Goal: Task Accomplishment & Management: Manage account settings

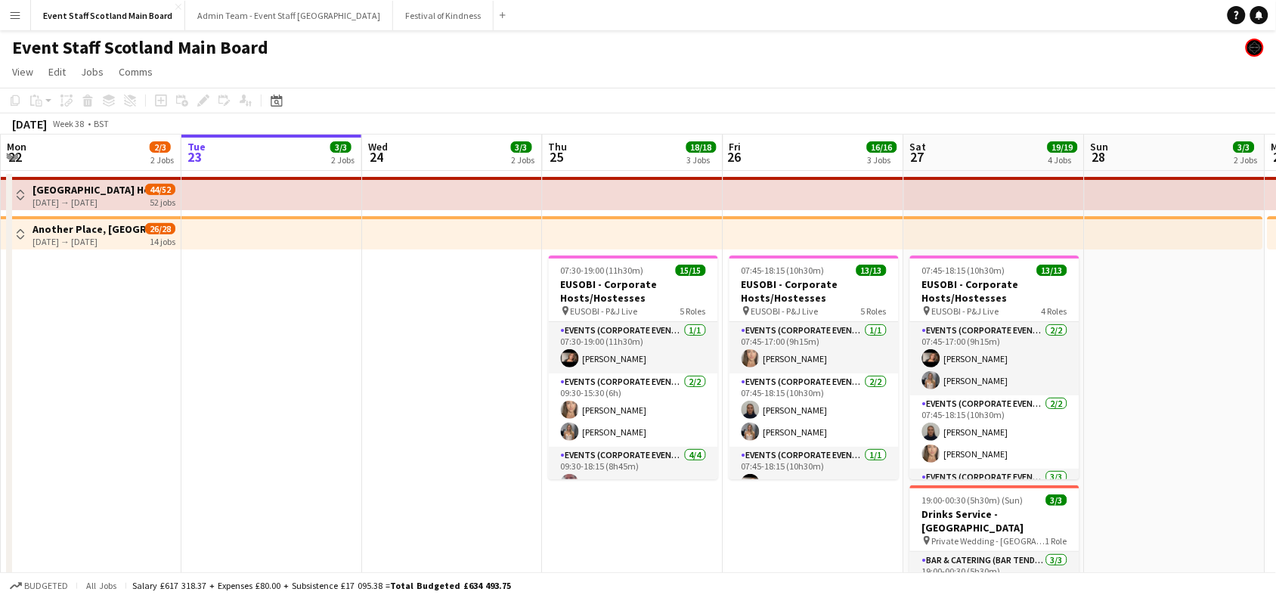
click at [24, 184] on div "Toggle View [GEOGRAPHIC_DATA] Hotel - Service Staff [DATE] → [DATE] 44/52 52 jo…" at bounding box center [93, 195] width 164 height 26
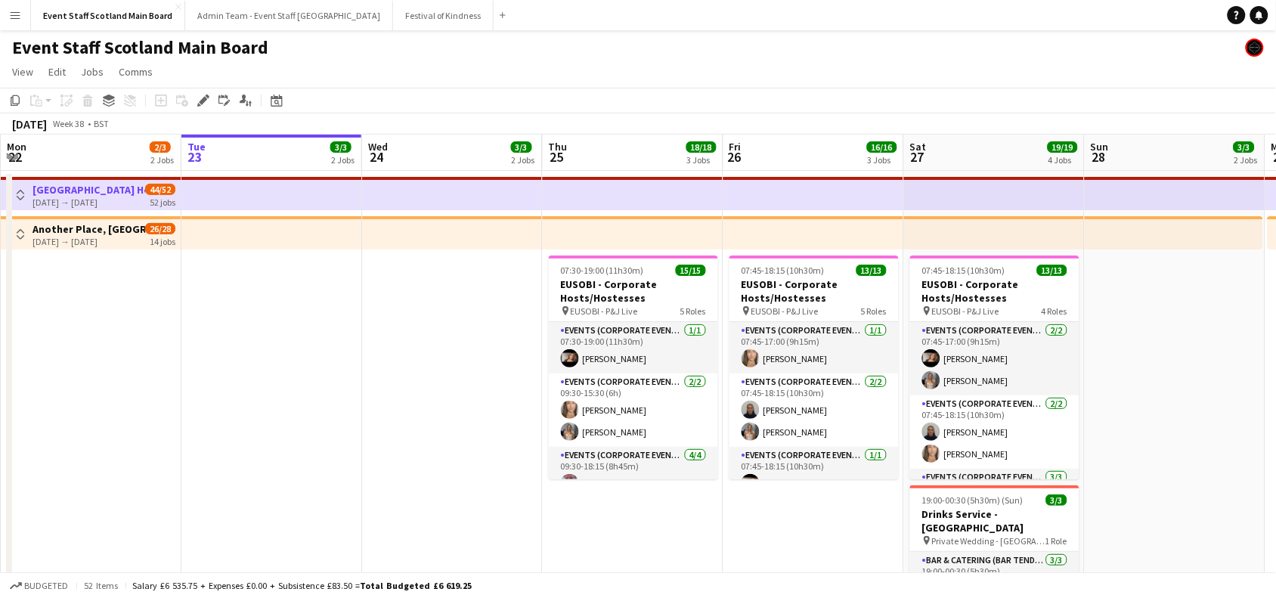
click at [15, 197] on app-icon "Toggle View" at bounding box center [20, 195] width 11 height 11
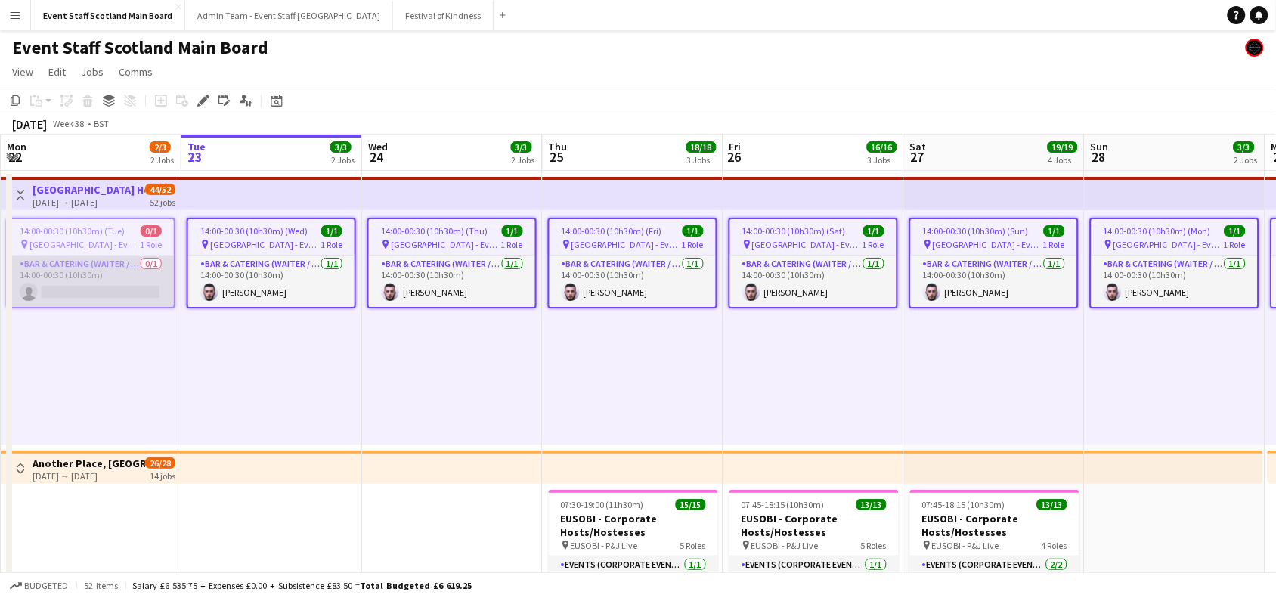
click at [89, 284] on app-card-role "Bar & Catering (Waiter / waitress) 0/1 14:00-00:30 (10h30m) single-neutral-acti…" at bounding box center [91, 280] width 166 height 51
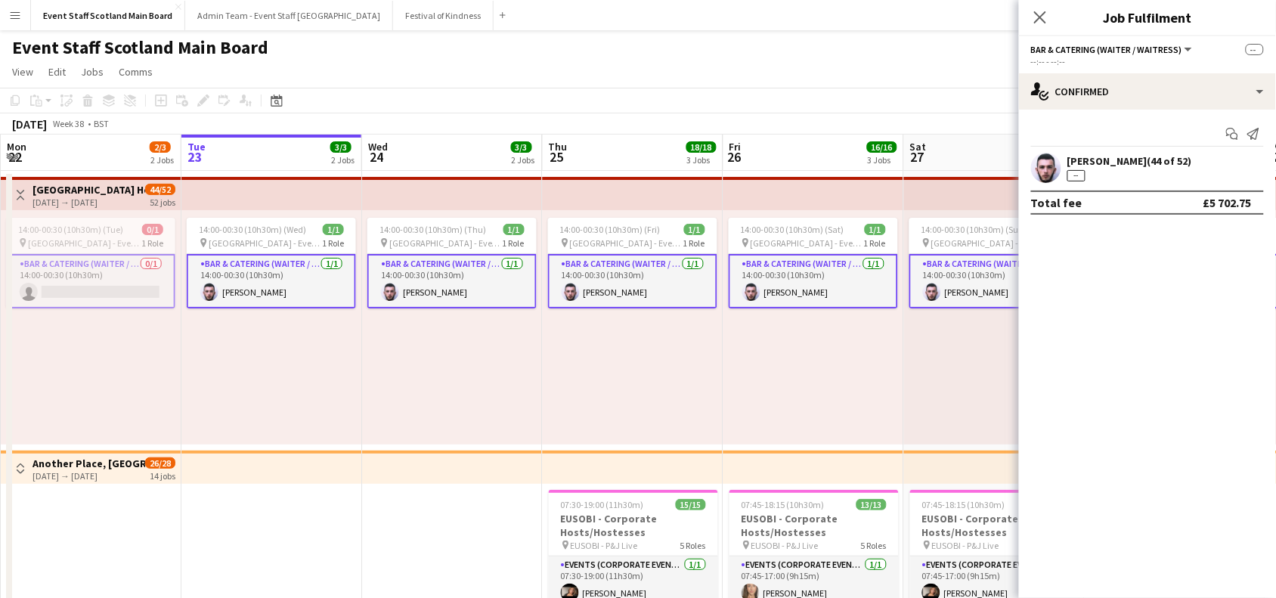
click at [89, 284] on app-card-role "Bar & Catering (Waiter / waitress) 0/1 14:00-00:30 (10h30m) single-neutral-acti…" at bounding box center [90, 281] width 169 height 54
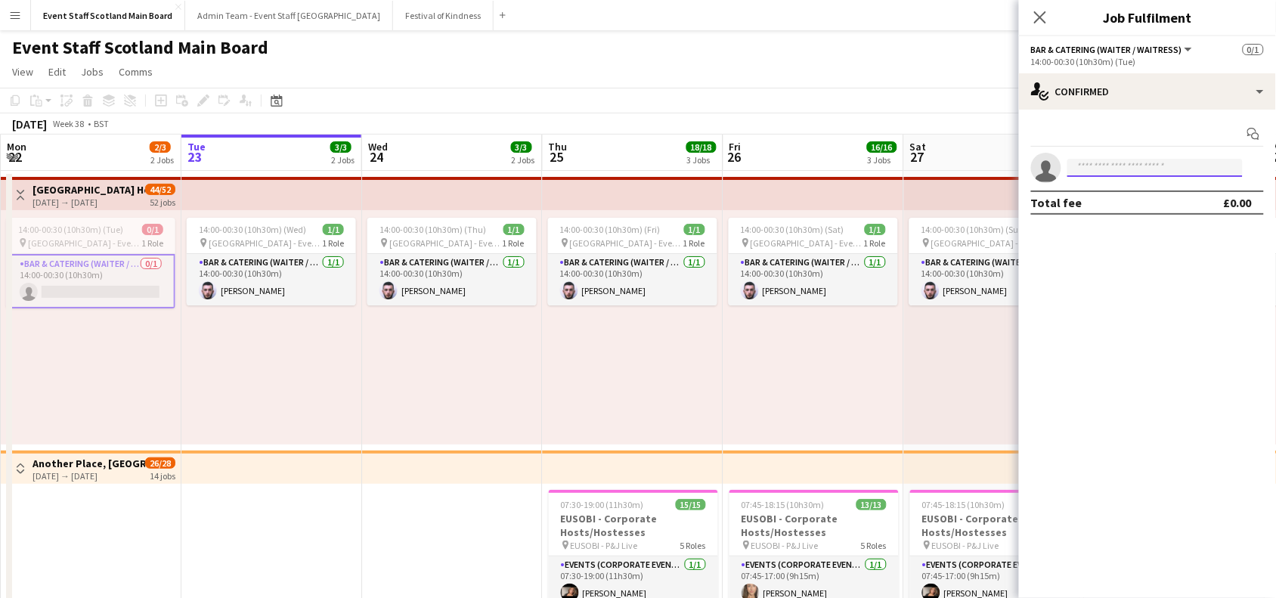
click at [1118, 162] on input at bounding box center [1154, 168] width 175 height 18
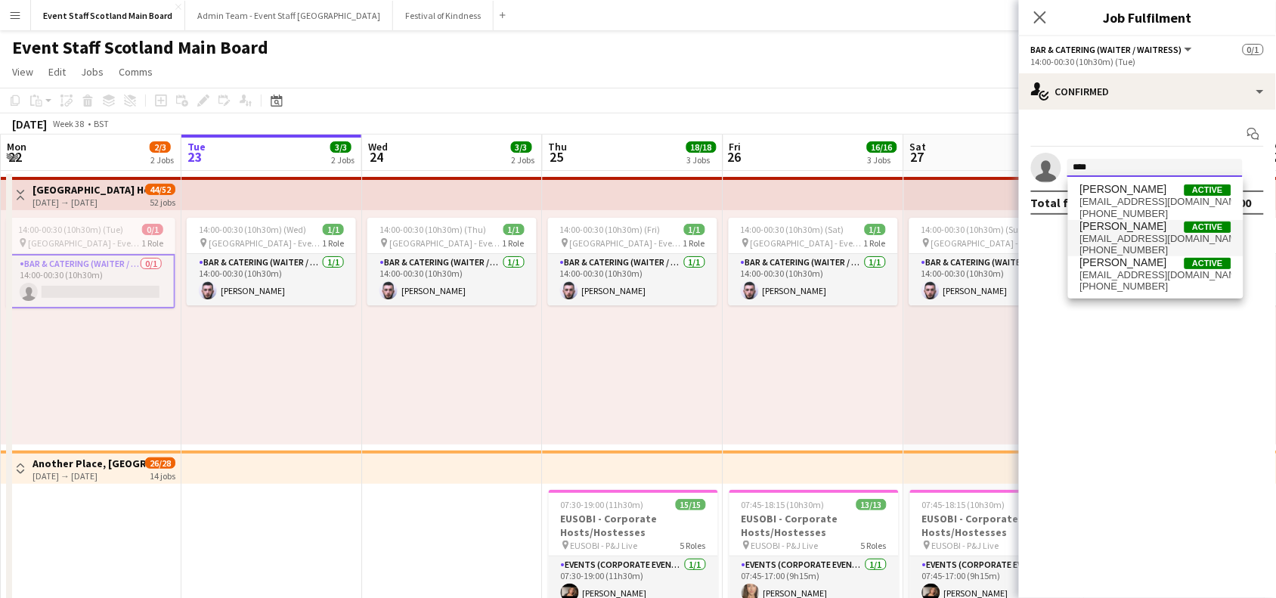
type input "****"
click at [1126, 234] on span "[EMAIL_ADDRESS][DOMAIN_NAME]" at bounding box center [1155, 239] width 151 height 12
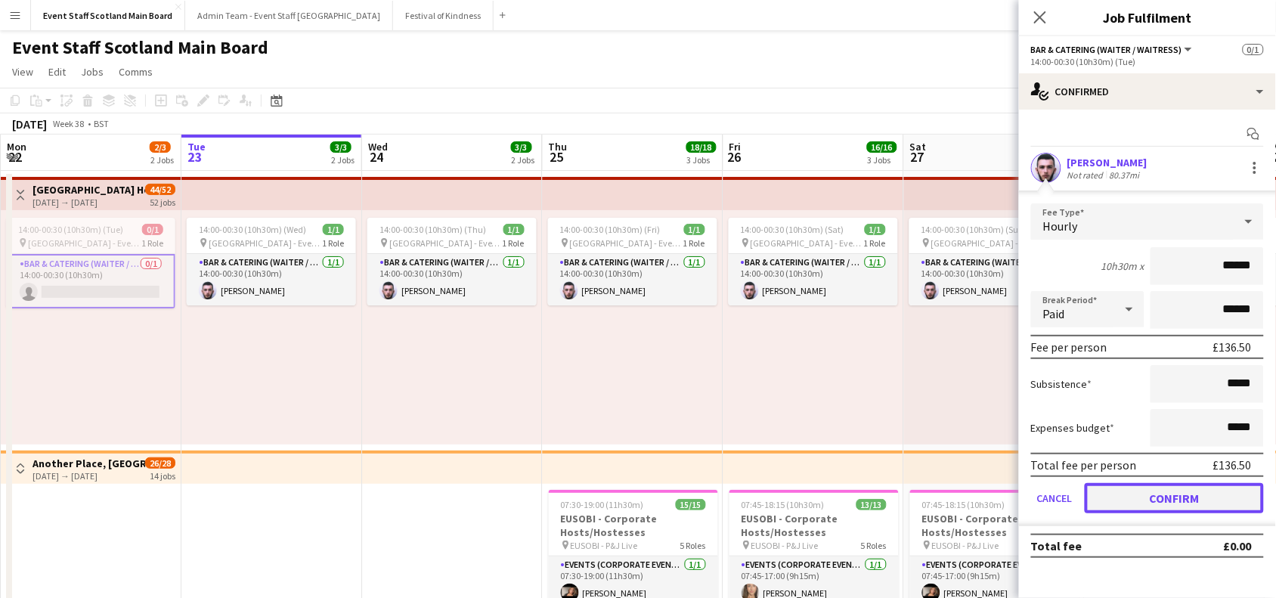
click at [1184, 500] on button "Confirm" at bounding box center [1173, 498] width 179 height 30
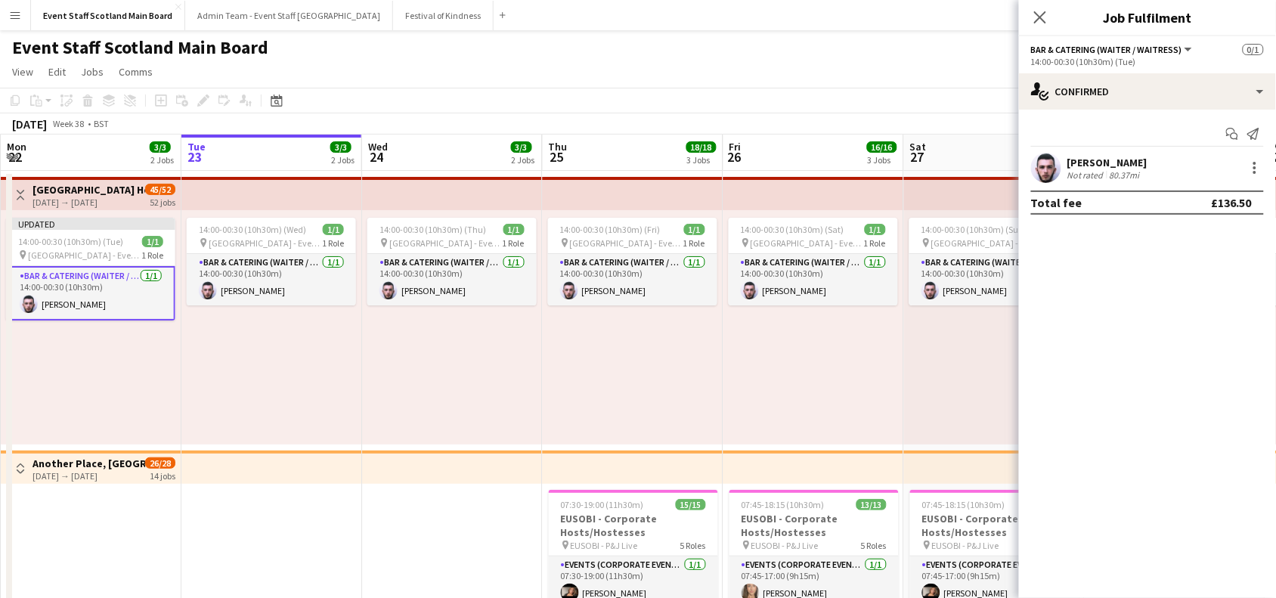
click at [969, 57] on div "Event Staff Scotland Main Board" at bounding box center [638, 44] width 1276 height 29
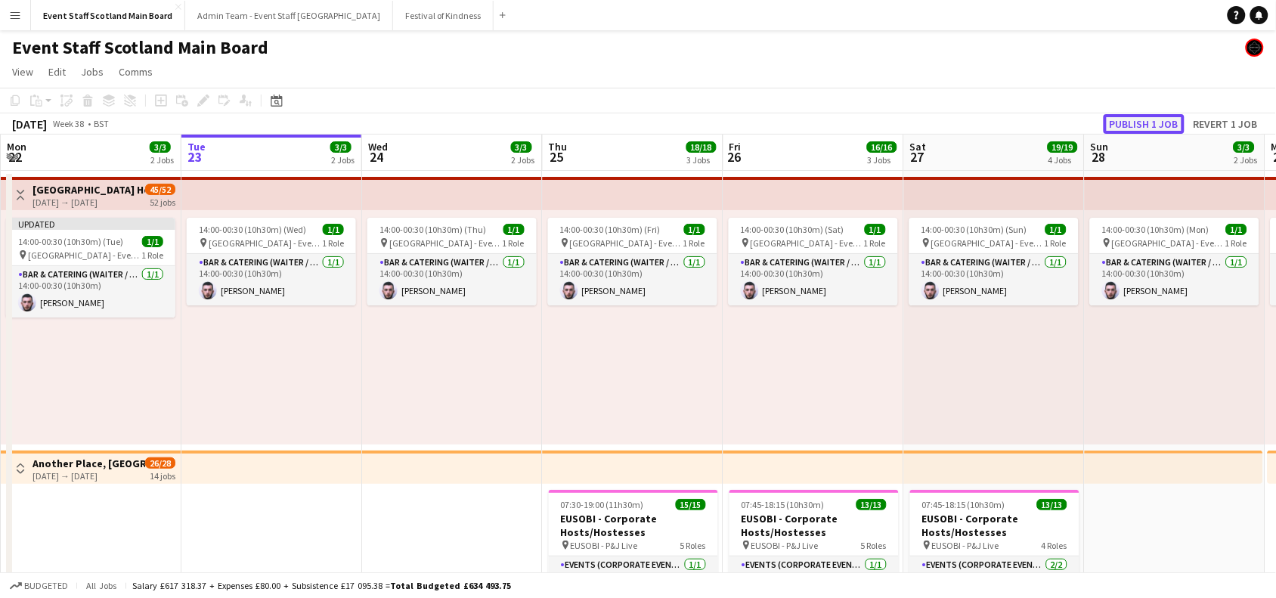
click at [1139, 122] on button "Publish 1 job" at bounding box center [1143, 124] width 81 height 20
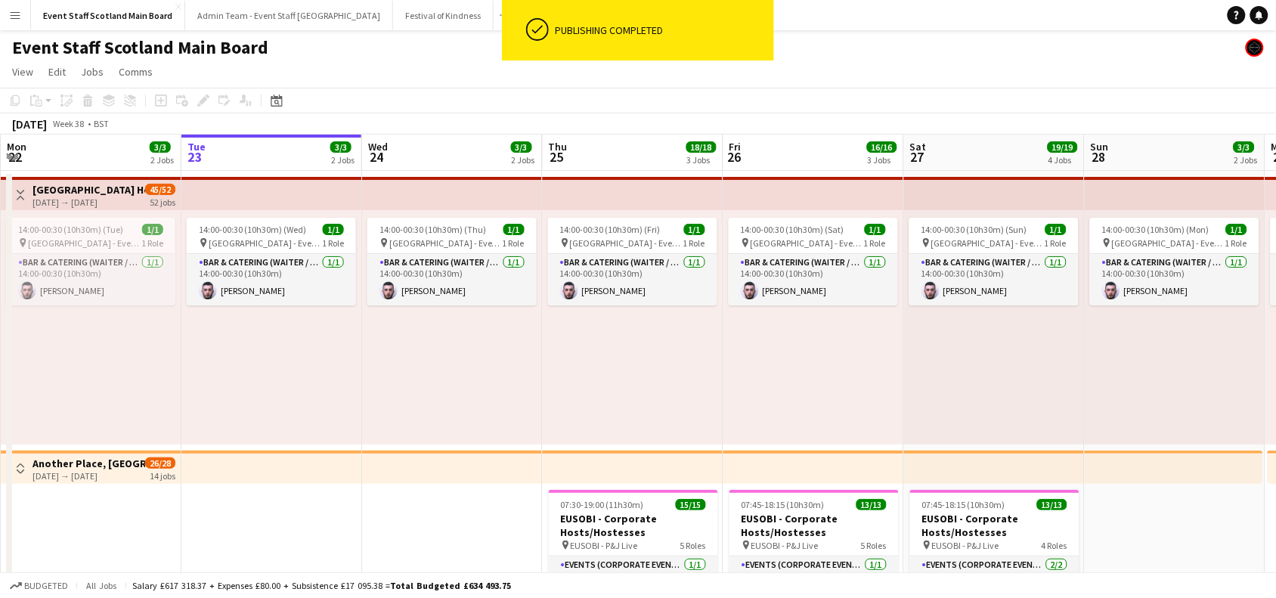
click at [19, 187] on button "Toggle View" at bounding box center [20, 195] width 18 height 18
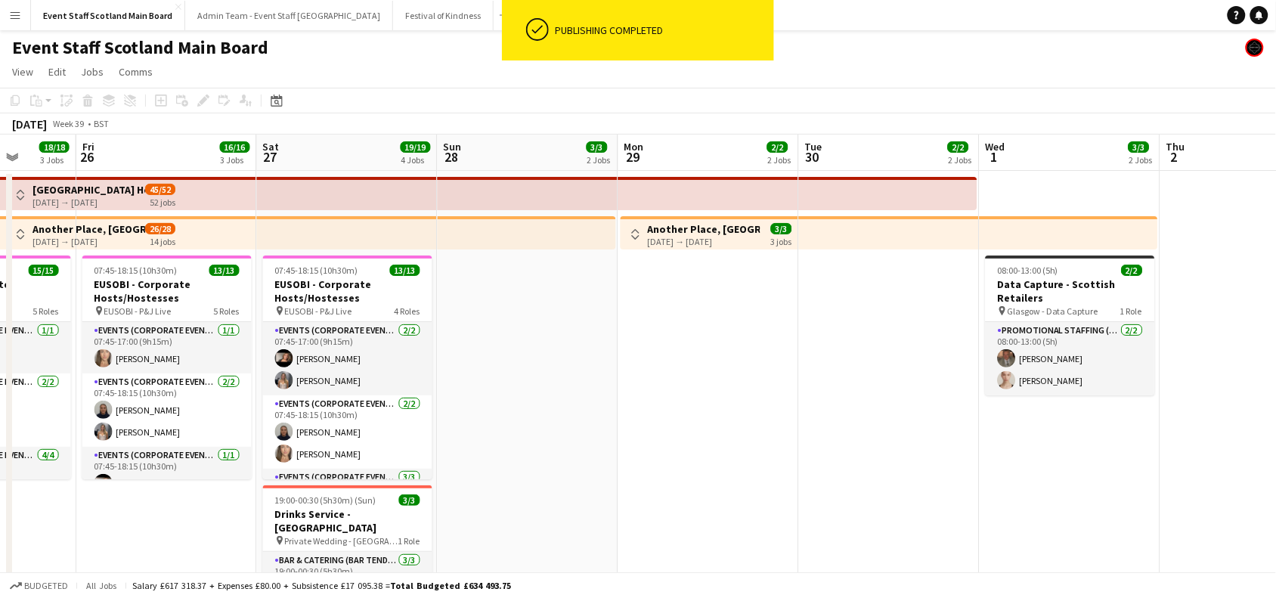
drag, startPoint x: 1198, startPoint y: 366, endPoint x: 550, endPoint y: 406, distance: 648.8
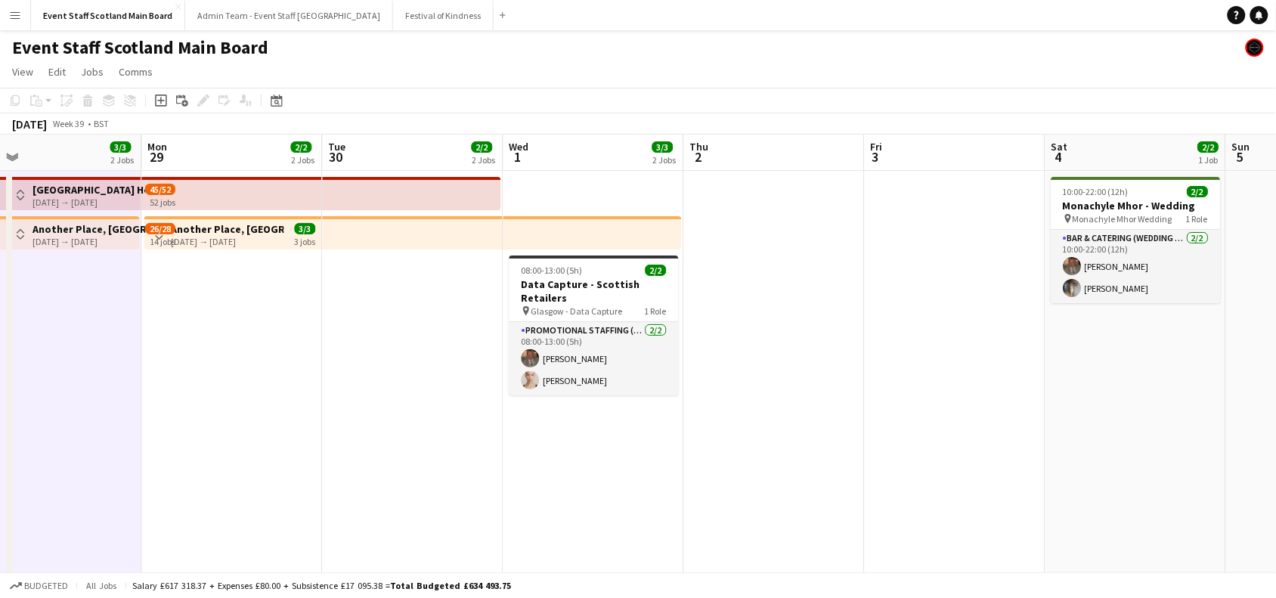
drag, startPoint x: 862, startPoint y: 397, endPoint x: 286, endPoint y: 379, distance: 576.9
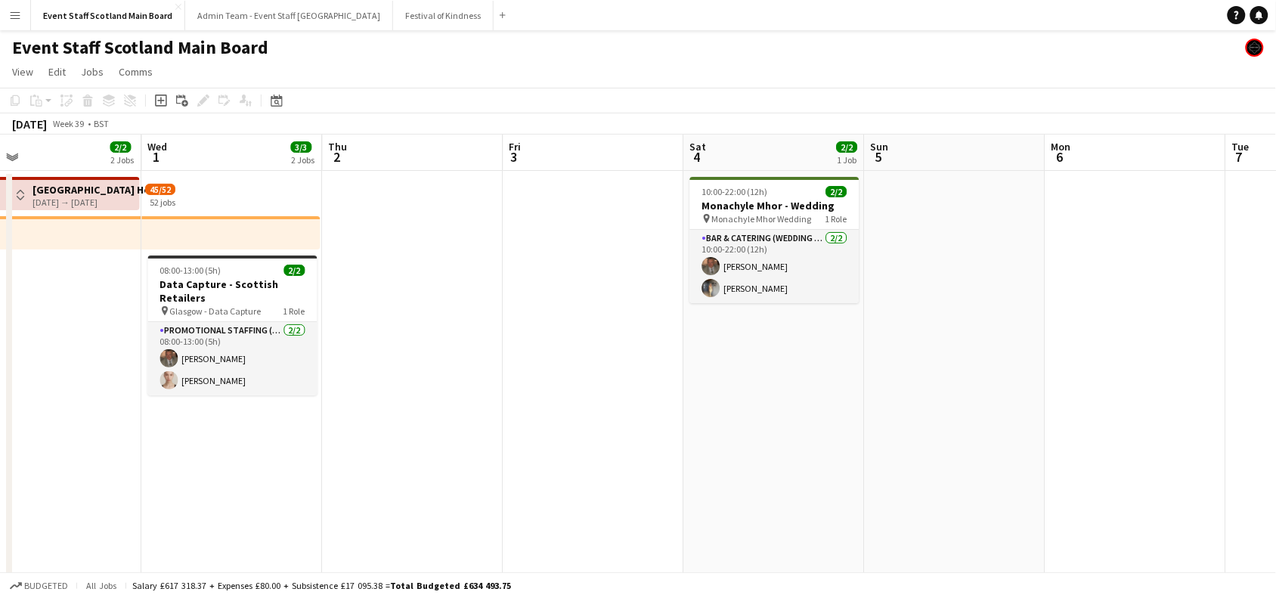
scroll to position [0, 501]
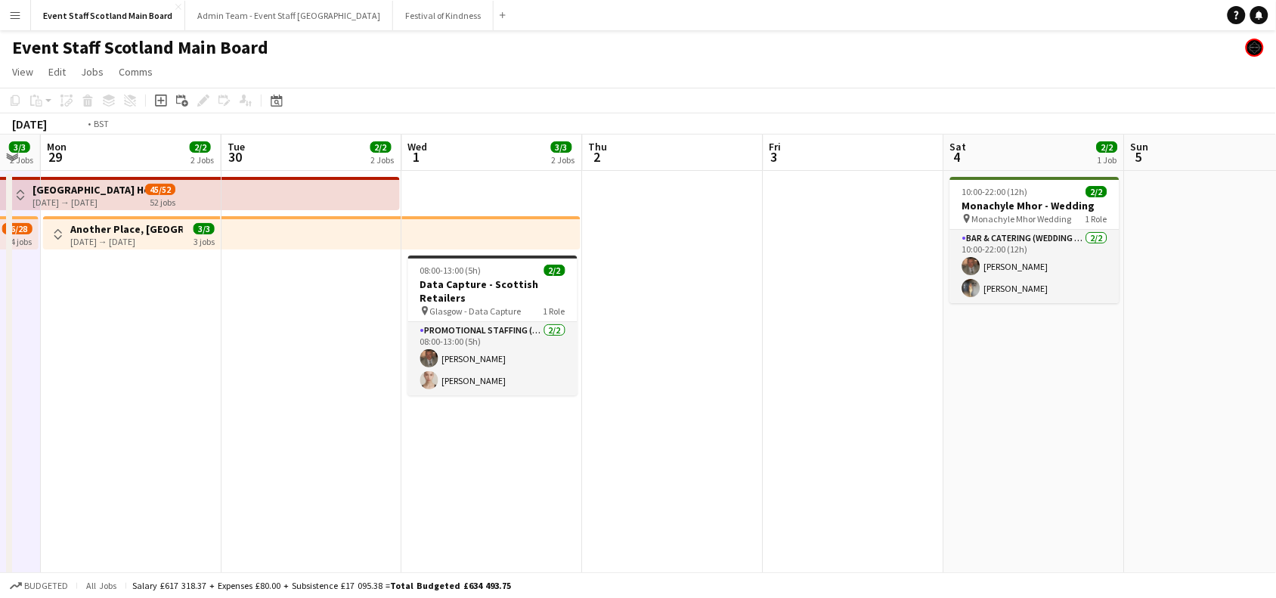
drag, startPoint x: 924, startPoint y: 306, endPoint x: 529, endPoint y: 304, distance: 395.2
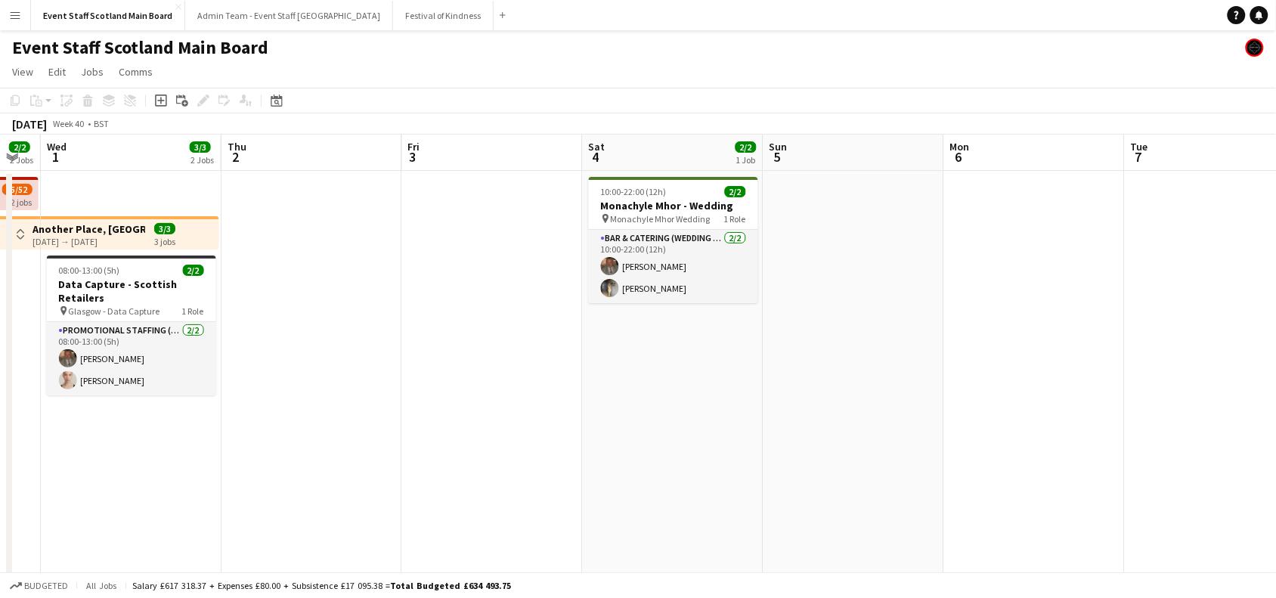
scroll to position [0, 535]
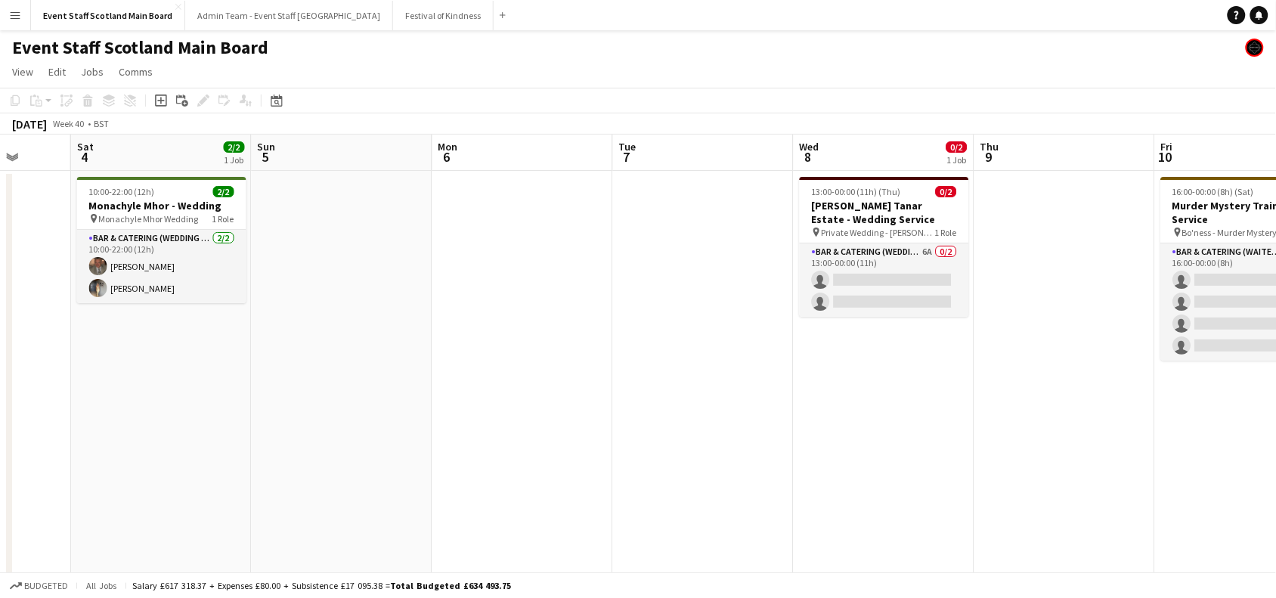
drag, startPoint x: 1152, startPoint y: 258, endPoint x: 572, endPoint y: 289, distance: 581.2
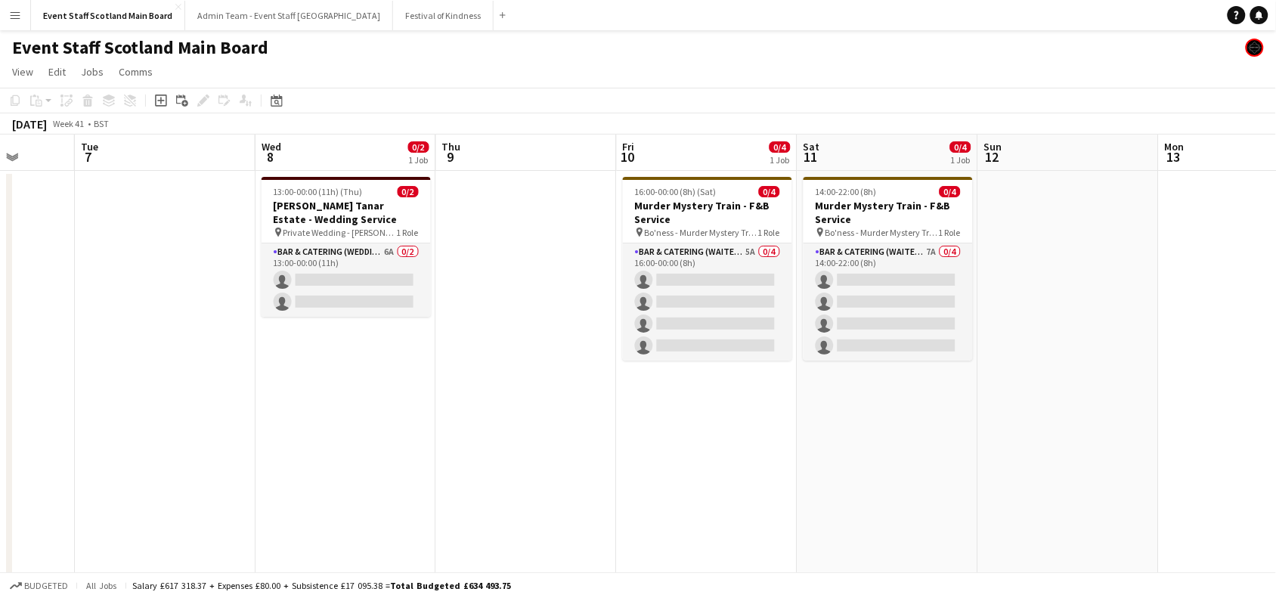
scroll to position [0, 481]
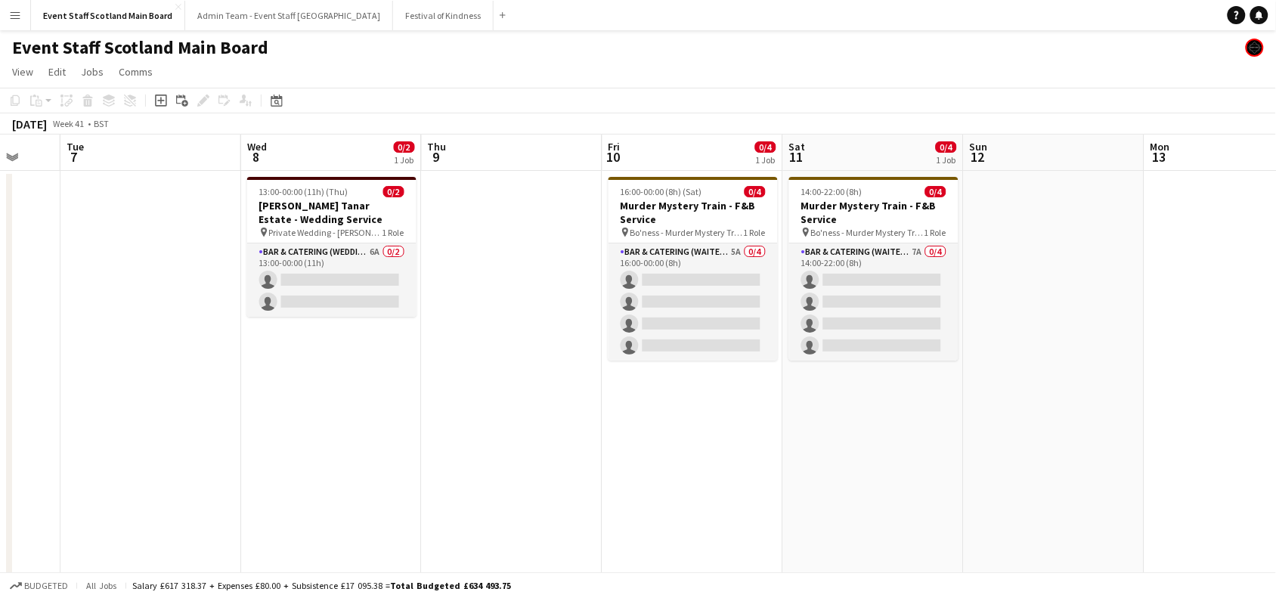
drag, startPoint x: 980, startPoint y: 384, endPoint x: 530, endPoint y: 380, distance: 449.6
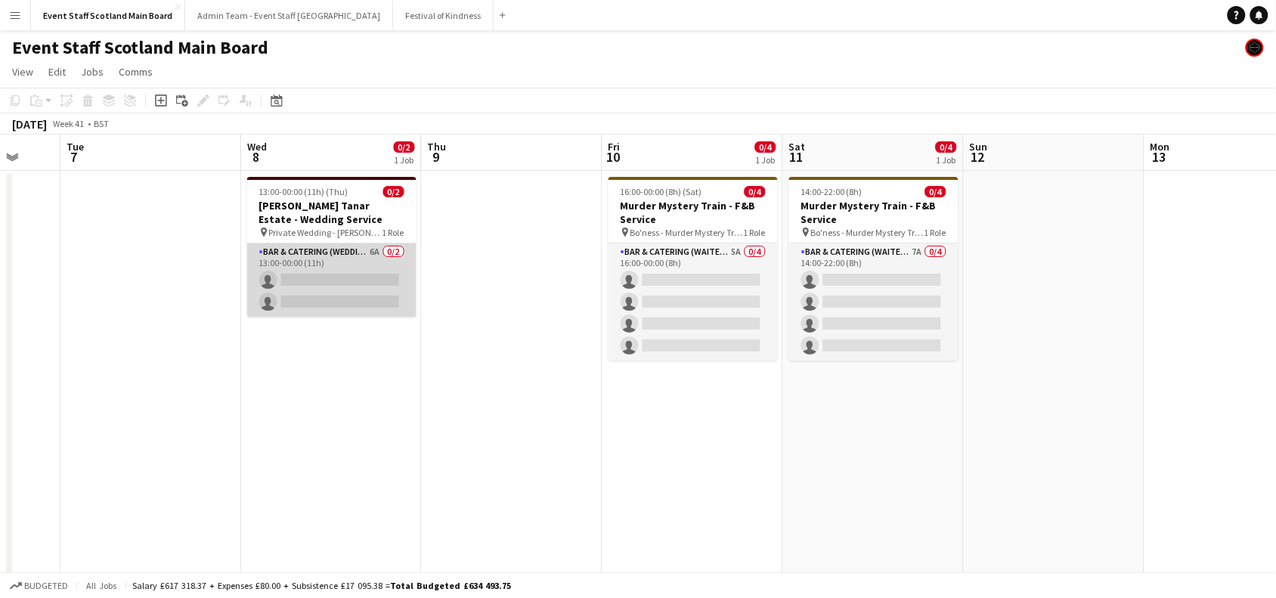
click at [348, 280] on app-card-role "Bar & Catering (Wedding Service Staff) 6A 0/2 13:00-00:00 (11h) single-neutral-…" at bounding box center [331, 279] width 169 height 73
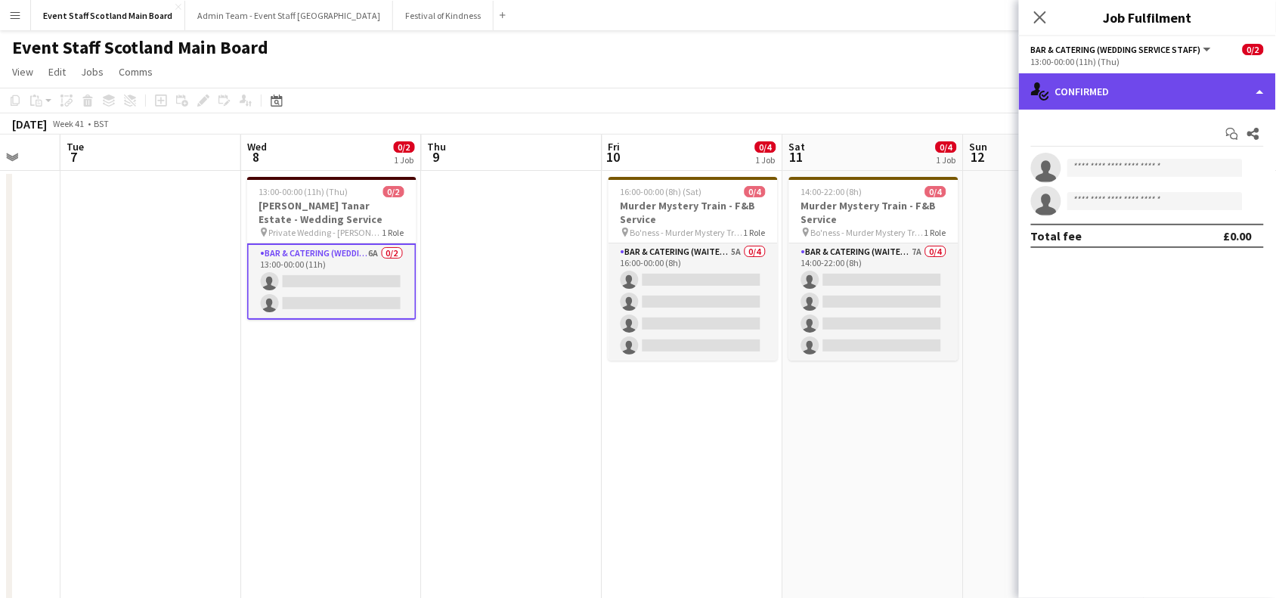
click at [1089, 97] on div "single-neutral-actions-check-2 Confirmed" at bounding box center [1147, 91] width 257 height 36
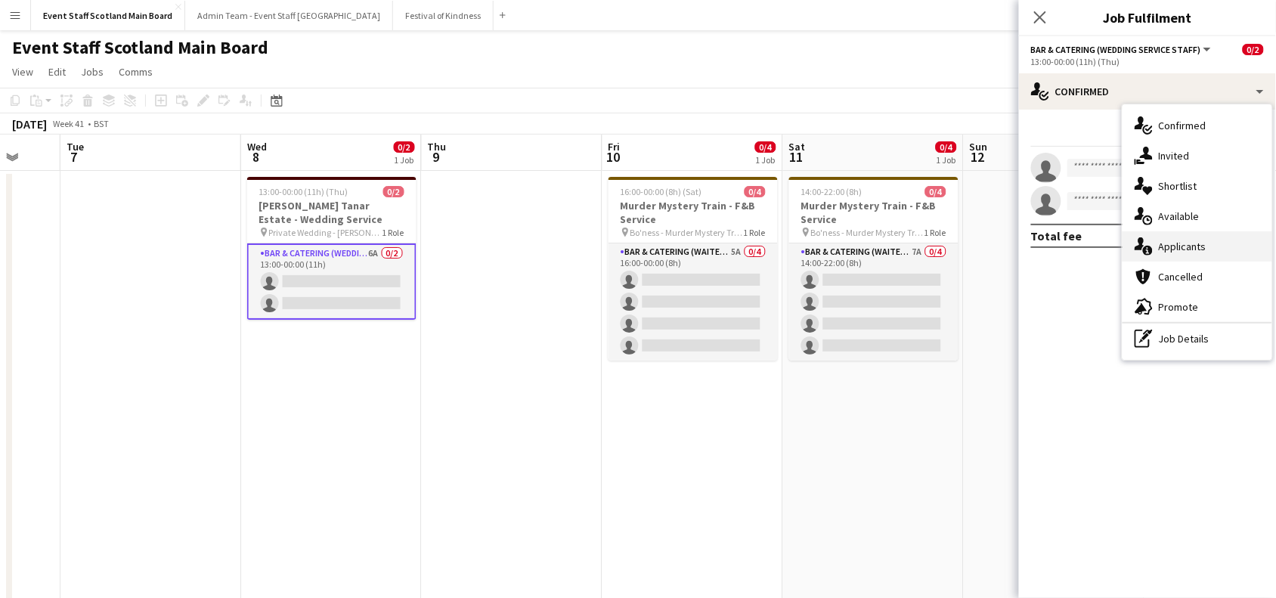
click at [1154, 243] on div "single-neutral-actions-information Applicants" at bounding box center [1197, 246] width 150 height 30
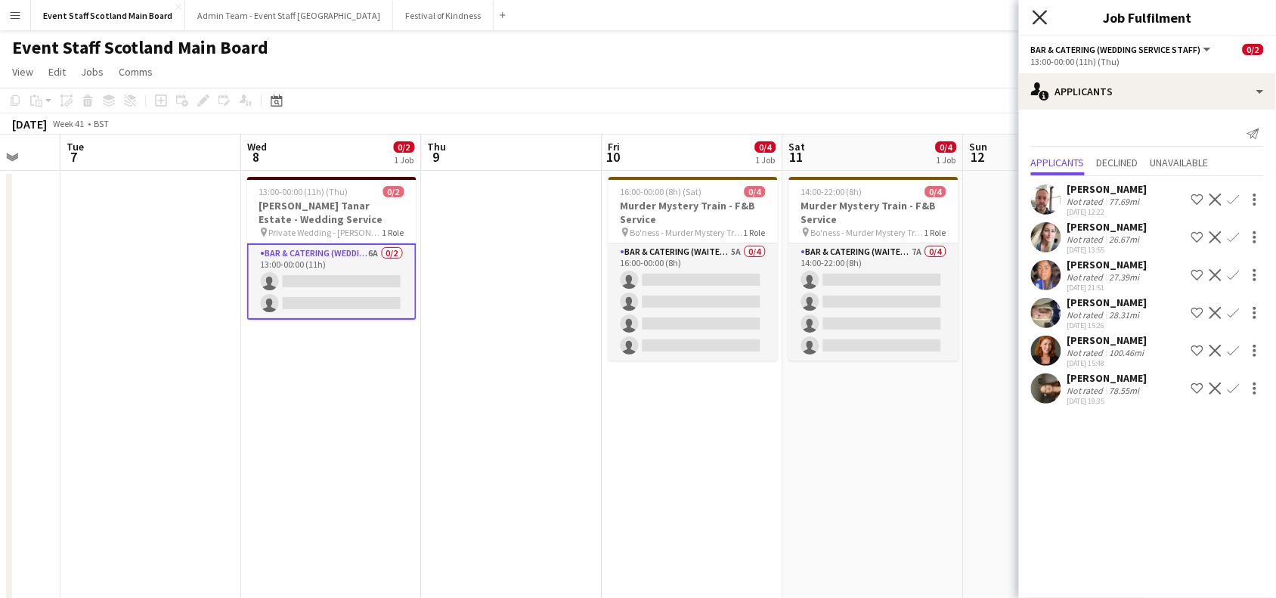
click at [1041, 17] on icon at bounding box center [1039, 17] width 14 height 14
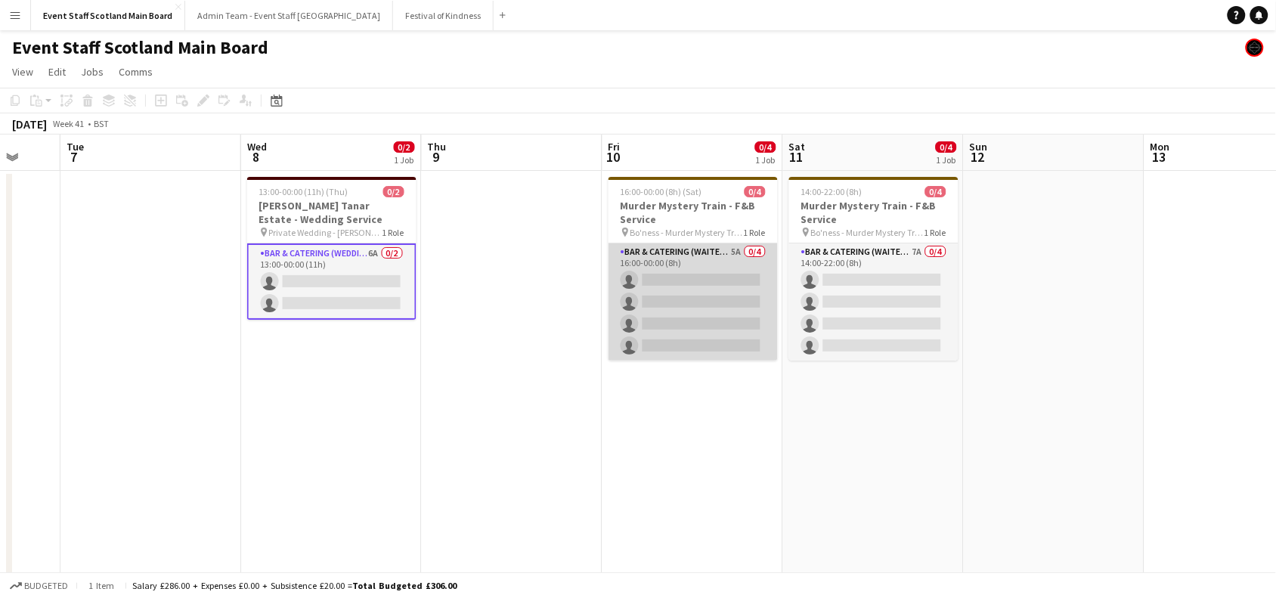
click at [670, 298] on app-card-role "Bar & Catering (Waiter / waitress) 5A 0/4 16:00-00:00 (8h) single-neutral-actio…" at bounding box center [692, 301] width 169 height 117
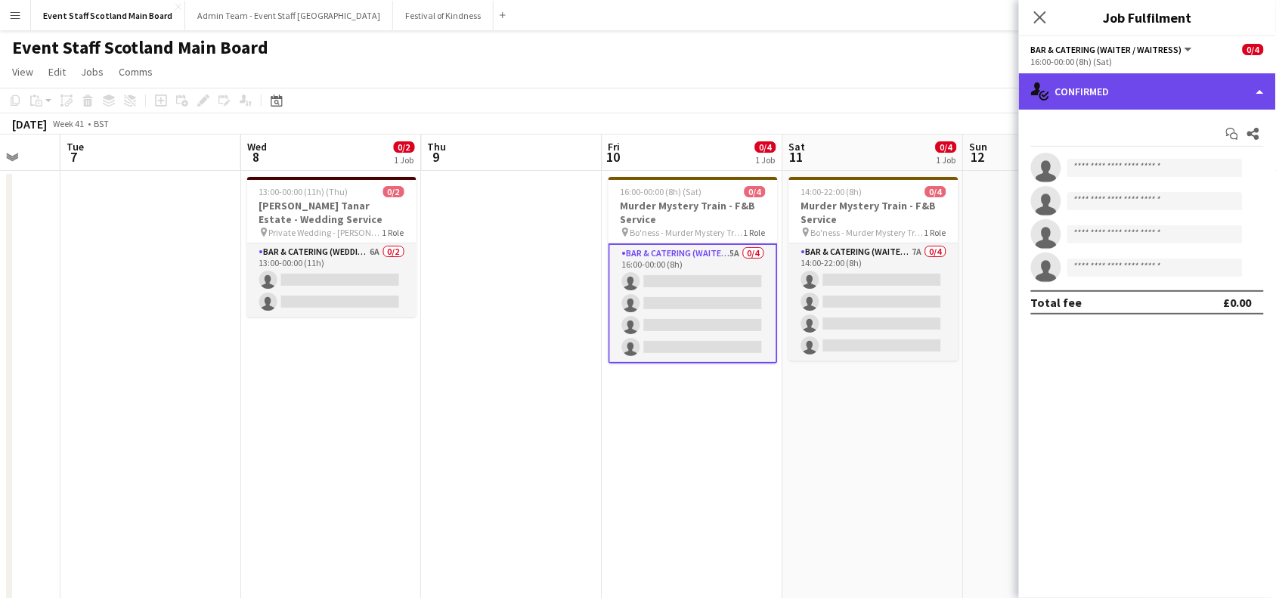
click at [1183, 87] on div "single-neutral-actions-check-2 Confirmed" at bounding box center [1147, 91] width 257 height 36
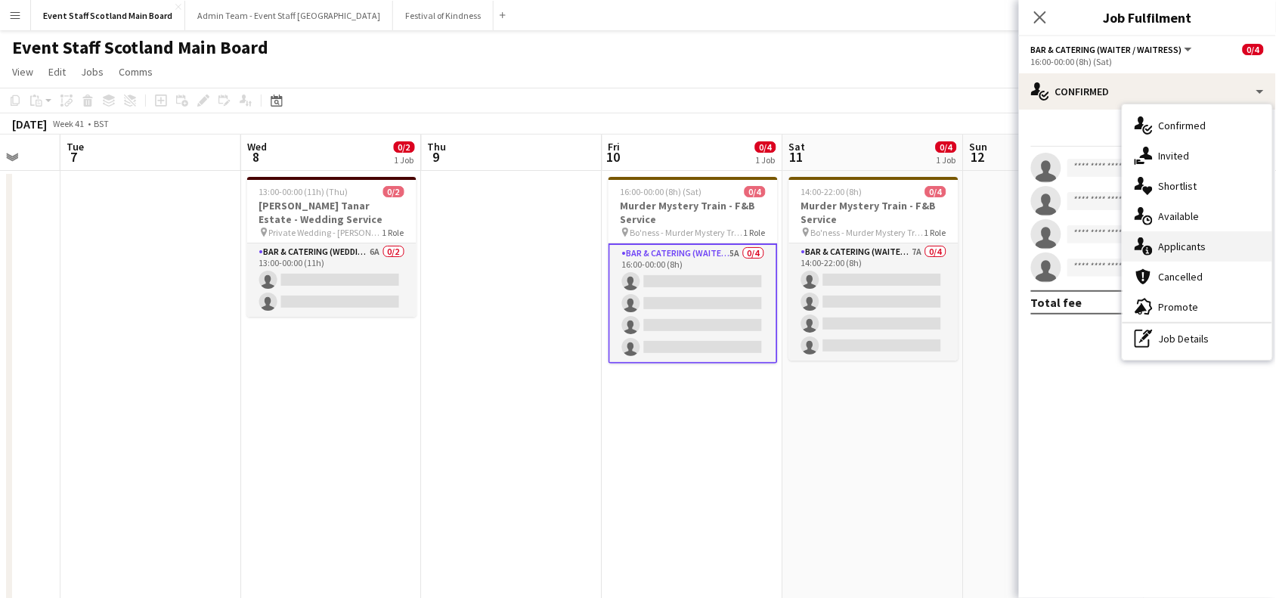
click at [1192, 234] on div "single-neutral-actions-information Applicants" at bounding box center [1197, 246] width 150 height 30
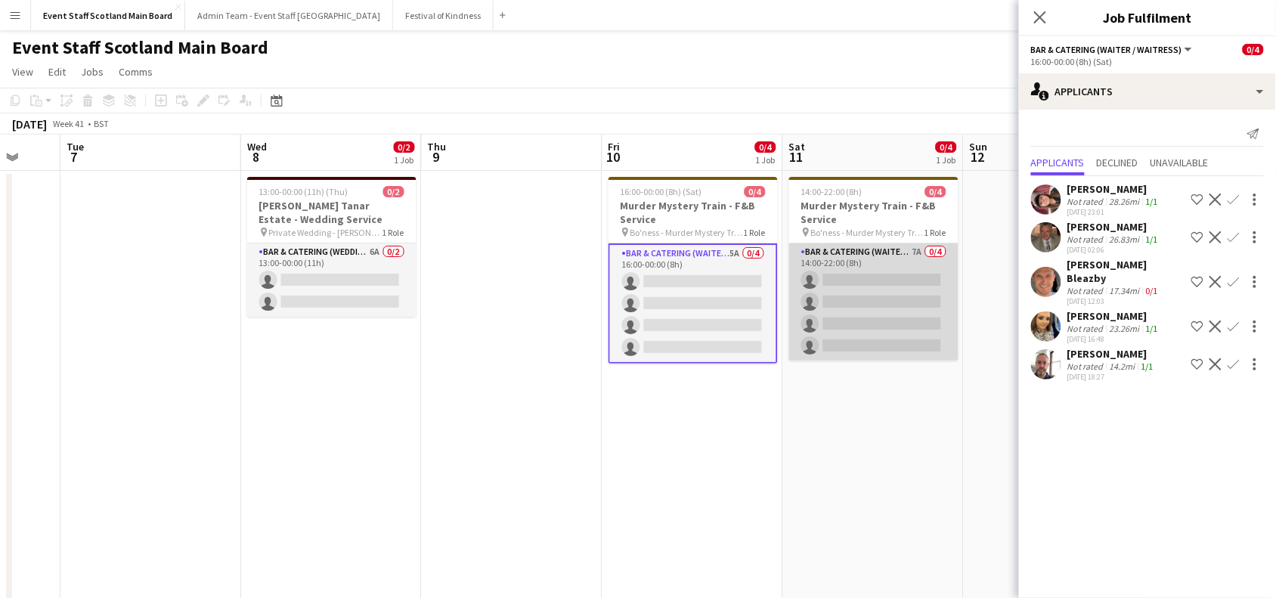
click at [867, 285] on app-card-role "Bar & Catering (Waiter / waitress) 7A 0/4 14:00-22:00 (8h) single-neutral-actio…" at bounding box center [873, 301] width 169 height 117
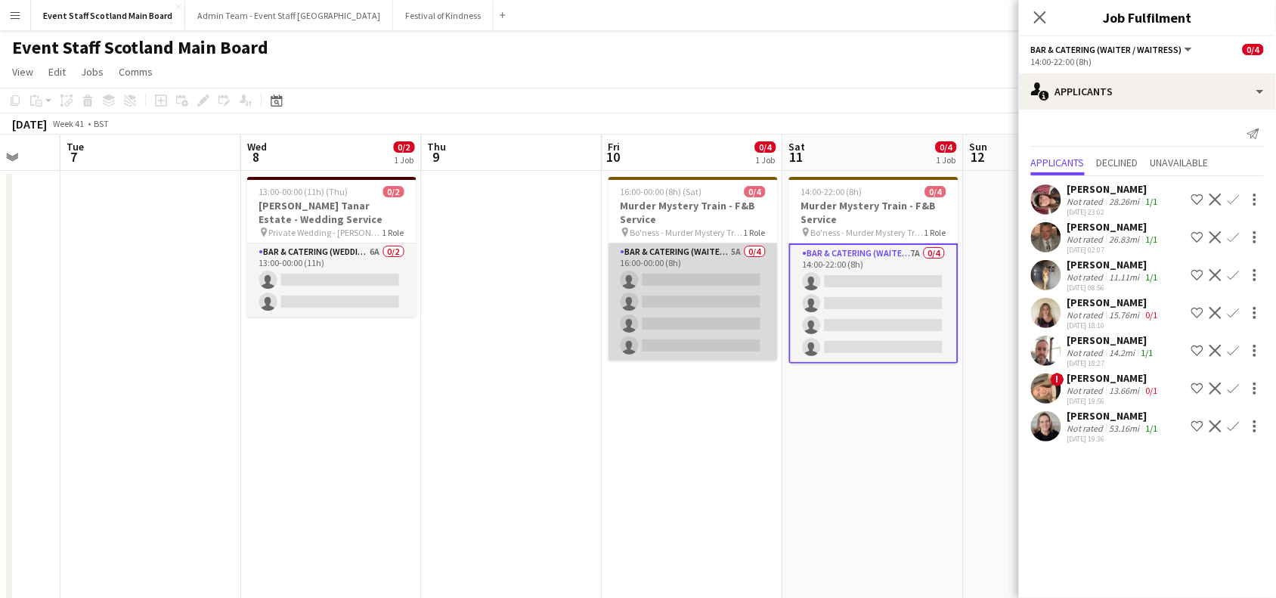
click at [688, 291] on app-card-role "Bar & Catering (Waiter / waitress) 5A 0/4 16:00-00:00 (8h) single-neutral-actio…" at bounding box center [692, 301] width 169 height 117
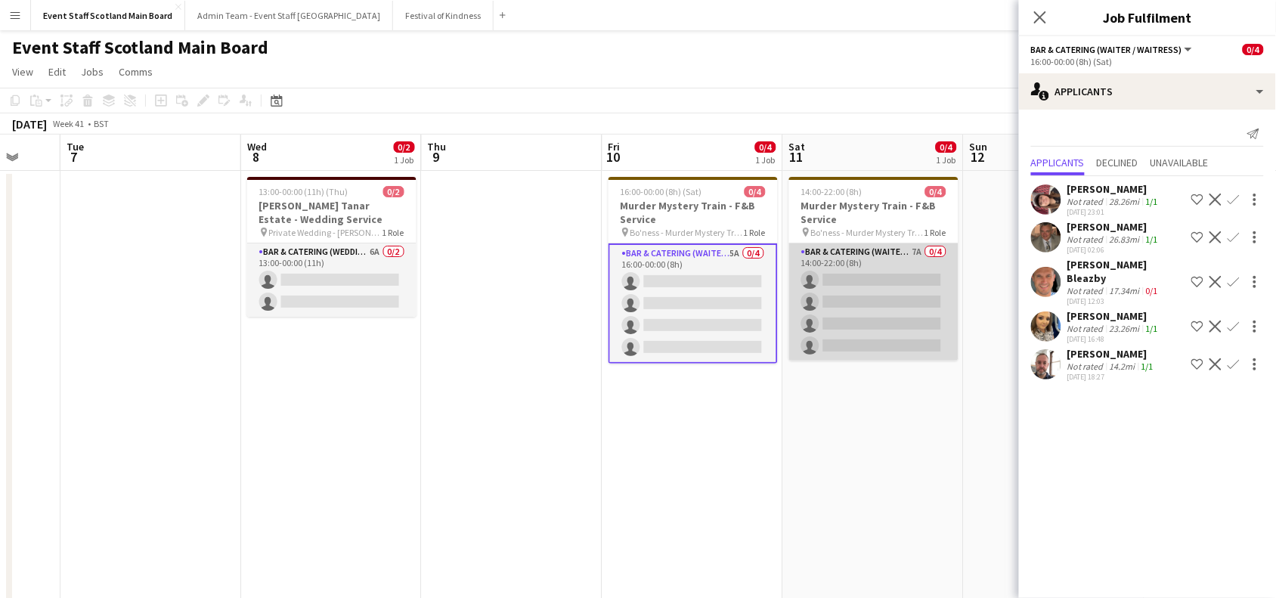
click at [893, 298] on app-card-role "Bar & Catering (Waiter / waitress) 7A 0/4 14:00-22:00 (8h) single-neutral-actio…" at bounding box center [873, 301] width 169 height 117
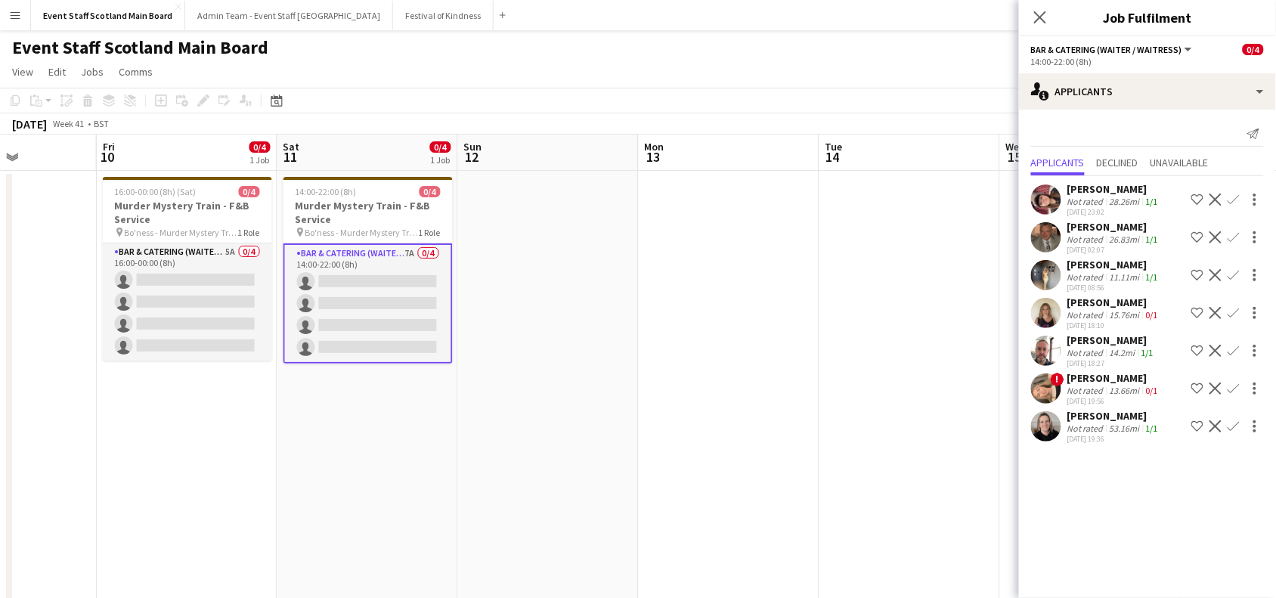
drag, startPoint x: 991, startPoint y: 419, endPoint x: 391, endPoint y: 428, distance: 600.1
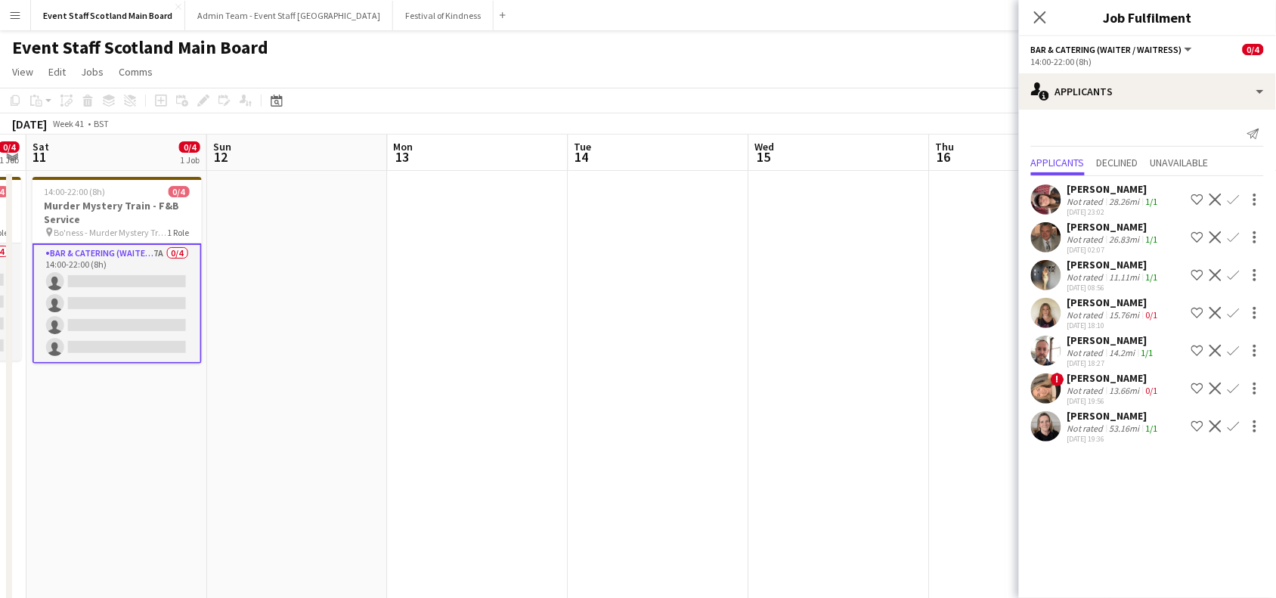
drag, startPoint x: 809, startPoint y: 354, endPoint x: 274, endPoint y: 341, distance: 535.9
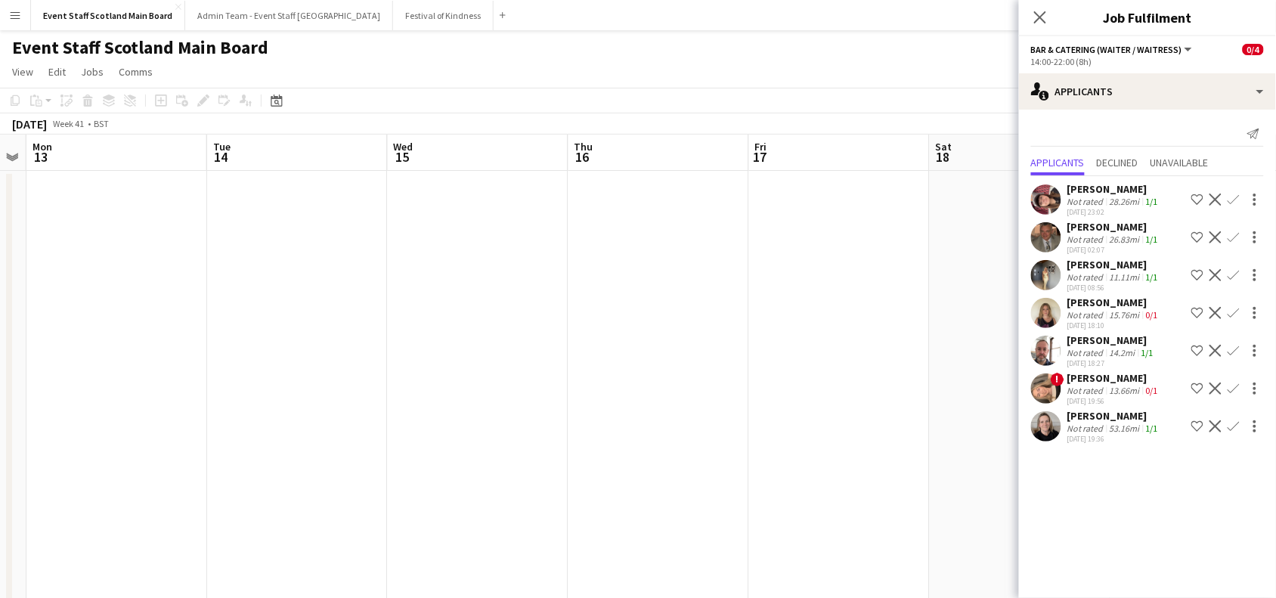
scroll to position [0, 533]
drag, startPoint x: 756, startPoint y: 334, endPoint x: 296, endPoint y: 333, distance: 460.2
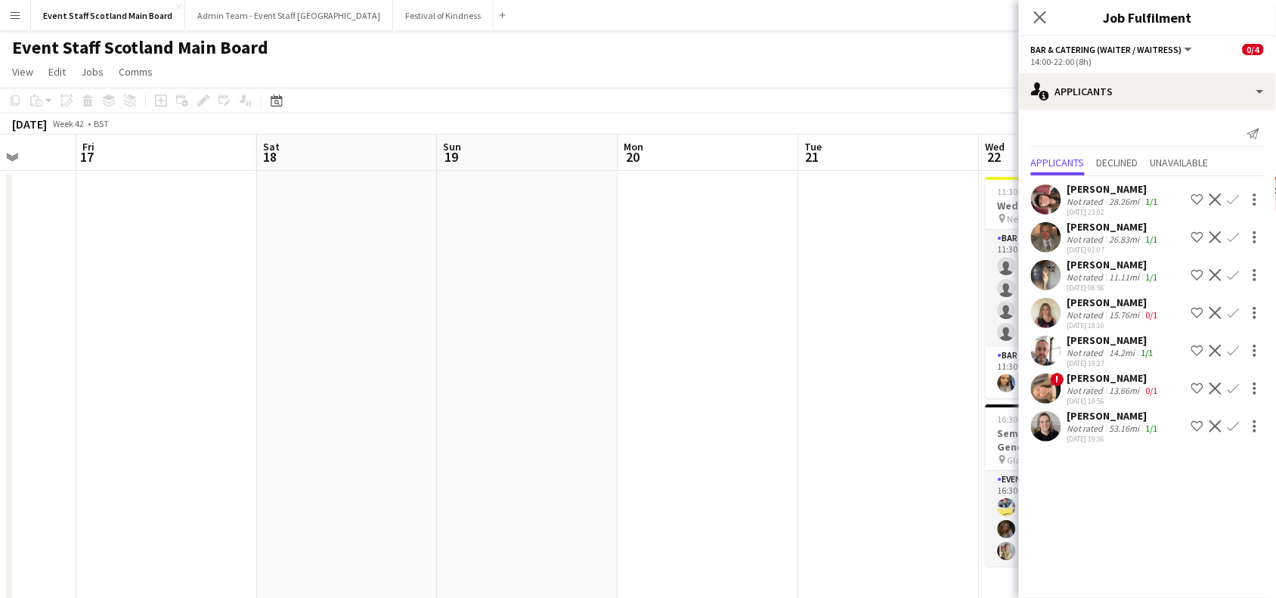
drag, startPoint x: 860, startPoint y: 227, endPoint x: 438, endPoint y: 286, distance: 425.8
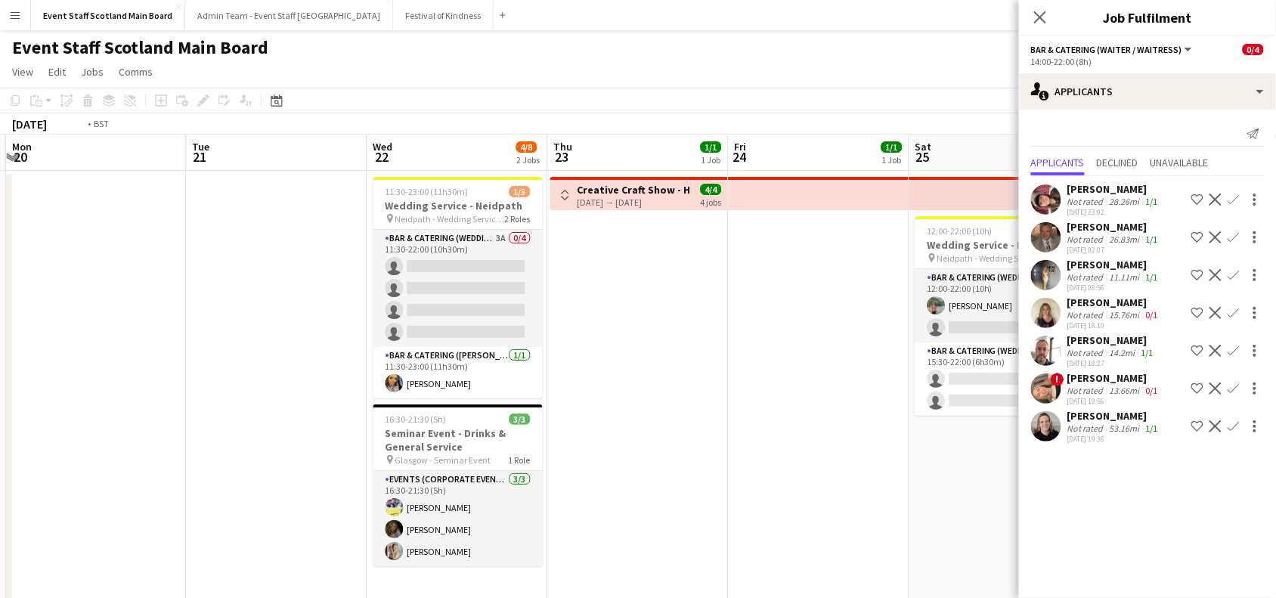
scroll to position [0, 731]
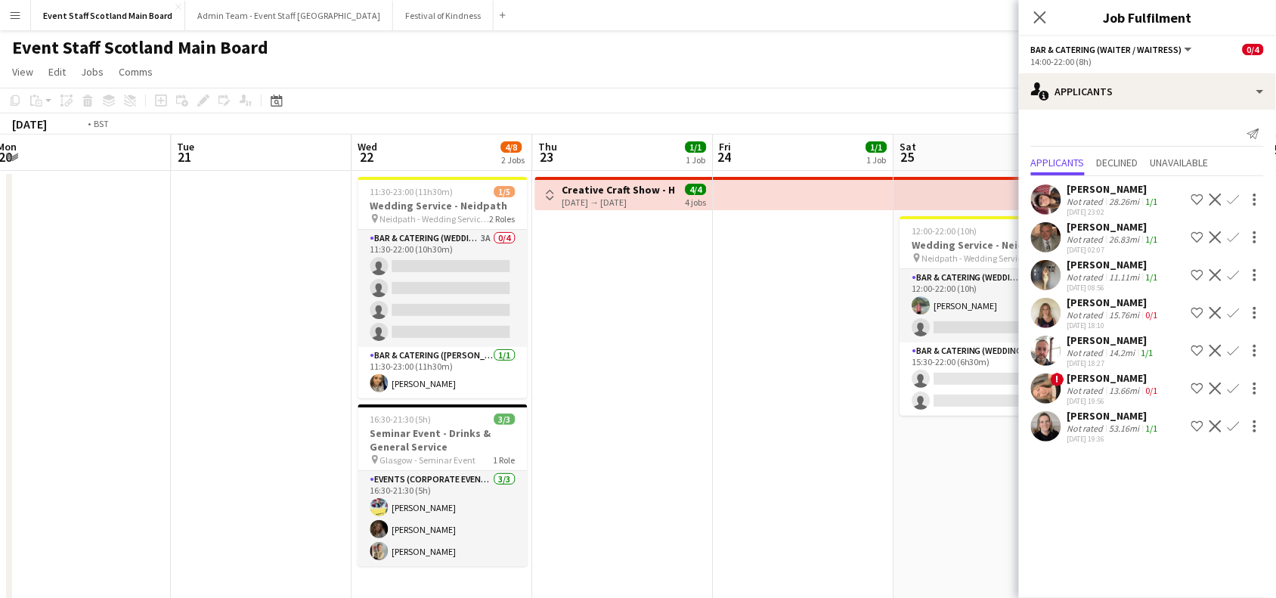
drag, startPoint x: 960, startPoint y: 265, endPoint x: 561, endPoint y: 305, distance: 401.7
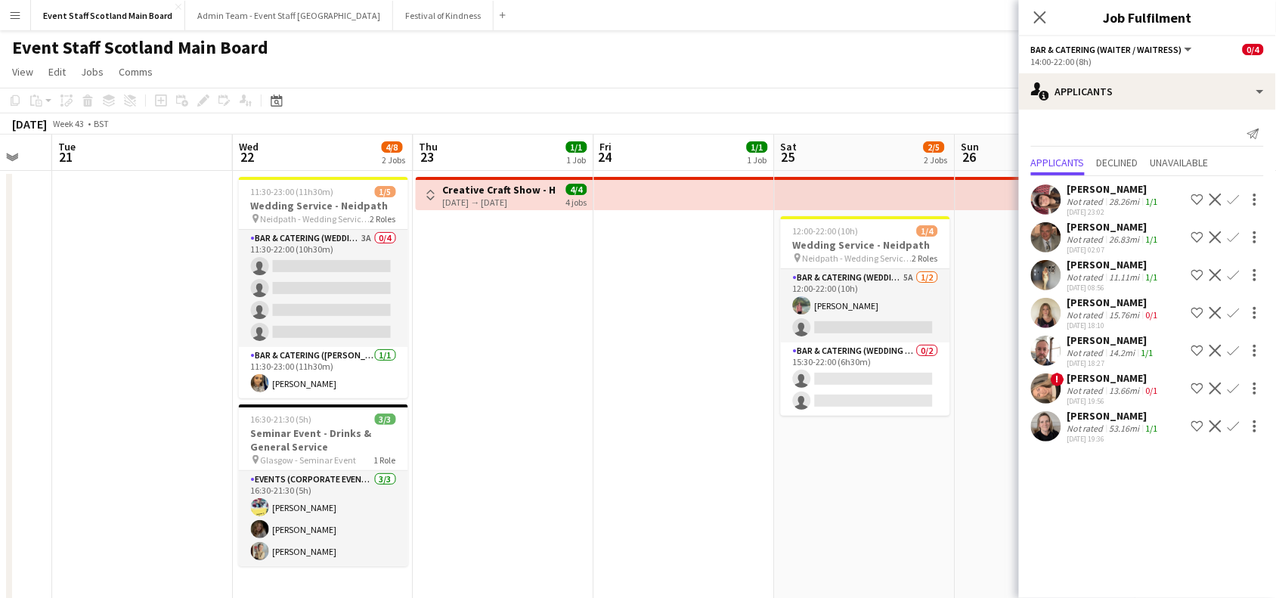
scroll to position [0, 463]
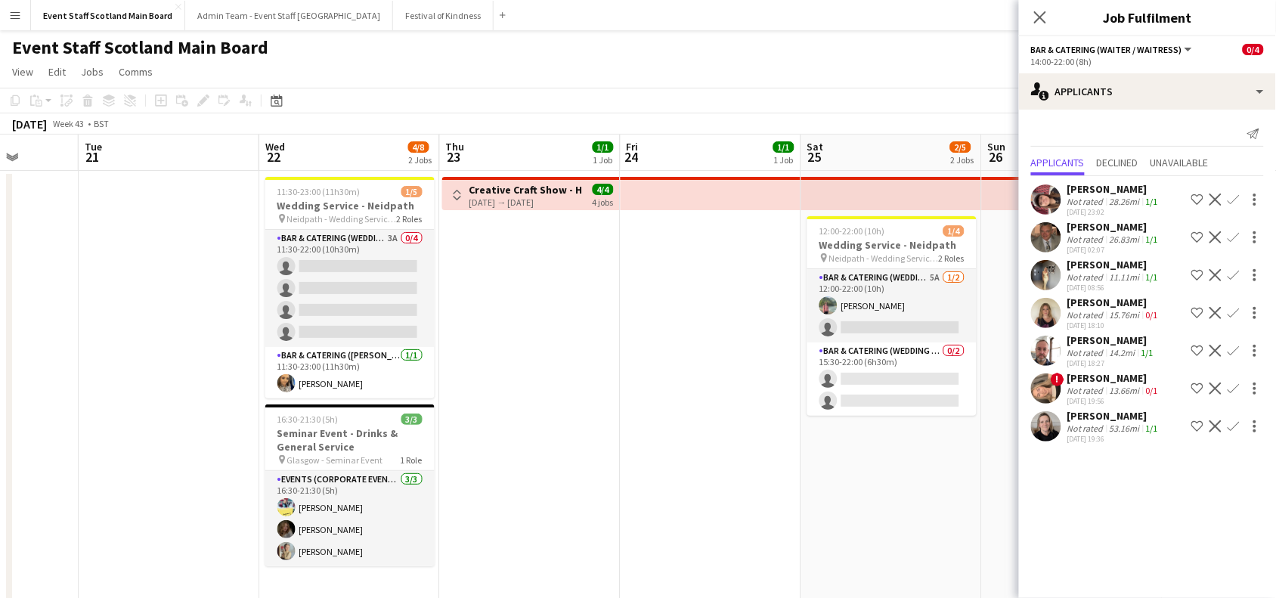
drag, startPoint x: 690, startPoint y: 314, endPoint x: 597, endPoint y: 344, distance: 97.5
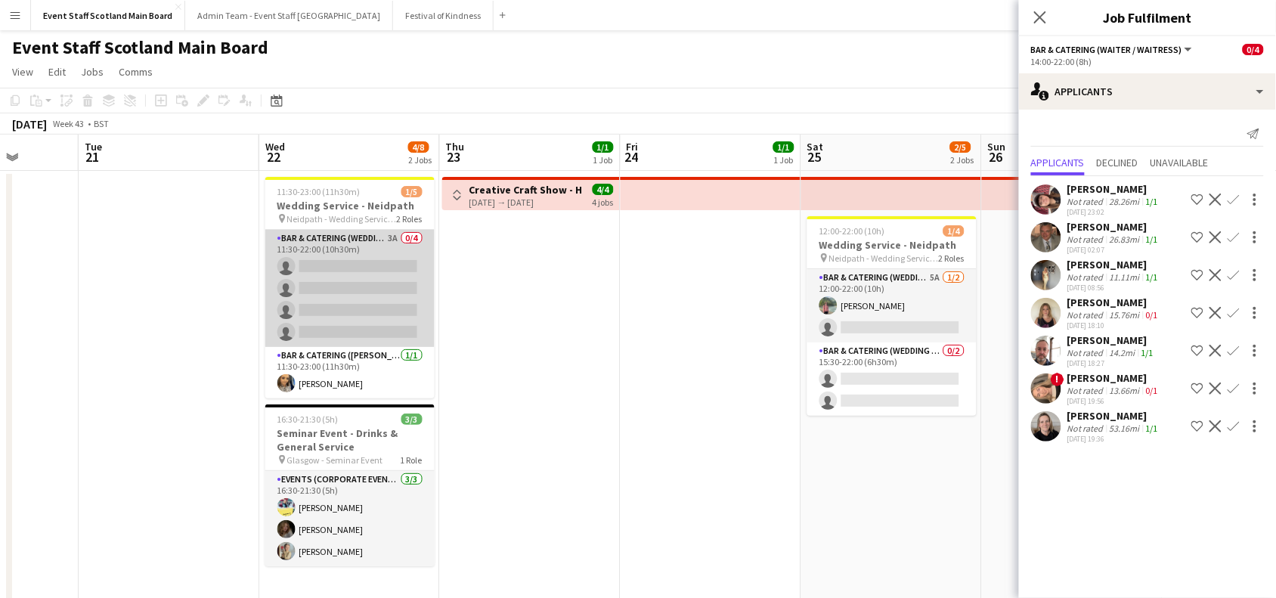
click at [342, 284] on app-card-role "Bar & Catering (Wedding Service Staff) 3A 0/4 11:30-22:00 (10h30m) single-neutr…" at bounding box center [349, 288] width 169 height 117
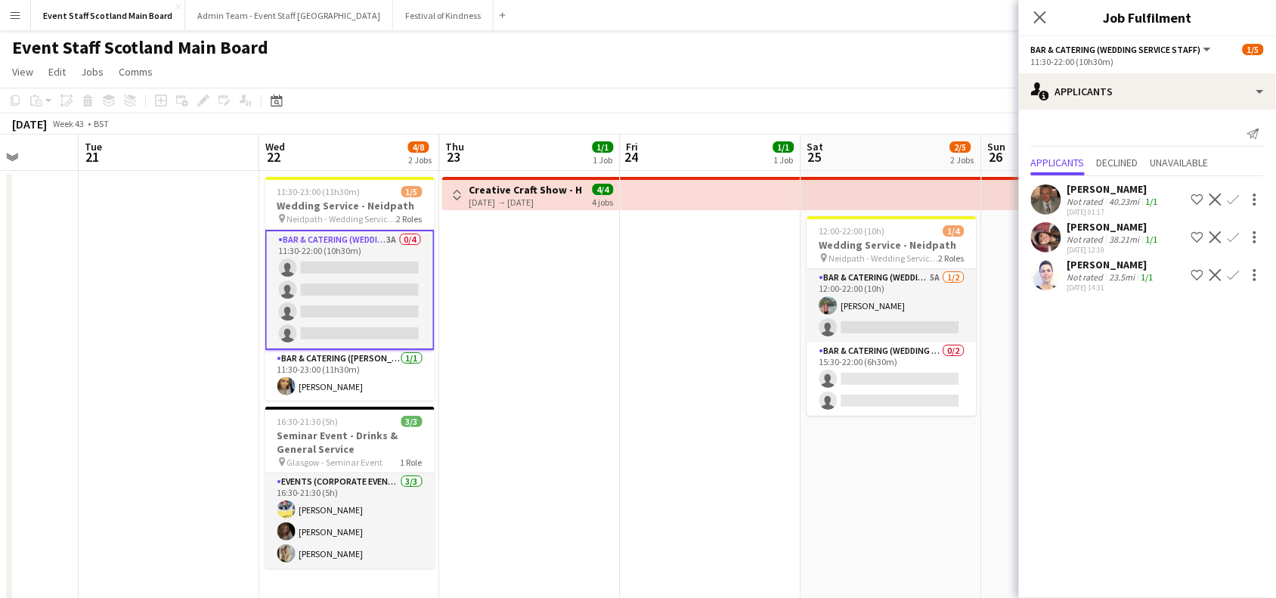
click at [1236, 273] on app-icon "Confirm" at bounding box center [1233, 275] width 12 height 12
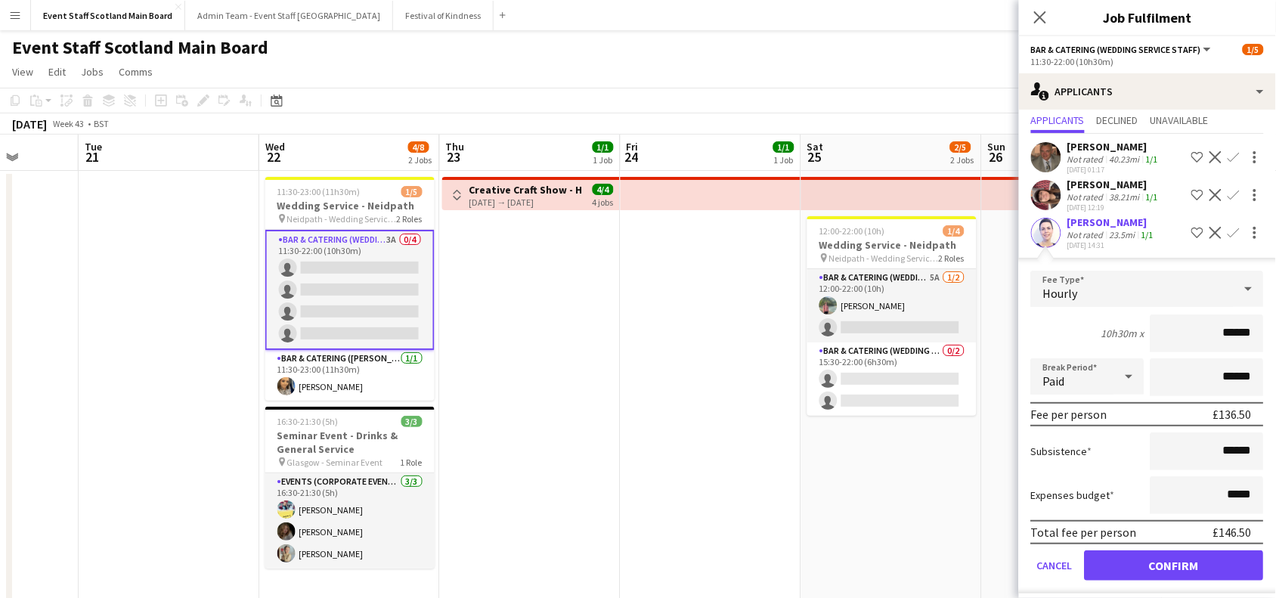
scroll to position [50, 0]
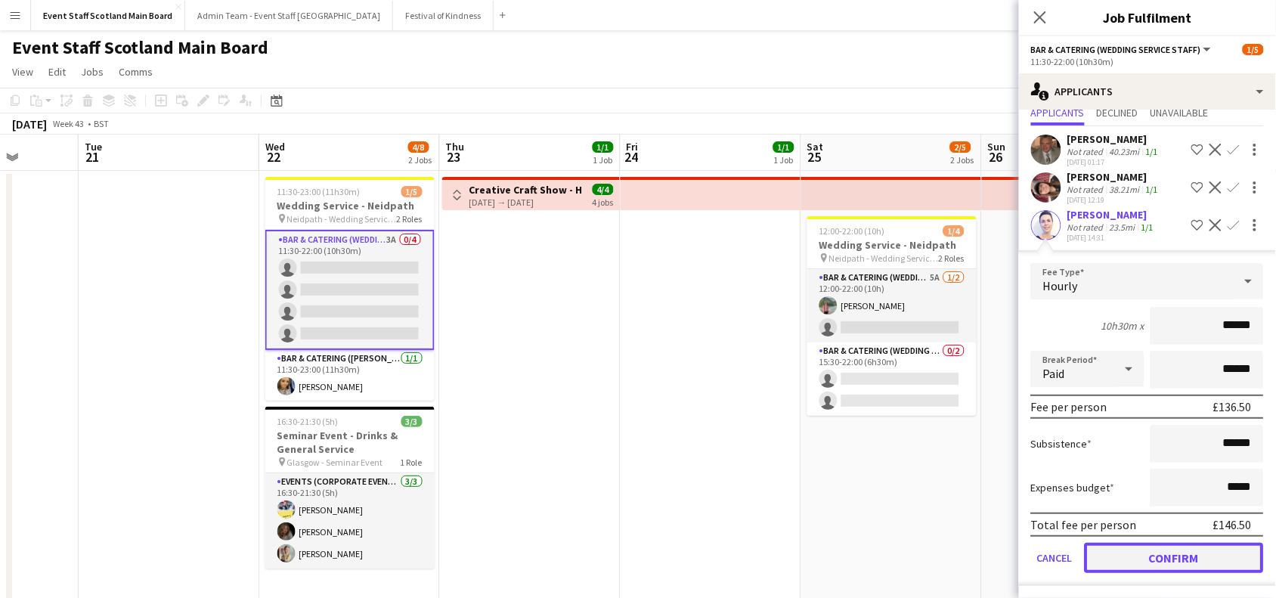
click at [1116, 555] on button "Confirm" at bounding box center [1173, 558] width 179 height 30
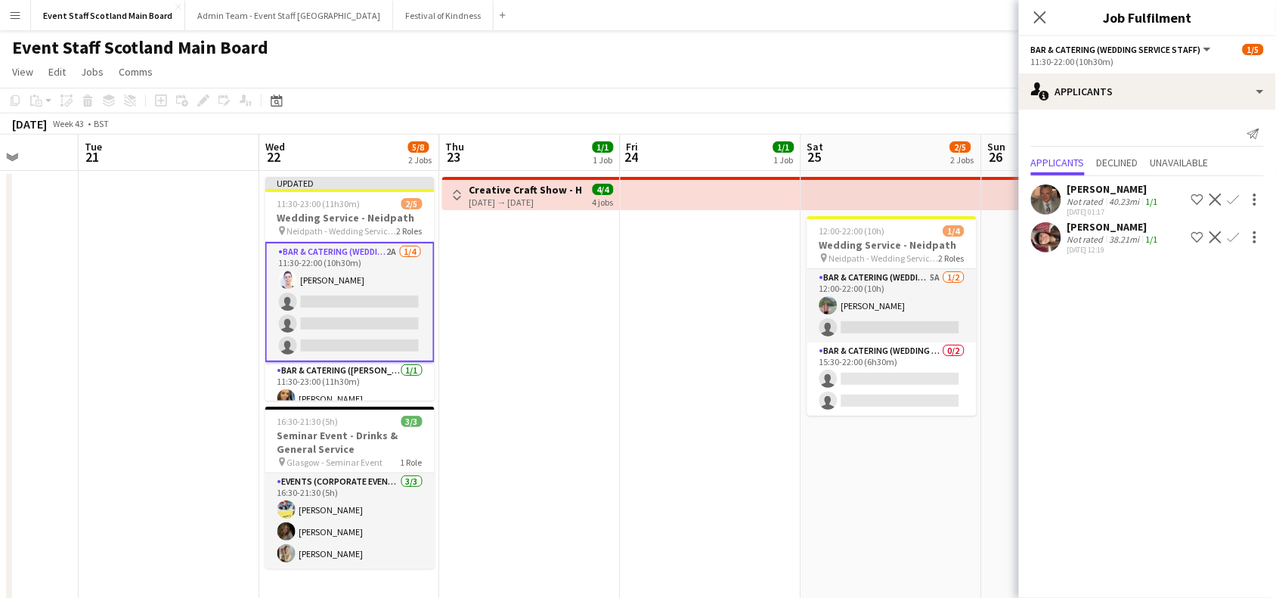
scroll to position [0, 0]
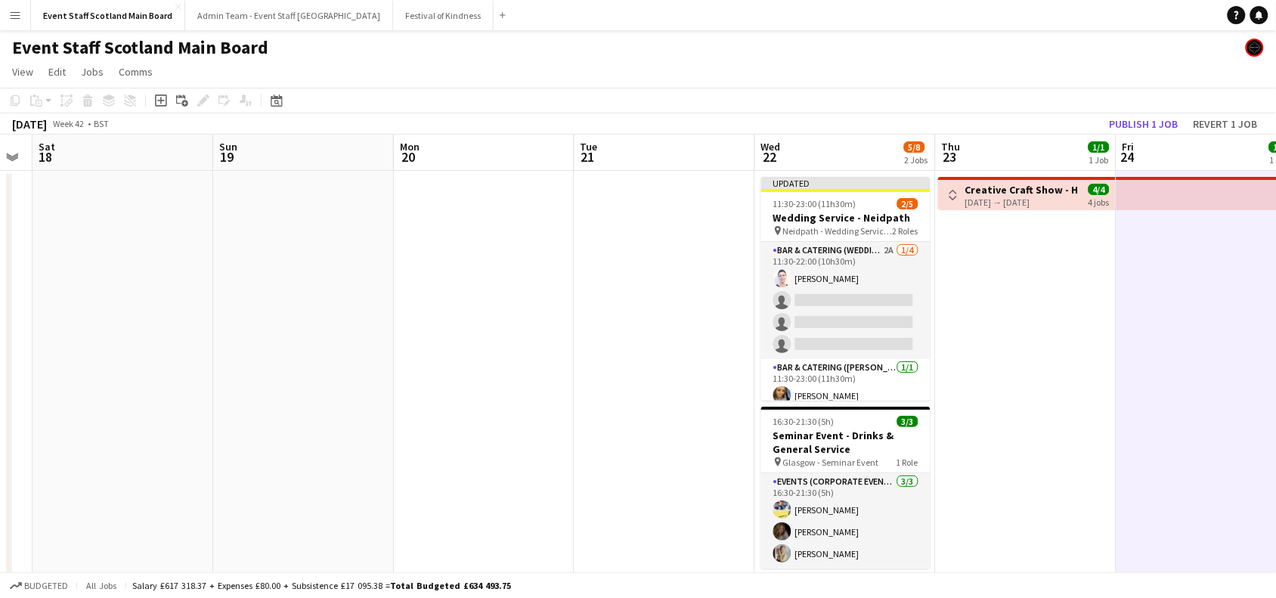
scroll to position [0, 473]
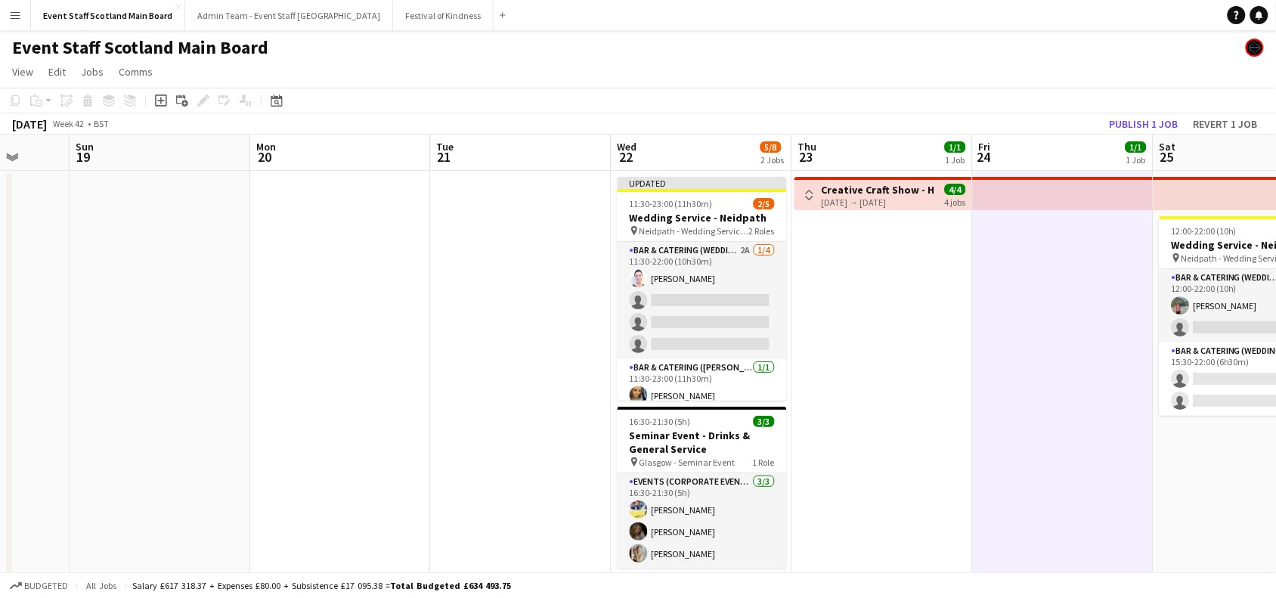
drag, startPoint x: 193, startPoint y: 286, endPoint x: 726, endPoint y: 289, distance: 532.7
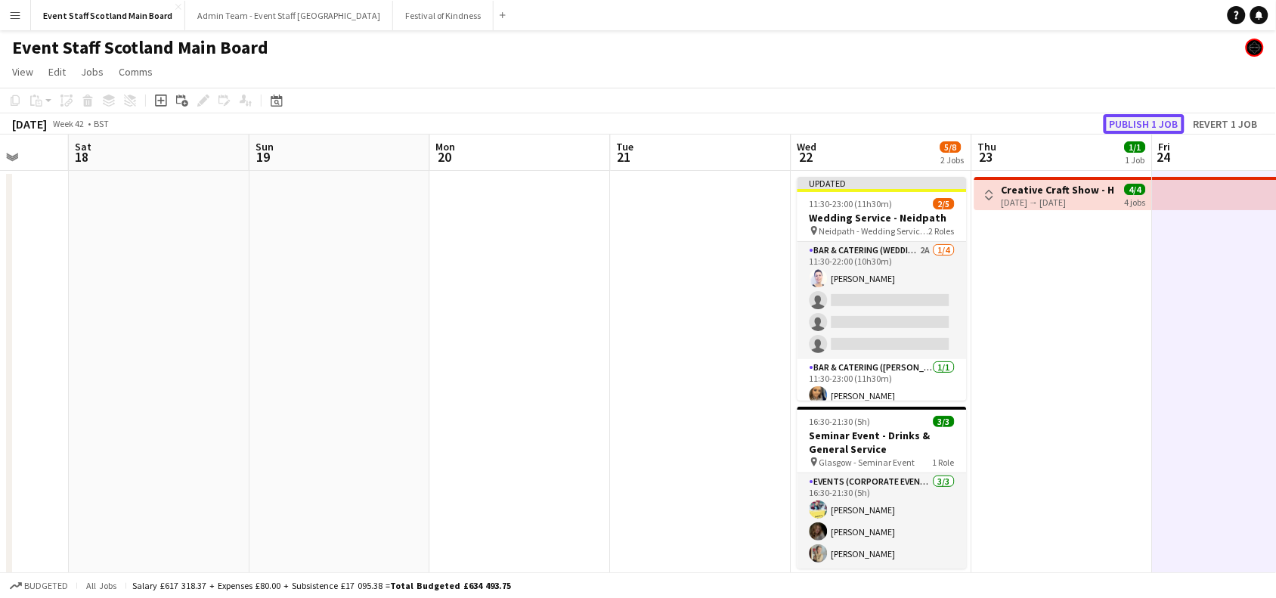
click at [1160, 125] on button "Publish 1 job" at bounding box center [1143, 124] width 81 height 20
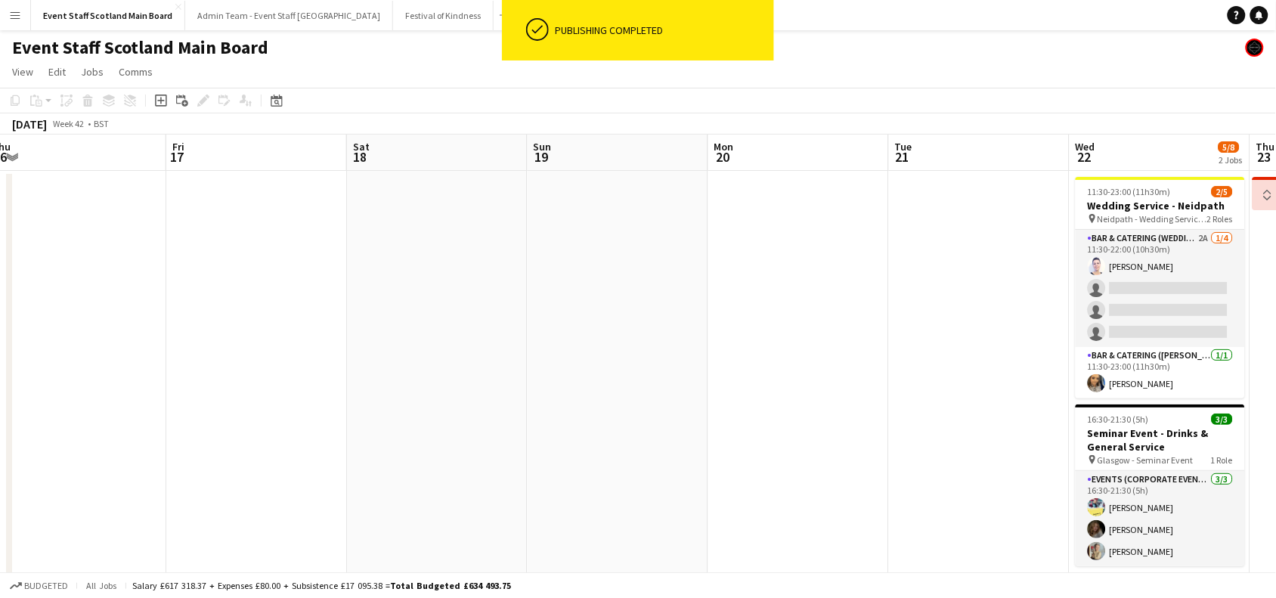
drag, startPoint x: 469, startPoint y: 397, endPoint x: 1015, endPoint y: 366, distance: 547.2
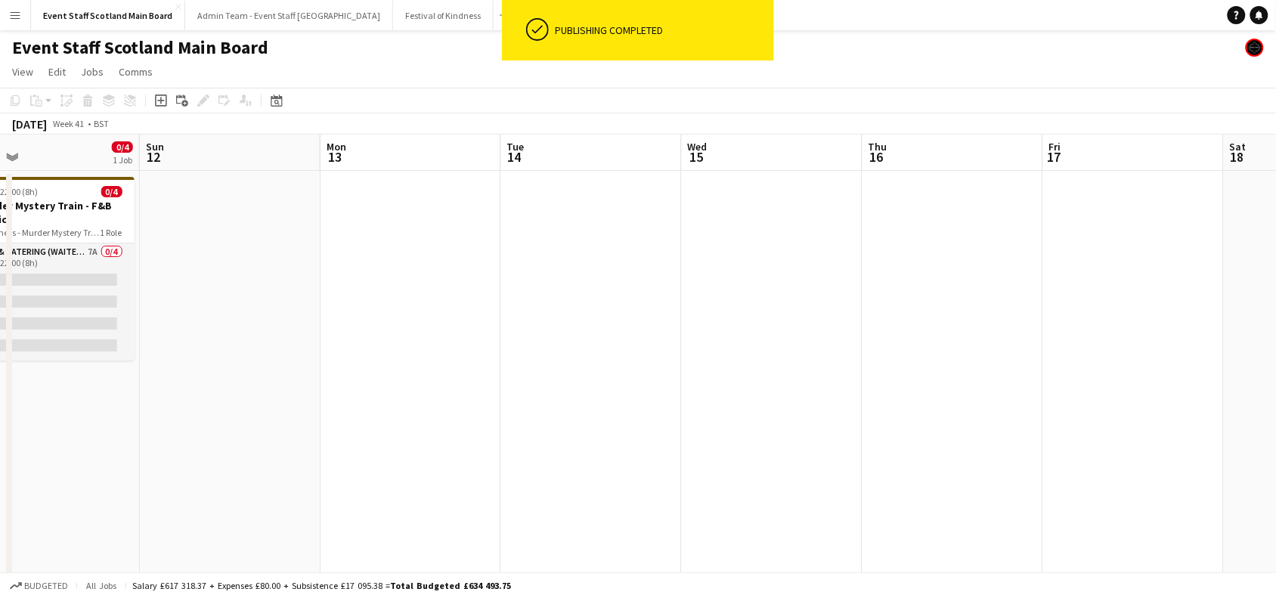
drag, startPoint x: 473, startPoint y: 317, endPoint x: 1153, endPoint y: 337, distance: 680.4
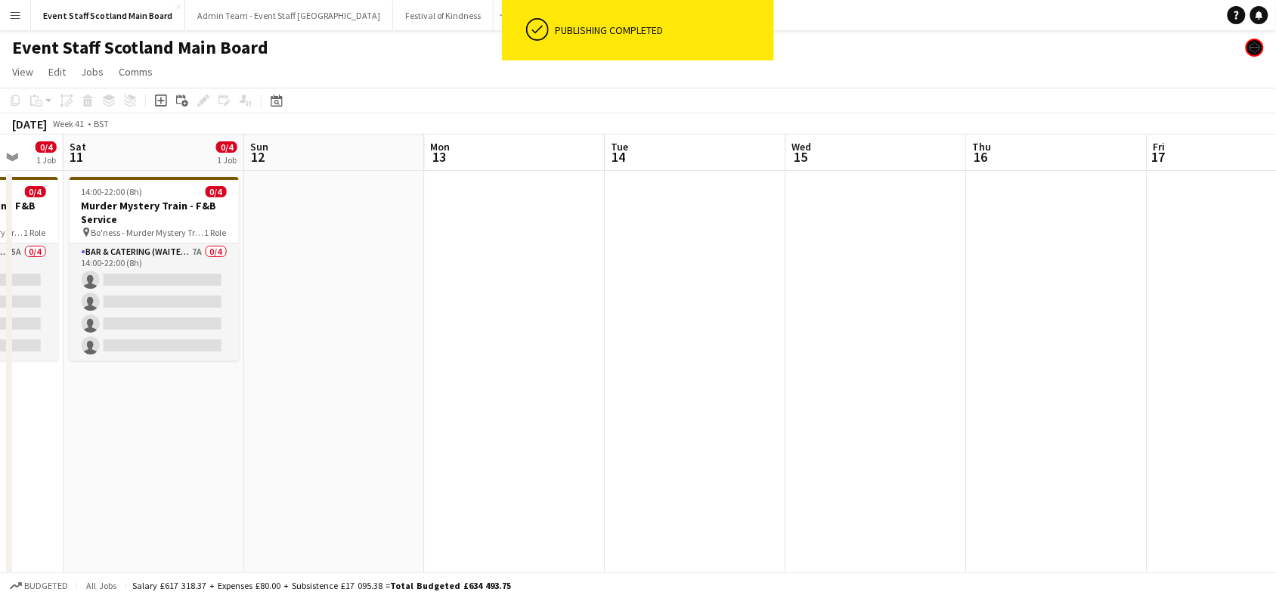
drag, startPoint x: 484, startPoint y: 340, endPoint x: 894, endPoint y: 356, distance: 410.6
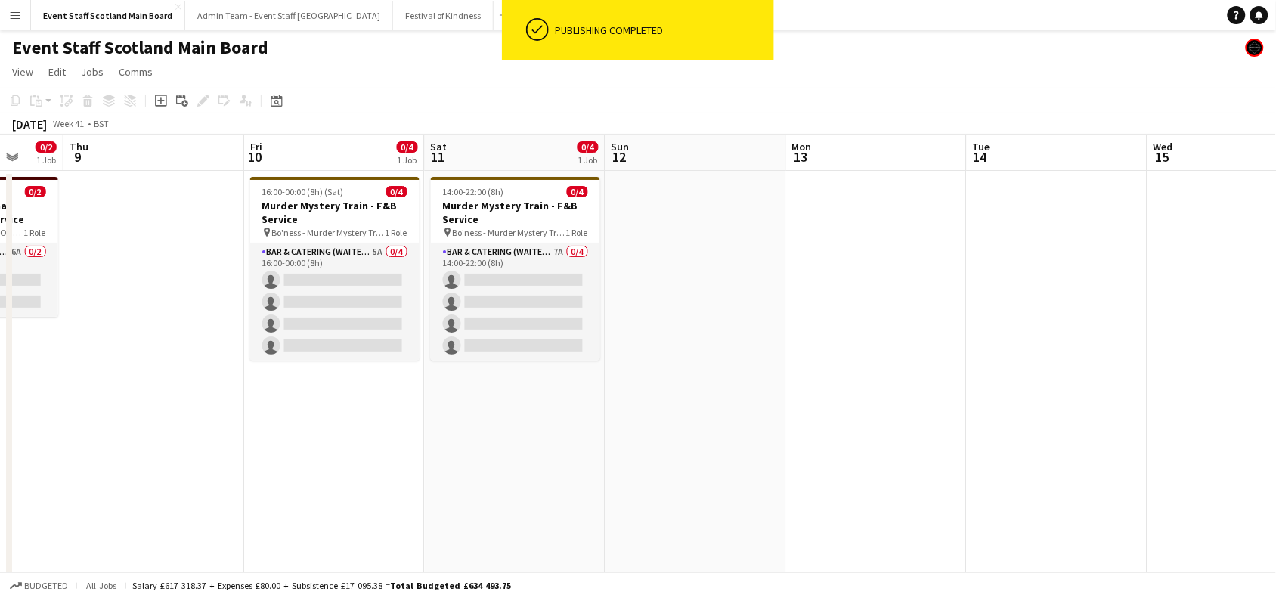
scroll to position [0, 462]
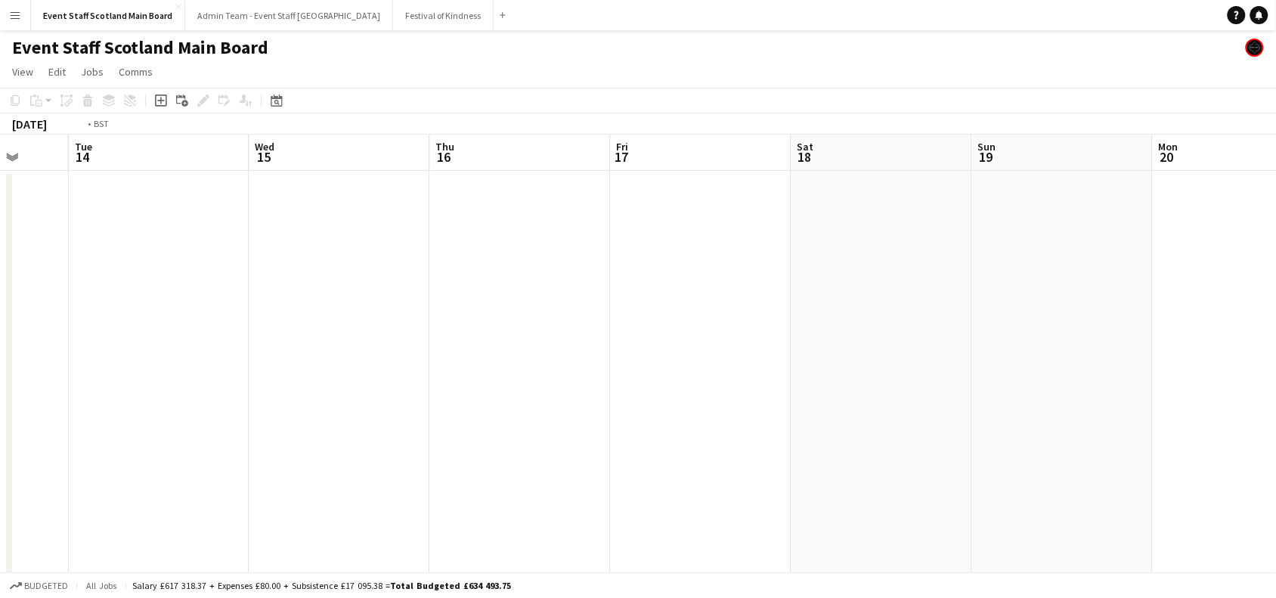
drag, startPoint x: 1123, startPoint y: 375, endPoint x: 191, endPoint y: 326, distance: 933.0
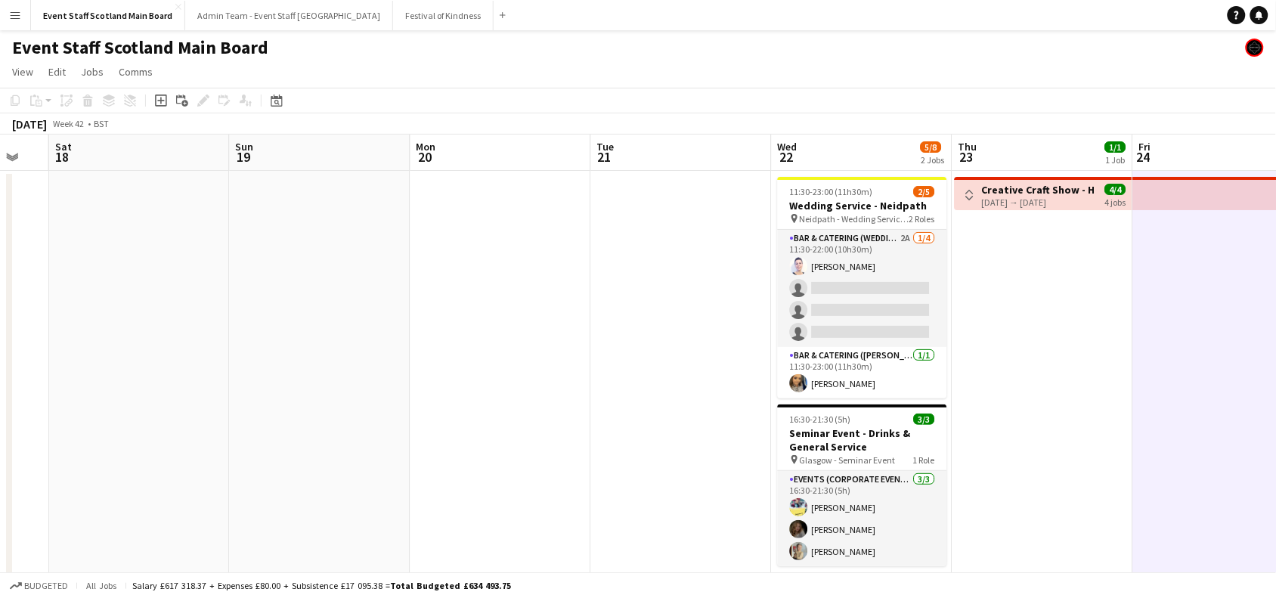
drag, startPoint x: 1009, startPoint y: 298, endPoint x: 282, endPoint y: 302, distance: 727.0
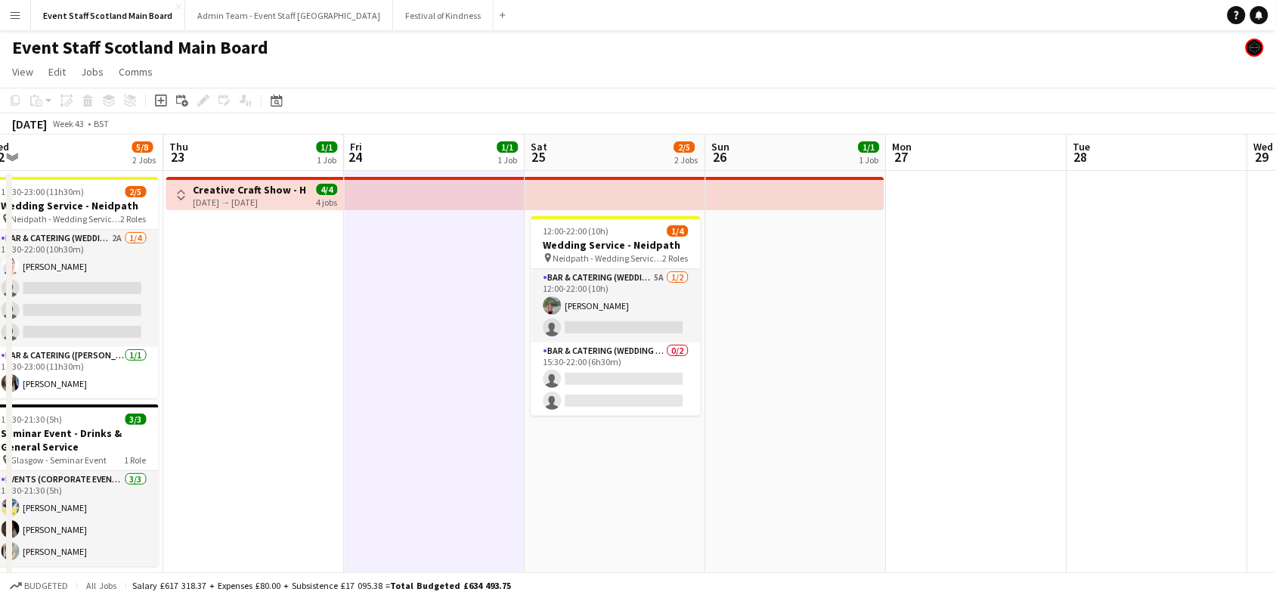
drag, startPoint x: 1022, startPoint y: 278, endPoint x: 326, endPoint y: 469, distance: 721.7
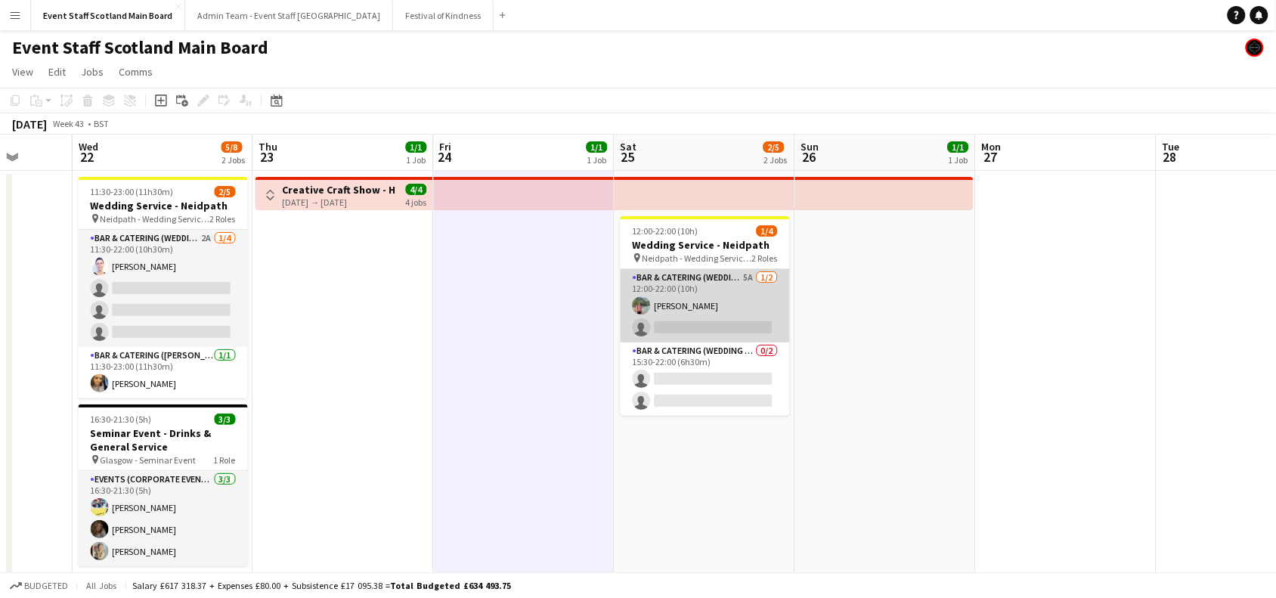
click at [701, 311] on app-card-role "Bar & Catering (Wedding Service Staff) 5A [DATE] 12:00-22:00 (10h) [PERSON_NAME…" at bounding box center [704, 305] width 169 height 73
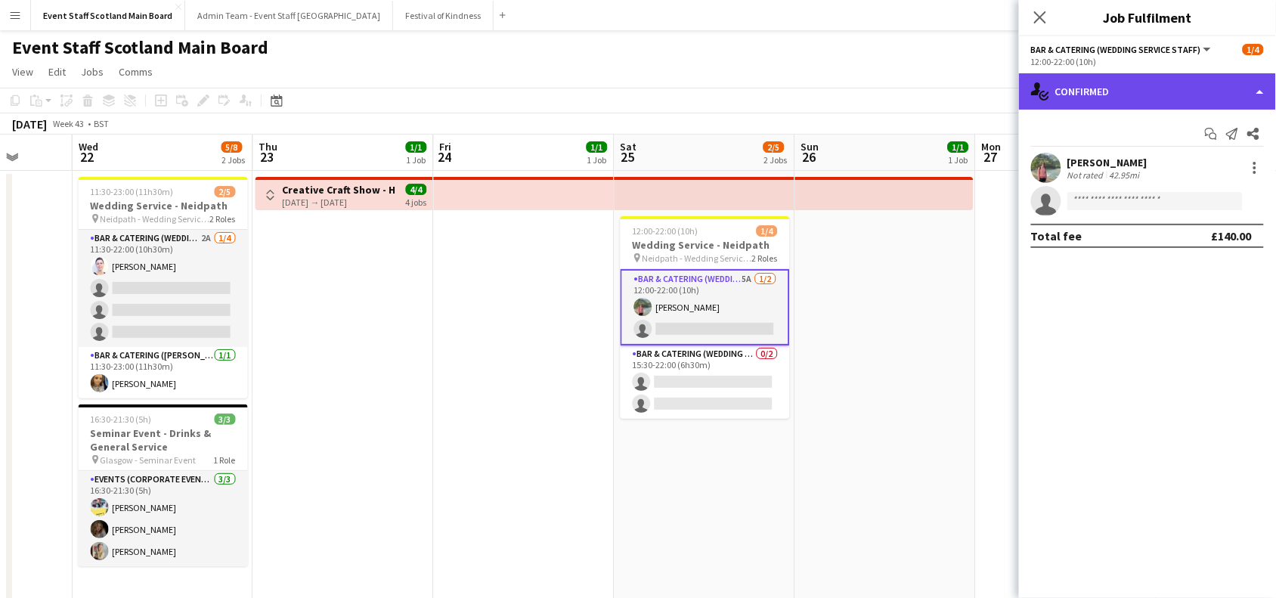
click at [1204, 73] on div "single-neutral-actions-check-2 Confirmed" at bounding box center [1147, 91] width 257 height 36
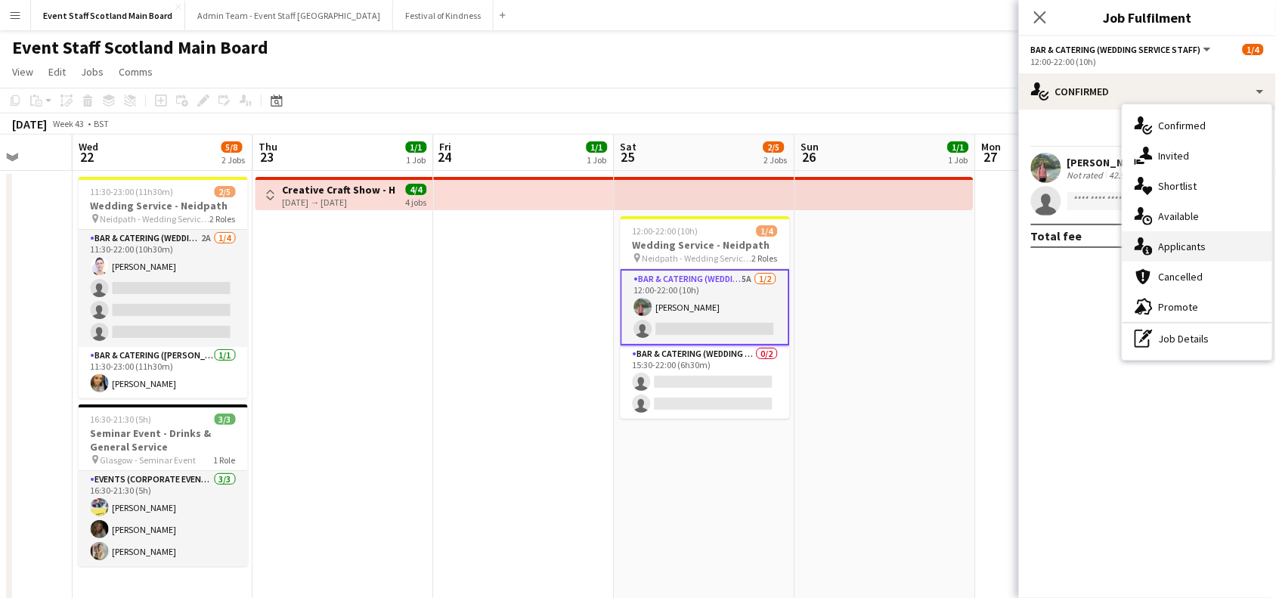
click at [1211, 247] on div "single-neutral-actions-information Applicants" at bounding box center [1197, 246] width 150 height 30
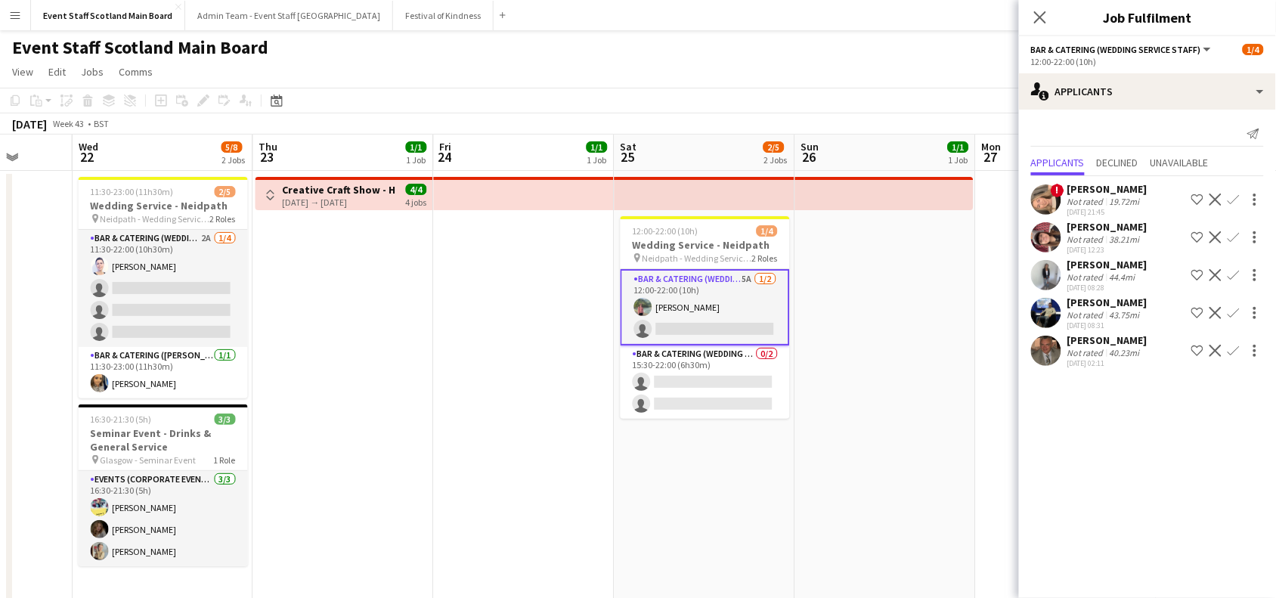
click at [663, 315] on app-card-role "Bar & Catering (Wedding Service Staff) 5A [DATE] 12:00-22:00 (10h) [PERSON_NAME…" at bounding box center [704, 307] width 169 height 76
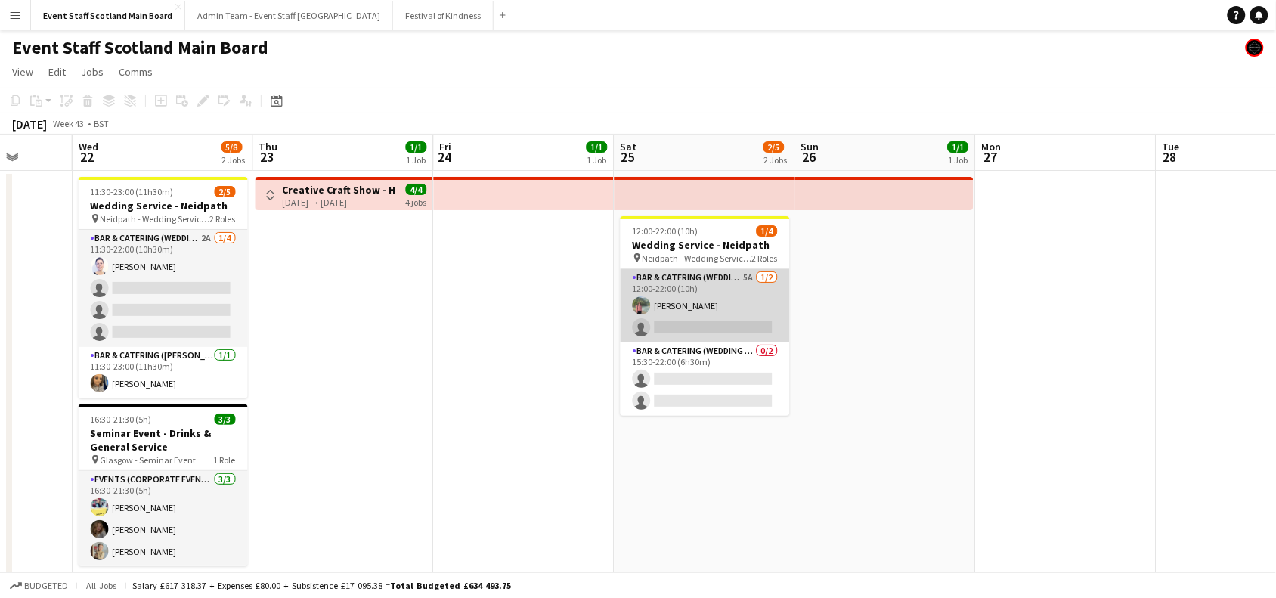
click at [663, 315] on app-card-role "Bar & Catering (Wedding Service Staff) 5A [DATE] 12:00-22:00 (10h) [PERSON_NAME…" at bounding box center [704, 305] width 169 height 73
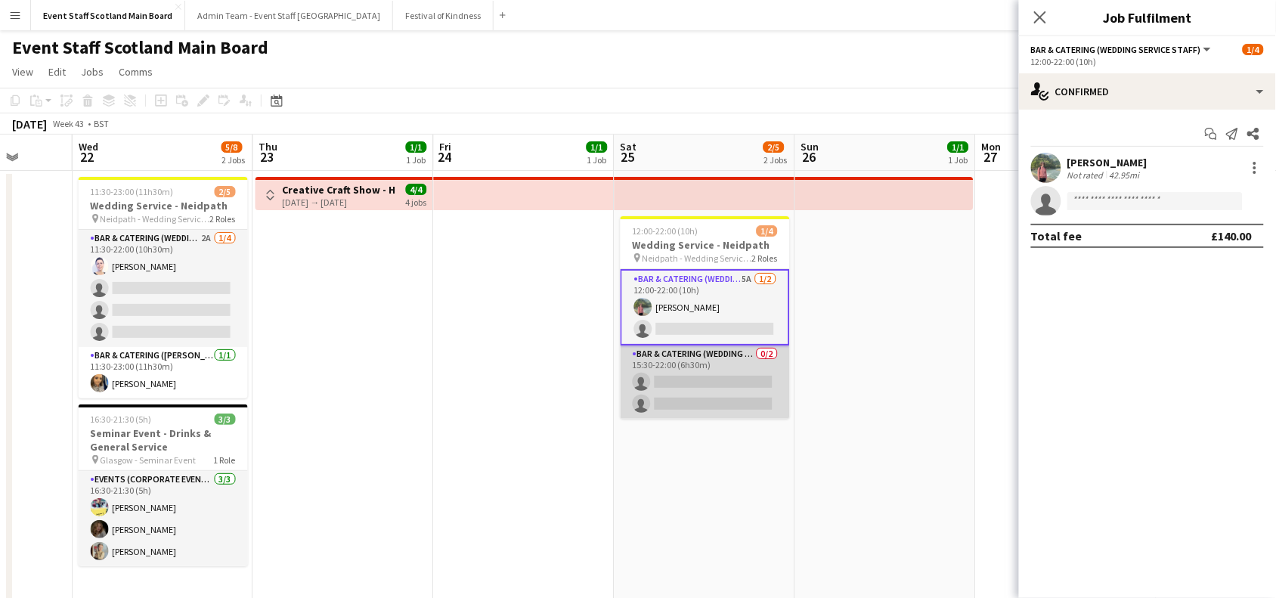
click at [708, 378] on app-card-role "Bar & Catering (Wedding Service Staff) 0/2 15:30-22:00 (6h30m) single-neutral-a…" at bounding box center [704, 381] width 169 height 73
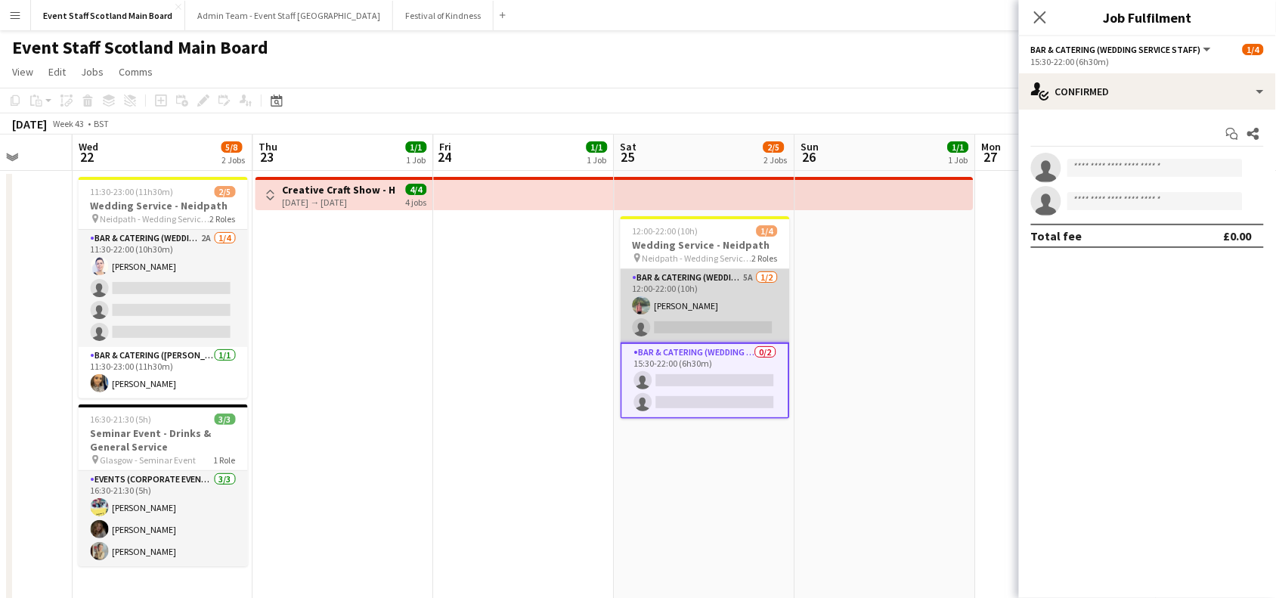
click at [757, 302] on app-card-role "Bar & Catering (Wedding Service Staff) 5A [DATE] 12:00-22:00 (10h) [PERSON_NAME…" at bounding box center [704, 305] width 169 height 73
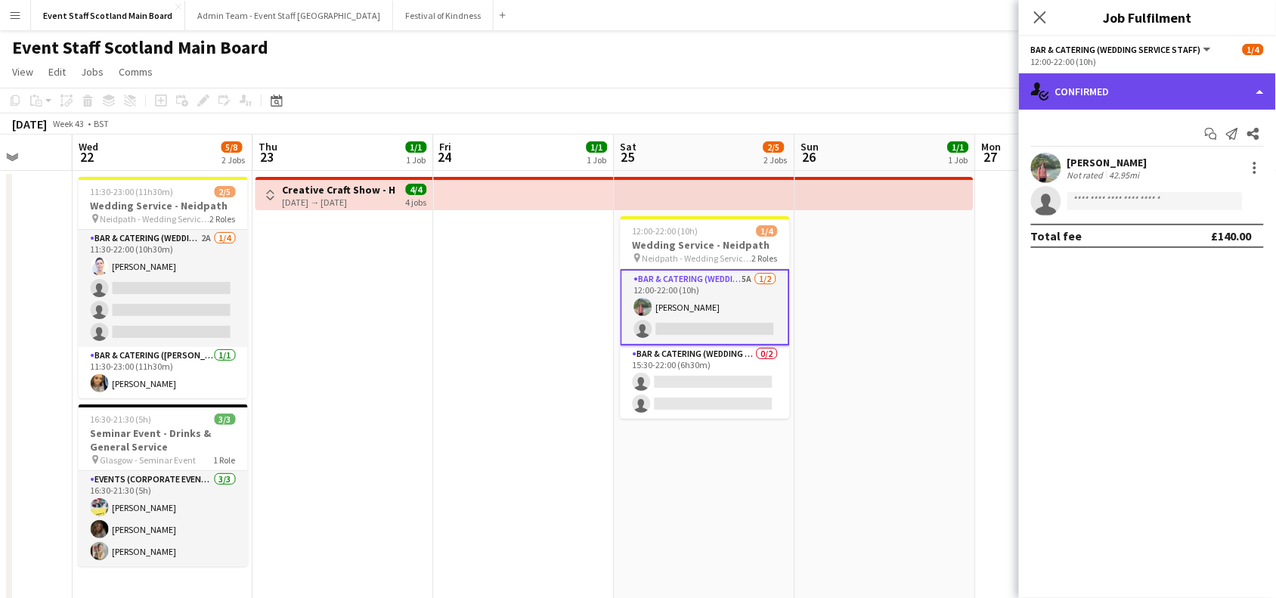
click at [1236, 100] on div "single-neutral-actions-check-2 Confirmed" at bounding box center [1147, 91] width 257 height 36
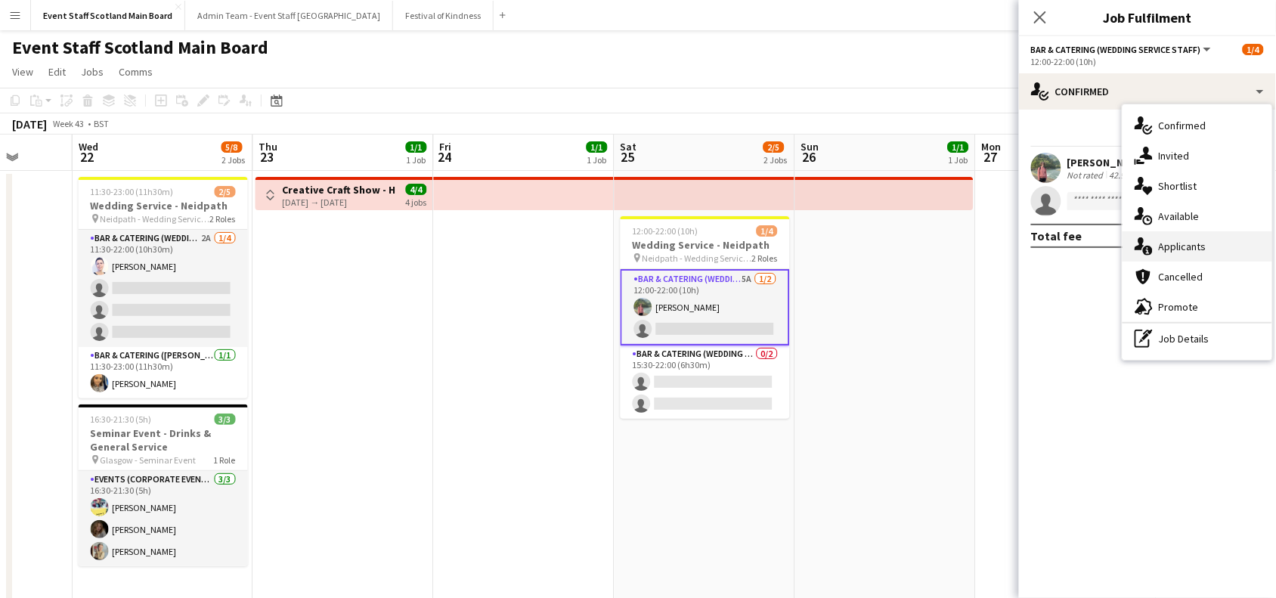
click at [1247, 247] on div "single-neutral-actions-information Applicants" at bounding box center [1197, 246] width 150 height 30
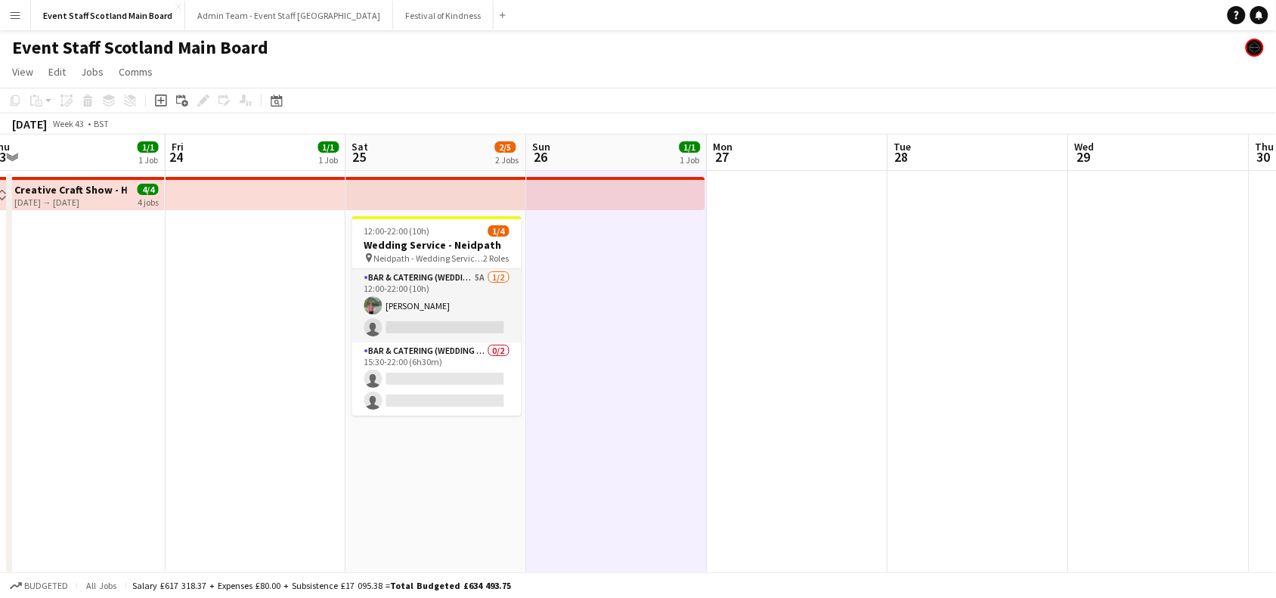
drag, startPoint x: 1156, startPoint y: 333, endPoint x: 525, endPoint y: 341, distance: 631.0
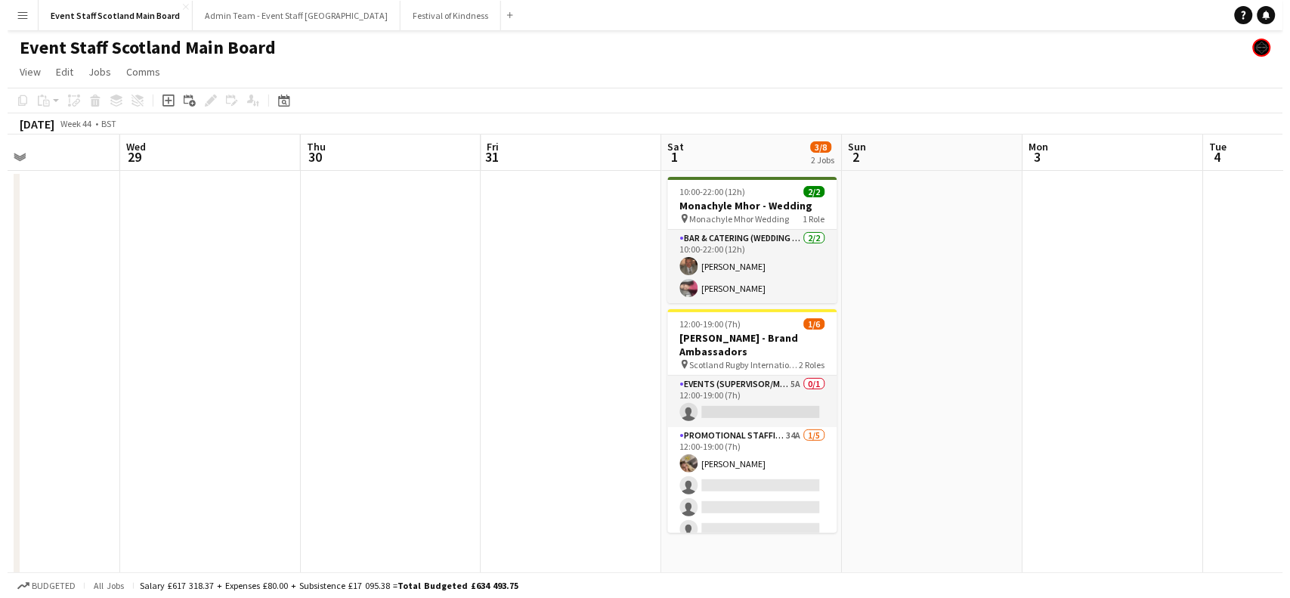
scroll to position [0, 433]
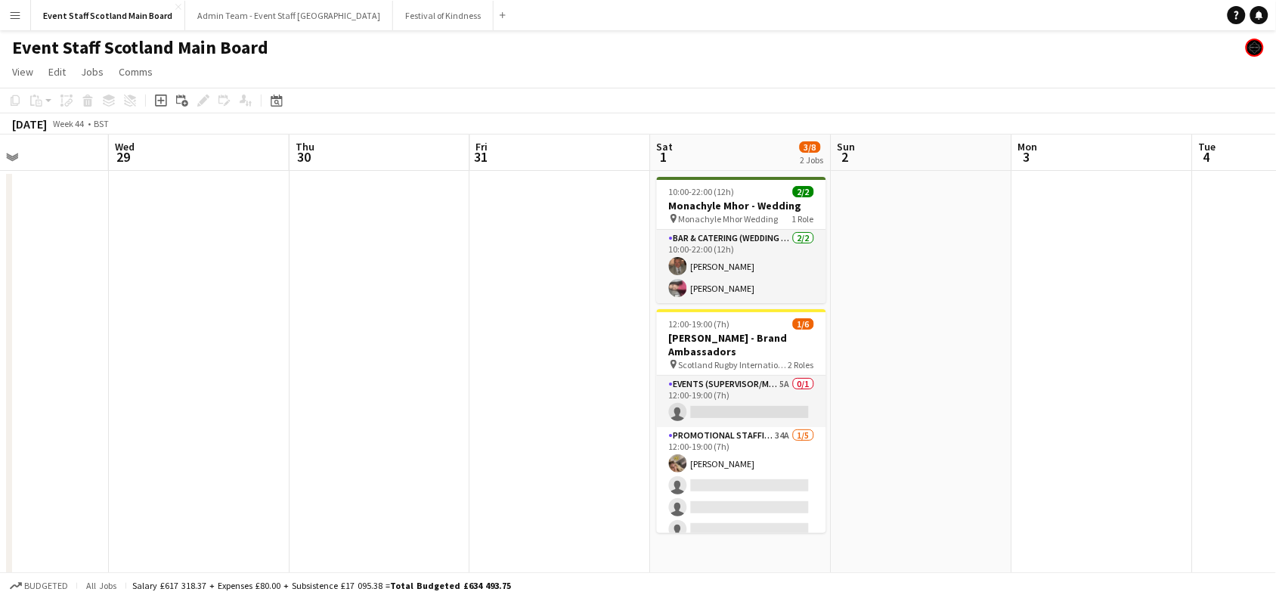
drag, startPoint x: 1007, startPoint y: 306, endPoint x: 410, endPoint y: 323, distance: 598.0
click at [393, 20] on button "Festival of Kindness Close" at bounding box center [443, 15] width 101 height 29
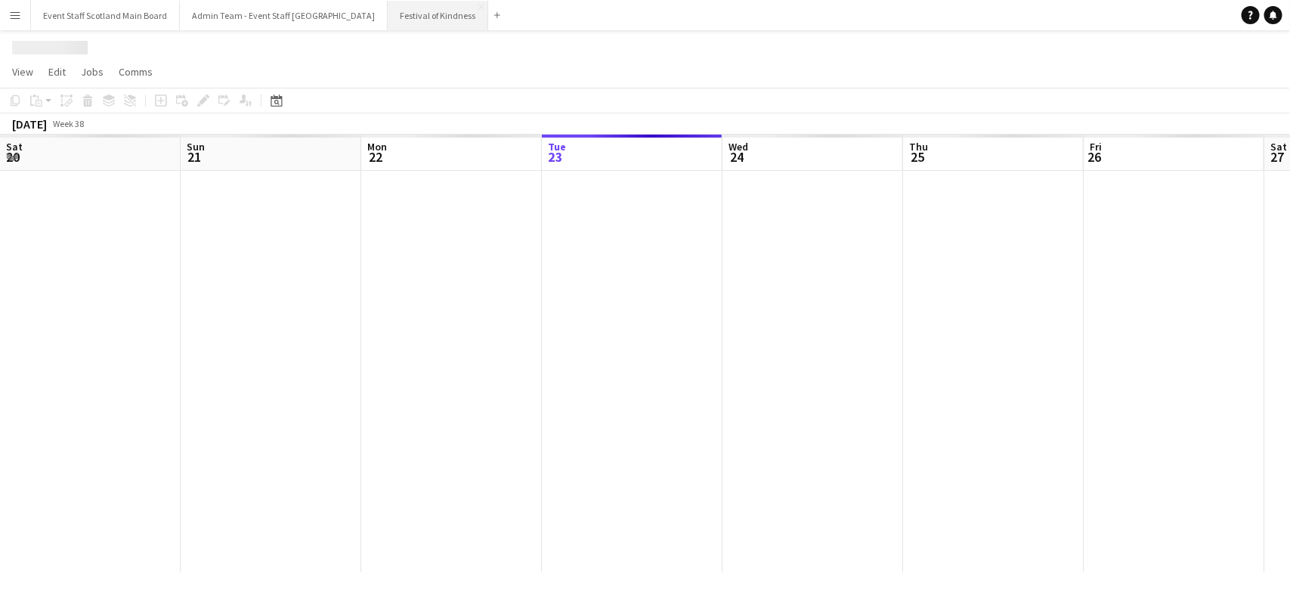
scroll to position [0, 360]
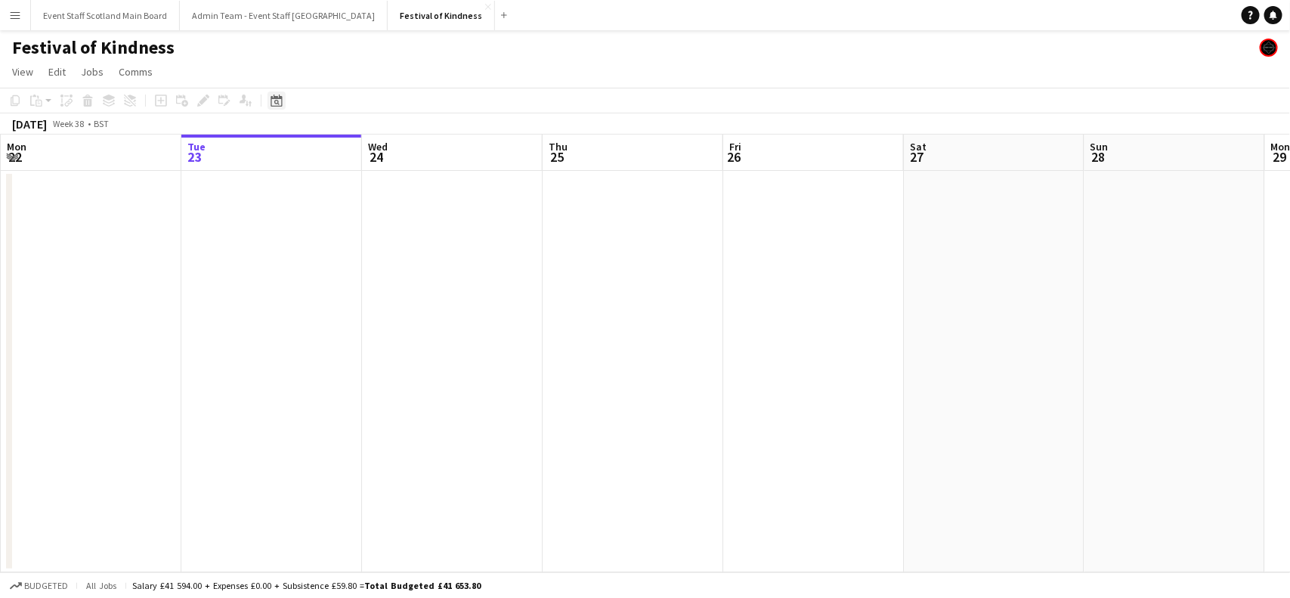
click at [280, 98] on icon at bounding box center [276, 100] width 11 height 12
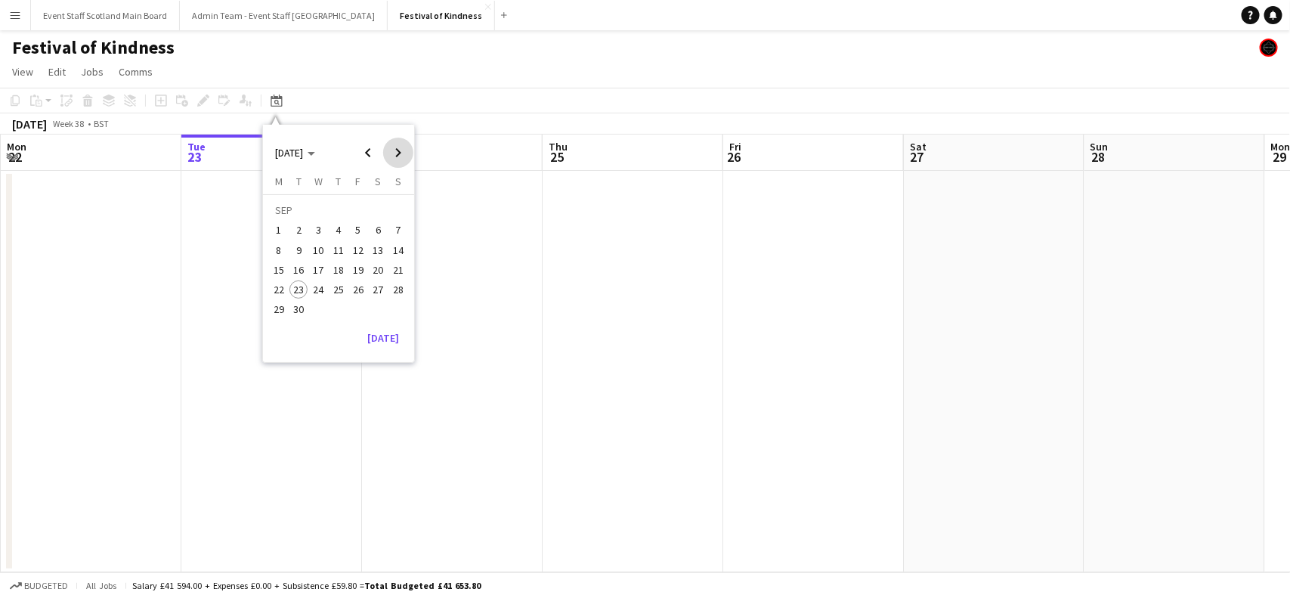
click at [395, 149] on span "Next month" at bounding box center [398, 153] width 30 height 30
click at [359, 271] on span "21" at bounding box center [358, 273] width 18 height 18
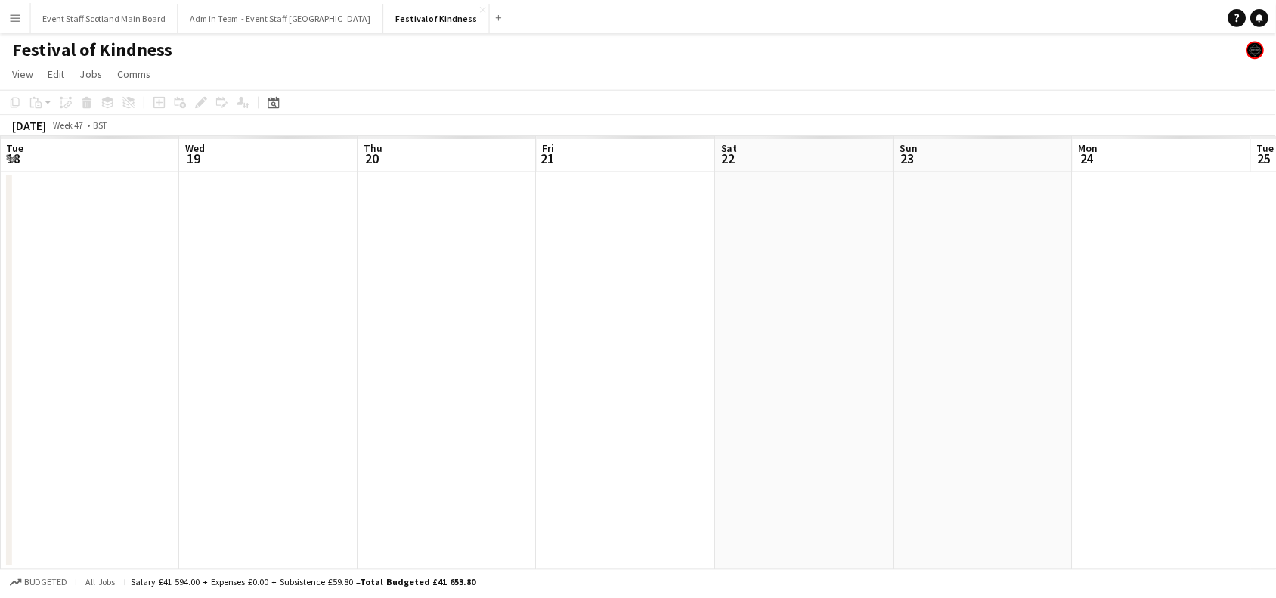
scroll to position [0, 519]
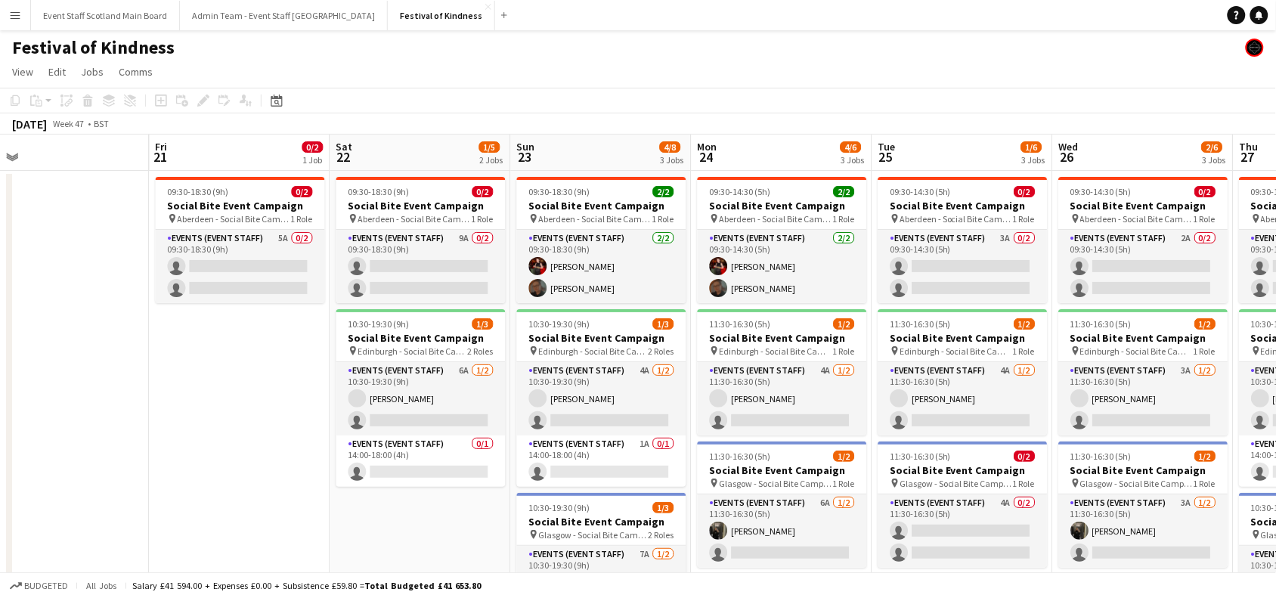
drag, startPoint x: 519, startPoint y: 416, endPoint x: 286, endPoint y: 398, distance: 234.1
click at [286, 398] on app-calendar-viewport "Sun 16 Mon 17 Tue 18 Wed 19 Thu 20 Fri 21 0/2 1 Job Sat 22 1/5 2 Jobs Sun 23 4/…" at bounding box center [638, 440] width 1276 height 611
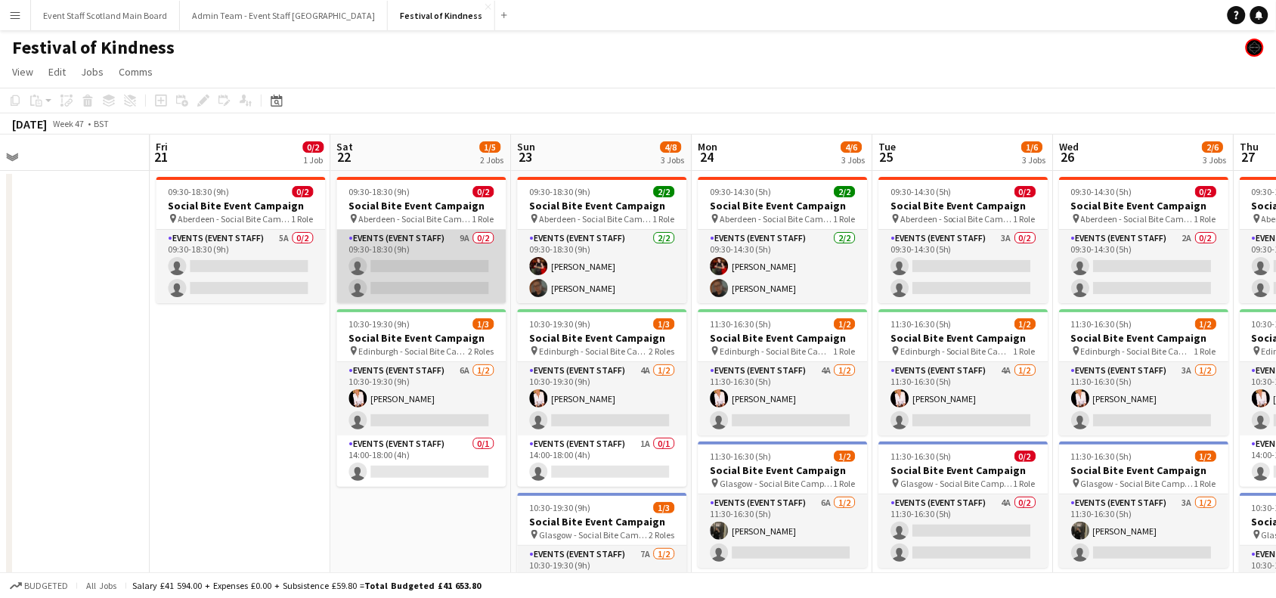
click at [402, 267] on app-card-role "Events (Event Staff) 9A 0/2 09:30-18:30 (9h) single-neutral-actions single-neut…" at bounding box center [421, 266] width 169 height 73
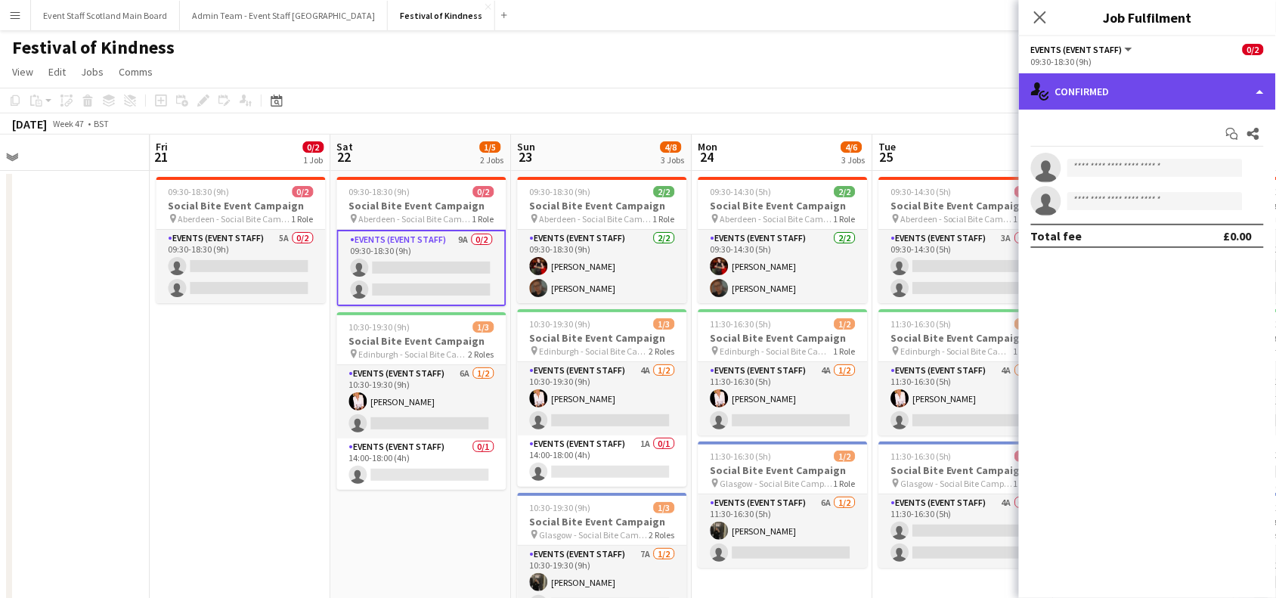
click at [1154, 82] on div "single-neutral-actions-check-2 Confirmed" at bounding box center [1147, 91] width 257 height 36
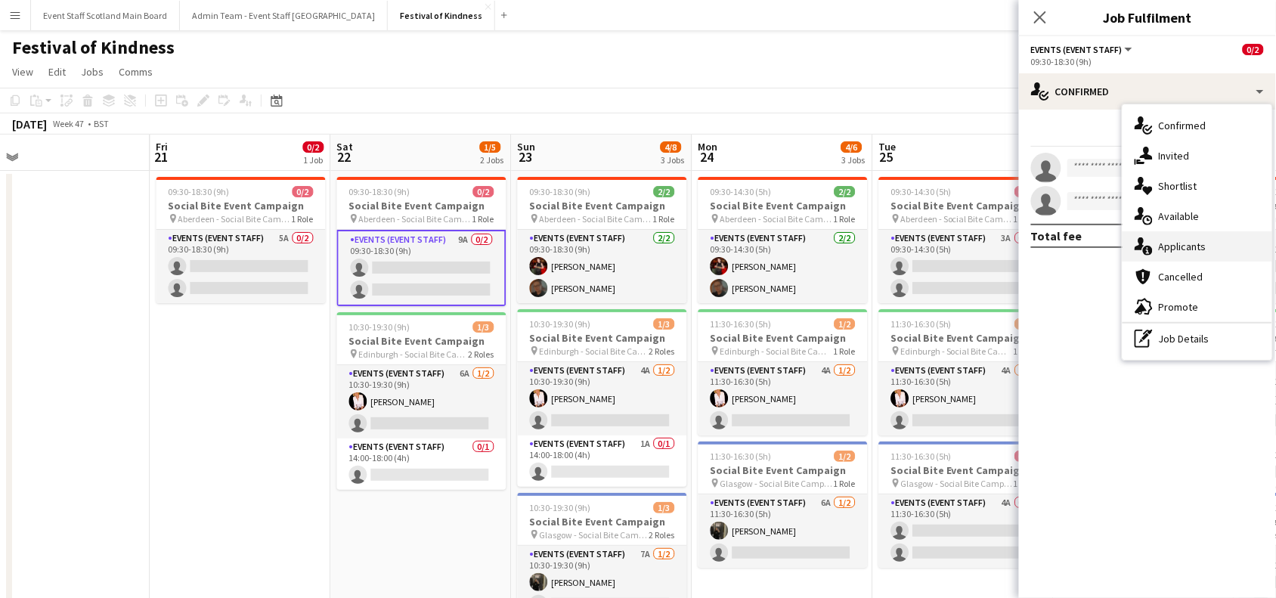
click at [1179, 243] on span "Applicants" at bounding box center [1182, 247] width 48 height 14
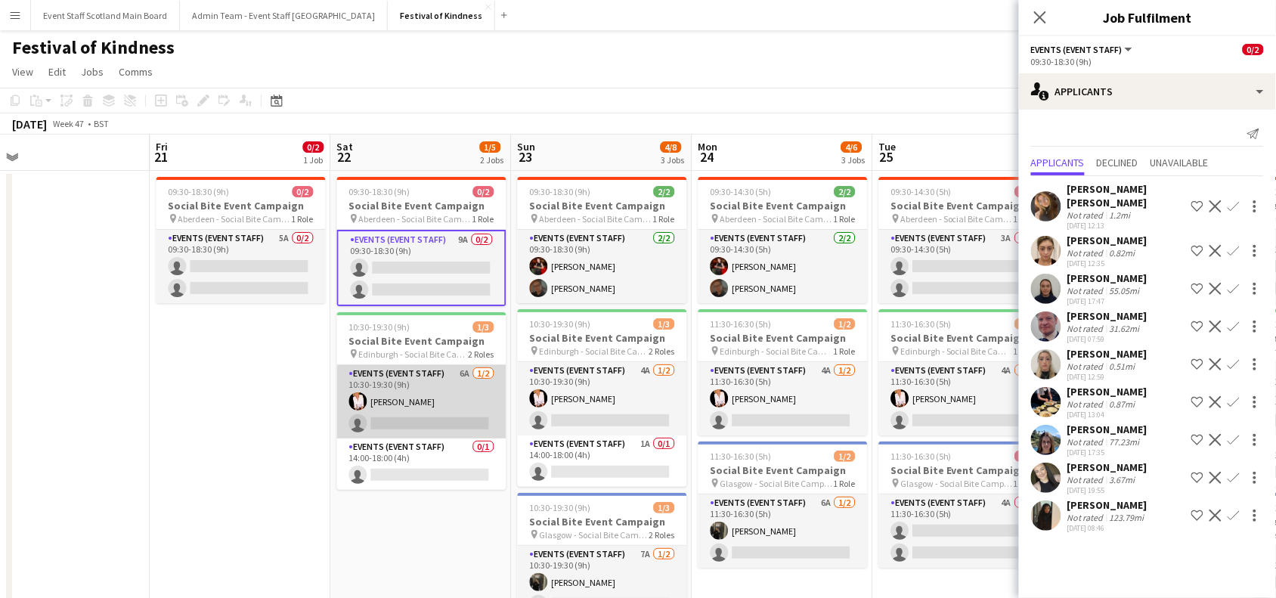
click at [435, 405] on app-card-role "Events (Event Staff) 6A [DATE] 10:30-19:30 (9h) [PERSON_NAME] single-neutral-ac…" at bounding box center [421, 401] width 169 height 73
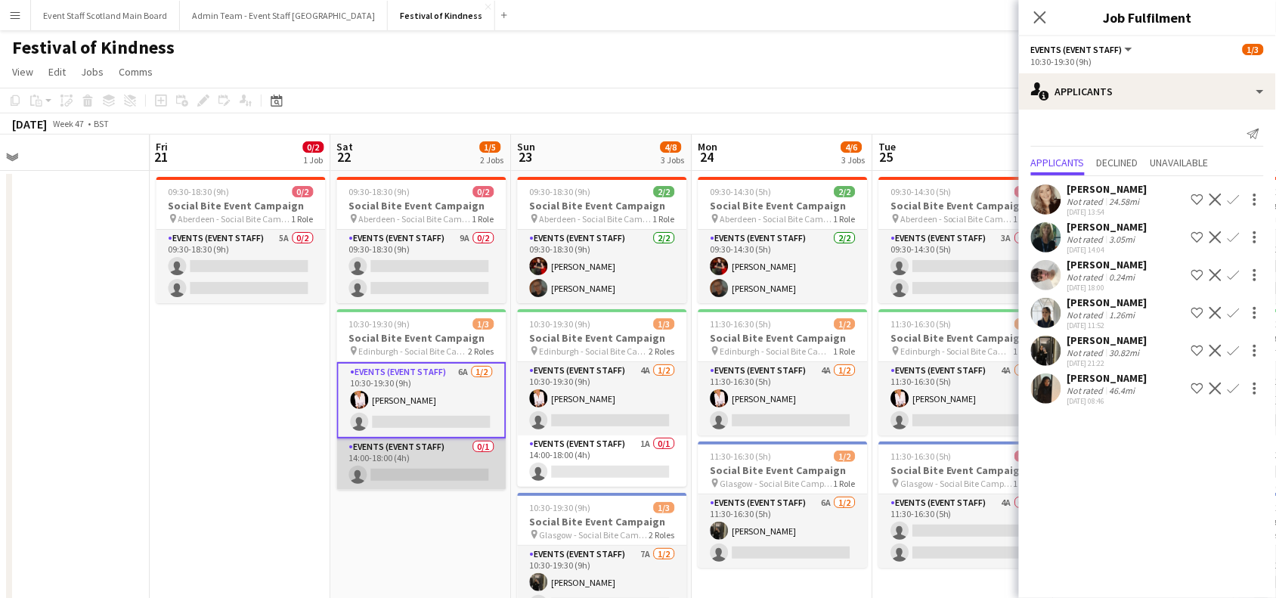
click at [425, 463] on app-card-role "Events (Event Staff) 0/1 14:00-18:00 (4h) single-neutral-actions" at bounding box center [421, 463] width 169 height 51
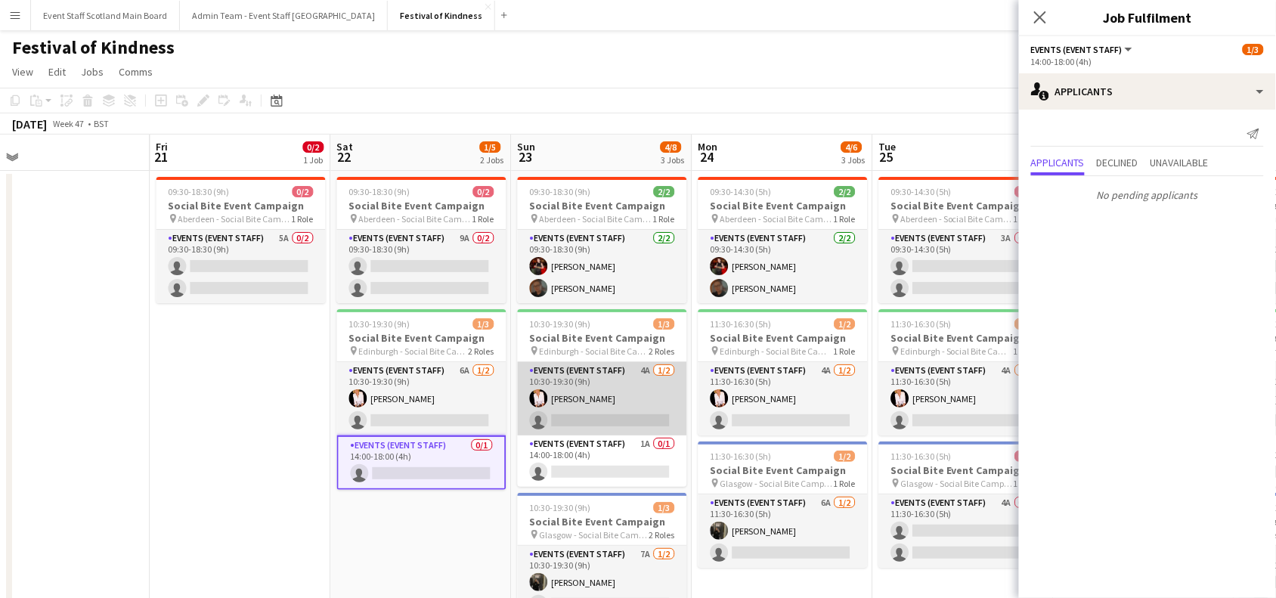
click at [594, 388] on app-card-role "Events (Event Staff) 4A [DATE] 10:30-19:30 (9h) [PERSON_NAME] single-neutral-ac…" at bounding box center [602, 398] width 169 height 73
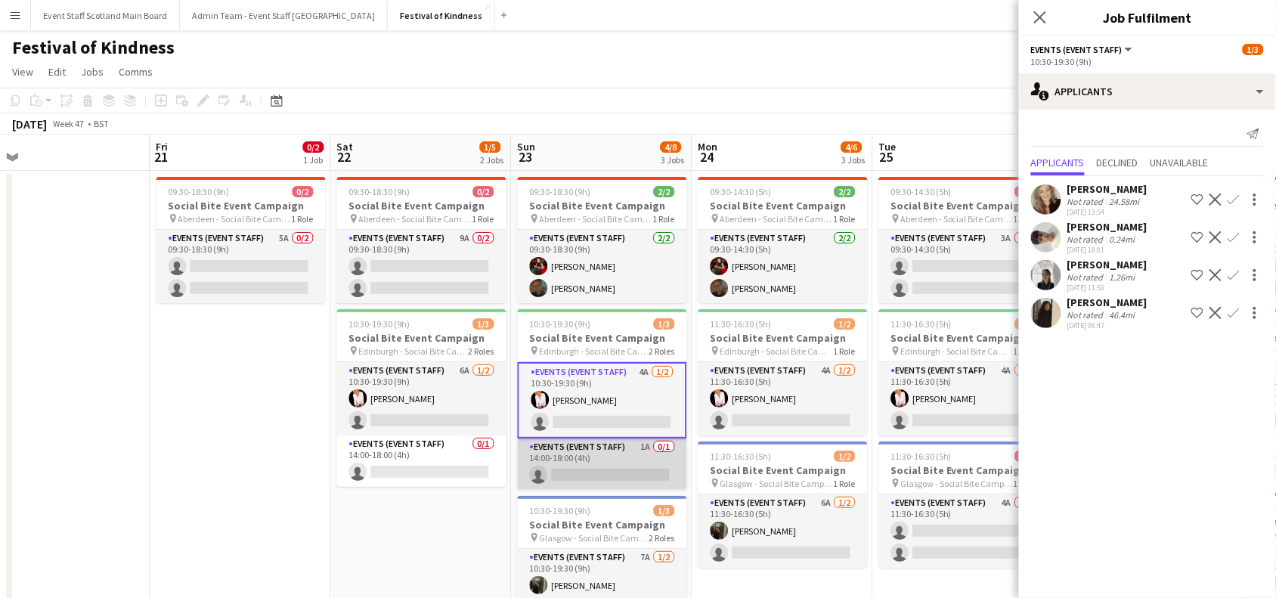
click at [623, 473] on app-card-role "Events (Event Staff) 1A 0/1 14:00-18:00 (4h) single-neutral-actions" at bounding box center [602, 463] width 169 height 51
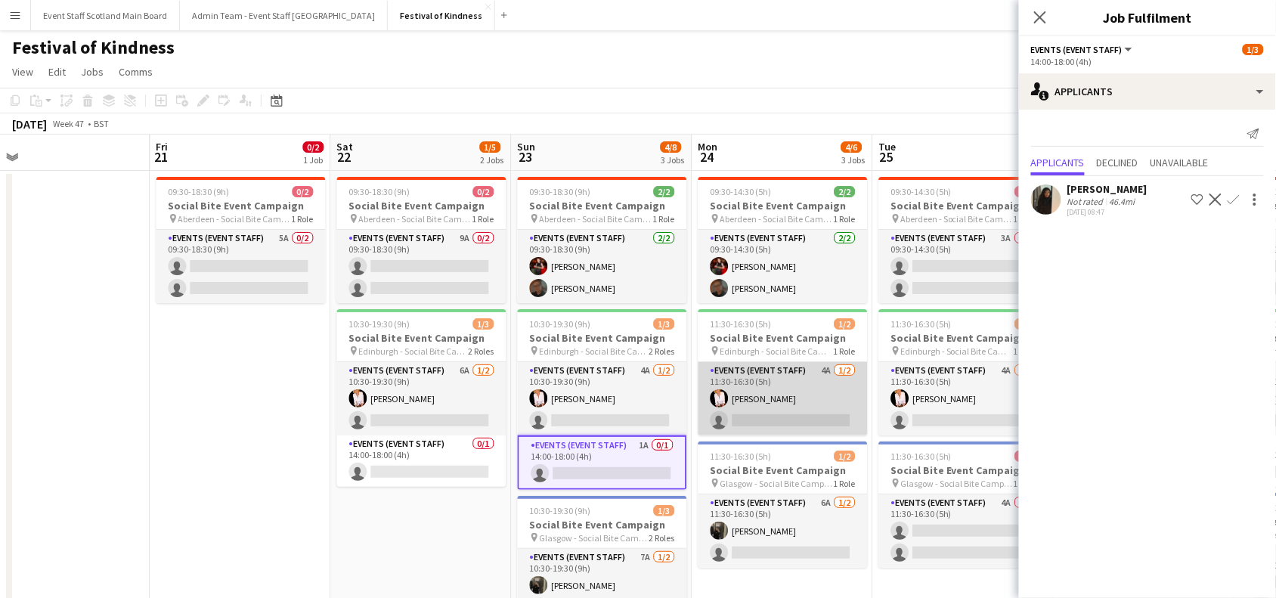
click at [779, 391] on app-card-role "Events (Event Staff) 4A [DATE] 11:30-16:30 (5h) [PERSON_NAME] single-neutral-ac…" at bounding box center [782, 398] width 169 height 73
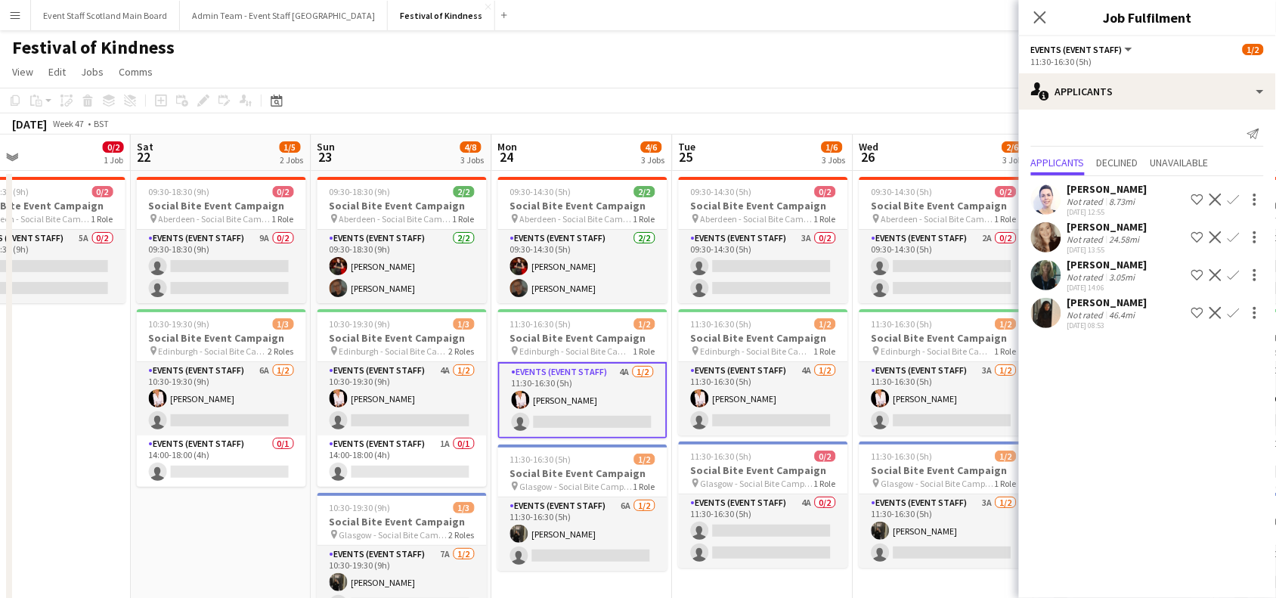
scroll to position [0, 606]
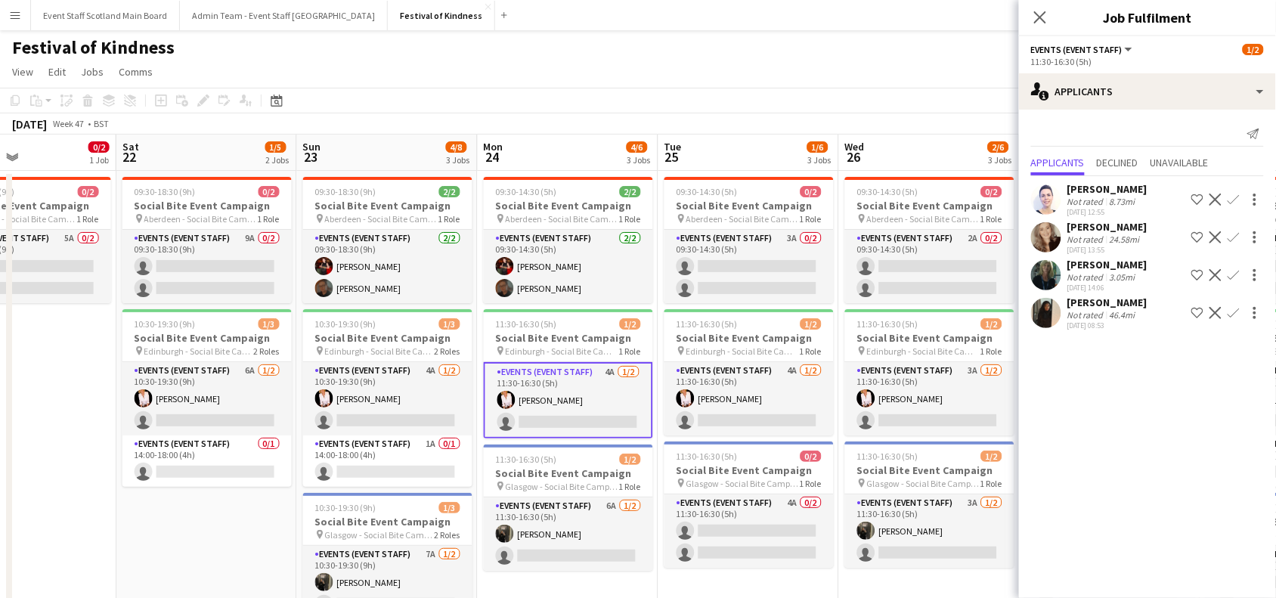
drag, startPoint x: 871, startPoint y: 432, endPoint x: 656, endPoint y: 431, distance: 214.6
click at [656, 431] on app-calendar-viewport "Tue 18 Wed 19 Thu 20 Fri 21 0/2 1 Job Sat 22 1/5 2 Jobs Sun 23 4/8 3 Jobs Mon 2…" at bounding box center [638, 440] width 1276 height 611
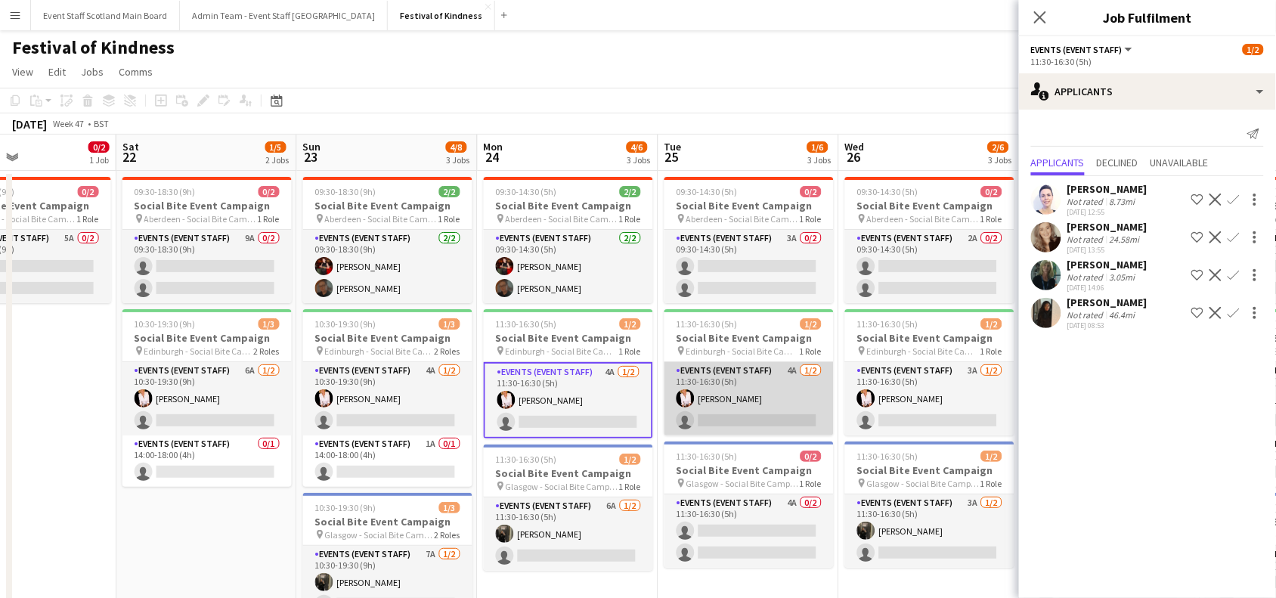
click at [786, 410] on app-card-role "Events (Event Staff) 4A [DATE] 11:30-16:30 (5h) [PERSON_NAME] single-neutral-ac…" at bounding box center [748, 398] width 169 height 73
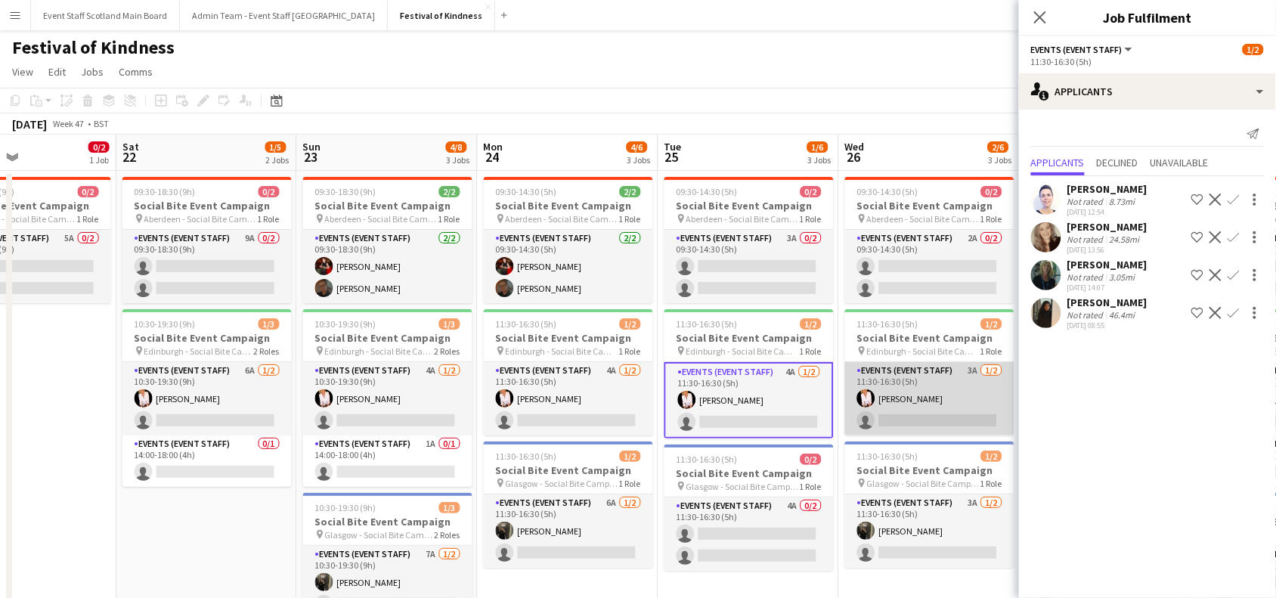
click at [916, 416] on app-card-role "Events (Event Staff) 3A [DATE] 11:30-16:30 (5h) [PERSON_NAME] single-neutral-ac…" at bounding box center [929, 398] width 169 height 73
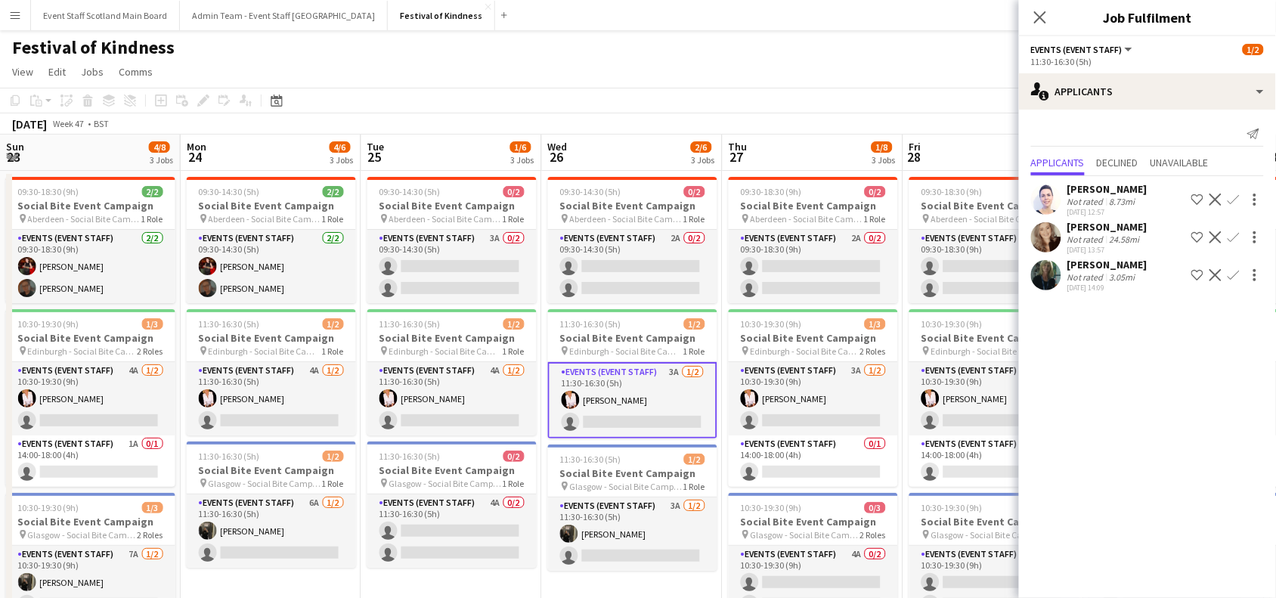
drag, startPoint x: 837, startPoint y: 438, endPoint x: 539, endPoint y: 458, distance: 299.1
click at [539, 458] on app-calendar-viewport "Thu 20 Fri 21 0/2 1 Job Sat 22 1/5 2 Jobs Sun 23 4/8 3 Jobs Mon 24 4/6 3 Jobs T…" at bounding box center [638, 440] width 1276 height 611
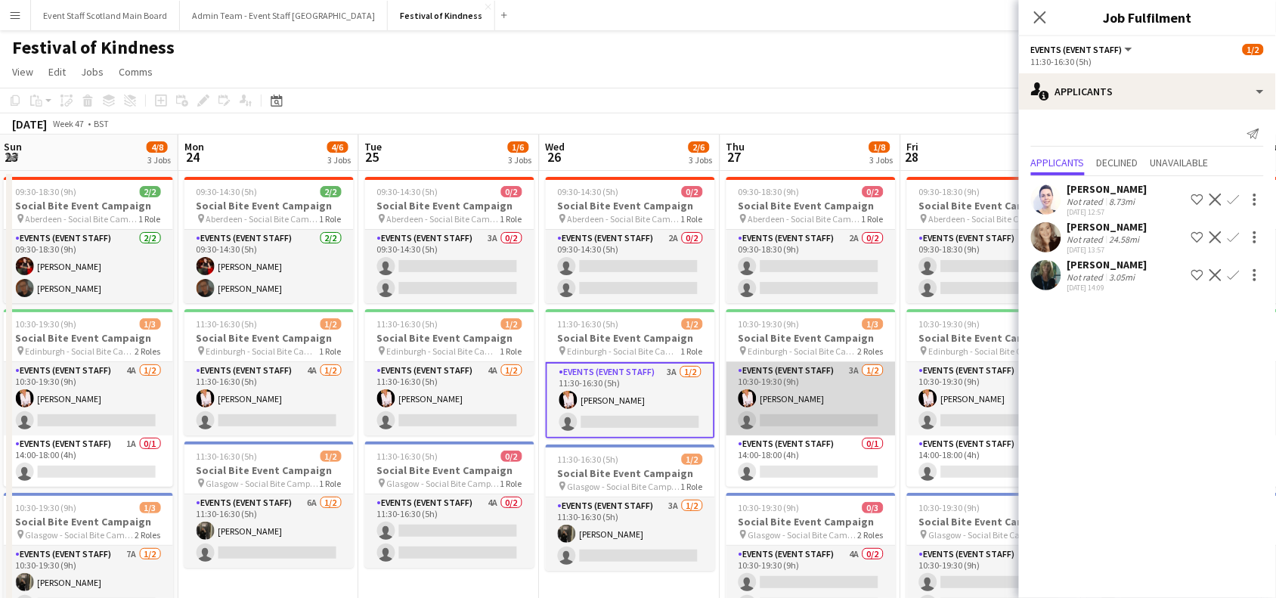
click at [814, 416] on app-card-role "Events (Event Staff) 3A [DATE] 10:30-19:30 (9h) [PERSON_NAME] single-neutral-ac…" at bounding box center [810, 398] width 169 height 73
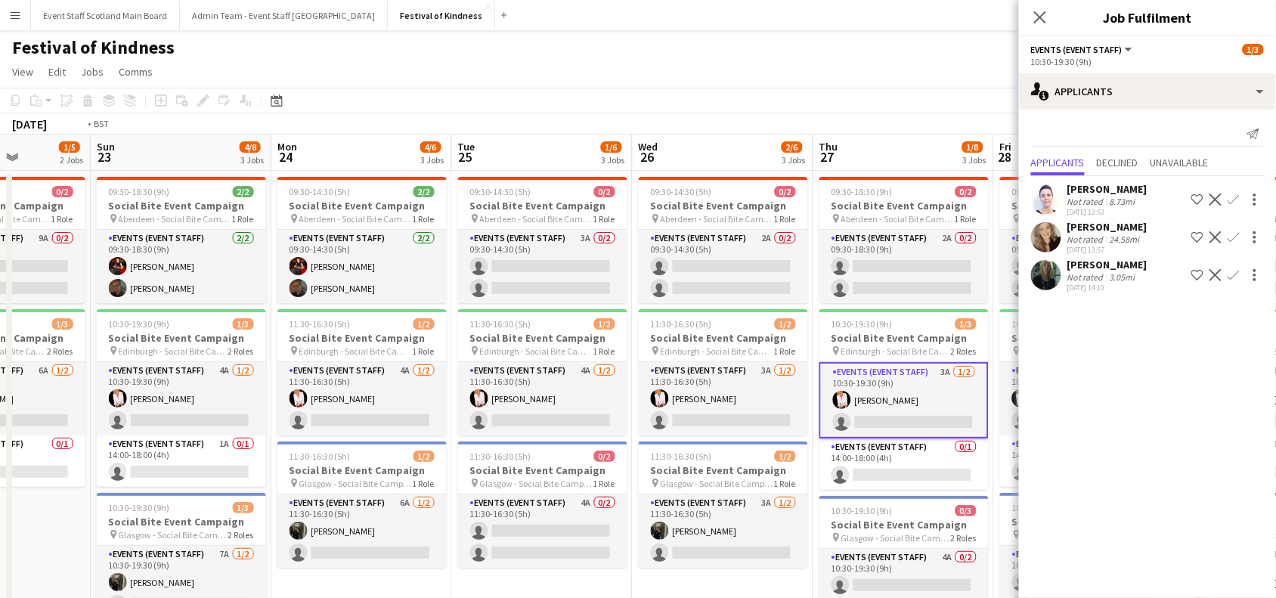
drag, startPoint x: 900, startPoint y: 408, endPoint x: 626, endPoint y: 417, distance: 274.5
click at [626, 417] on app-calendar-viewport "Thu 20 Fri 21 0/2 1 Job Sat 22 1/5 2 Jobs Sun 23 4/8 3 Jobs Mon 24 4/6 3 Jobs T…" at bounding box center [638, 440] width 1276 height 611
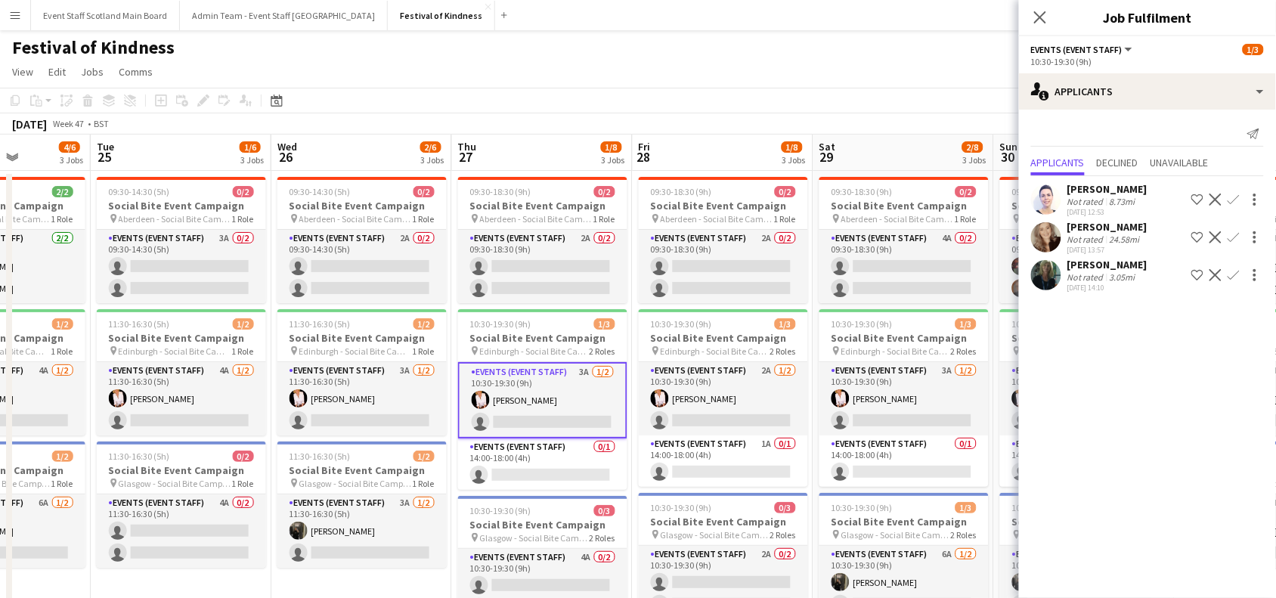
scroll to position [0, 457]
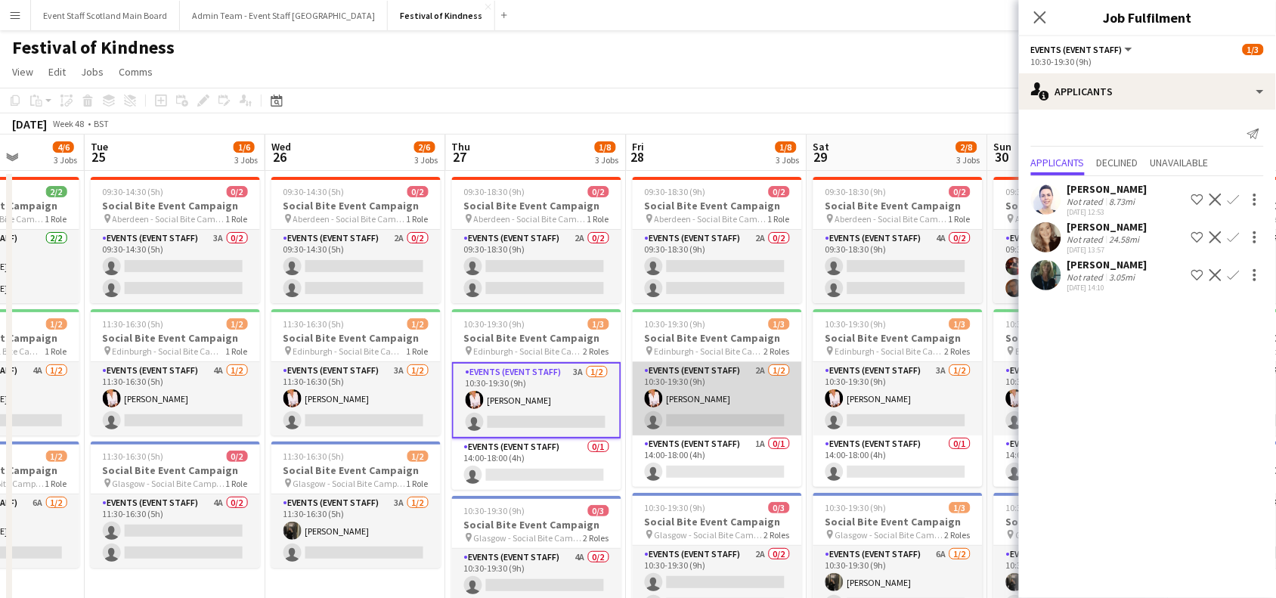
click at [711, 414] on app-card-role "Events (Event Staff) 2A [DATE] 10:30-19:30 (9h) [PERSON_NAME] single-neutral-ac…" at bounding box center [716, 398] width 169 height 73
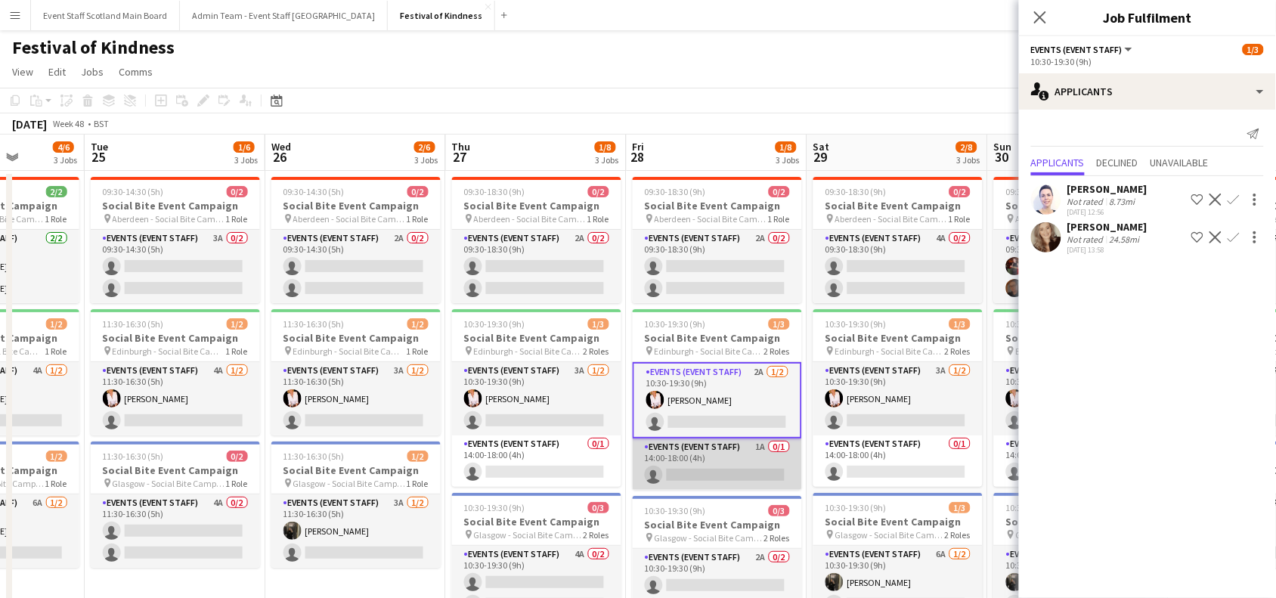
click at [750, 469] on app-card-role "Events (Event Staff) 1A 0/1 14:00-18:00 (4h) single-neutral-actions" at bounding box center [716, 463] width 169 height 51
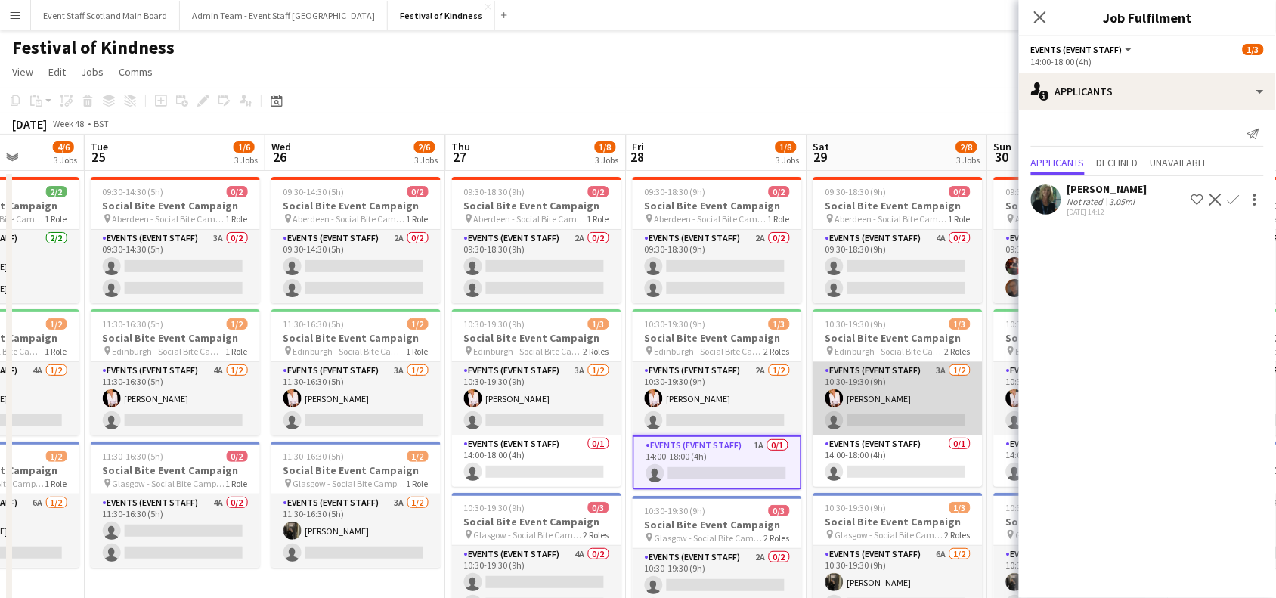
click at [869, 386] on app-card-role "Events (Event Staff) 3A [DATE] 10:30-19:30 (9h) [PERSON_NAME] single-neutral-ac…" at bounding box center [897, 398] width 169 height 73
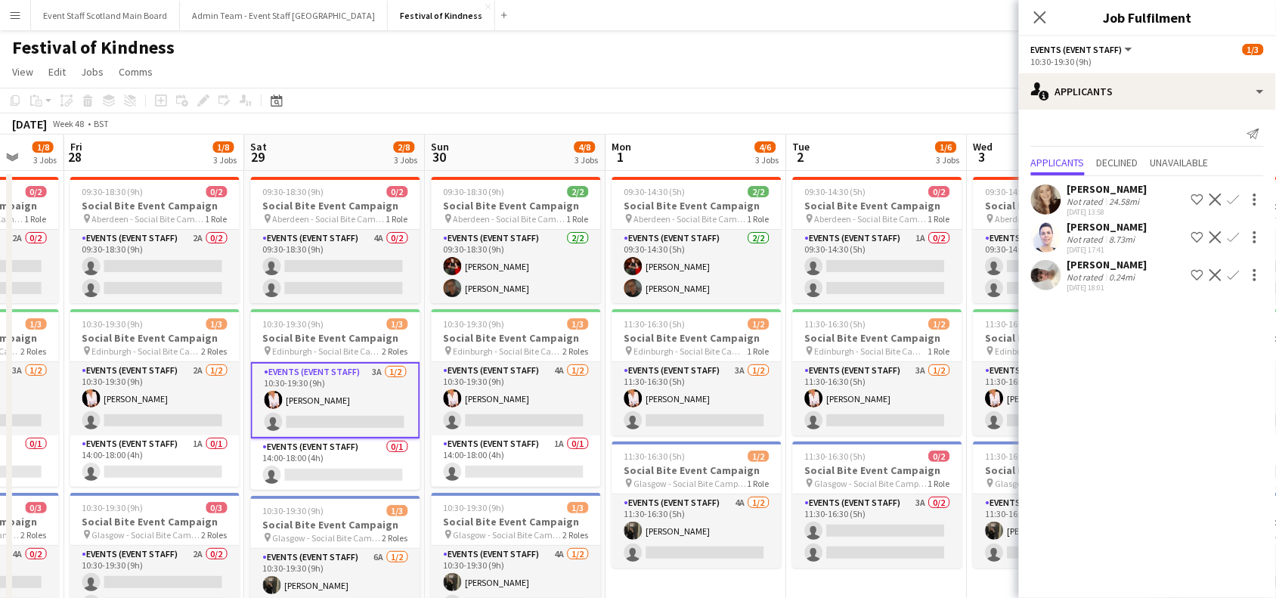
scroll to position [0, 527]
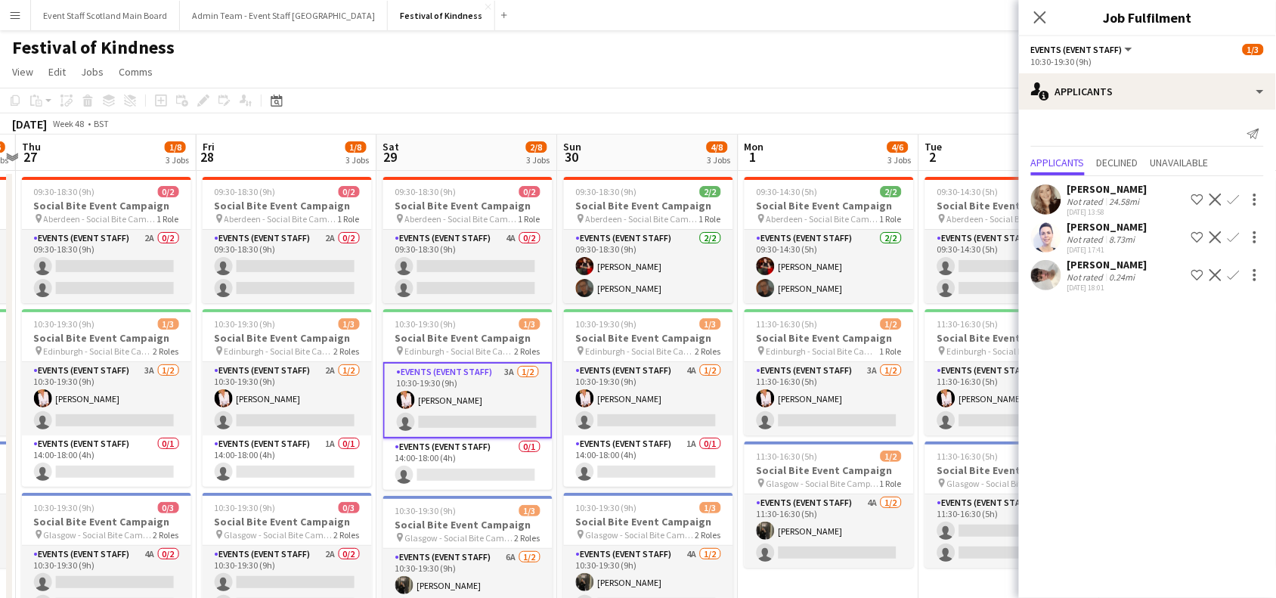
drag, startPoint x: 806, startPoint y: 394, endPoint x: 376, endPoint y: 428, distance: 432.1
click at [376, 428] on app-calendar-viewport "Mon 24 4/6 3 Jobs Tue 25 1/6 3 Jobs Wed 26 2/6 3 Jobs Thu 27 1/8 3 Jobs Fri 28 …" at bounding box center [638, 440] width 1276 height 611
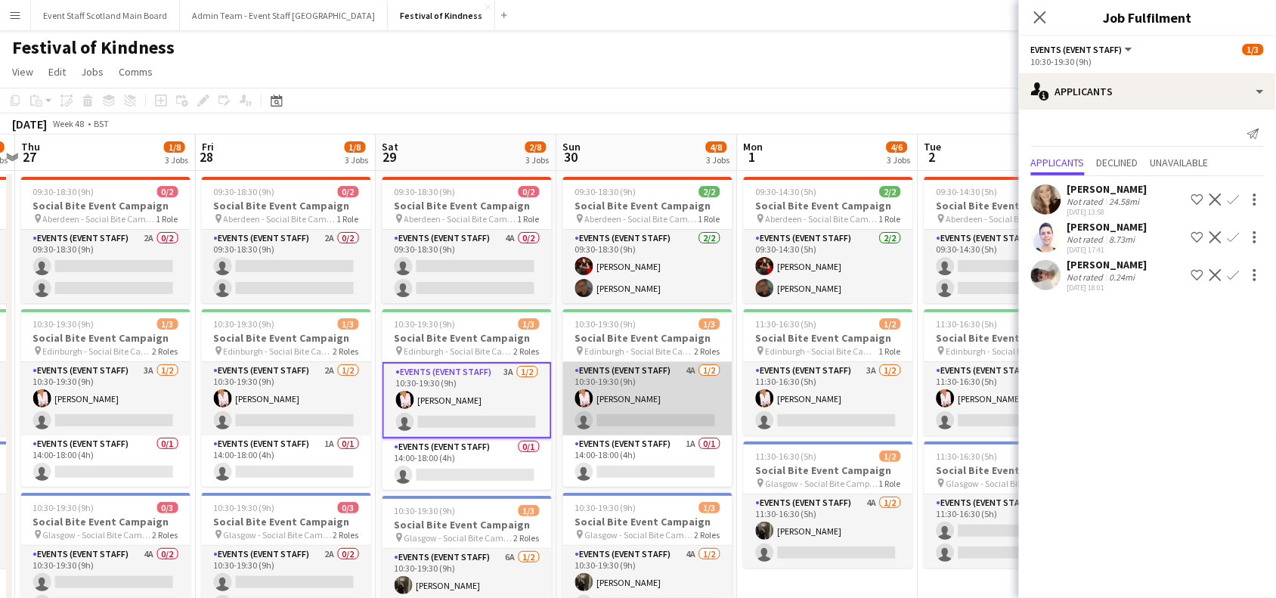
click at [677, 397] on app-card-role "Events (Event Staff) 4A [DATE] 10:30-19:30 (9h) [PERSON_NAME] single-neutral-ac…" at bounding box center [647, 398] width 169 height 73
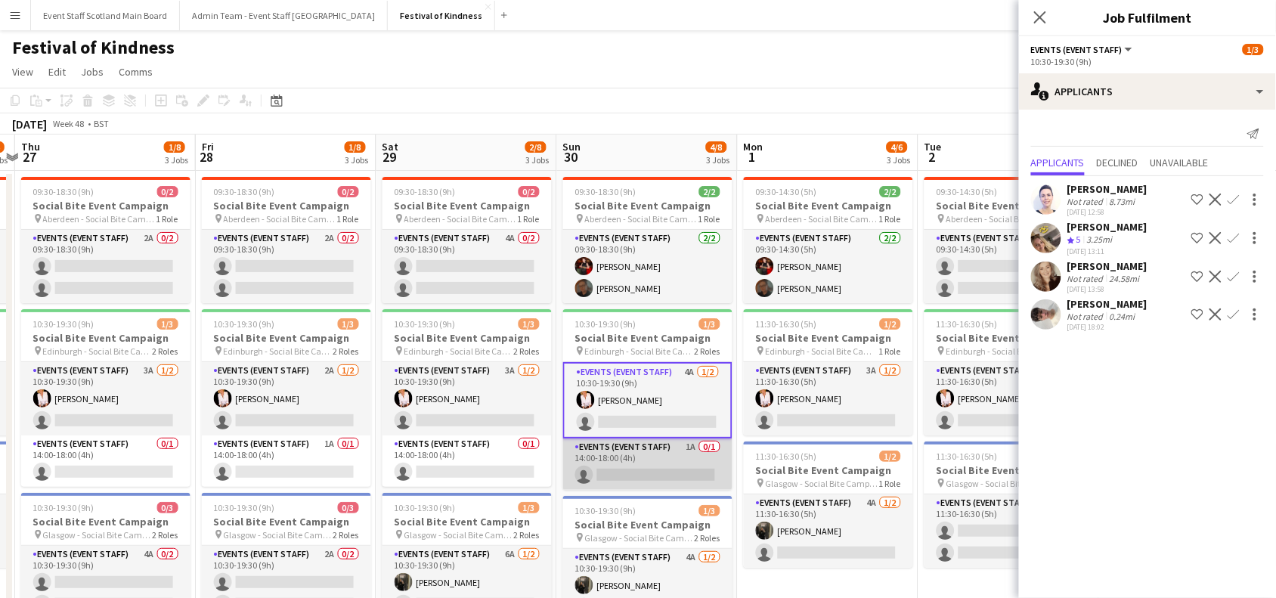
click at [673, 459] on app-card-role "Events (Event Staff) 1A 0/1 14:00-18:00 (4h) single-neutral-actions" at bounding box center [647, 463] width 169 height 51
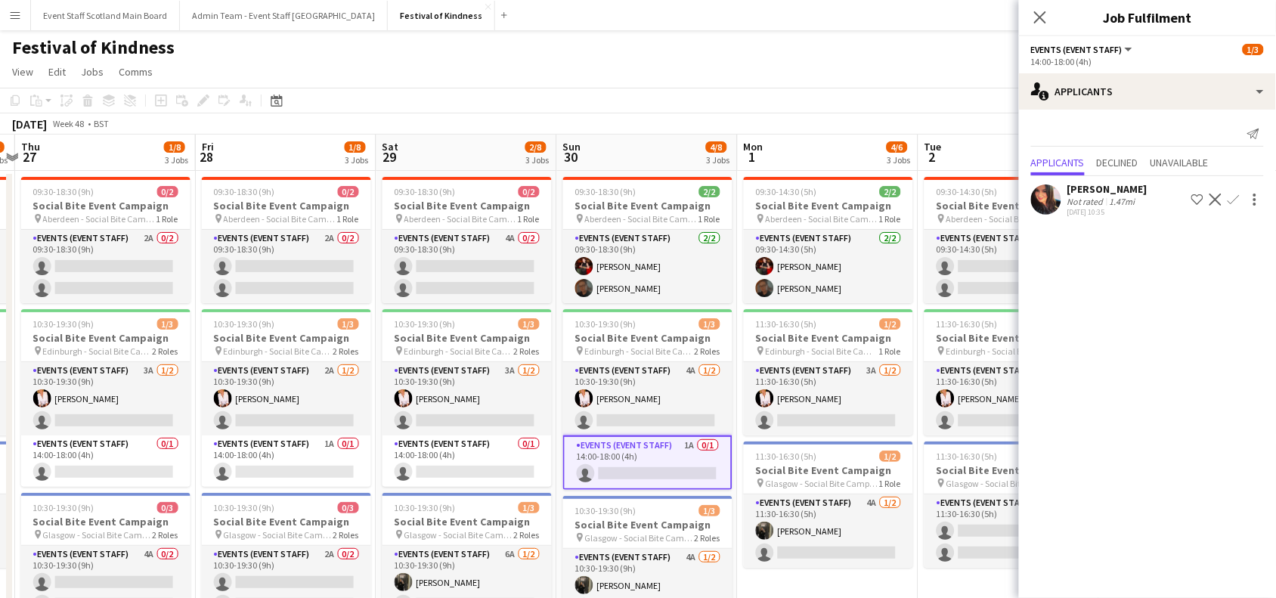
click at [1233, 200] on app-icon "Confirm" at bounding box center [1233, 199] width 12 height 12
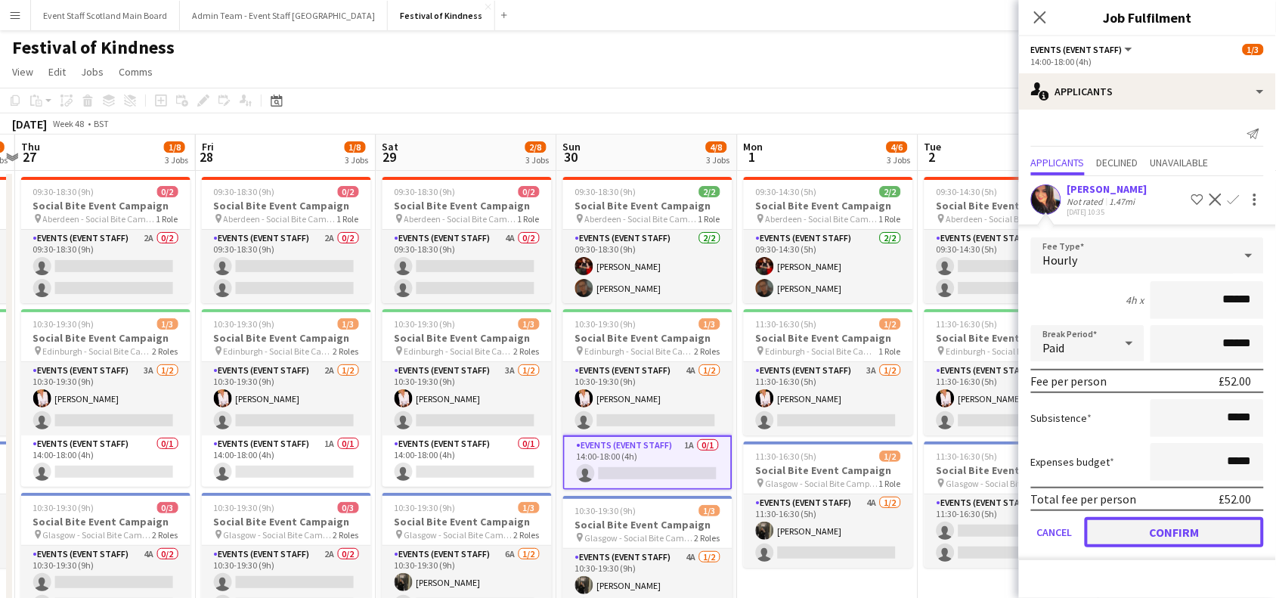
click at [1187, 525] on button "Confirm" at bounding box center [1173, 532] width 179 height 30
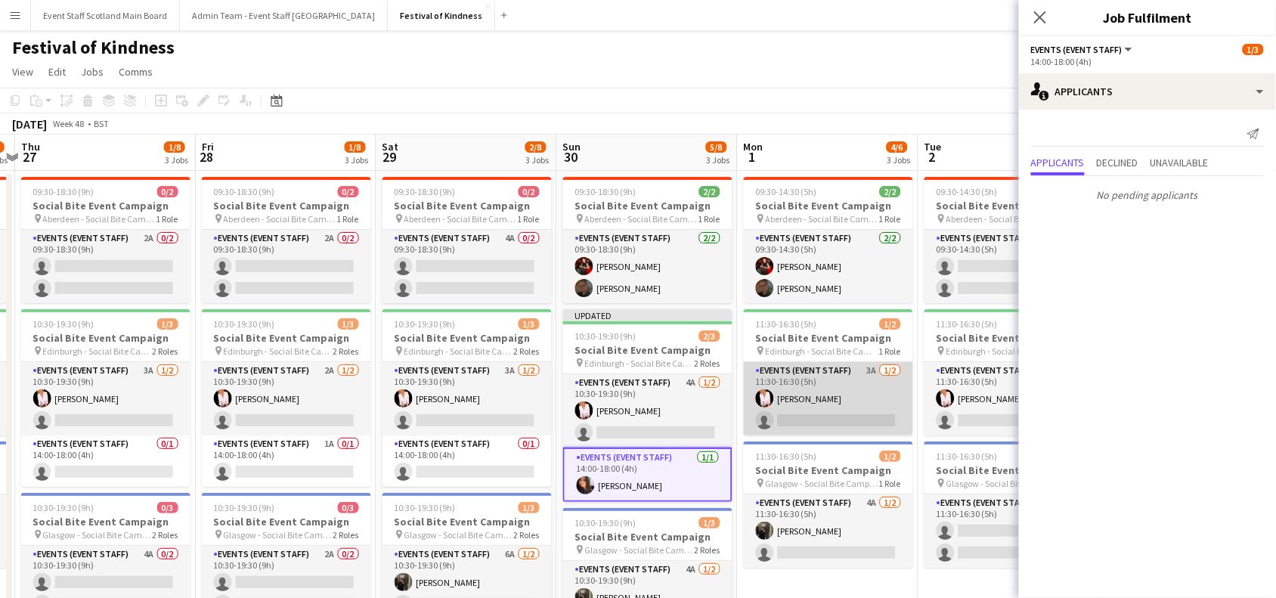
click at [852, 395] on app-card-role "Events (Event Staff) 3A [DATE] 11:30-16:30 (5h) [PERSON_NAME] single-neutral-ac…" at bounding box center [828, 398] width 169 height 73
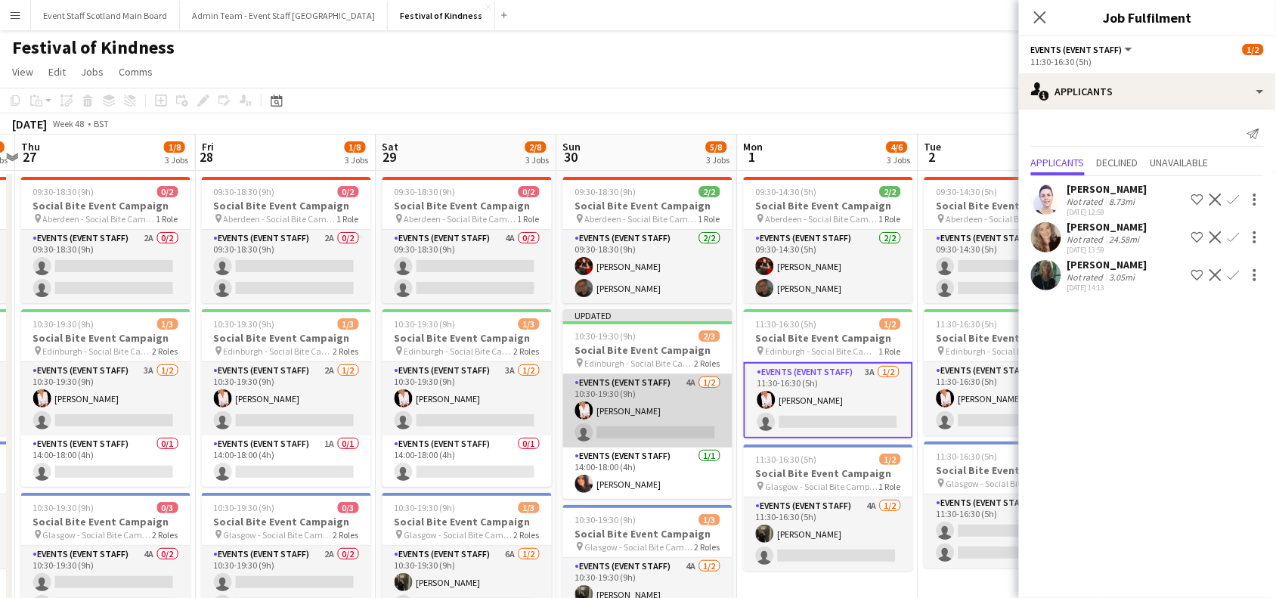
click at [682, 399] on app-card-role "Events (Event Staff) 4A [DATE] 10:30-19:30 (9h) [PERSON_NAME] single-neutral-ac…" at bounding box center [647, 410] width 169 height 73
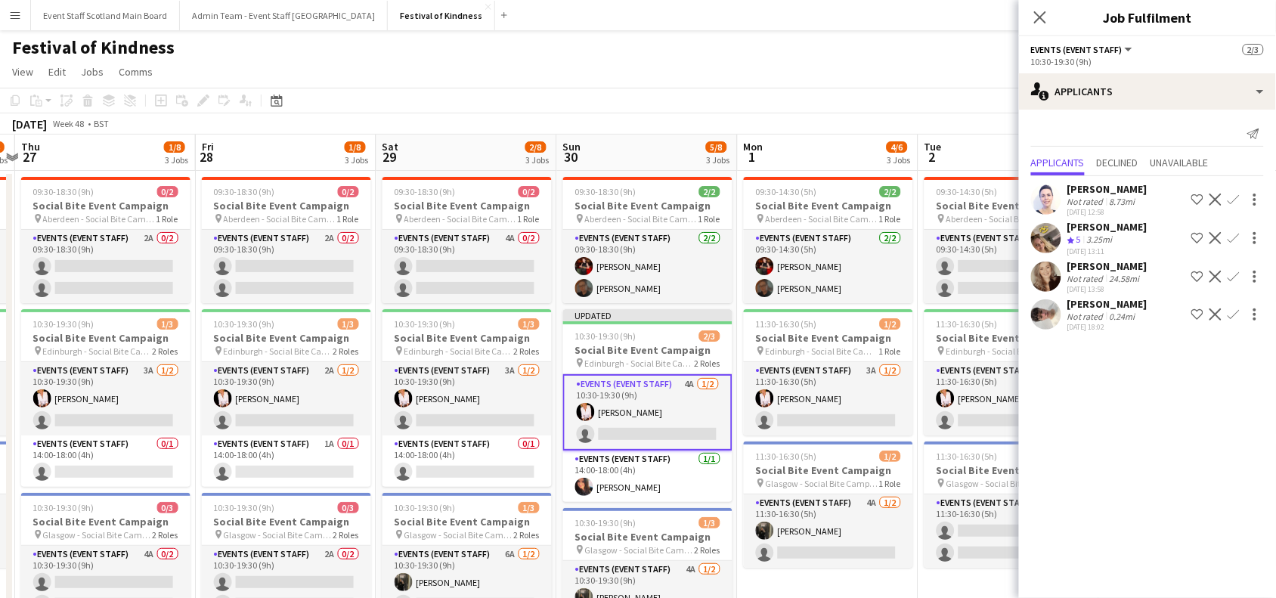
click at [1232, 203] on app-icon "Confirm" at bounding box center [1233, 199] width 12 height 12
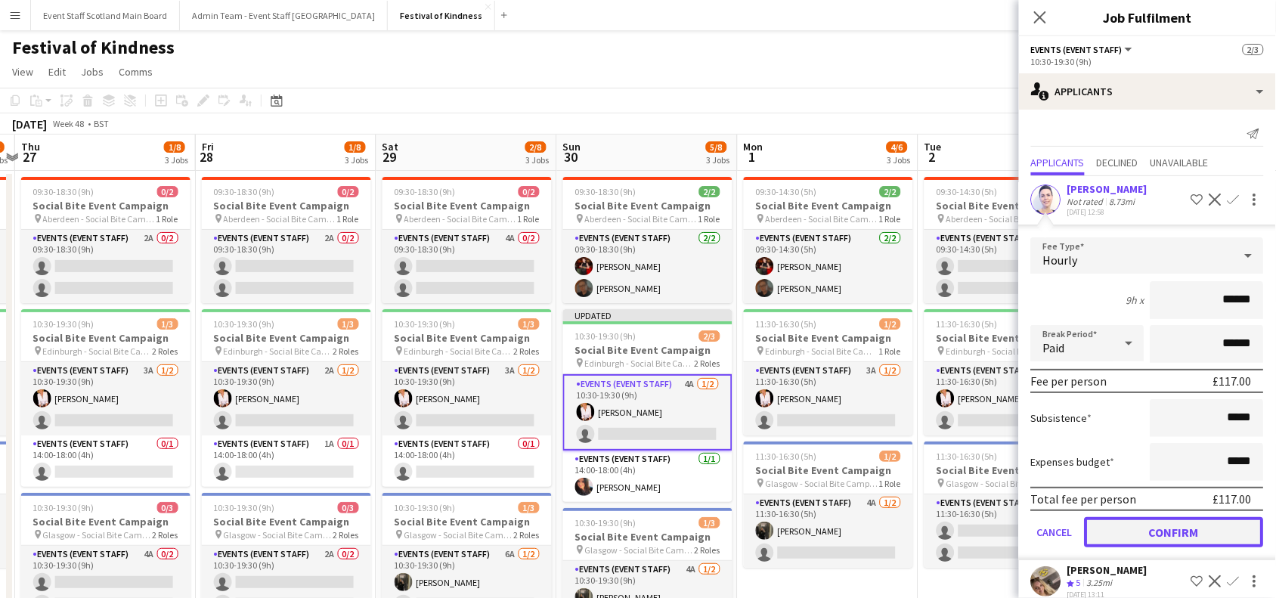
click at [1145, 530] on button "Confirm" at bounding box center [1173, 532] width 179 height 30
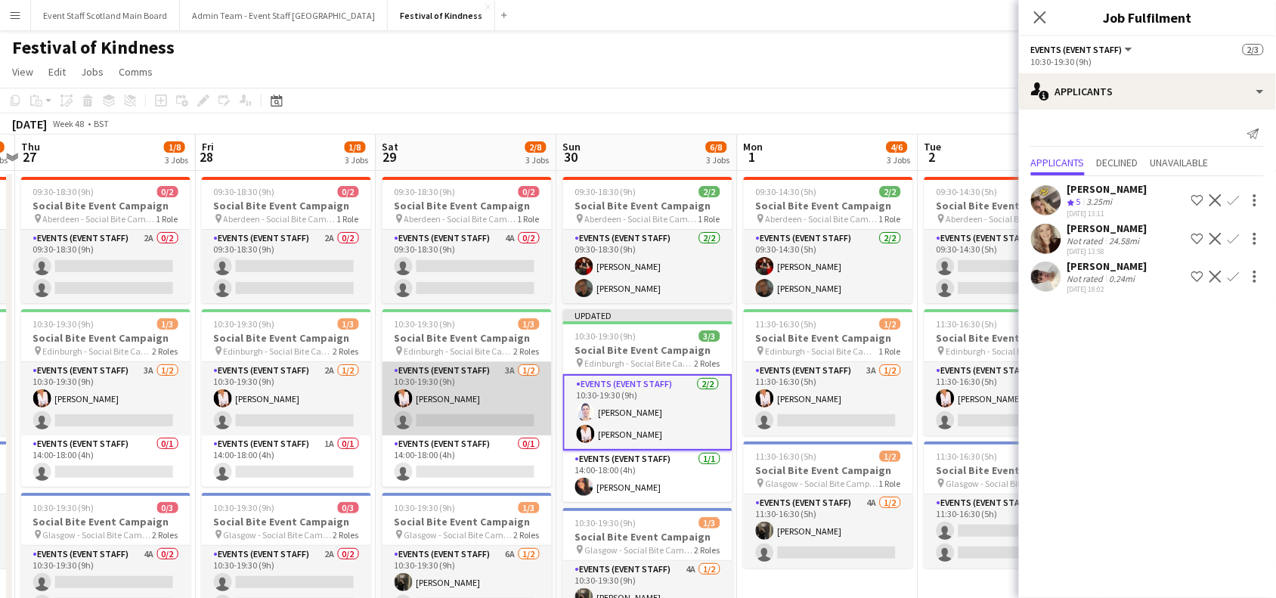
click at [477, 401] on app-card-role "Events (Event Staff) 3A [DATE] 10:30-19:30 (9h) [PERSON_NAME] single-neutral-ac…" at bounding box center [466, 398] width 169 height 73
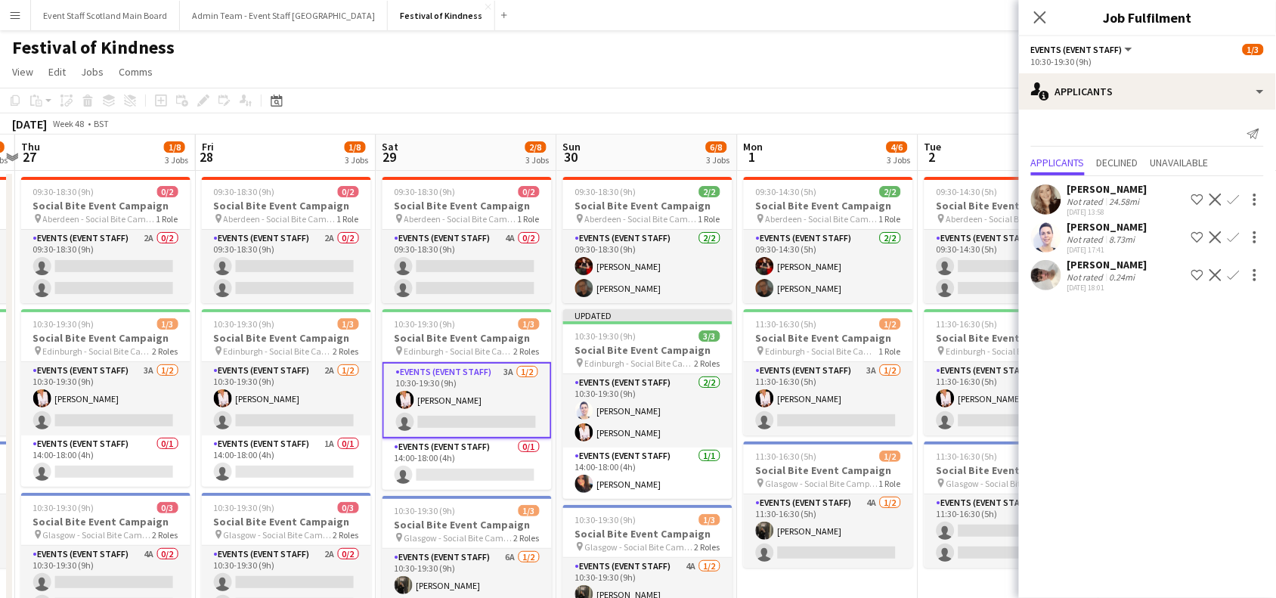
click at [1240, 235] on button "Confirm" at bounding box center [1233, 237] width 18 height 18
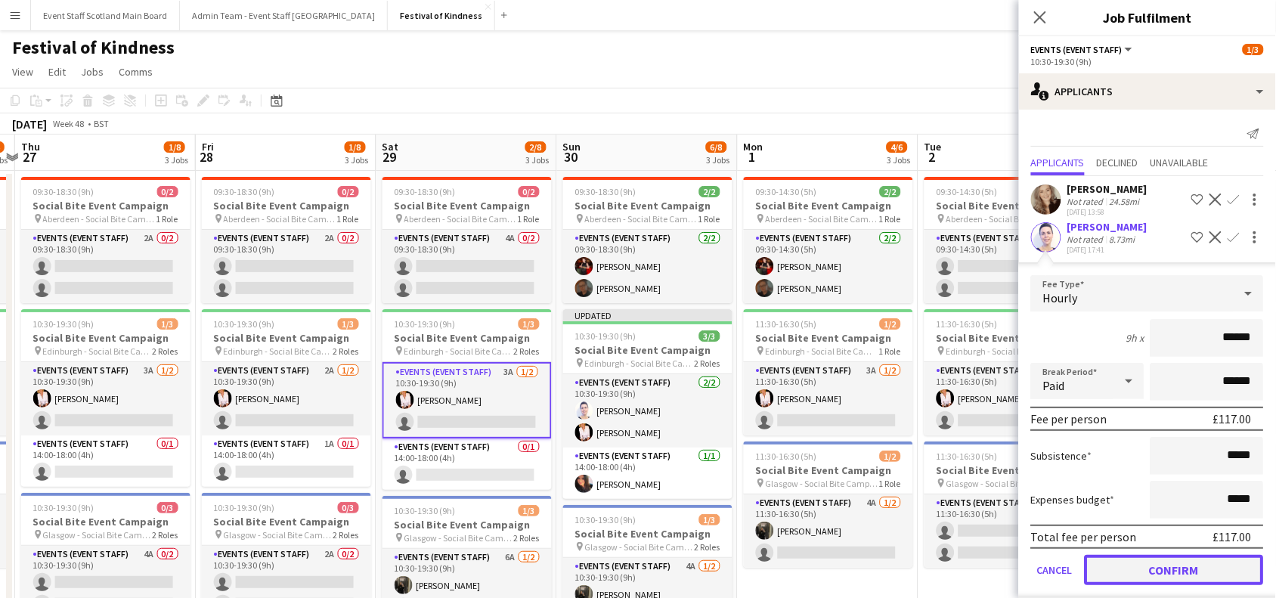
click at [1183, 557] on button "Confirm" at bounding box center [1173, 570] width 179 height 30
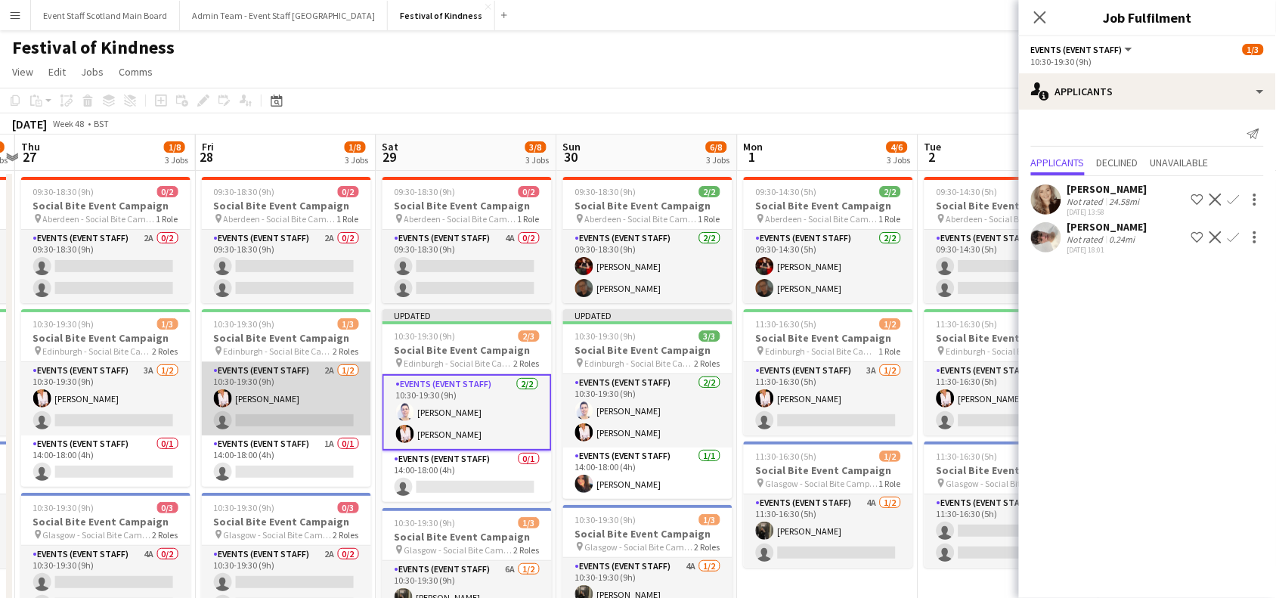
click at [285, 390] on app-card-role "Events (Event Staff) 2A [DATE] 10:30-19:30 (9h) [PERSON_NAME] single-neutral-ac…" at bounding box center [286, 398] width 169 height 73
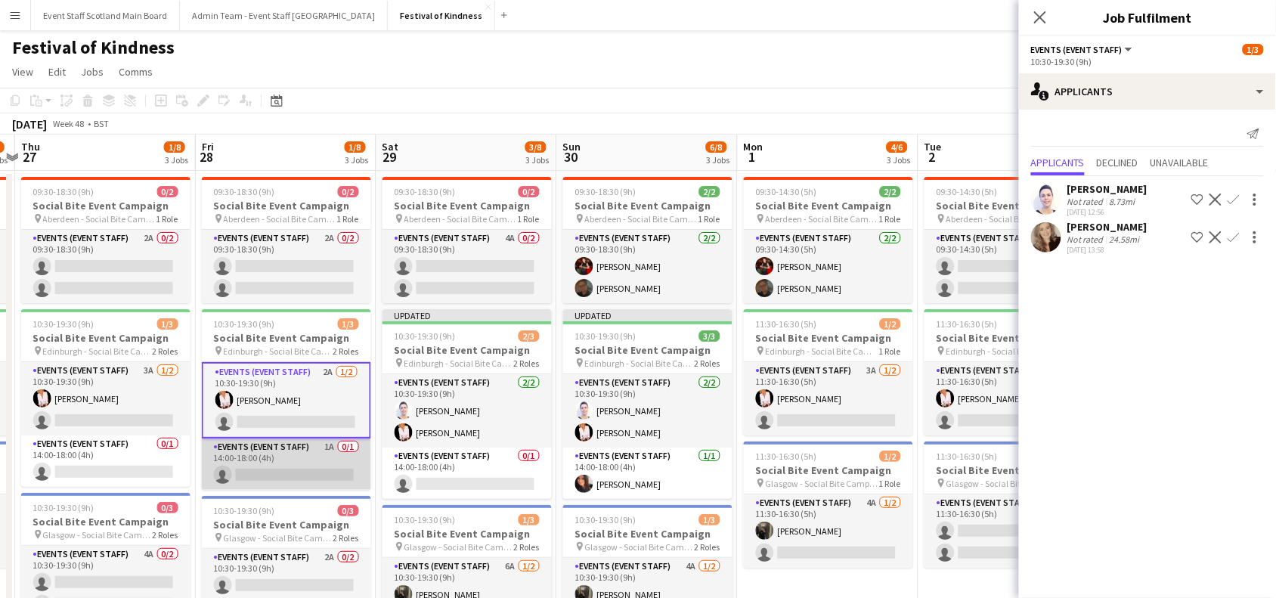
click at [298, 467] on app-card-role "Events (Event Staff) 1A 0/1 14:00-18:00 (4h) single-neutral-actions" at bounding box center [286, 463] width 169 height 51
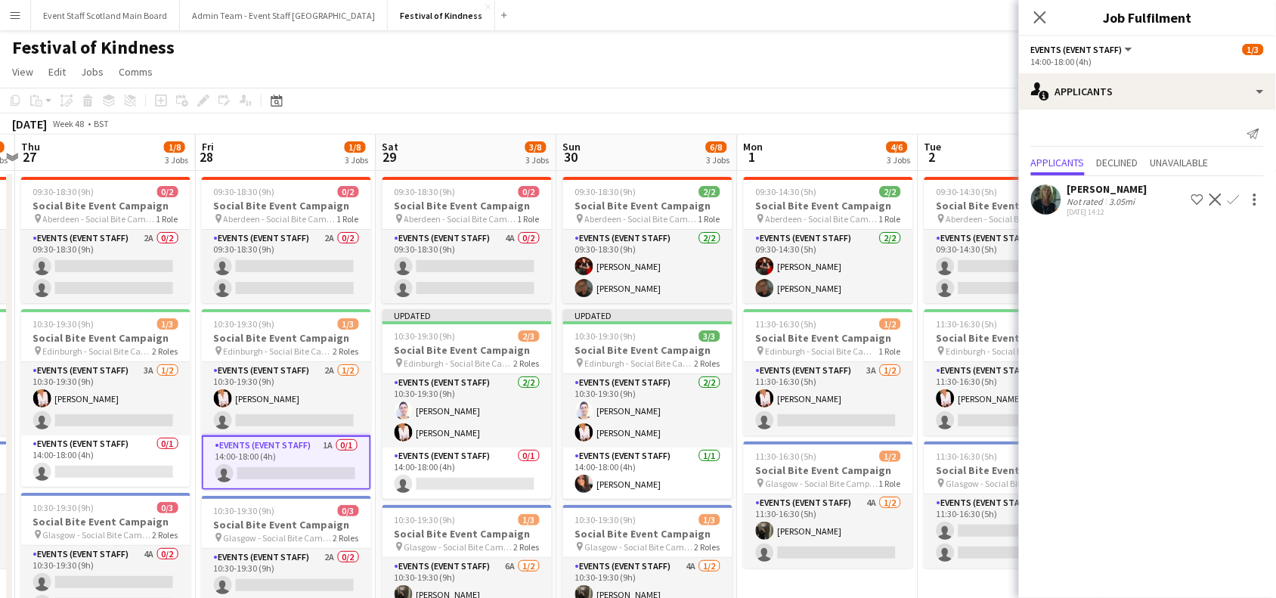
click at [1234, 197] on app-icon "Confirm" at bounding box center [1233, 199] width 12 height 12
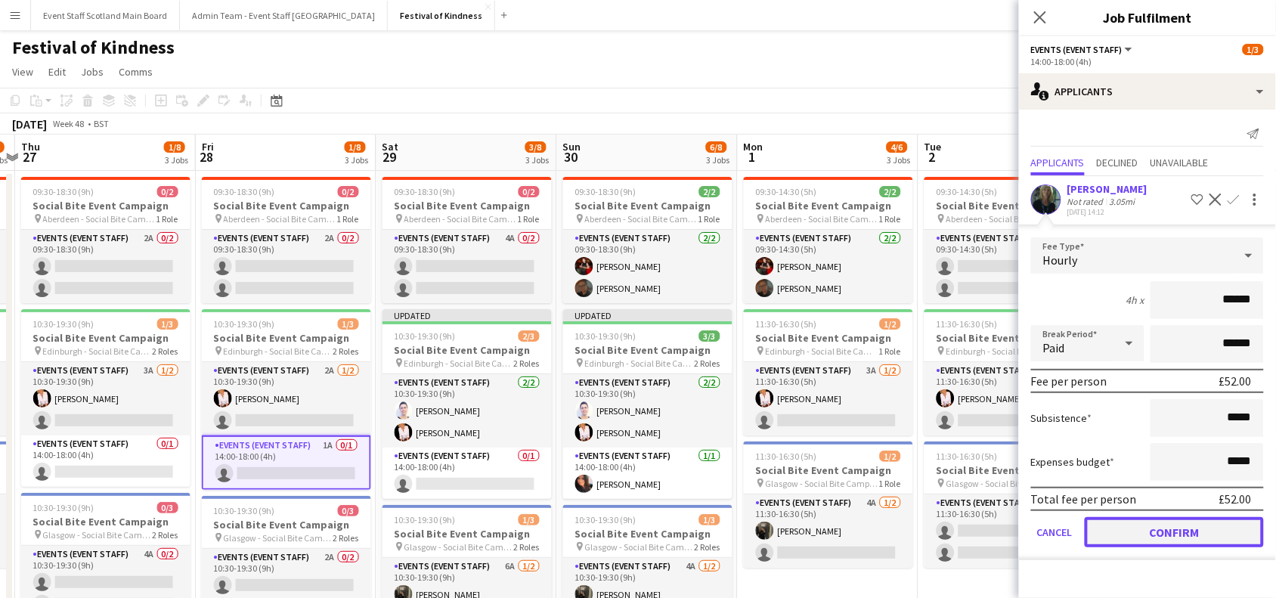
click at [1173, 525] on button "Confirm" at bounding box center [1173, 532] width 179 height 30
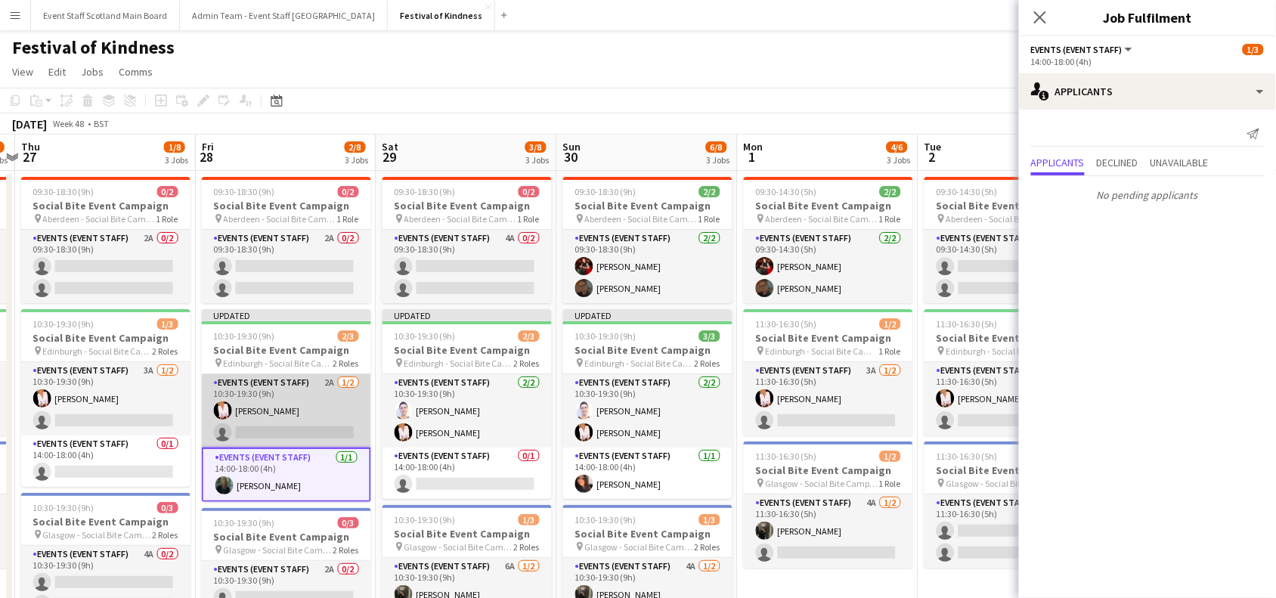
click at [297, 405] on app-card-role "Events (Event Staff) 2A [DATE] 10:30-19:30 (9h) [PERSON_NAME] single-neutral-ac…" at bounding box center [286, 410] width 169 height 73
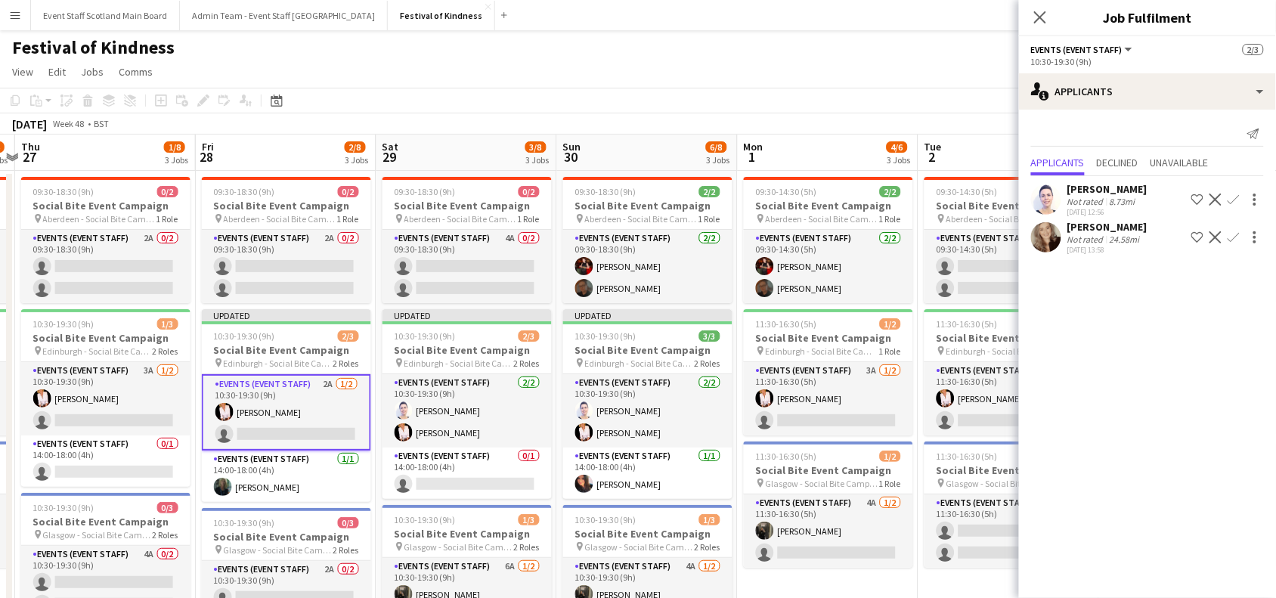
click at [1234, 200] on app-icon "Confirm" at bounding box center [1233, 199] width 12 height 12
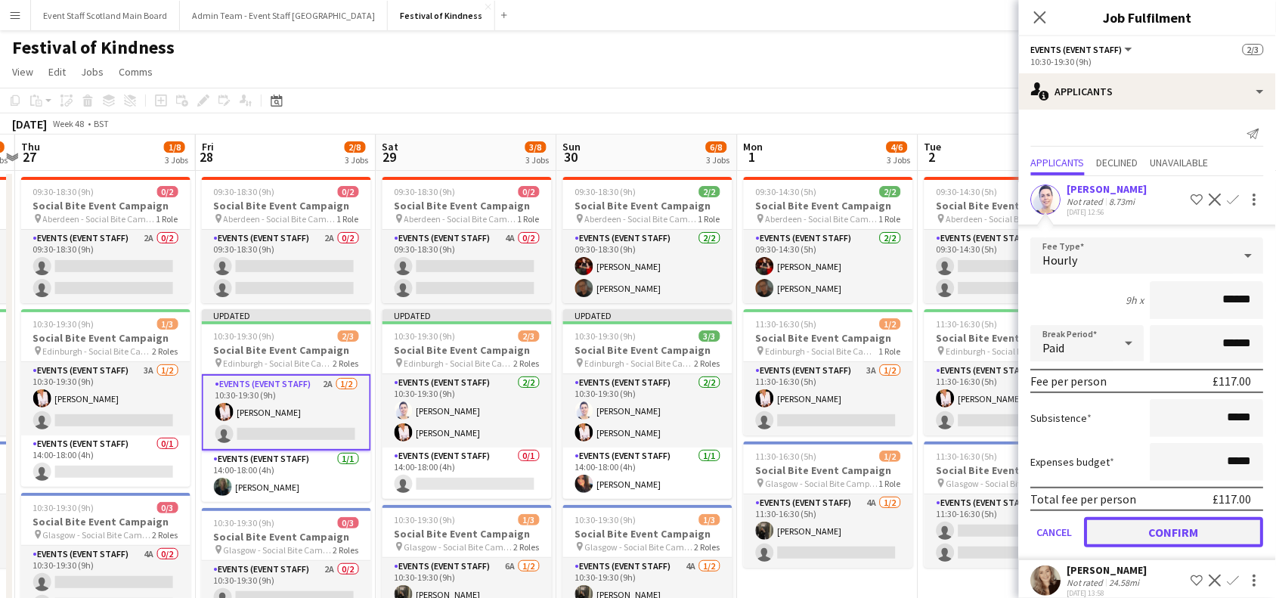
click at [1113, 537] on button "Confirm" at bounding box center [1173, 532] width 179 height 30
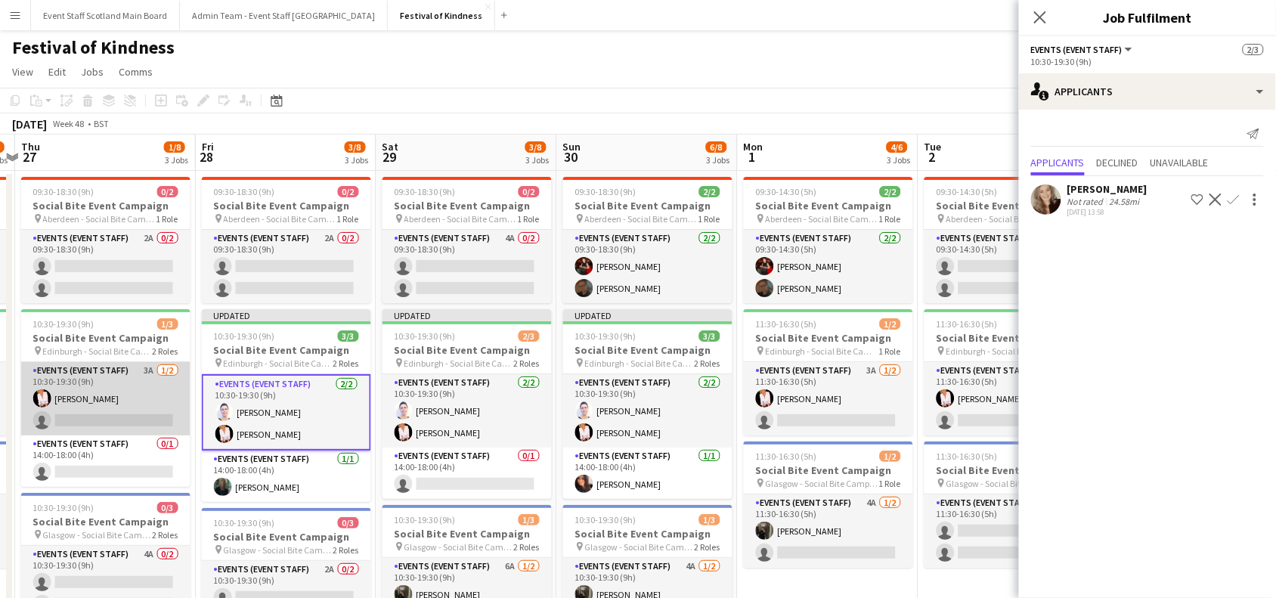
click at [151, 387] on app-card-role "Events (Event Staff) 3A [DATE] 10:30-19:30 (9h) [PERSON_NAME] single-neutral-ac…" at bounding box center [105, 398] width 169 height 73
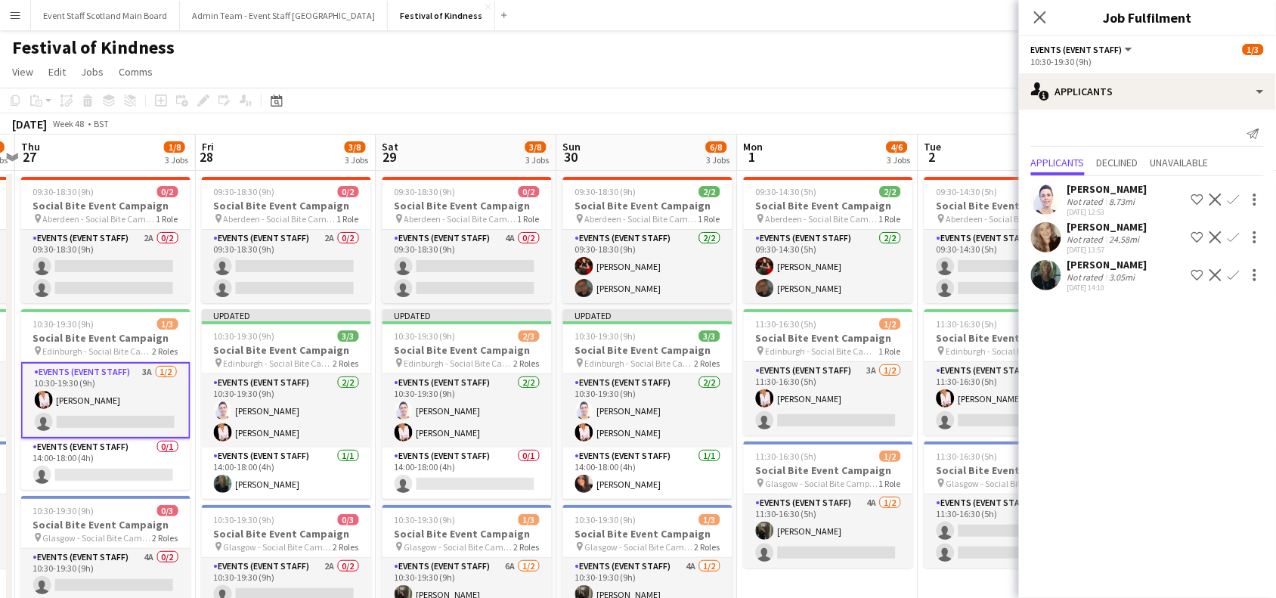
click at [1233, 270] on app-icon "Confirm" at bounding box center [1233, 275] width 12 height 12
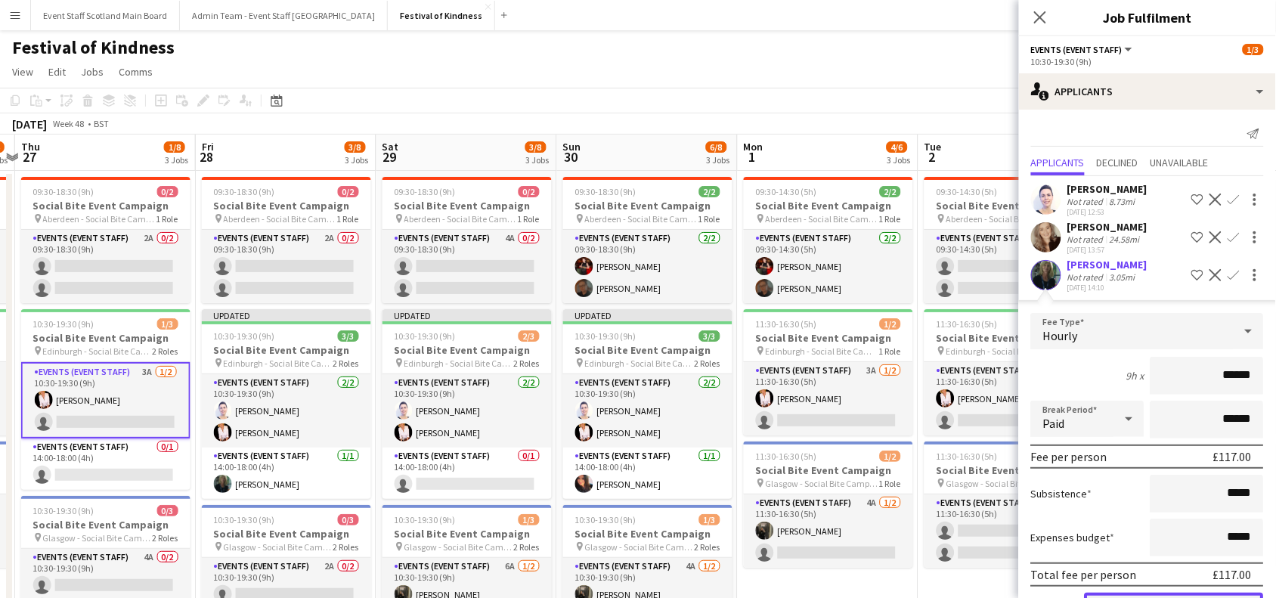
click at [1128, 595] on button "Confirm" at bounding box center [1173, 607] width 179 height 30
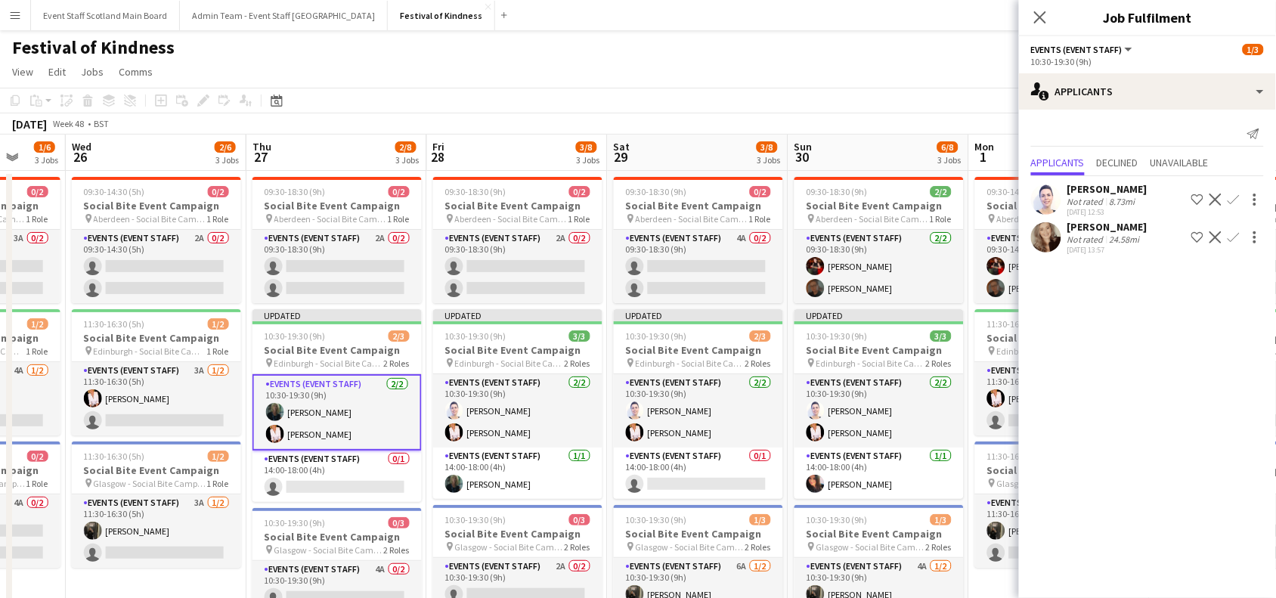
drag, startPoint x: 193, startPoint y: 360, endPoint x: 631, endPoint y: 314, distance: 439.9
click at [631, 314] on app-calendar-viewport "Sun 23 4/8 3 Jobs Mon 24 4/6 3 Jobs Tue 25 1/6 3 Jobs Wed 26 2/6 3 Jobs Thu 27 …" at bounding box center [638, 446] width 1276 height 623
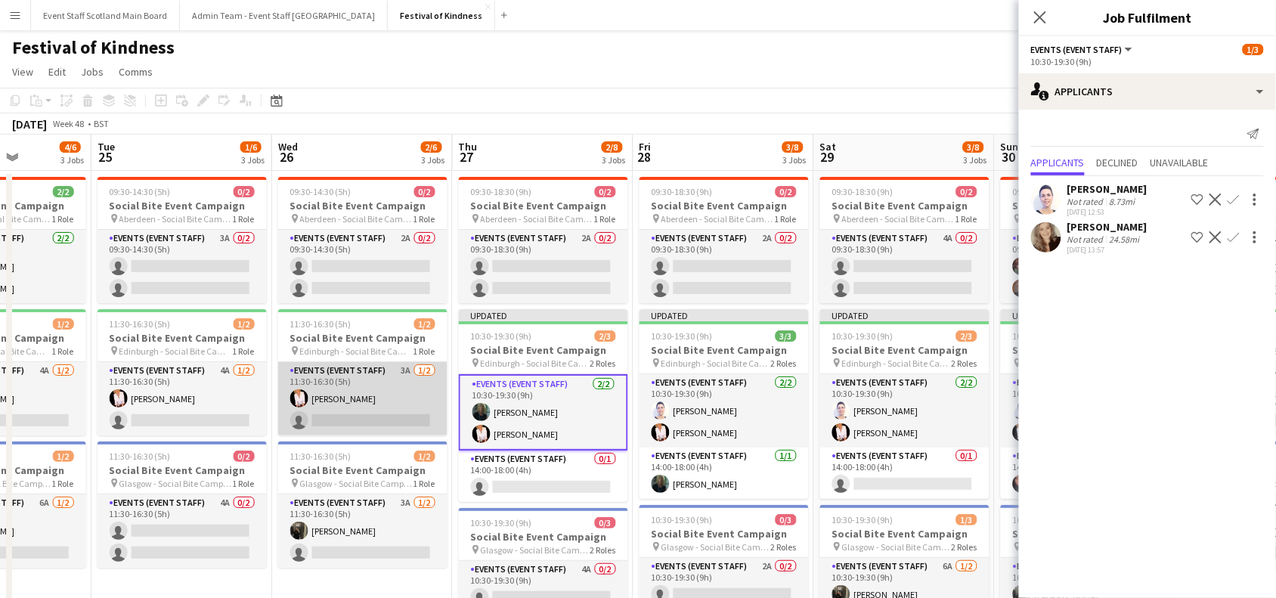
click at [357, 385] on app-card-role "Events (Event Staff) 3A [DATE] 11:30-16:30 (5h) [PERSON_NAME] single-neutral-ac…" at bounding box center [362, 398] width 169 height 73
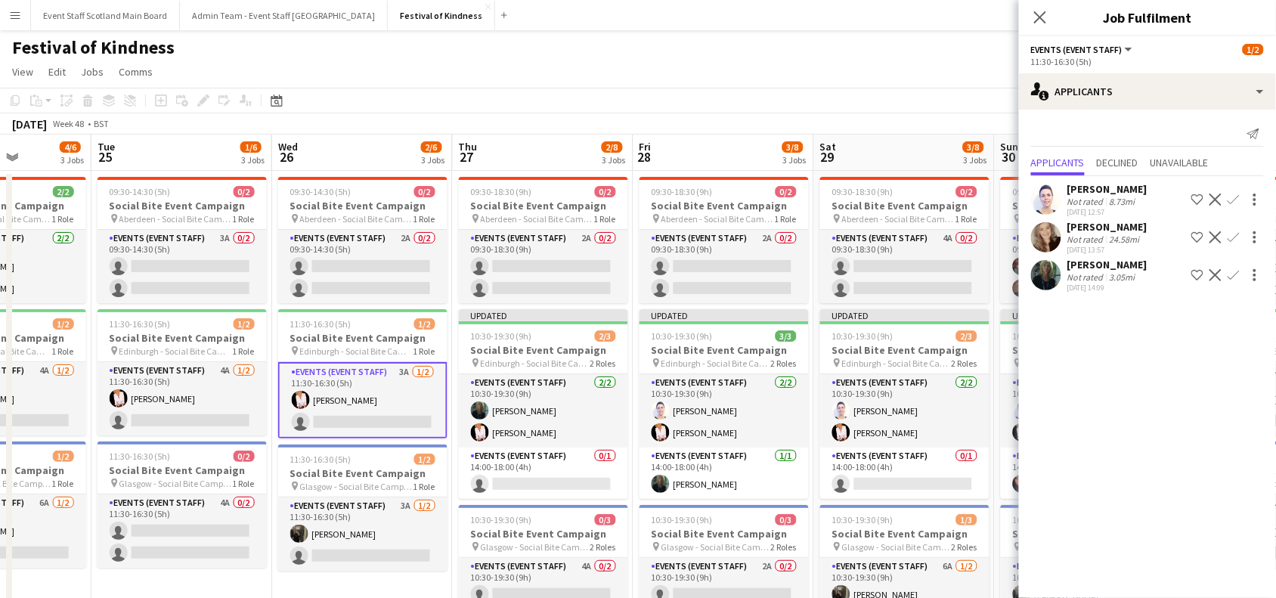
click at [1233, 201] on app-icon "Confirm" at bounding box center [1233, 199] width 12 height 12
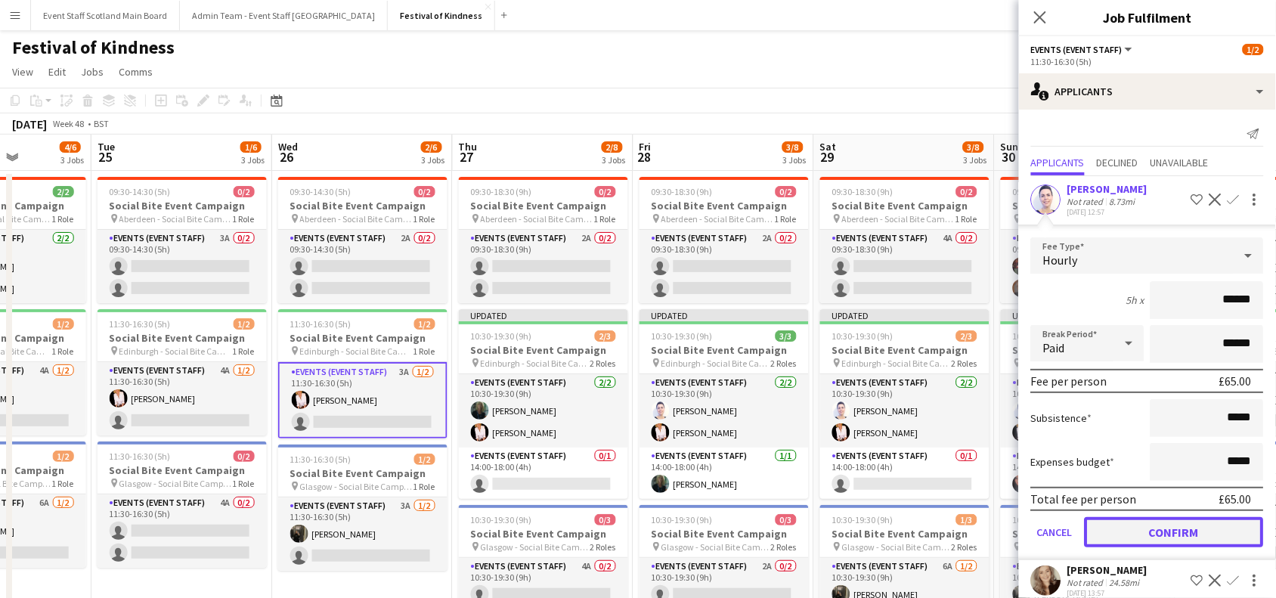
click at [1134, 524] on button "Confirm" at bounding box center [1173, 532] width 179 height 30
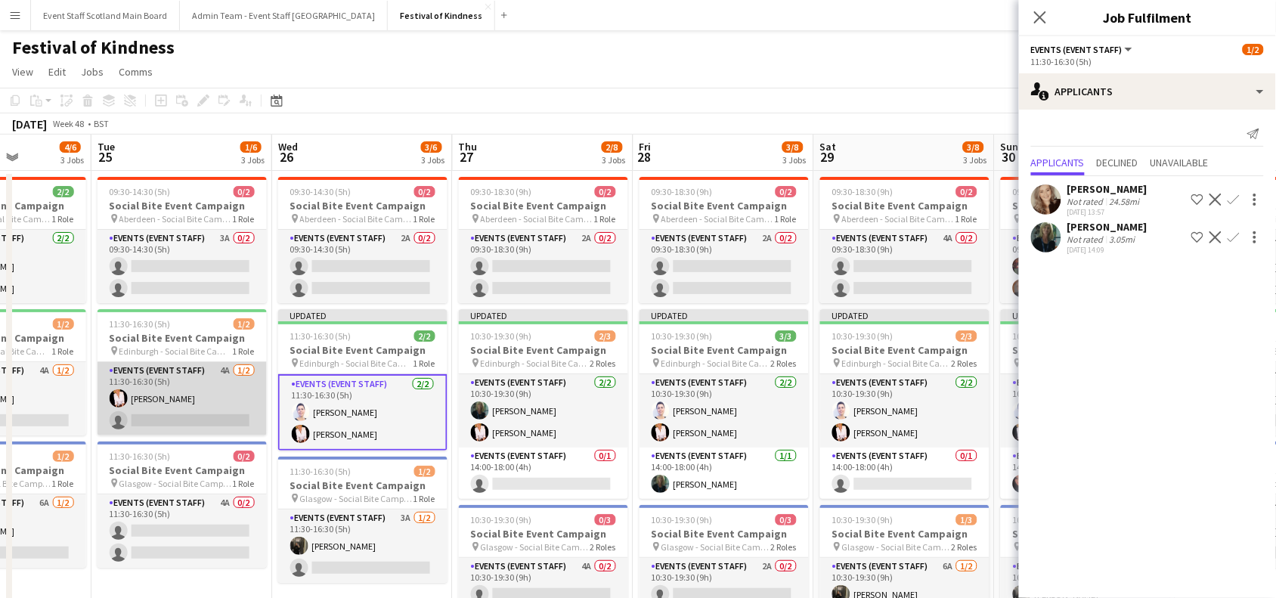
click at [199, 401] on app-card-role "Events (Event Staff) 4A [DATE] 11:30-16:30 (5h) [PERSON_NAME] single-neutral-ac…" at bounding box center [181, 398] width 169 height 73
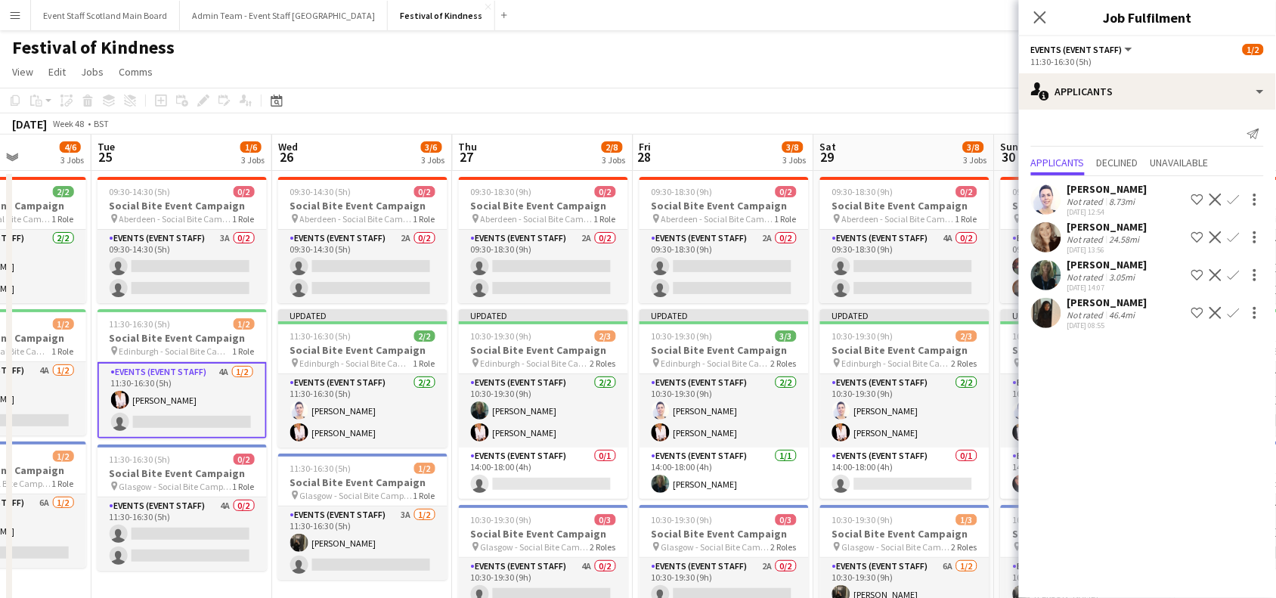
click at [1232, 270] on app-icon "Confirm" at bounding box center [1233, 275] width 12 height 12
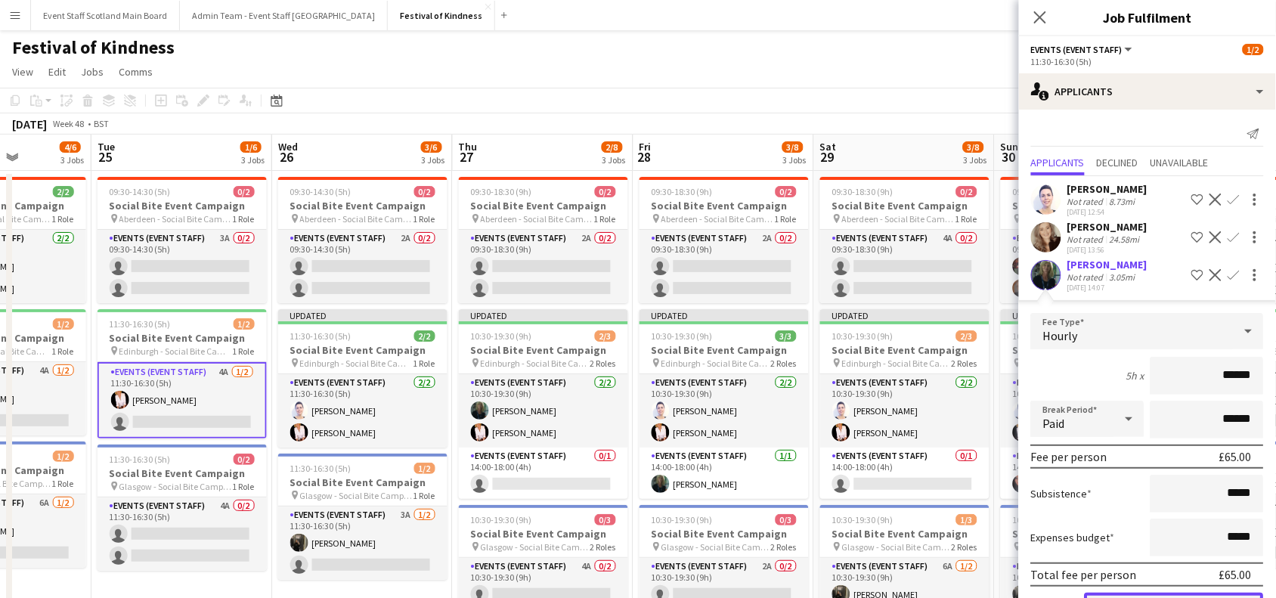
click at [1134, 592] on button "Confirm" at bounding box center [1173, 607] width 179 height 30
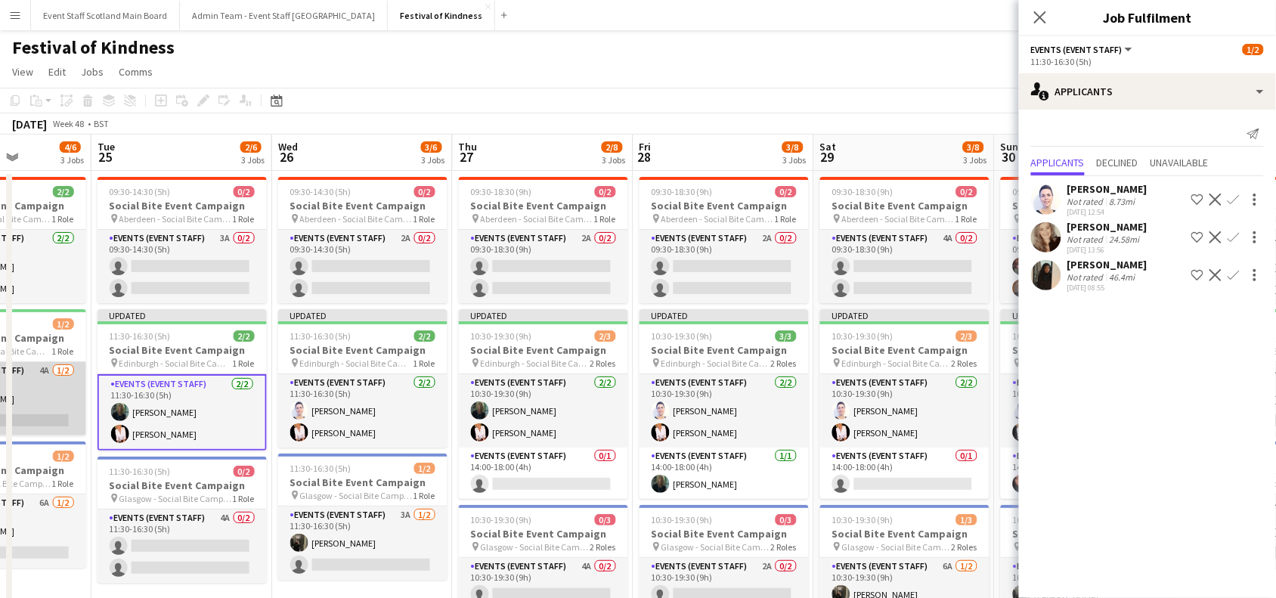
click at [55, 401] on app-card-role "Events (Event Staff) 4A [DATE] 11:30-16:30 (5h) [PERSON_NAME] single-neutral-ac…" at bounding box center [1, 398] width 169 height 73
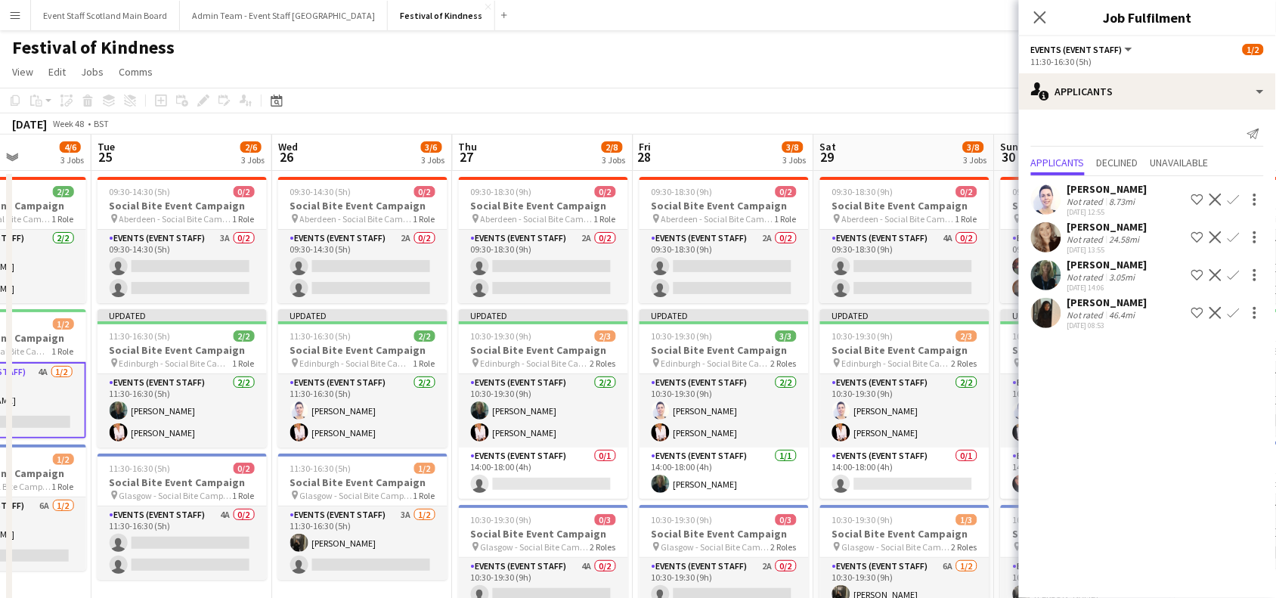
click at [1232, 274] on app-icon "Confirm" at bounding box center [1233, 275] width 12 height 12
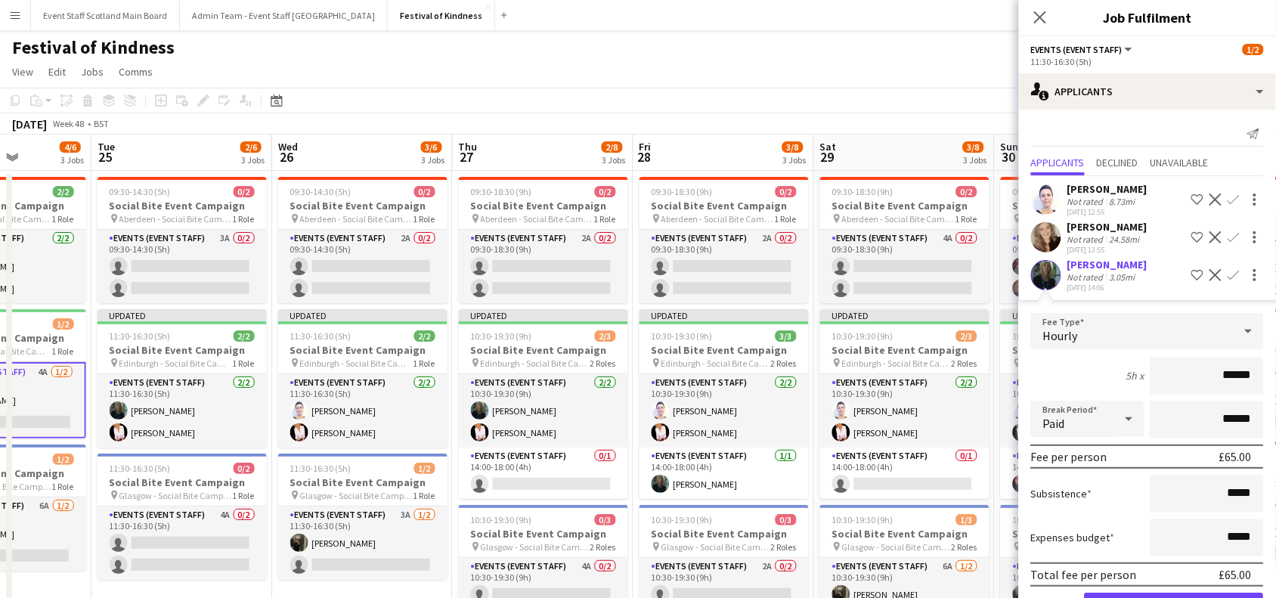
click at [1227, 199] on app-icon "Confirm" at bounding box center [1233, 199] width 12 height 12
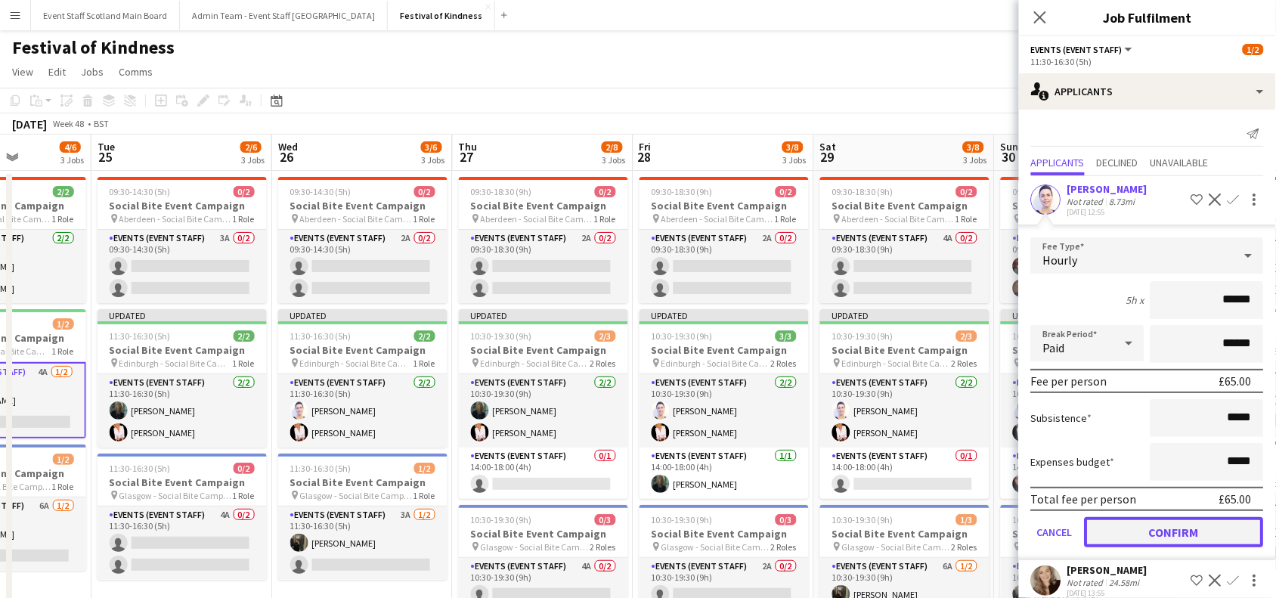
click at [1165, 530] on button "Confirm" at bounding box center [1173, 532] width 179 height 30
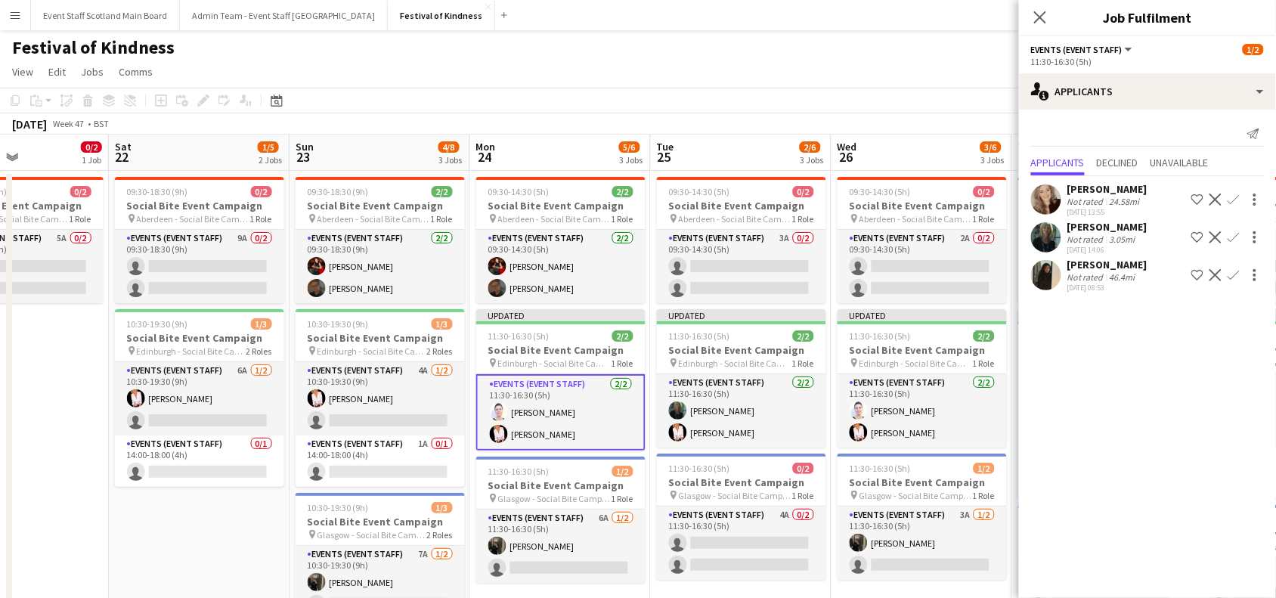
scroll to position [0, 407]
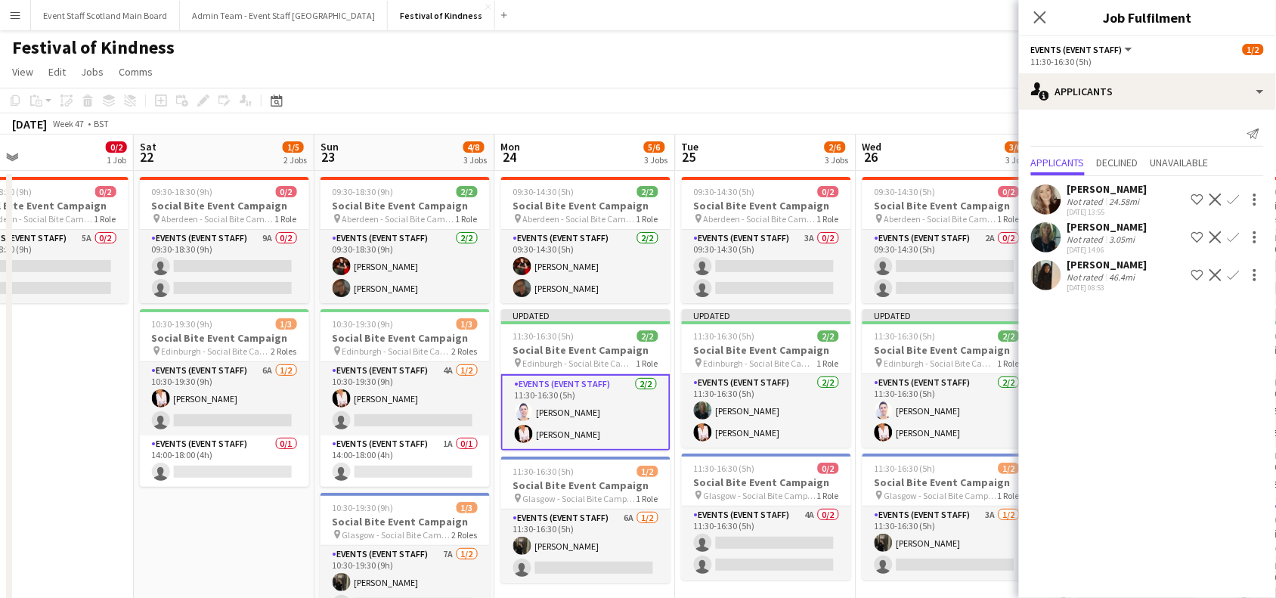
drag, startPoint x: 93, startPoint y: 388, endPoint x: 679, endPoint y: 375, distance: 585.8
click at [679, 375] on app-calendar-viewport "Wed 19 Thu 20 Fri 21 0/2 1 Job Sat 22 1/5 2 Jobs Sun 23 4/8 3 Jobs Mon 24 5/6 3…" at bounding box center [638, 446] width 1276 height 623
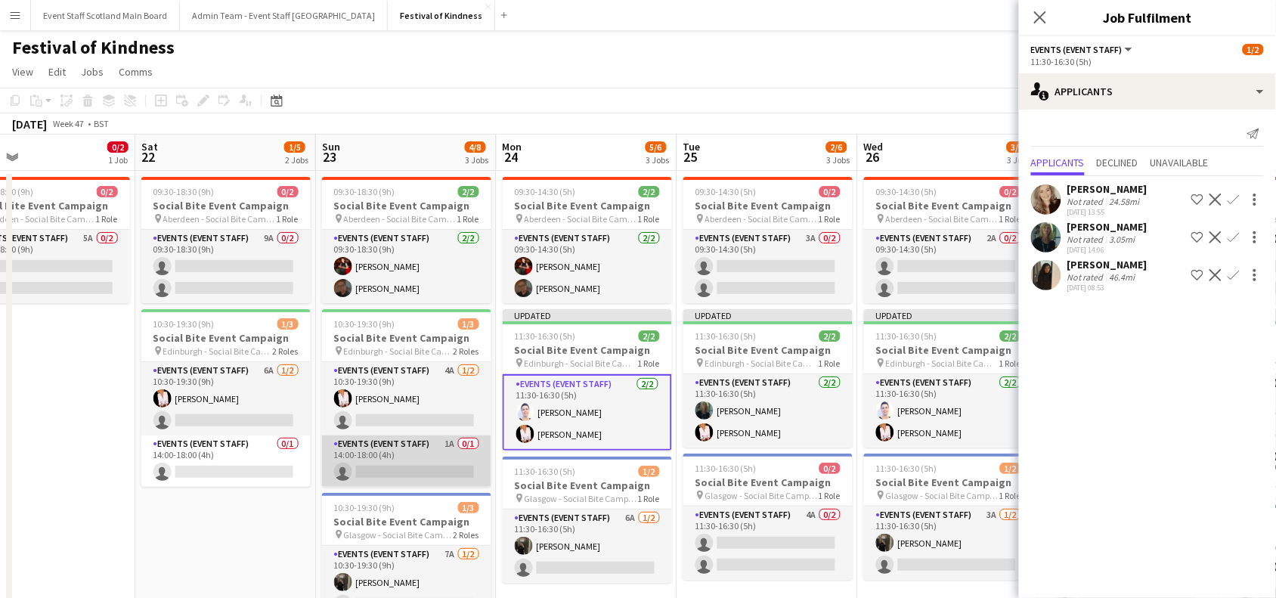
click at [401, 472] on app-card-role "Events (Event Staff) 1A 0/1 14:00-18:00 (4h) single-neutral-actions" at bounding box center [406, 460] width 169 height 51
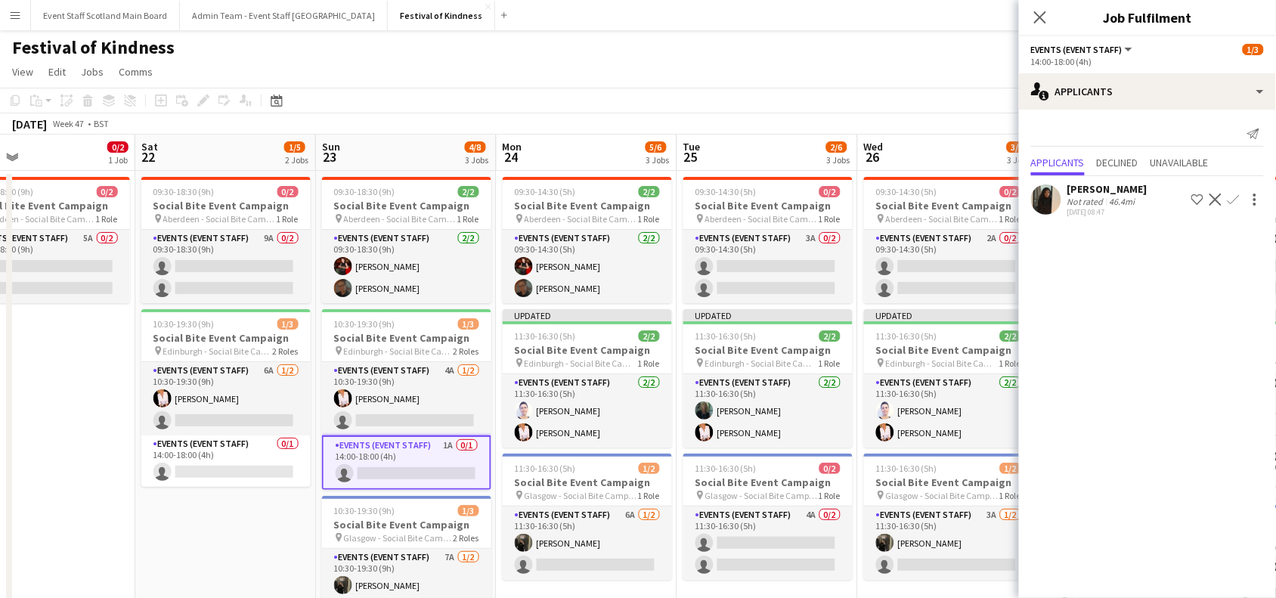
click at [735, 66] on app-page-menu "View Day view expanded Day view collapsed Month view Date picker Jump to [DATE]…" at bounding box center [638, 73] width 1276 height 29
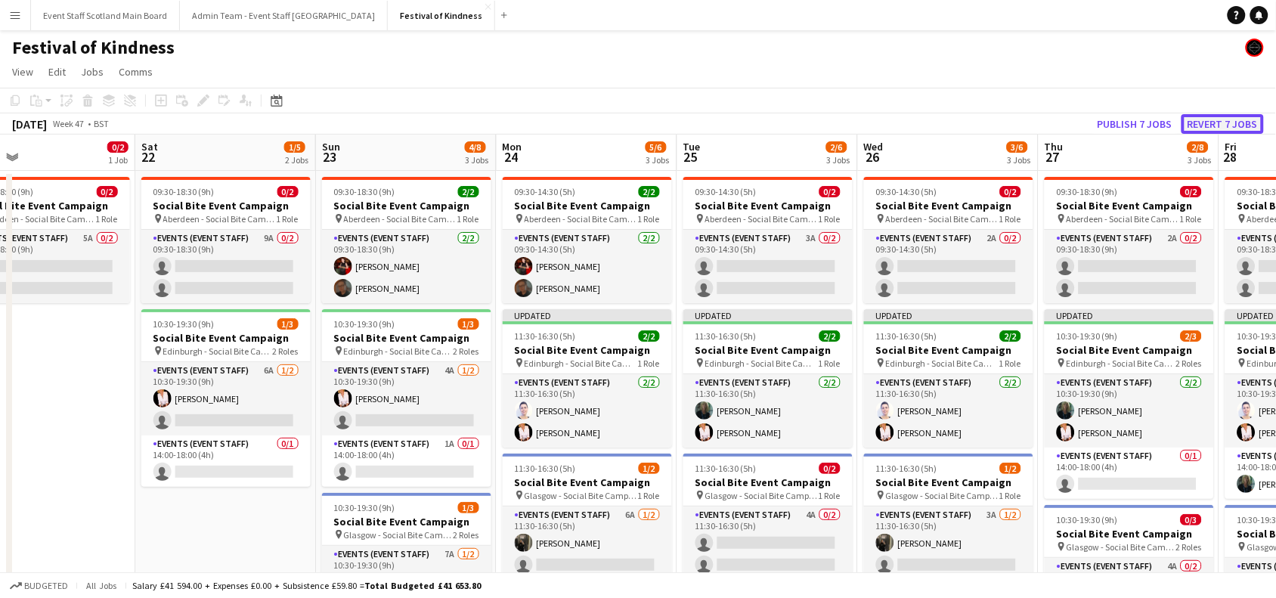
click at [1223, 119] on button "Revert 7 jobs" at bounding box center [1222, 124] width 82 height 20
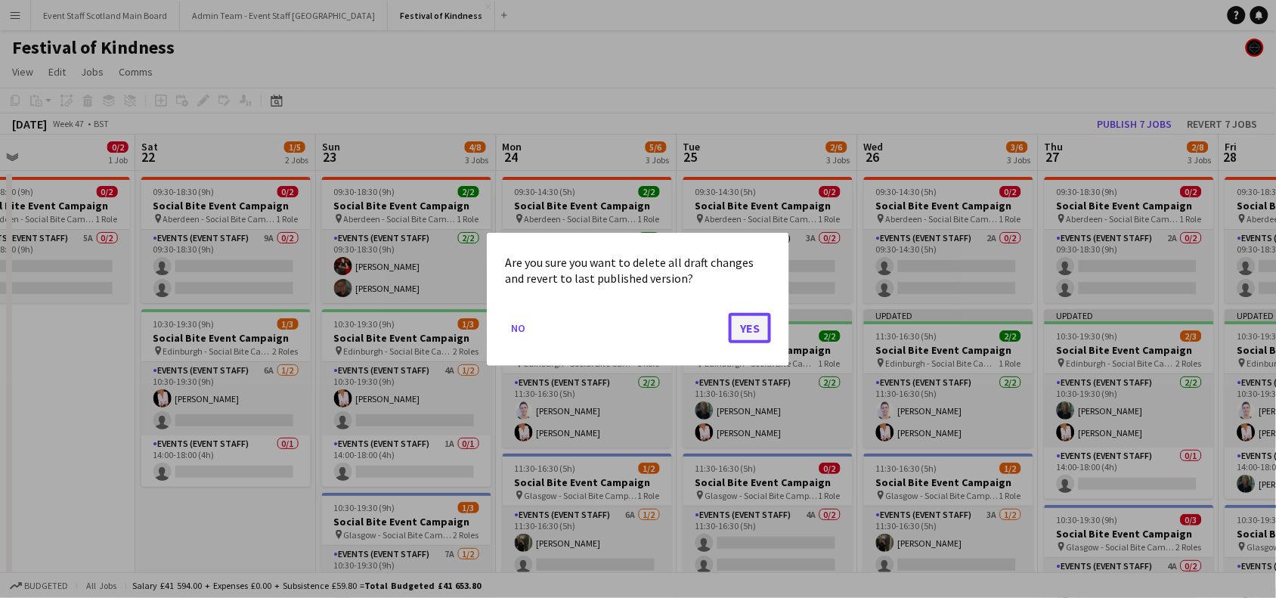
click at [750, 320] on button "Yes" at bounding box center [749, 327] width 42 height 30
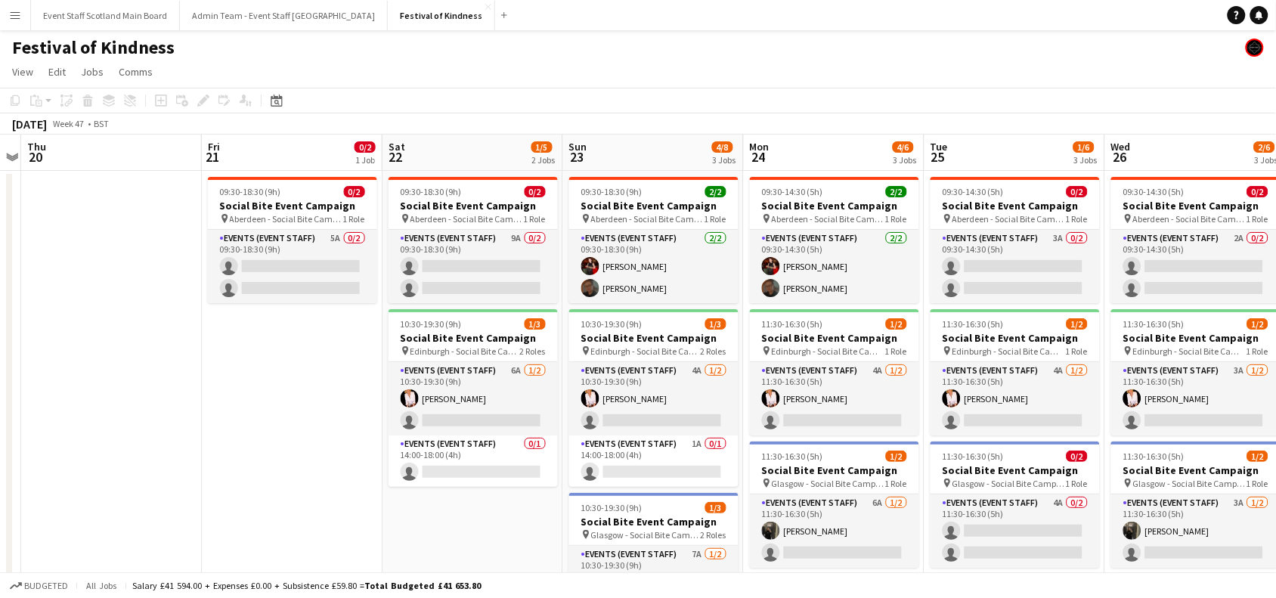
scroll to position [0, 329]
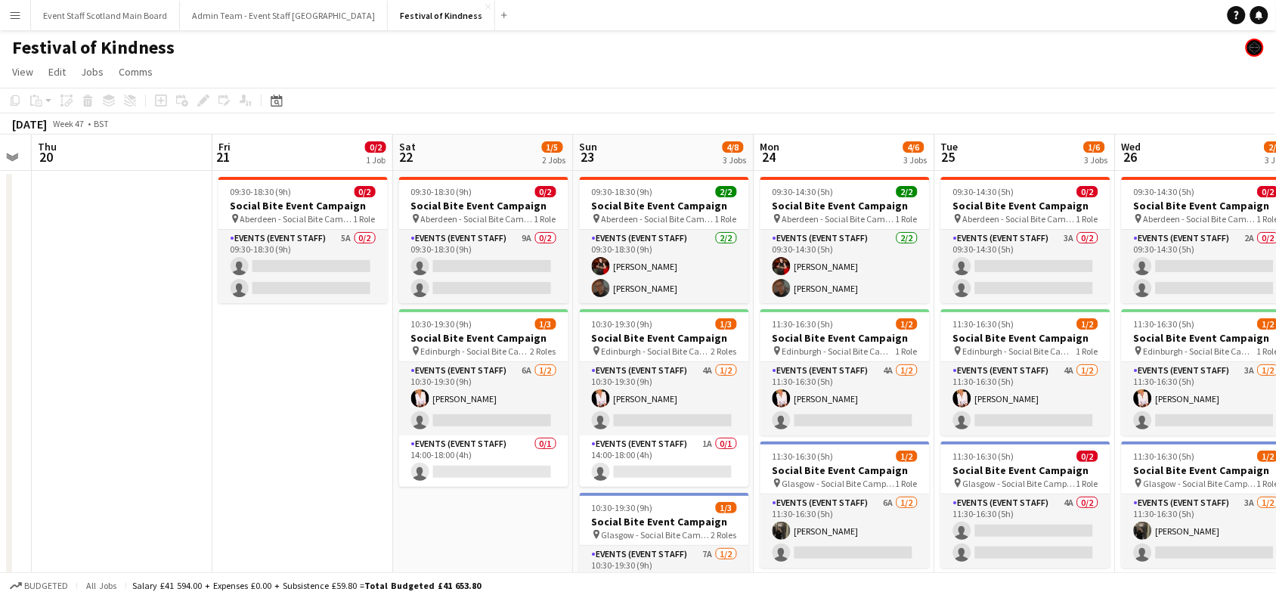
drag, startPoint x: 89, startPoint y: 361, endPoint x: 348, endPoint y: 355, distance: 258.5
click at [348, 355] on app-calendar-viewport "Tue 18 Wed 19 Thu 20 Fri 21 0/2 1 Job Sat 22 1/5 2 Jobs Sun 23 4/8 3 Jobs Mon 2…" at bounding box center [638, 440] width 1276 height 611
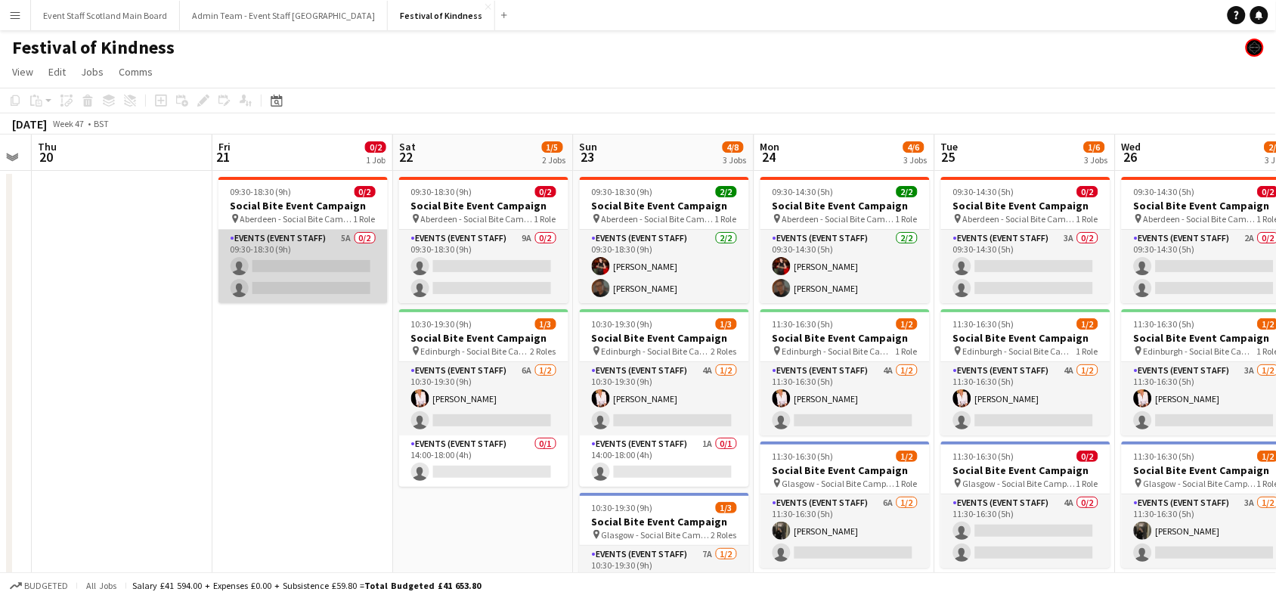
click at [266, 247] on app-card-role "Events (Event Staff) 5A 0/2 09:30-18:30 (9h) single-neutral-actions single-neut…" at bounding box center [302, 266] width 169 height 73
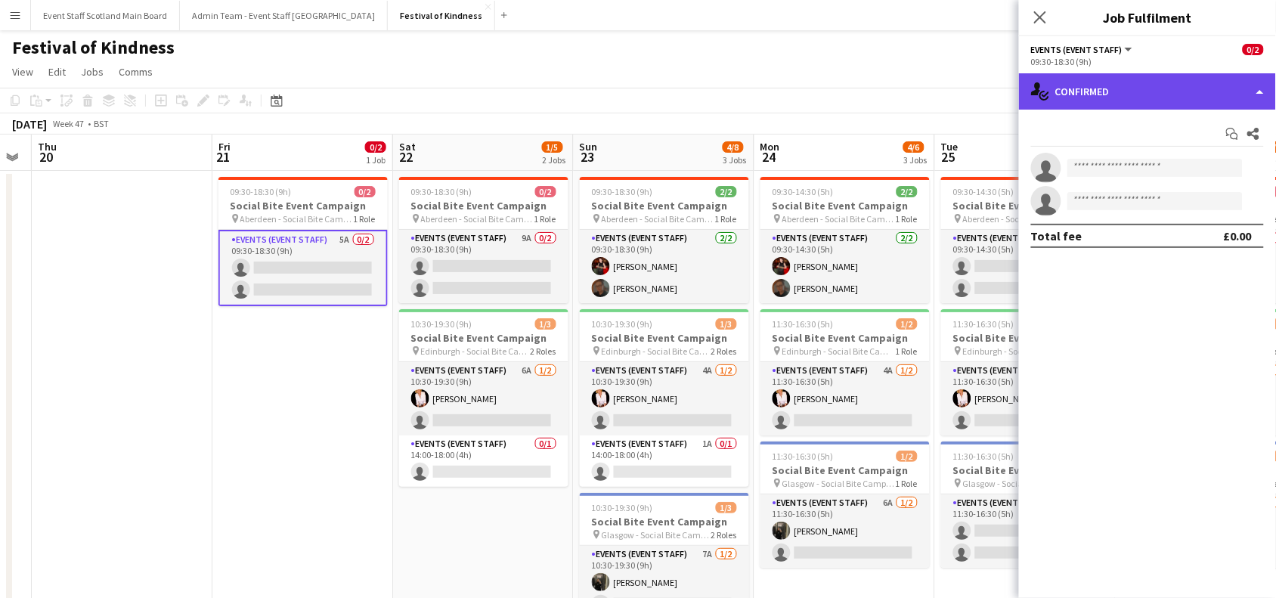
click at [1195, 95] on div "single-neutral-actions-check-2 Confirmed" at bounding box center [1147, 91] width 257 height 36
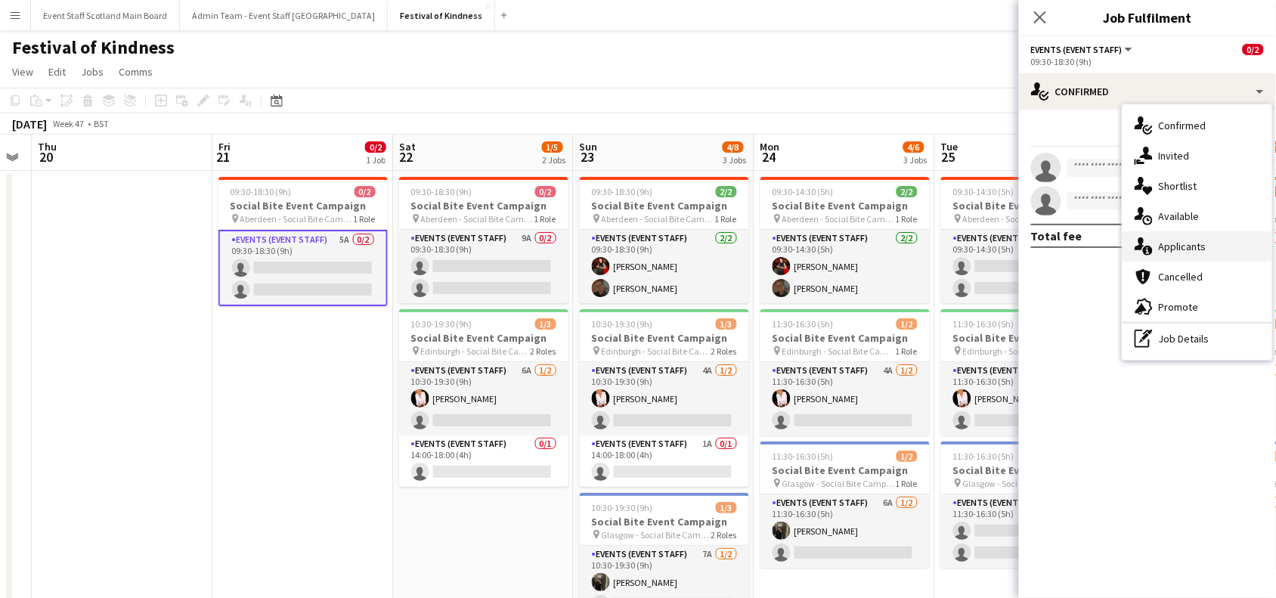
click at [1230, 246] on div "single-neutral-actions-information Applicants" at bounding box center [1197, 246] width 150 height 30
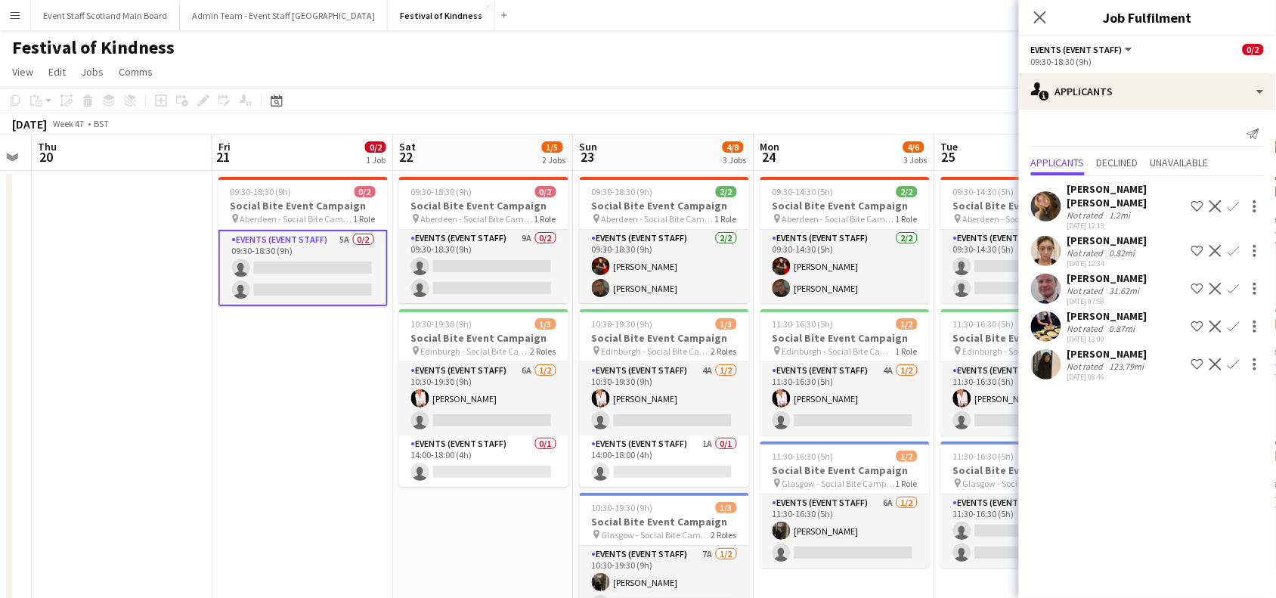
click at [1237, 283] on app-icon "Confirm" at bounding box center [1233, 289] width 12 height 12
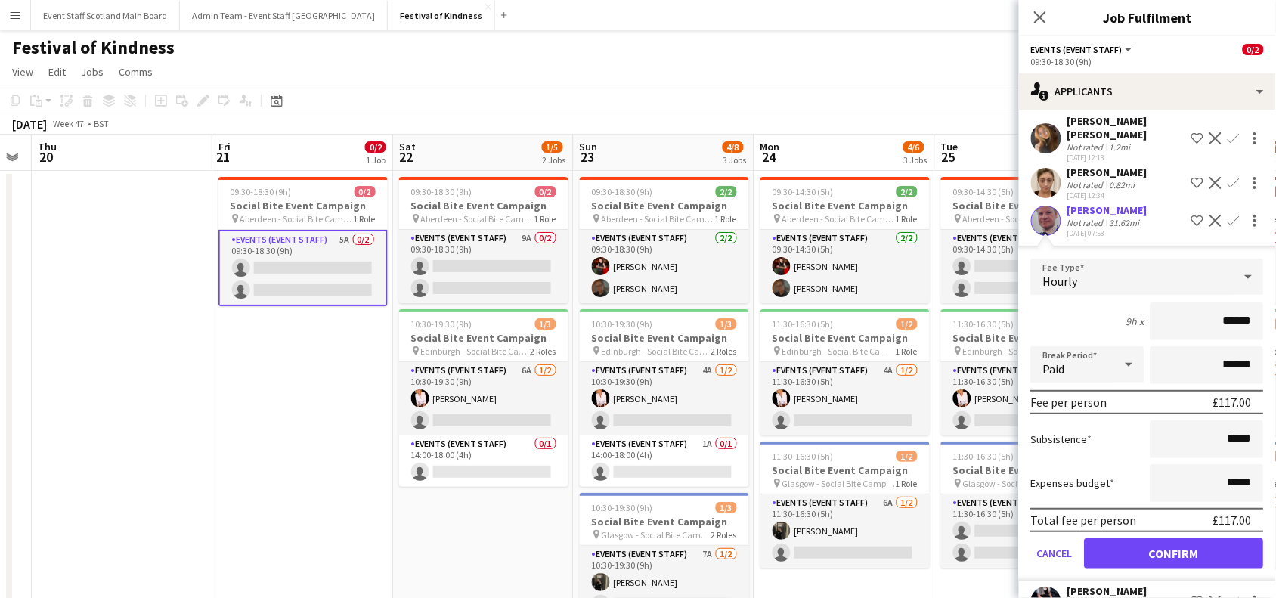
scroll to position [68, 0]
click at [1173, 546] on button "Confirm" at bounding box center [1173, 553] width 179 height 30
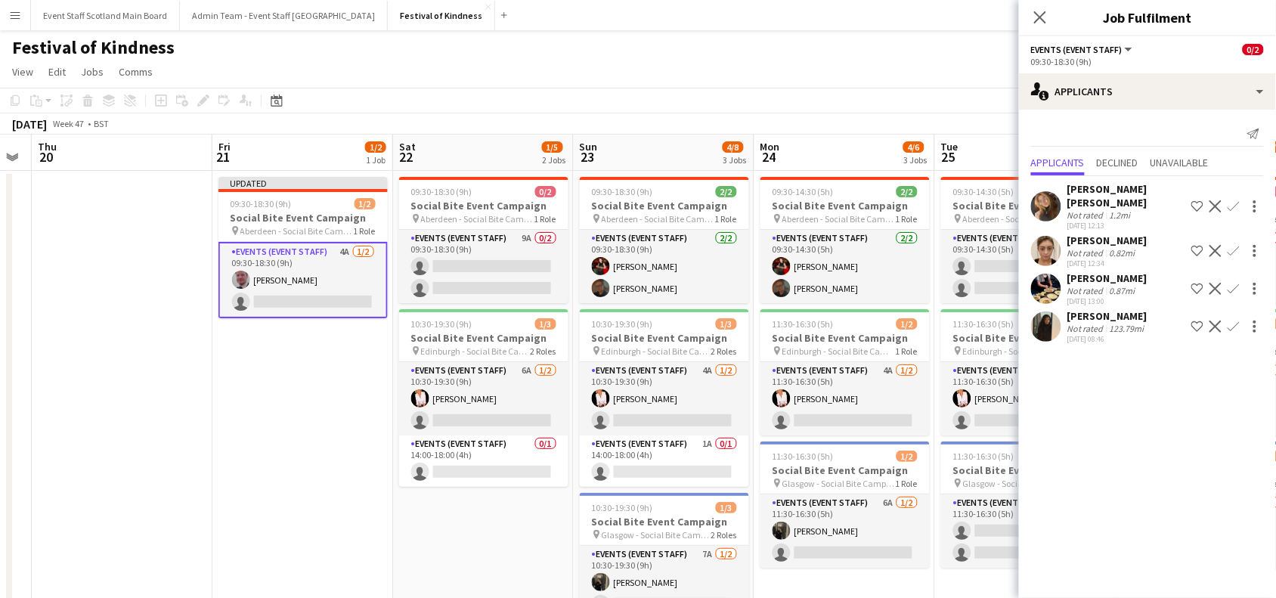
scroll to position [0, 0]
click at [1232, 245] on app-icon "Confirm" at bounding box center [1233, 251] width 12 height 12
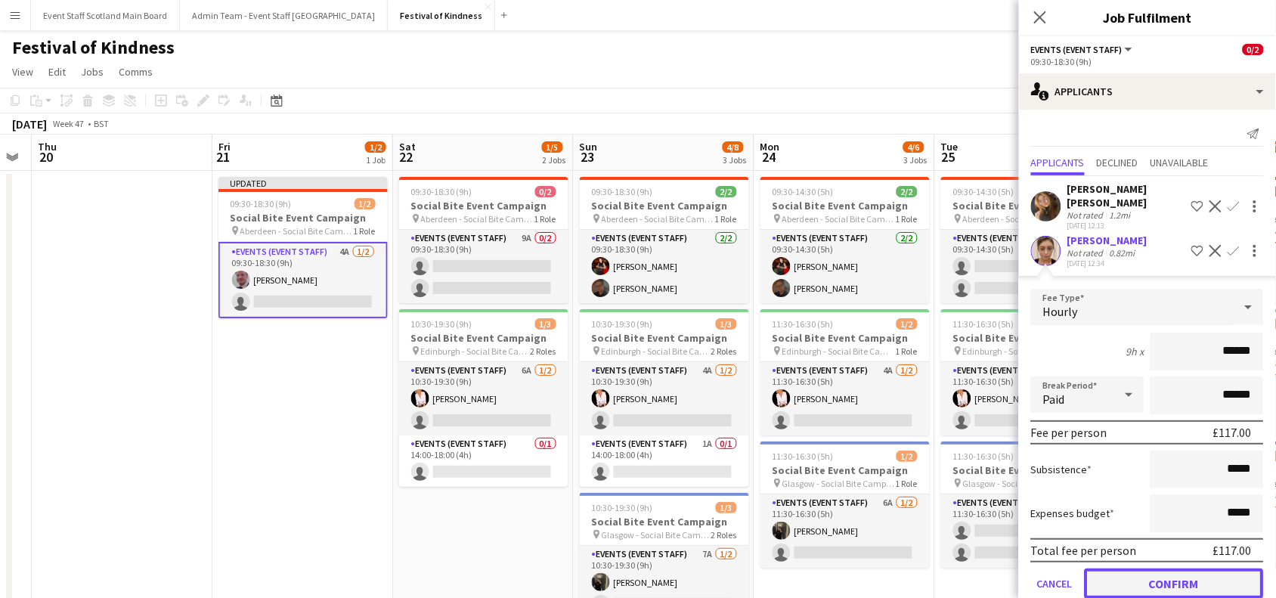
click at [1172, 568] on button "Confirm" at bounding box center [1173, 583] width 179 height 30
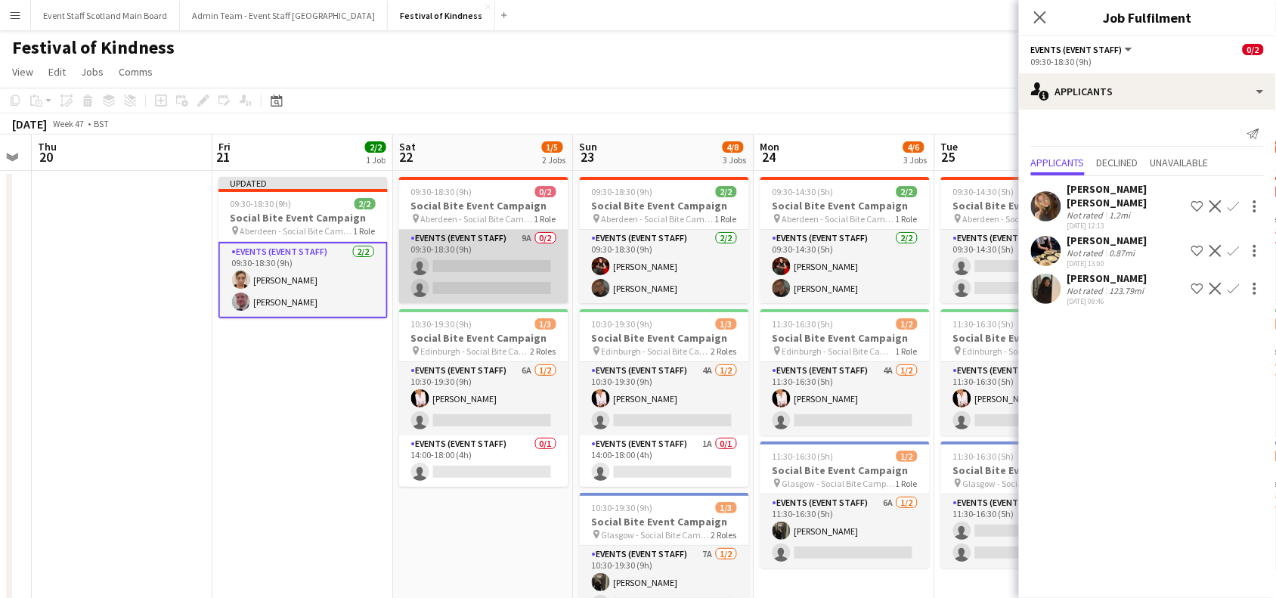
click at [499, 264] on app-card-role "Events (Event Staff) 9A 0/2 09:30-18:30 (9h) single-neutral-actions single-neut…" at bounding box center [483, 266] width 169 height 73
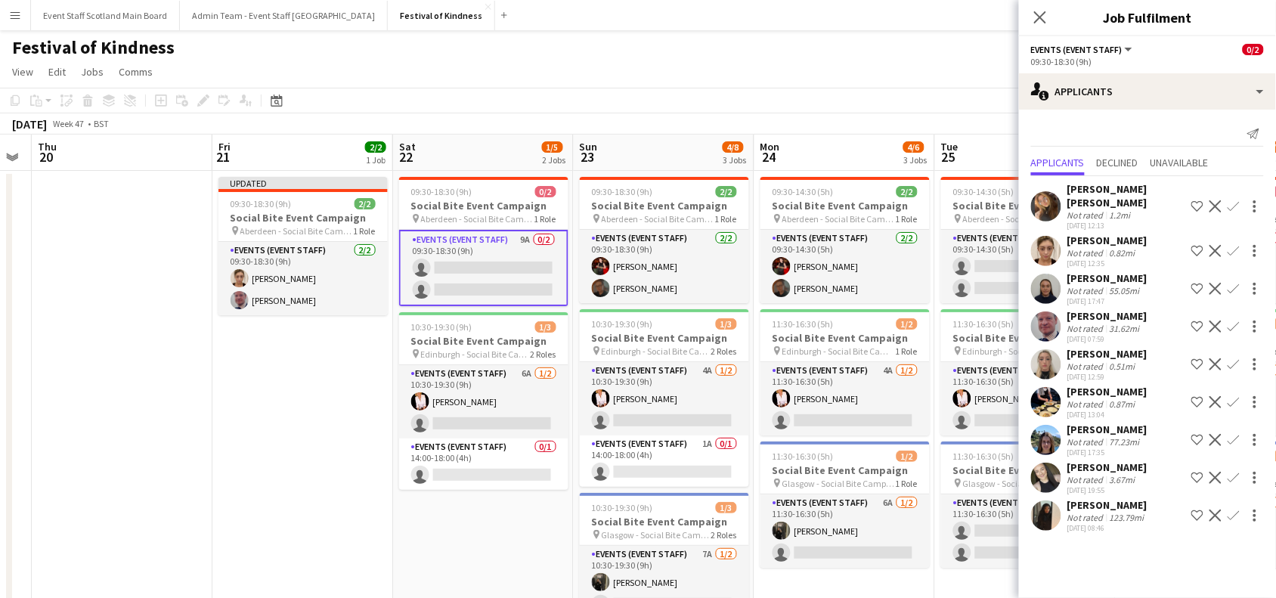
click at [1236, 283] on app-icon "Confirm" at bounding box center [1233, 289] width 12 height 12
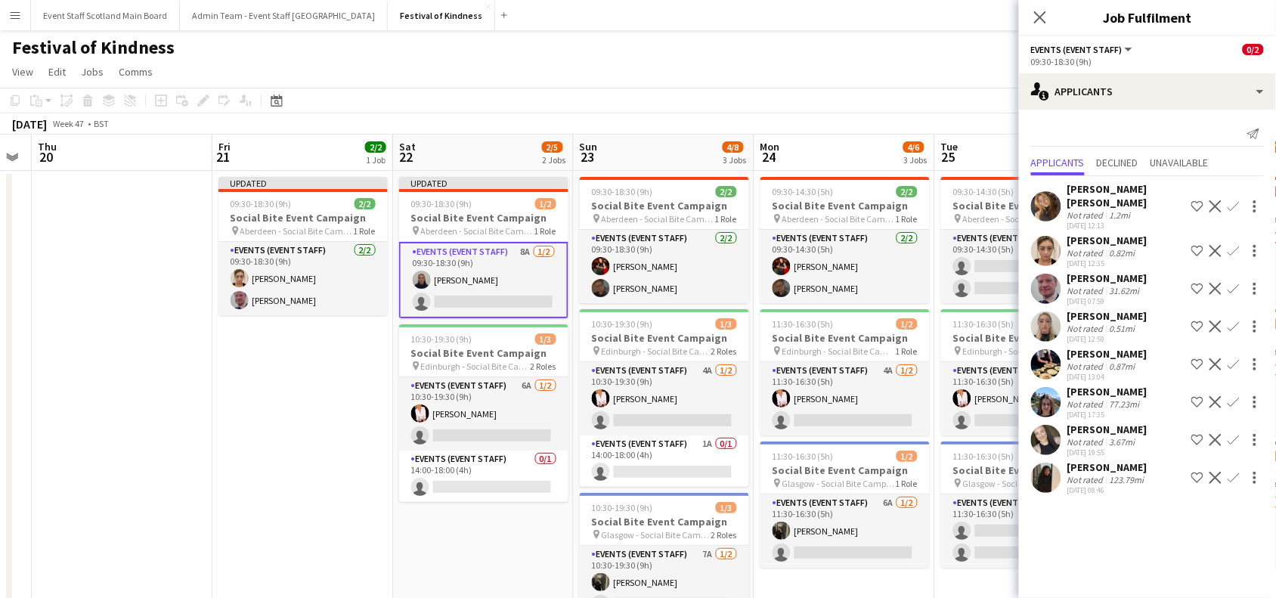
click at [1236, 355] on button "Confirm" at bounding box center [1233, 364] width 18 height 18
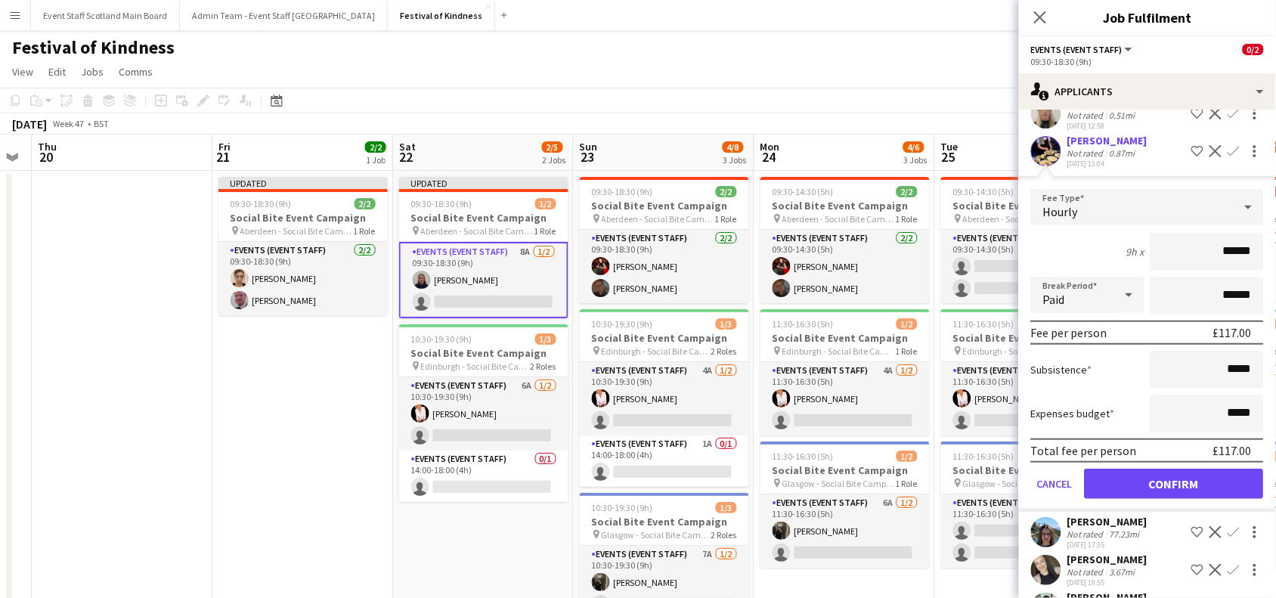
scroll to position [212, 0]
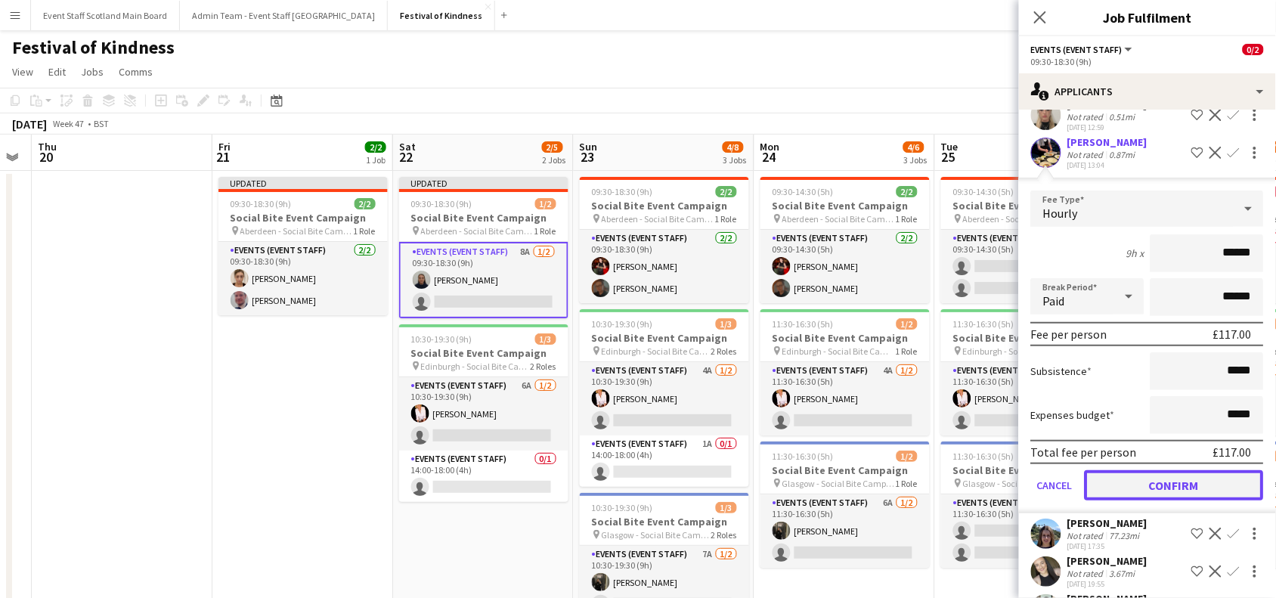
click at [1192, 470] on button "Confirm" at bounding box center [1173, 485] width 179 height 30
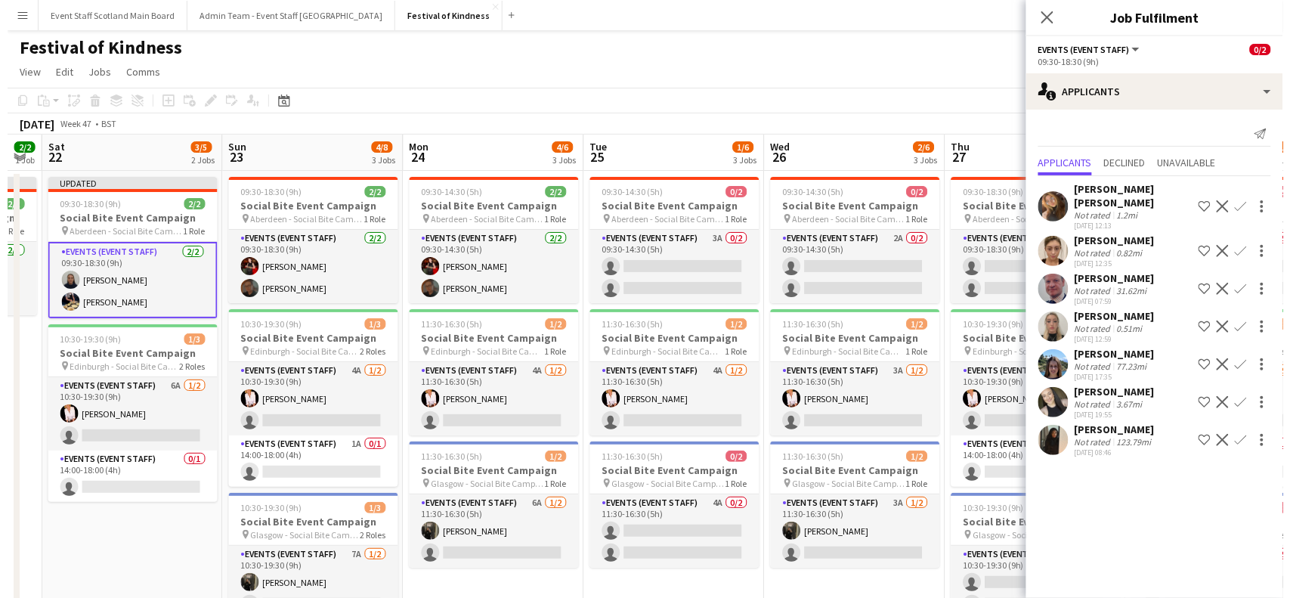
scroll to position [0, 708]
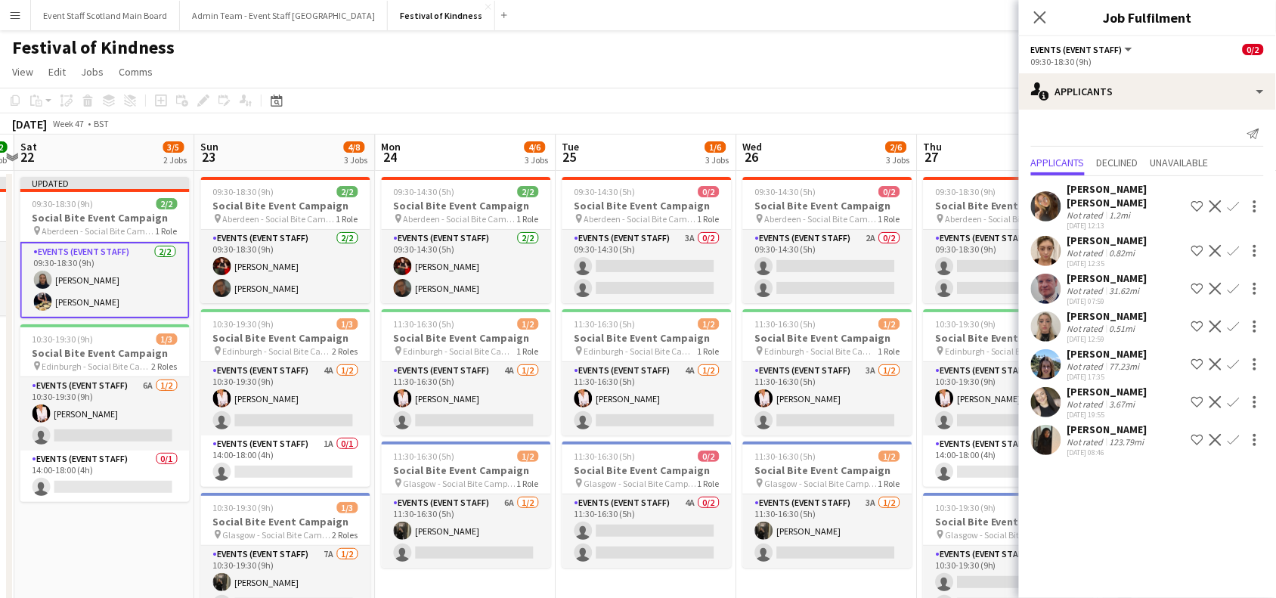
drag, startPoint x: 931, startPoint y: 297, endPoint x: 552, endPoint y: 289, distance: 378.7
click at [552, 289] on app-calendar-viewport "Tue 18 Wed 19 Thu 20 Fri 21 2/2 1 Job Sat 22 3/5 2 Jobs Sun 23 4/8 3 Jobs Mon 2…" at bounding box center [638, 440] width 1276 height 611
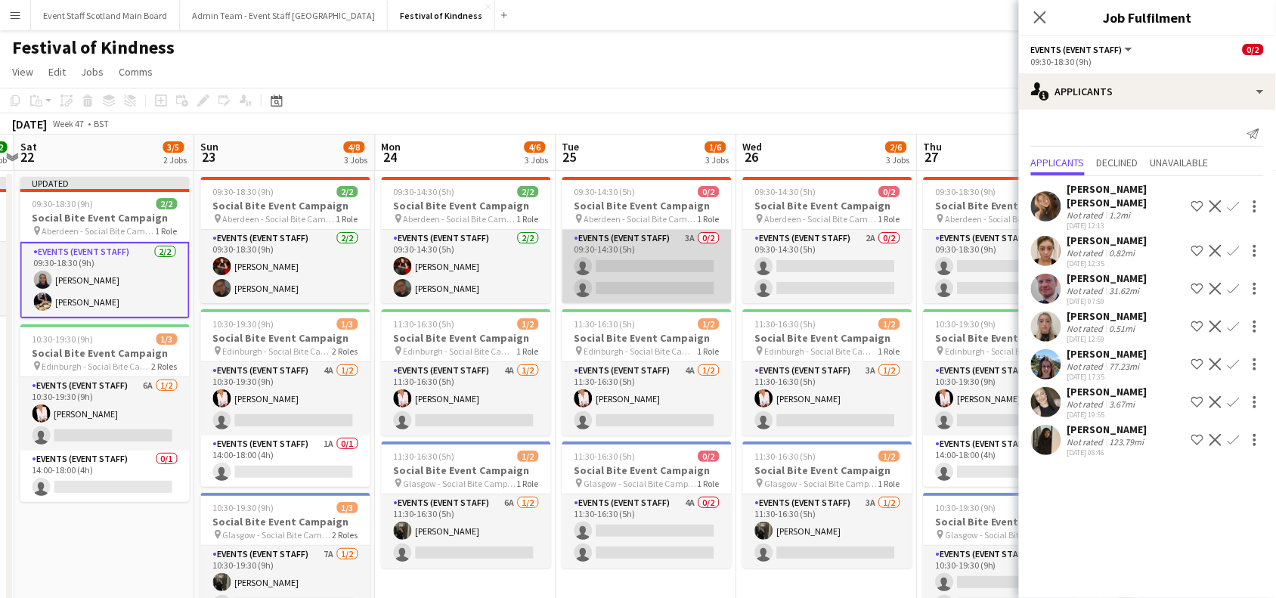
click at [655, 274] on app-card-role "Events (Event Staff) 3A 0/2 09:30-14:30 (5h) single-neutral-actions single-neut…" at bounding box center [646, 266] width 169 height 73
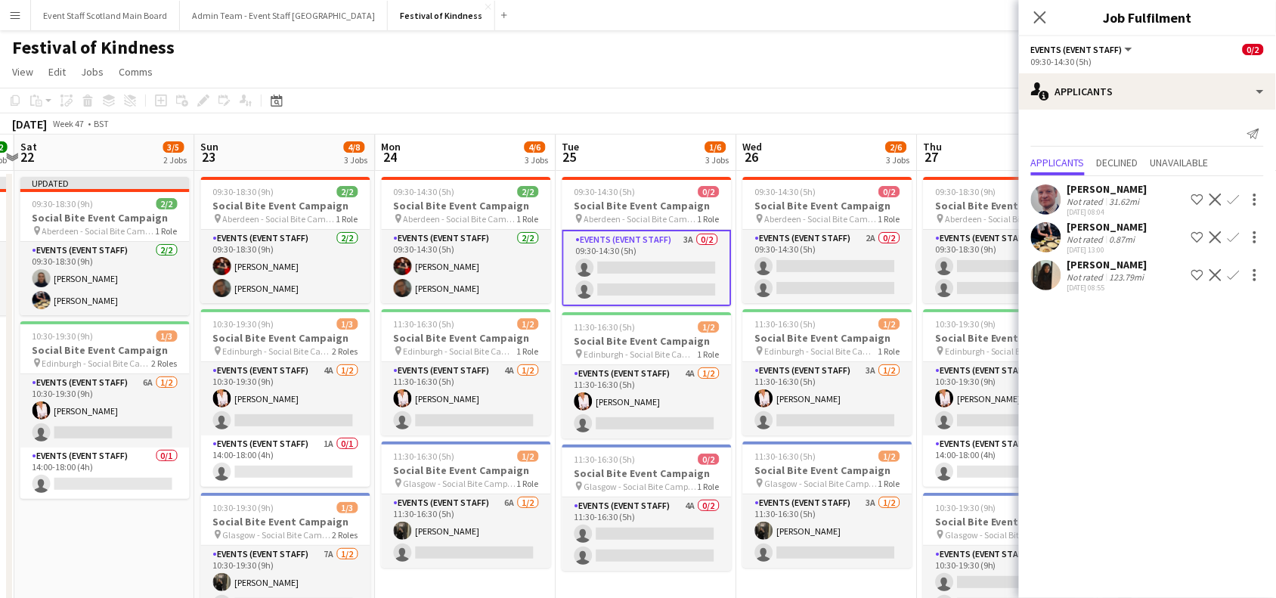
click at [1238, 197] on app-icon "Confirm" at bounding box center [1233, 199] width 12 height 12
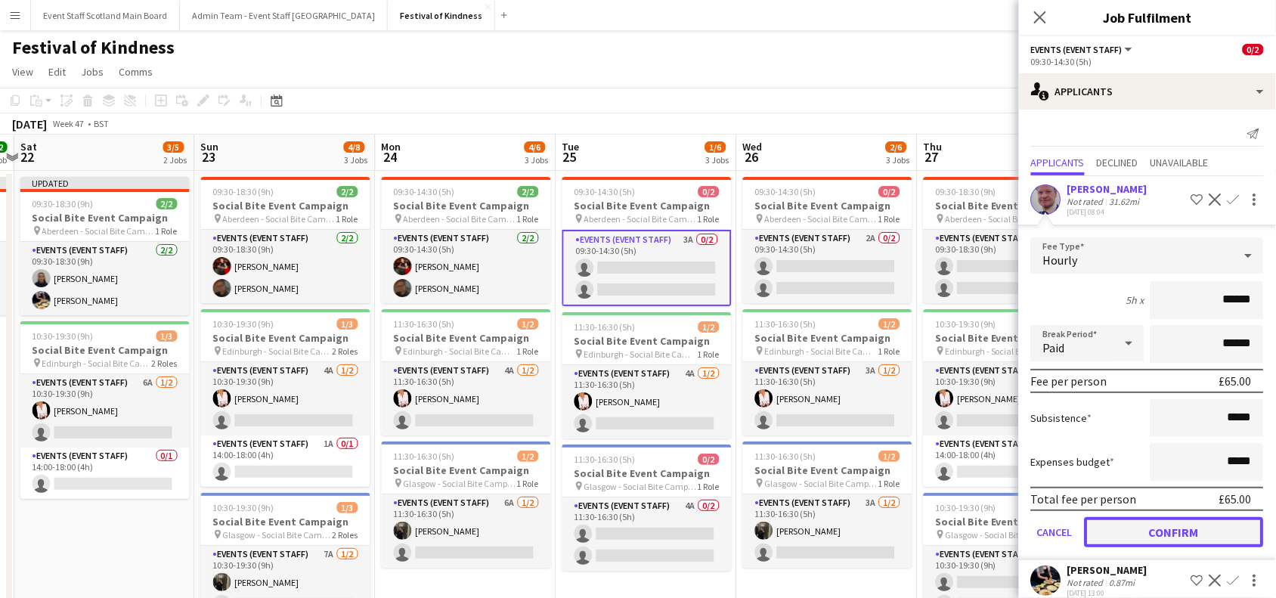
click at [1183, 530] on button "Confirm" at bounding box center [1173, 532] width 179 height 30
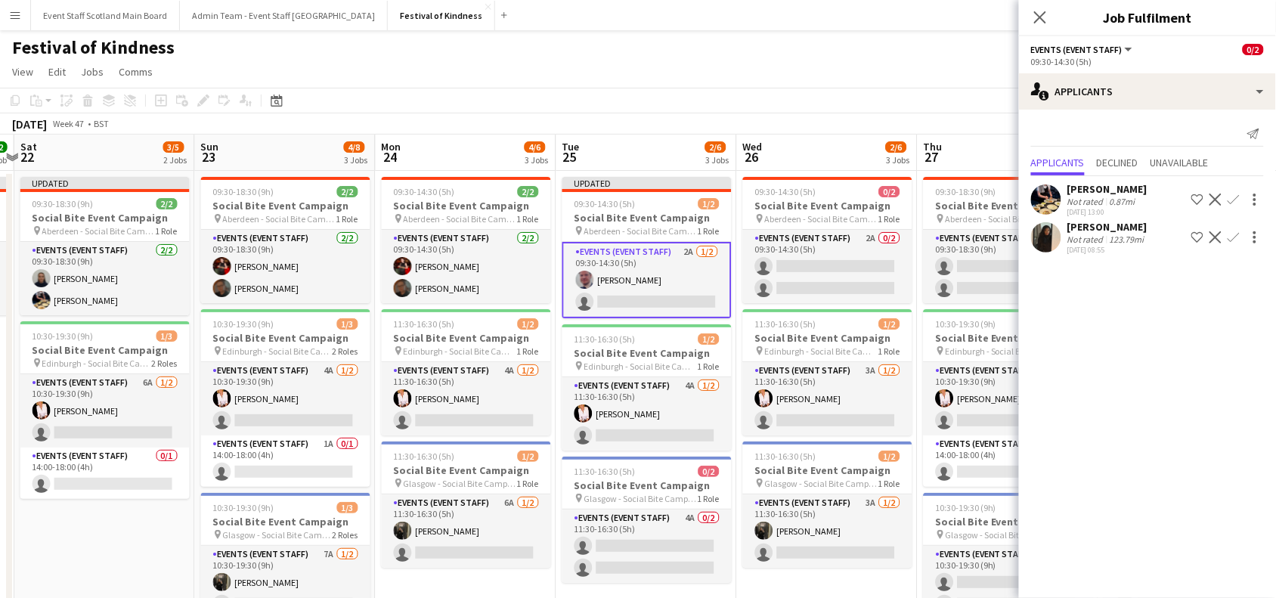
click at [1230, 196] on app-icon "Confirm" at bounding box center [1233, 199] width 12 height 12
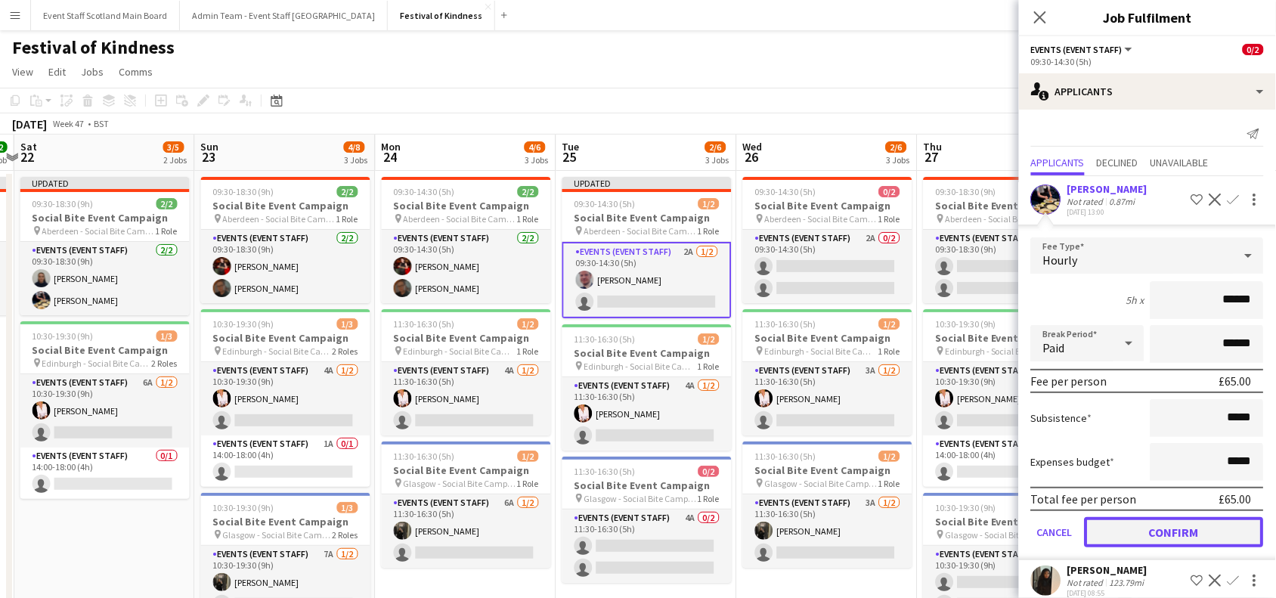
click at [1183, 526] on button "Confirm" at bounding box center [1173, 532] width 179 height 30
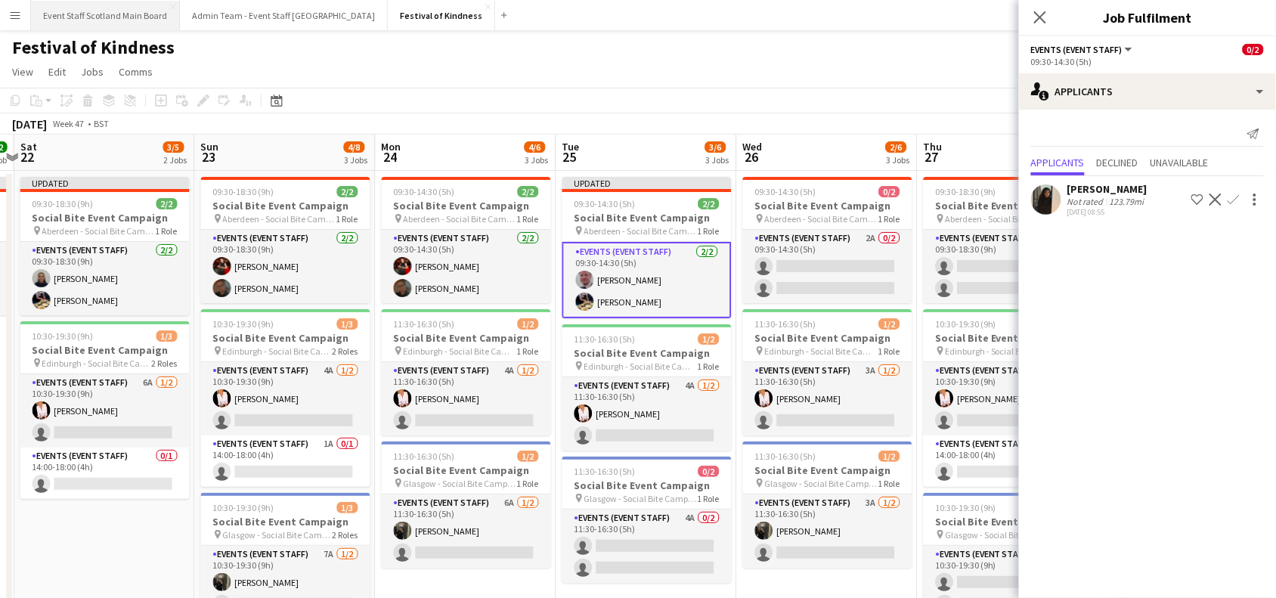
click at [112, 17] on button "Event Staff Scotland Main Board Close" at bounding box center [105, 15] width 149 height 29
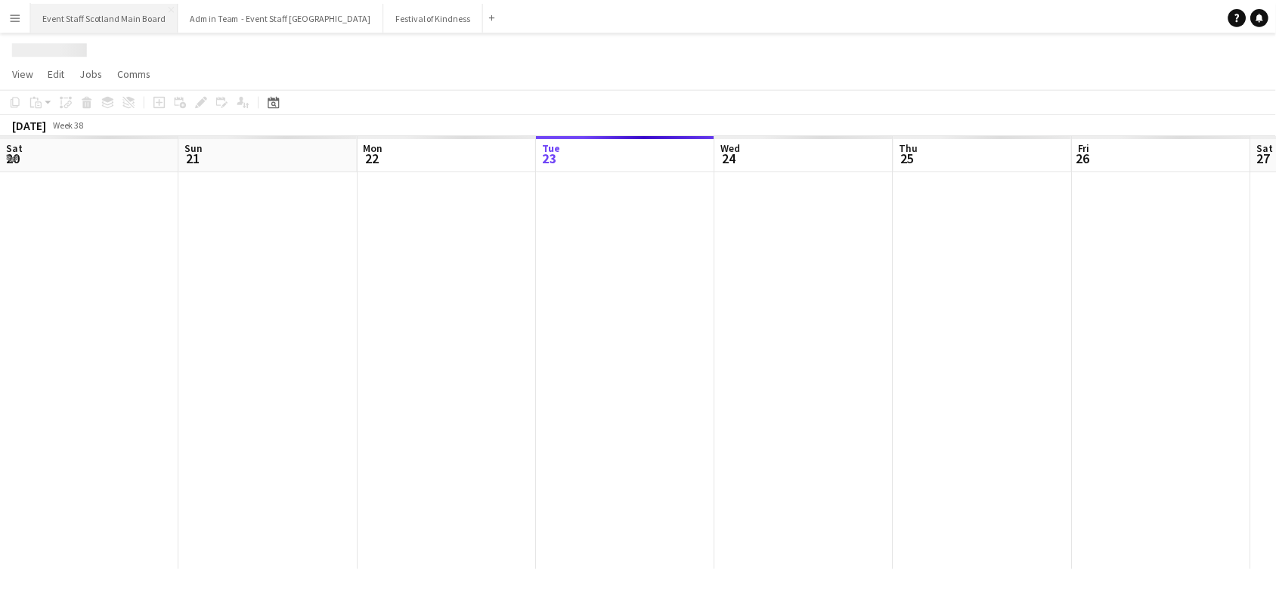
scroll to position [0, 360]
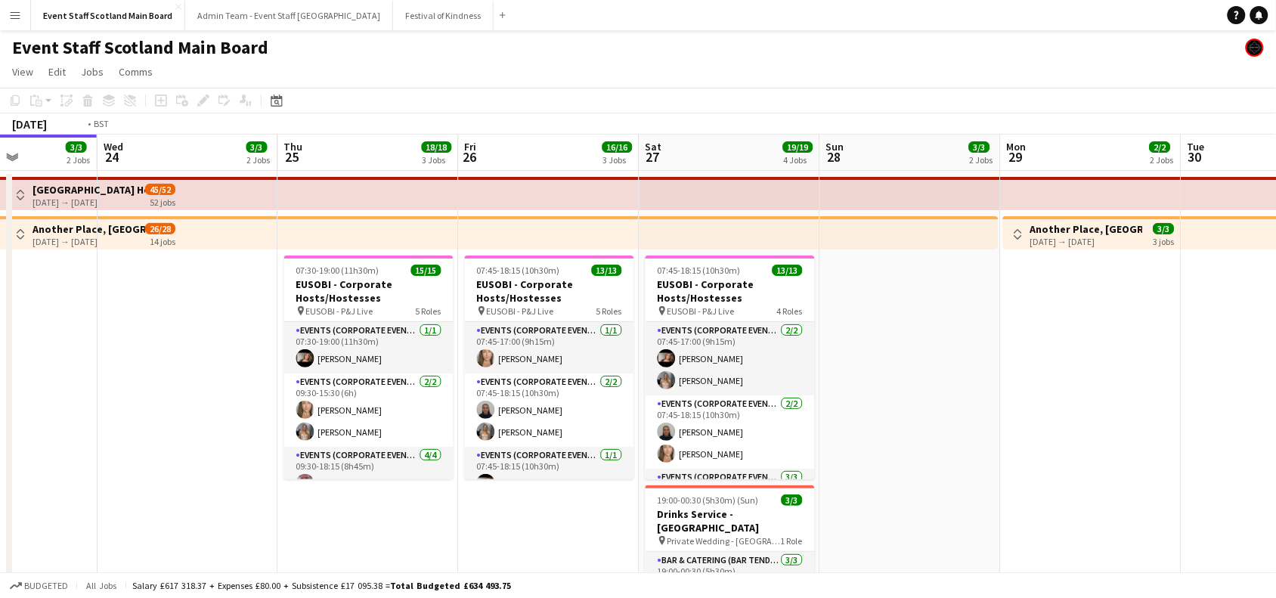
drag, startPoint x: 1149, startPoint y: 314, endPoint x: 485, endPoint y: 355, distance: 664.7
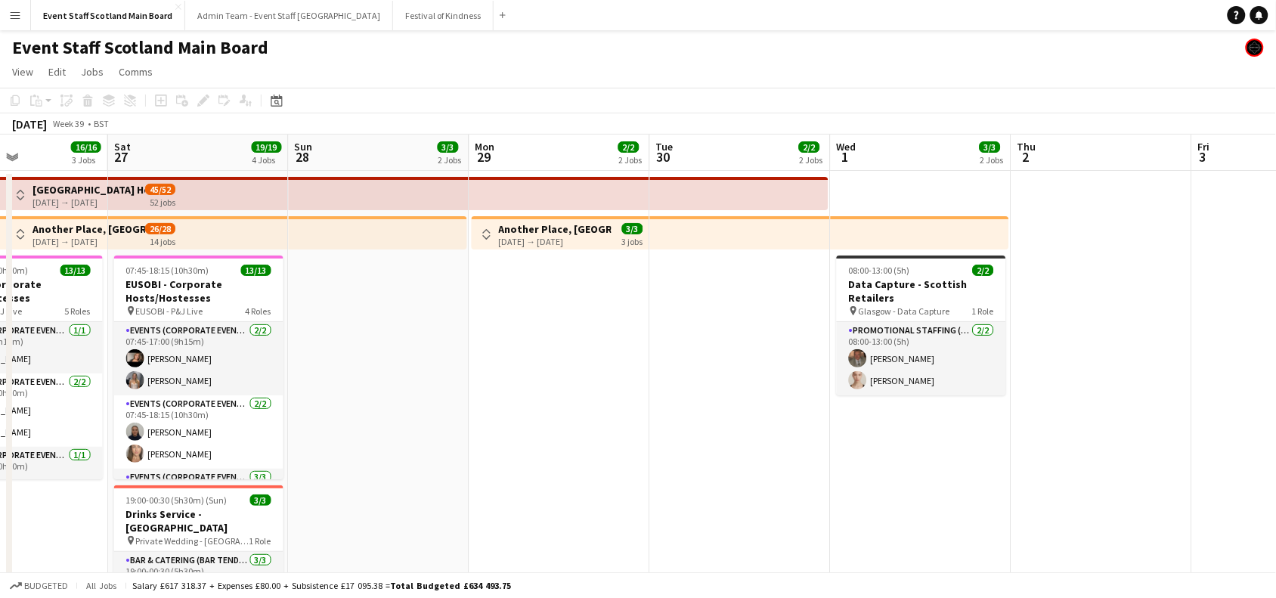
drag, startPoint x: 1257, startPoint y: 305, endPoint x: 700, endPoint y: 375, distance: 561.3
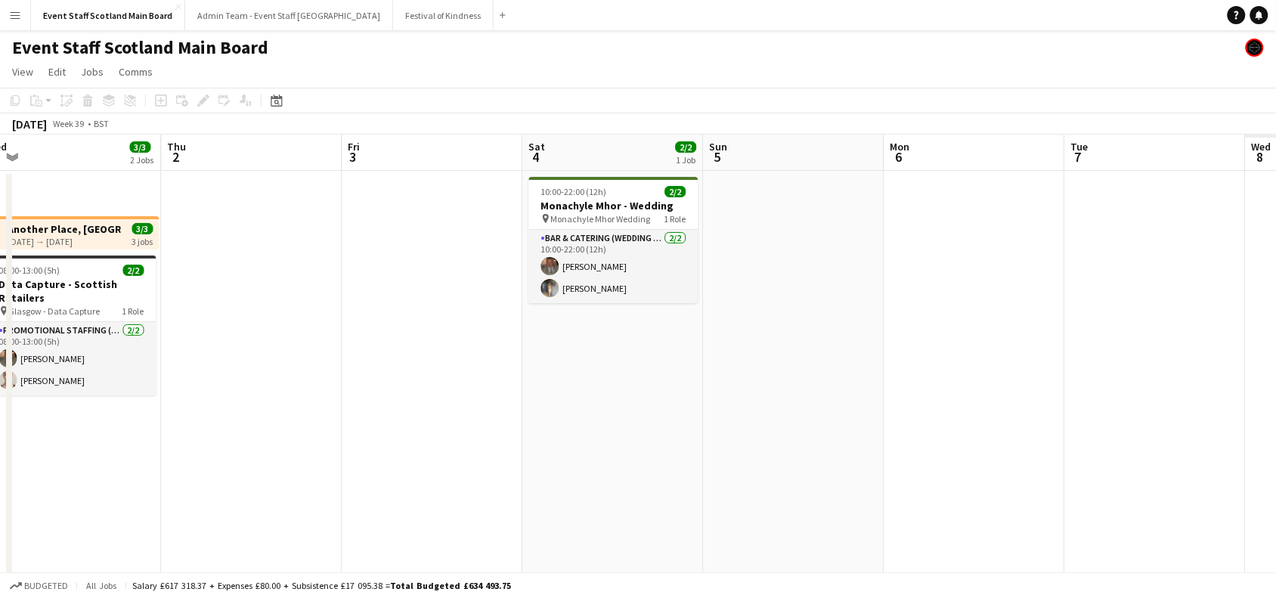
drag, startPoint x: 1088, startPoint y: 407, endPoint x: 659, endPoint y: 384, distance: 429.8
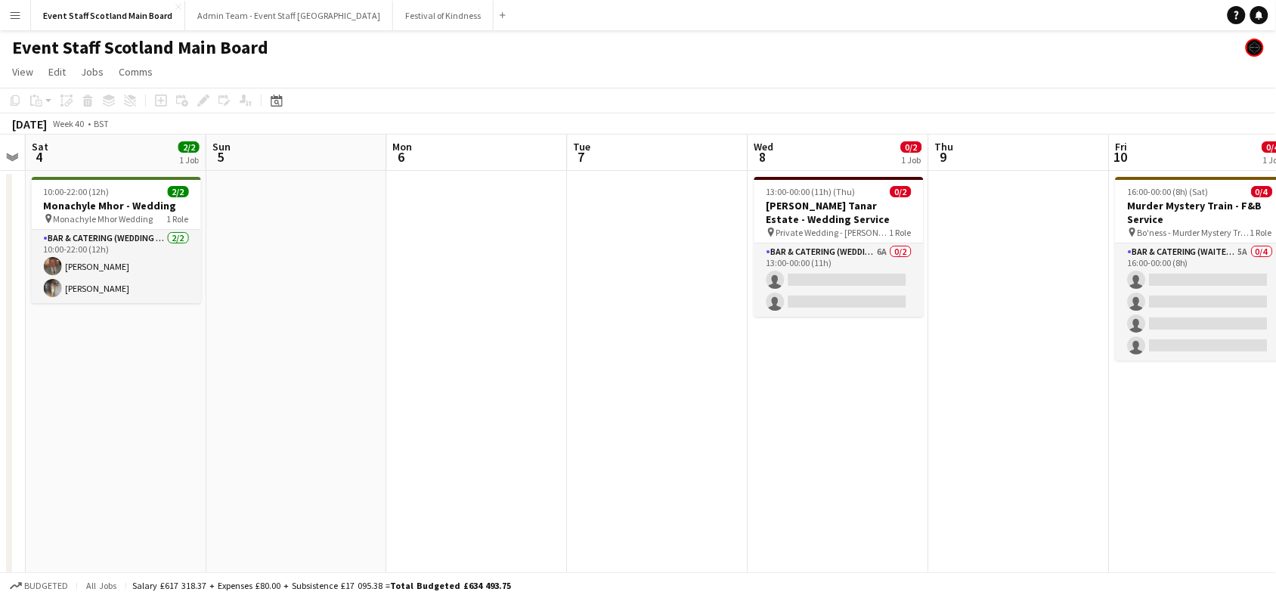
scroll to position [0, 518]
drag, startPoint x: 1124, startPoint y: 261, endPoint x: 631, endPoint y: 278, distance: 493.7
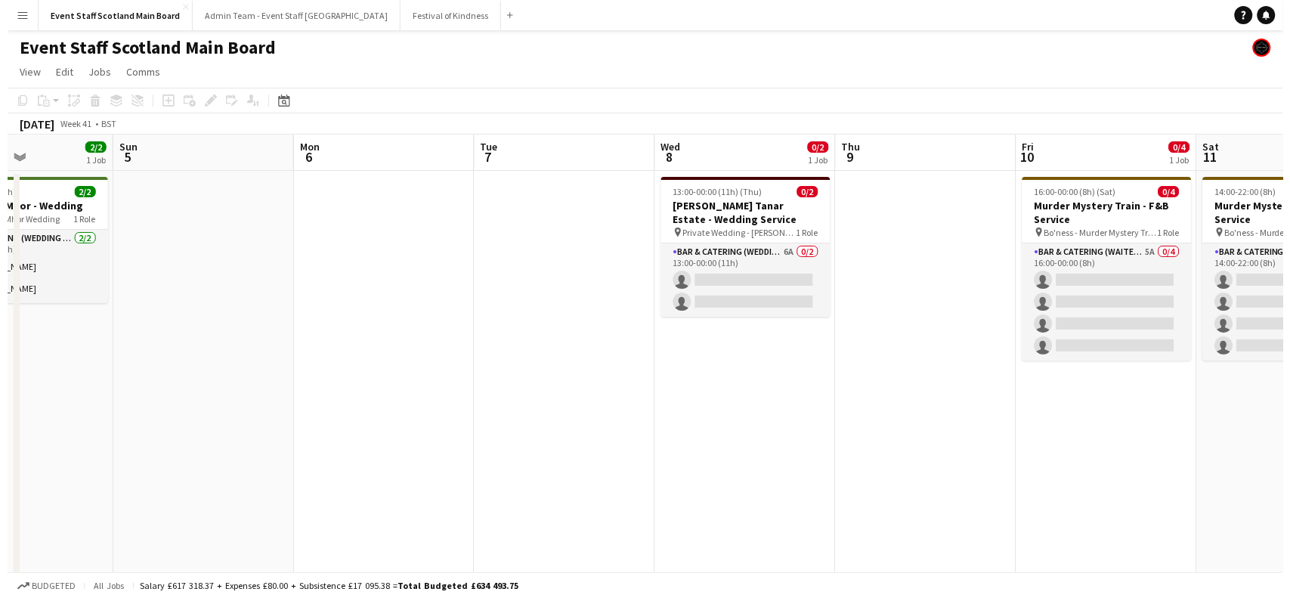
scroll to position [0, 481]
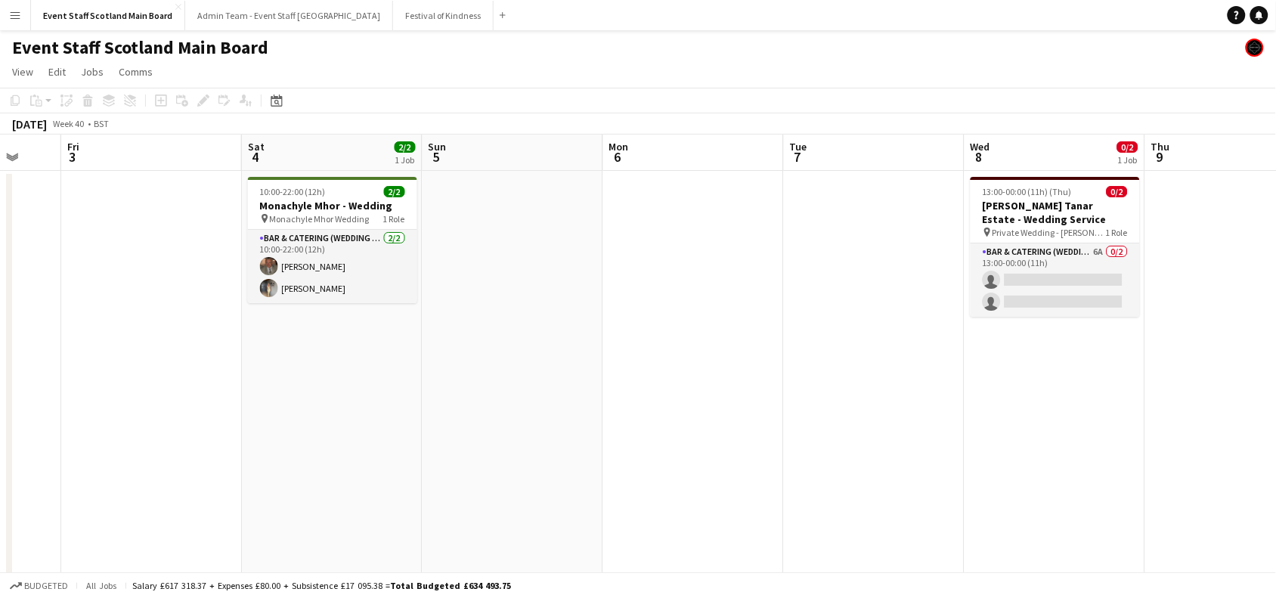
drag, startPoint x: 1049, startPoint y: 307, endPoint x: 1287, endPoint y: 349, distance: 241.8
click at [412, 14] on button "Festival of Kindness Close" at bounding box center [443, 15] width 101 height 29
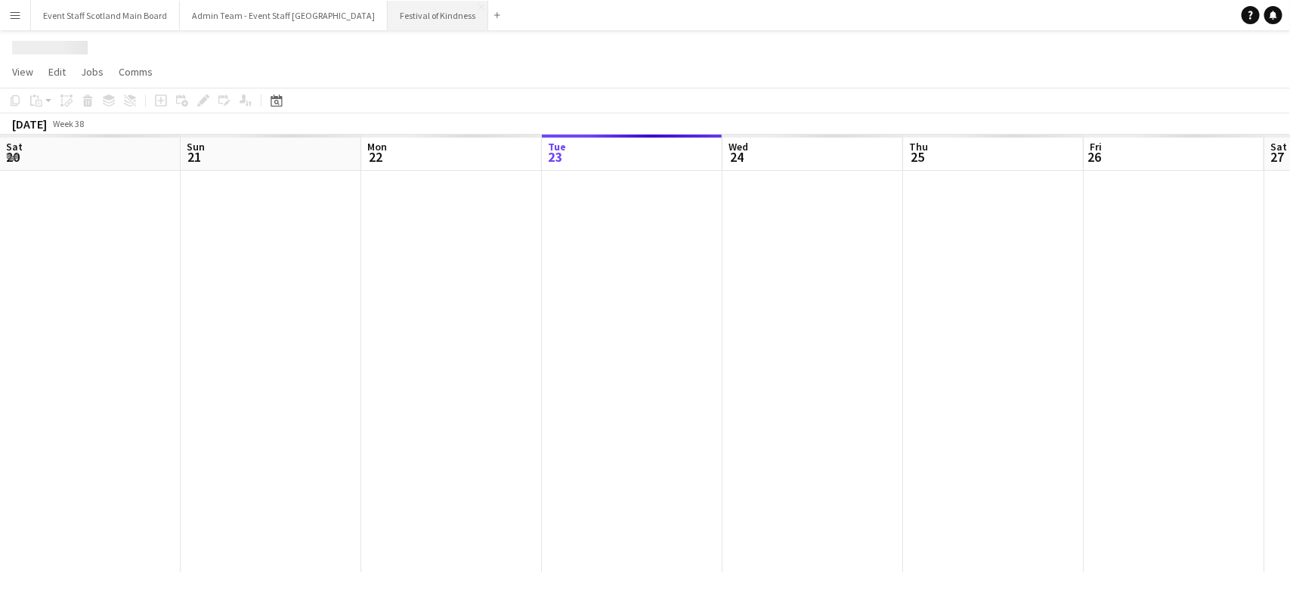
scroll to position [0, 360]
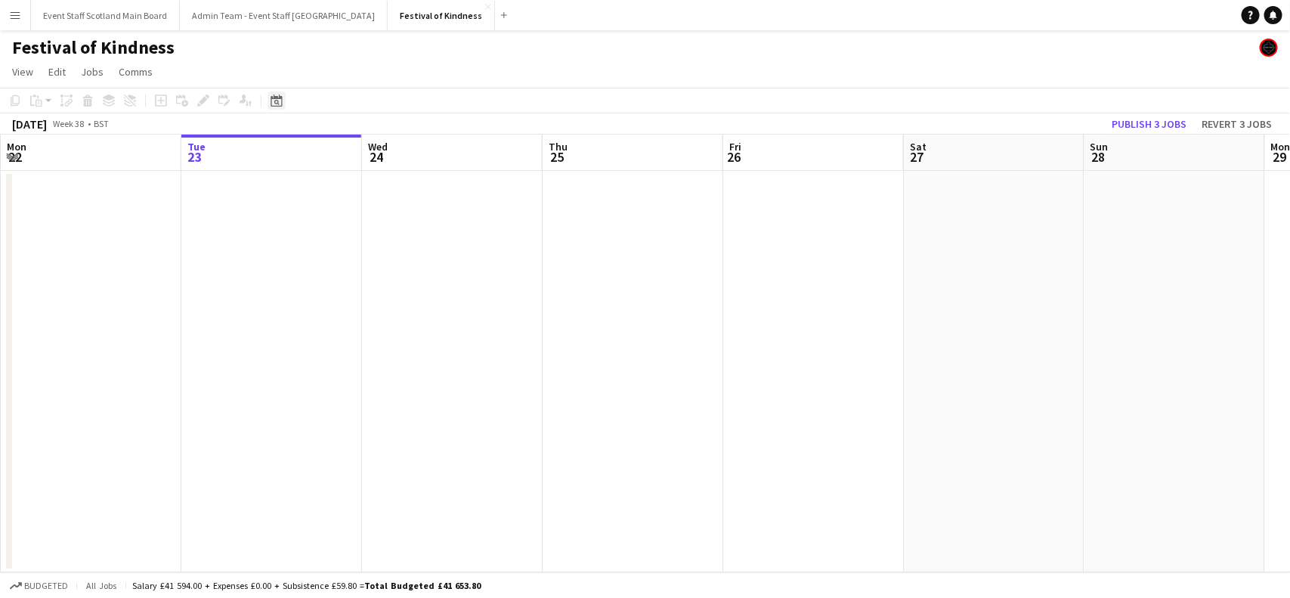
click at [276, 97] on icon at bounding box center [276, 100] width 11 height 12
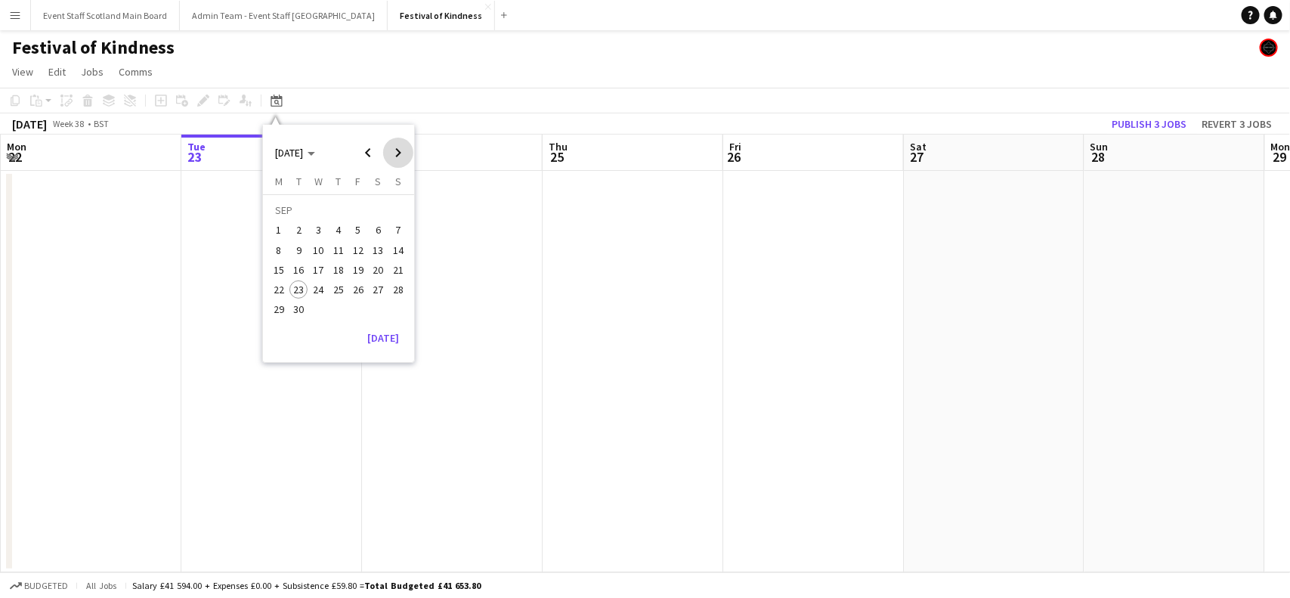
click at [403, 151] on span "Next month" at bounding box center [398, 153] width 30 height 30
click at [403, 156] on span "Next month" at bounding box center [398, 153] width 30 height 30
click at [369, 152] on span "Previous month" at bounding box center [368, 153] width 30 height 30
click at [363, 276] on span "21" at bounding box center [358, 273] width 18 height 18
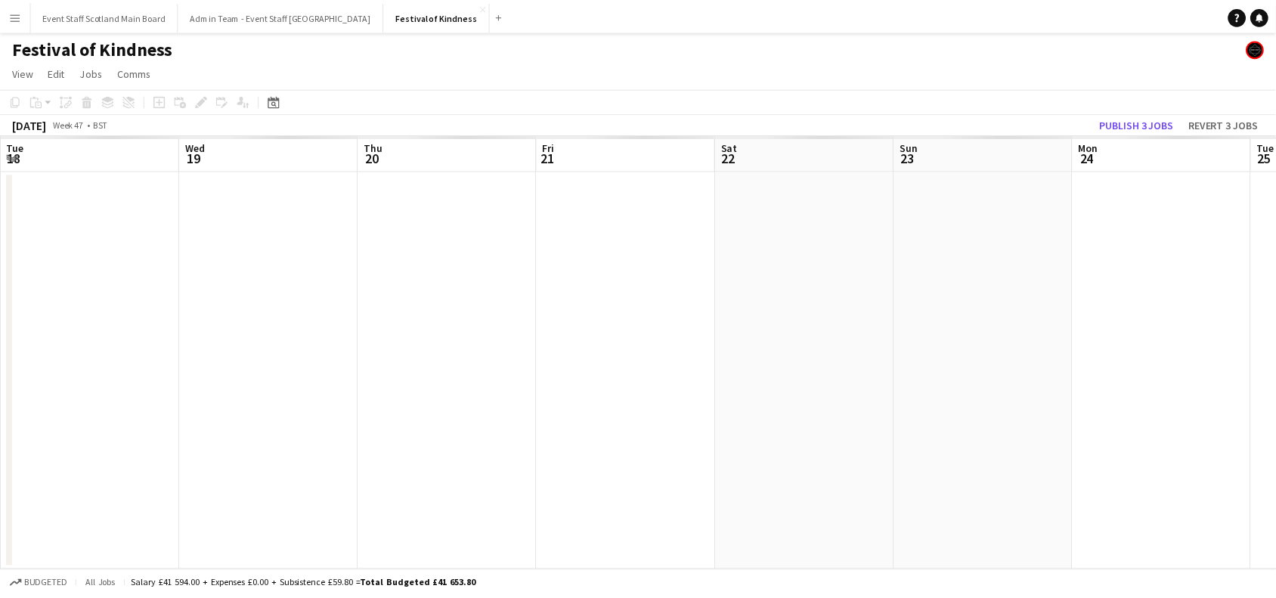
scroll to position [0, 519]
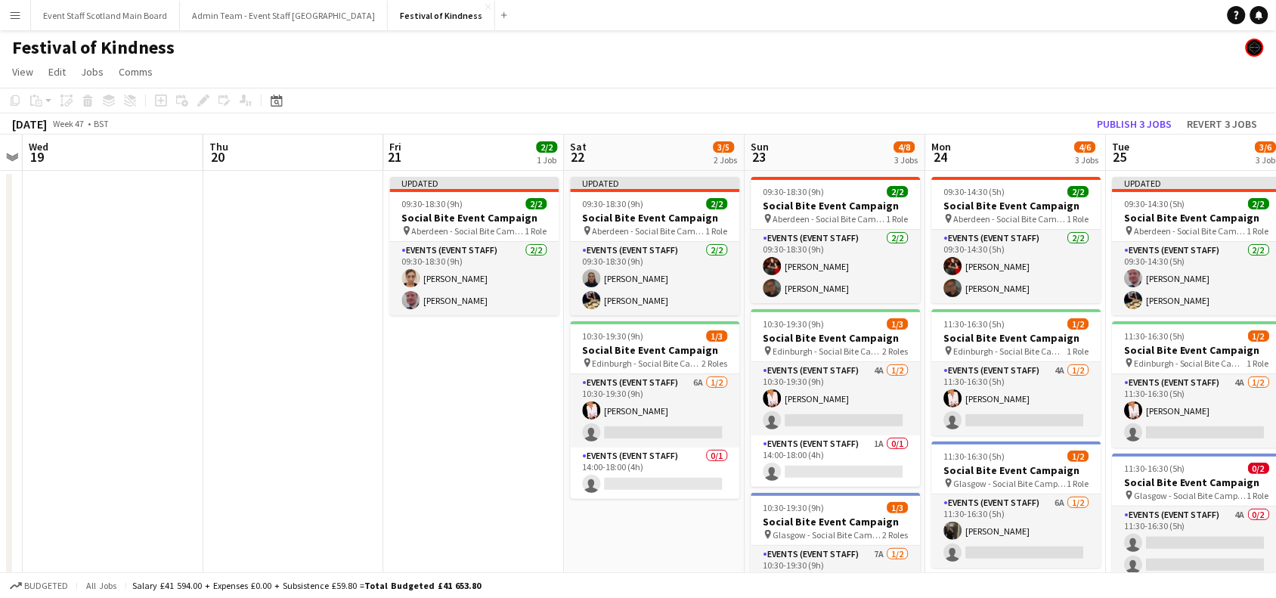
drag, startPoint x: 699, startPoint y: 571, endPoint x: 321, endPoint y: 571, distance: 377.8
click at [321, 571] on app-board "Festival of Kindness View Day view expanded Day view collapsed Month view Date …" at bounding box center [638, 400] width 1276 height 741
click at [518, 344] on app-date-cell "Updated 09:30-18:30 (9h) 2/2 Social Bite Event Campaign pin Aberdeen - Social B…" at bounding box center [474, 458] width 181 height 574
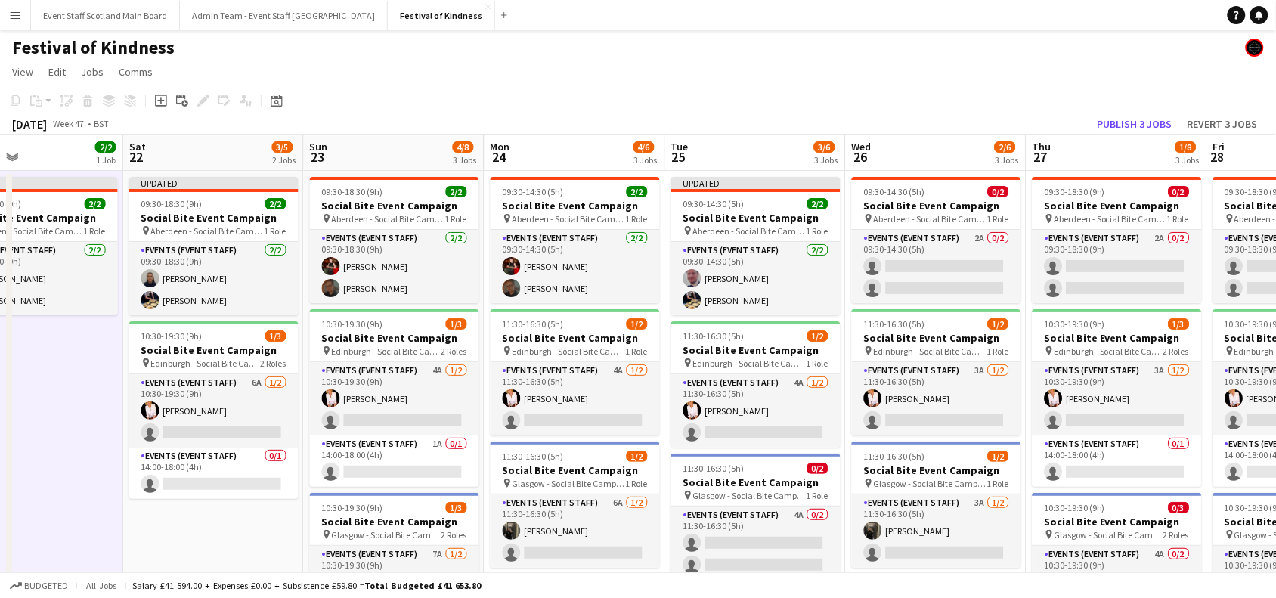
scroll to position [0, 658]
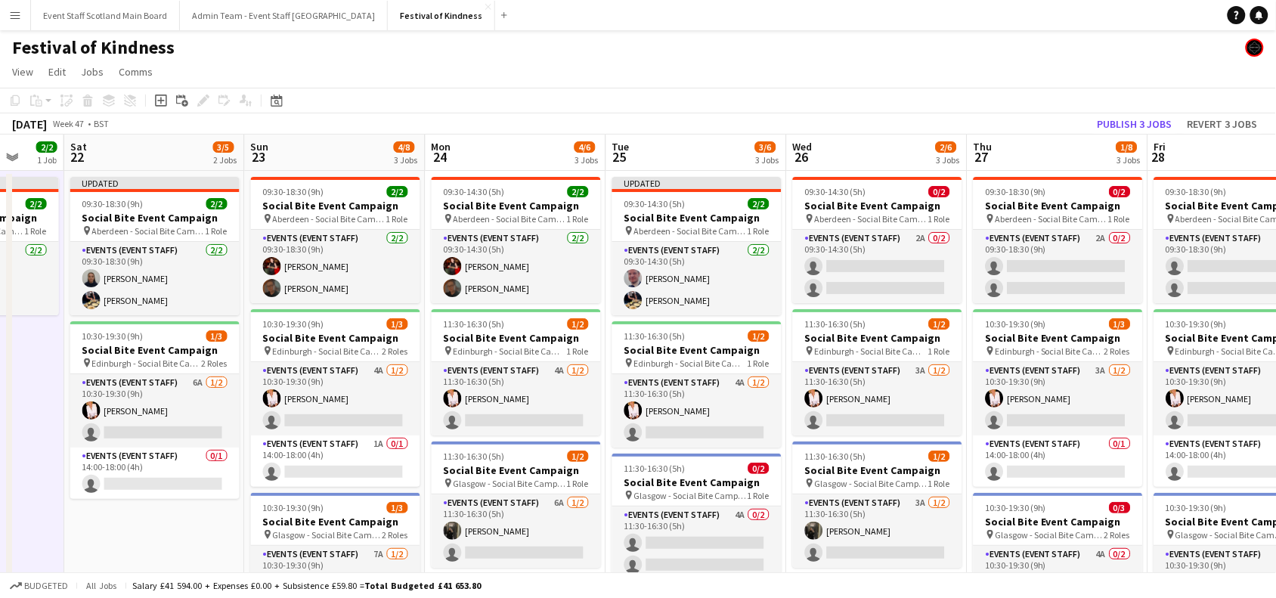
drag, startPoint x: 500, startPoint y: 383, endPoint x: 0, endPoint y: 413, distance: 501.2
click at [0, 413] on app-calendar-viewport "Tue 18 Wed 19 Thu 20 Fri 21 2/2 1 Job Sat 22 3/5 2 Jobs Sun 23 4/8 3 Jobs Mon 2…" at bounding box center [638, 440] width 1276 height 611
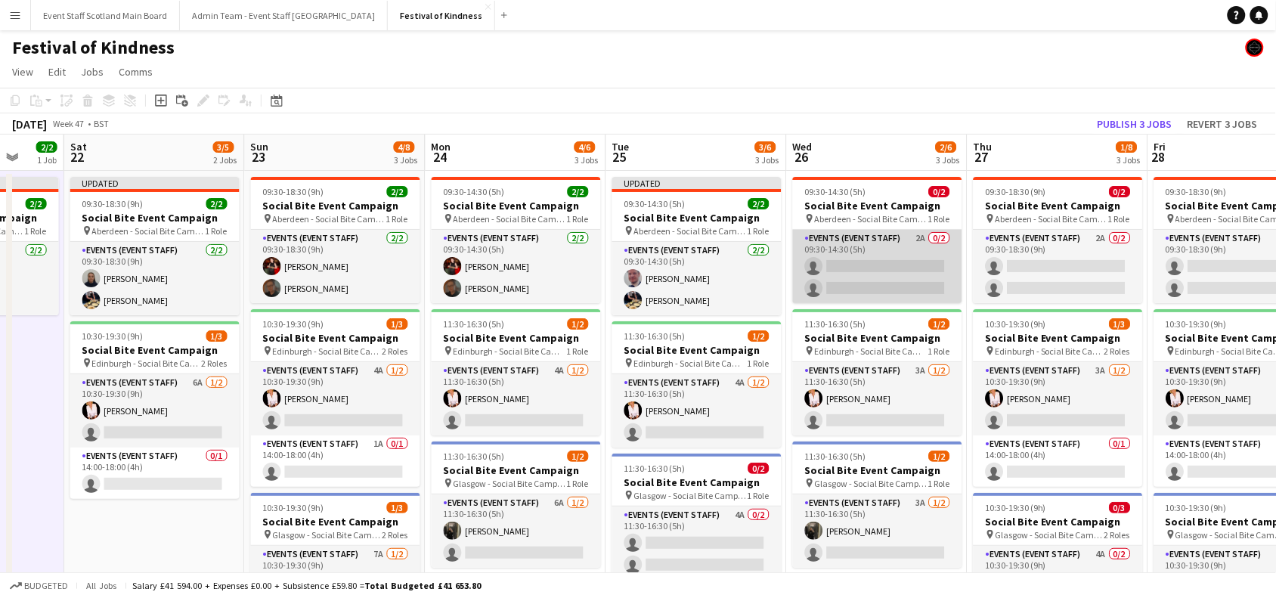
click at [908, 258] on app-card-role "Events (Event Staff) 2A 0/2 09:30-14:30 (5h) single-neutral-actions single-neut…" at bounding box center [877, 266] width 169 height 73
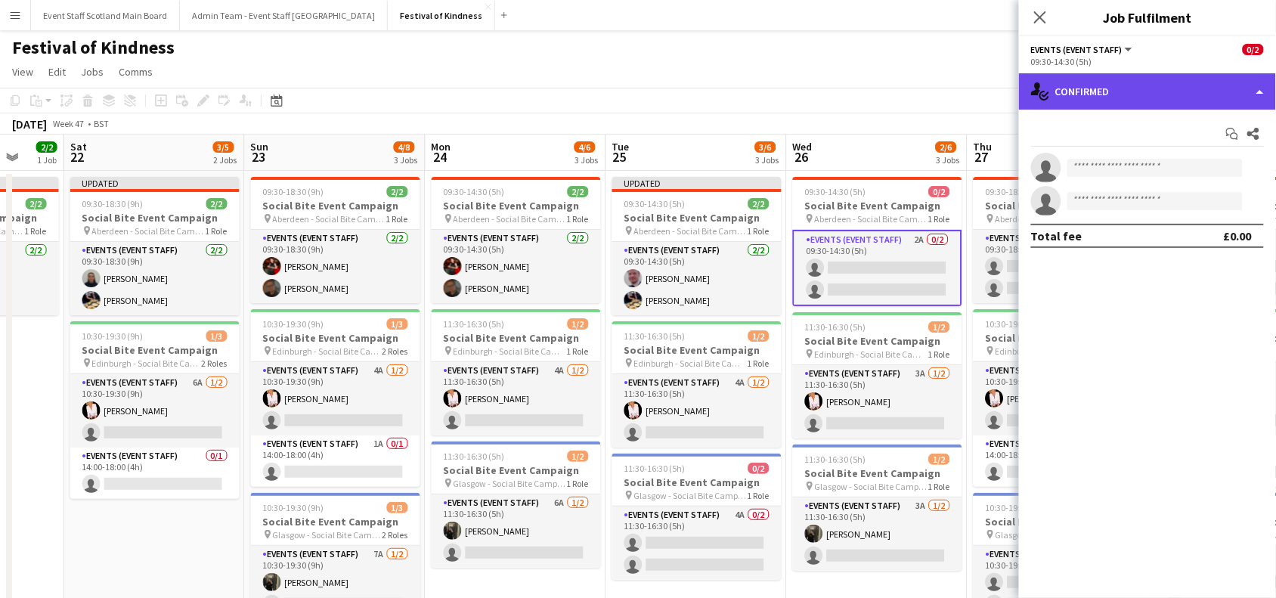
click at [1236, 89] on div "single-neutral-actions-check-2 Confirmed" at bounding box center [1147, 91] width 257 height 36
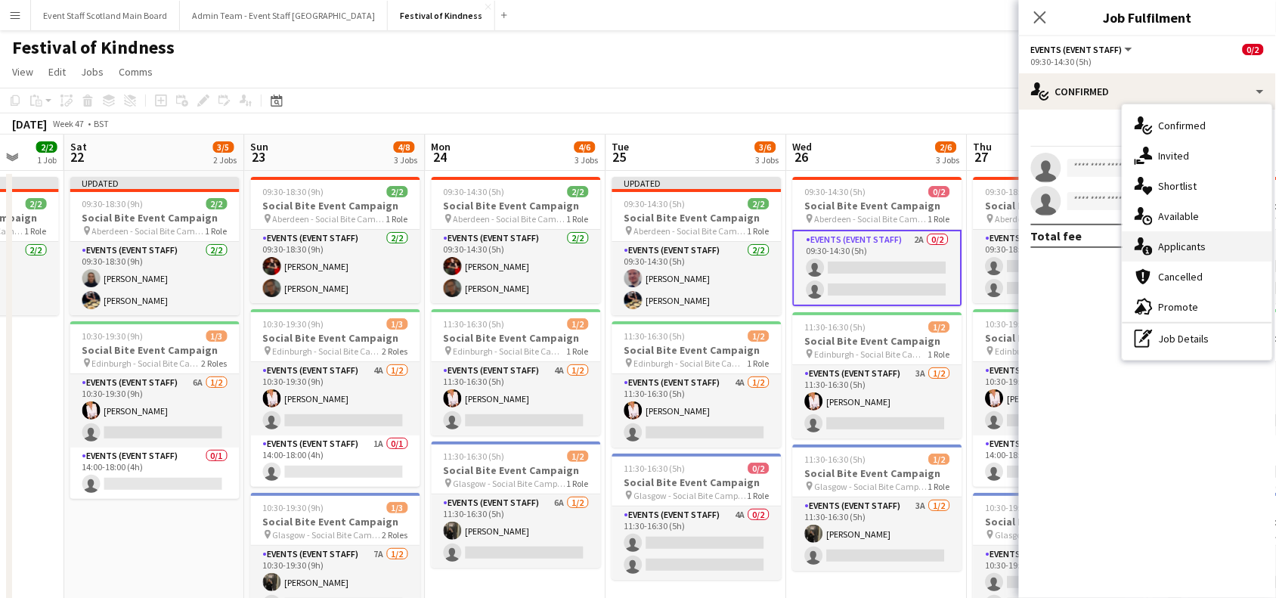
click at [1239, 248] on div "single-neutral-actions-information Applicants" at bounding box center [1197, 246] width 150 height 30
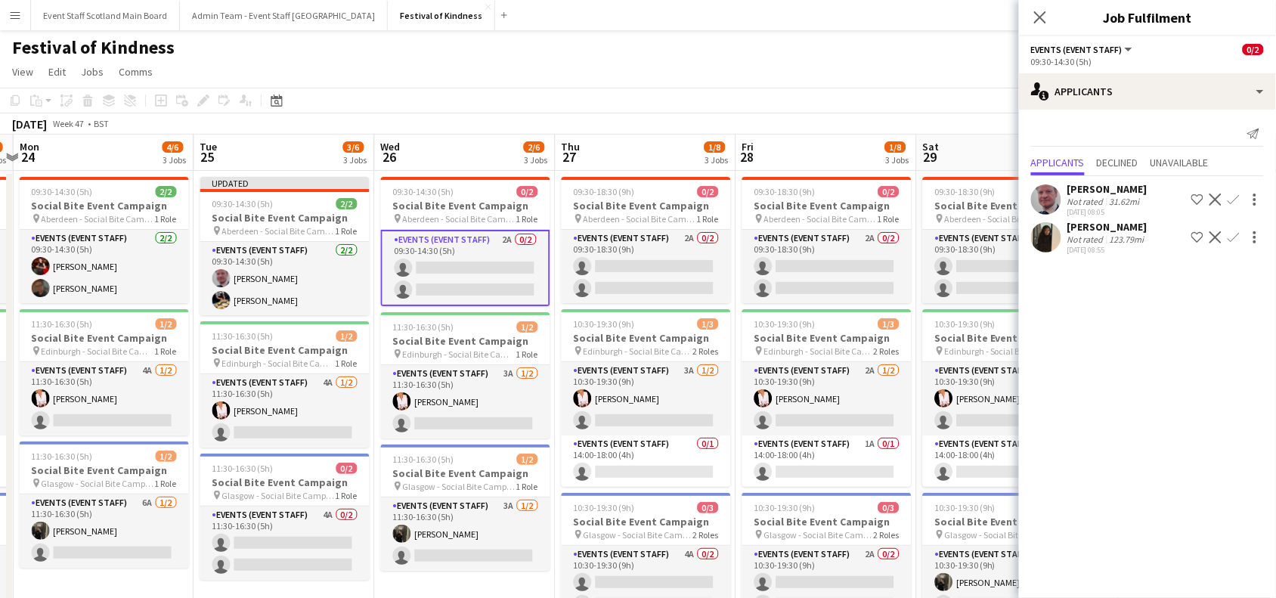
drag, startPoint x: 969, startPoint y: 302, endPoint x: 546, endPoint y: 327, distance: 423.9
click at [546, 327] on app-calendar-viewport "Thu 20 Fri 21 2/2 1 Job Sat 22 3/5 2 Jobs Sun 23 4/8 3 Jobs Mon 24 4/6 3 Jobs T…" at bounding box center [638, 440] width 1276 height 611
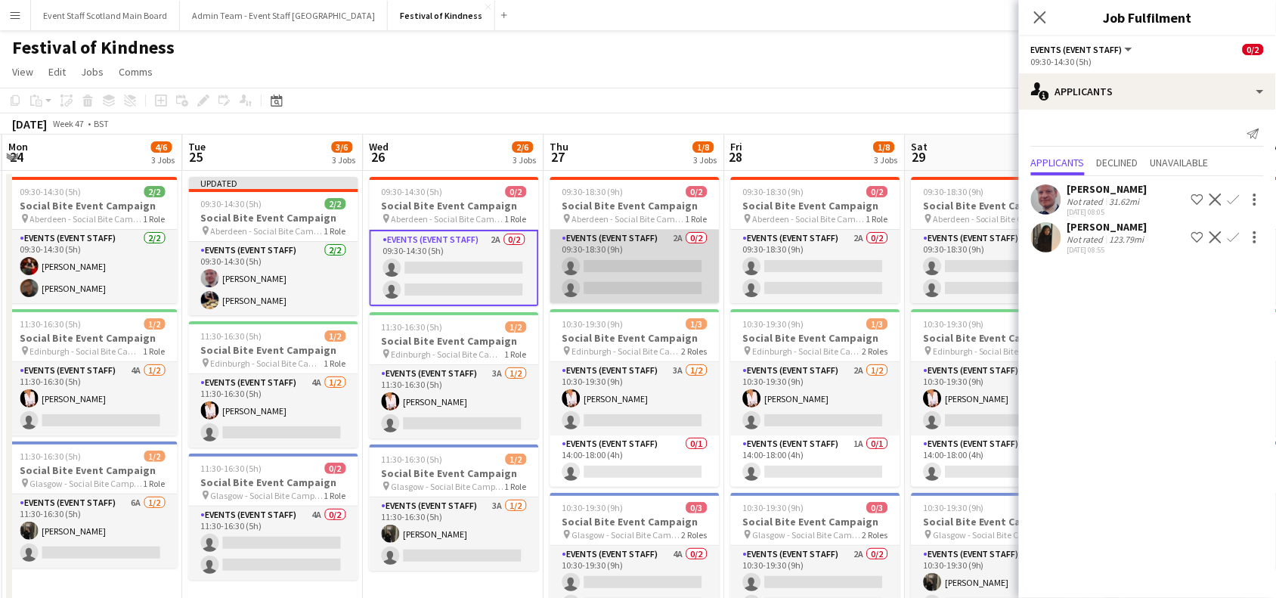
click at [659, 262] on app-card-role "Events (Event Staff) 2A 0/2 09:30-18:30 (9h) single-neutral-actions single-neut…" at bounding box center [634, 266] width 169 height 73
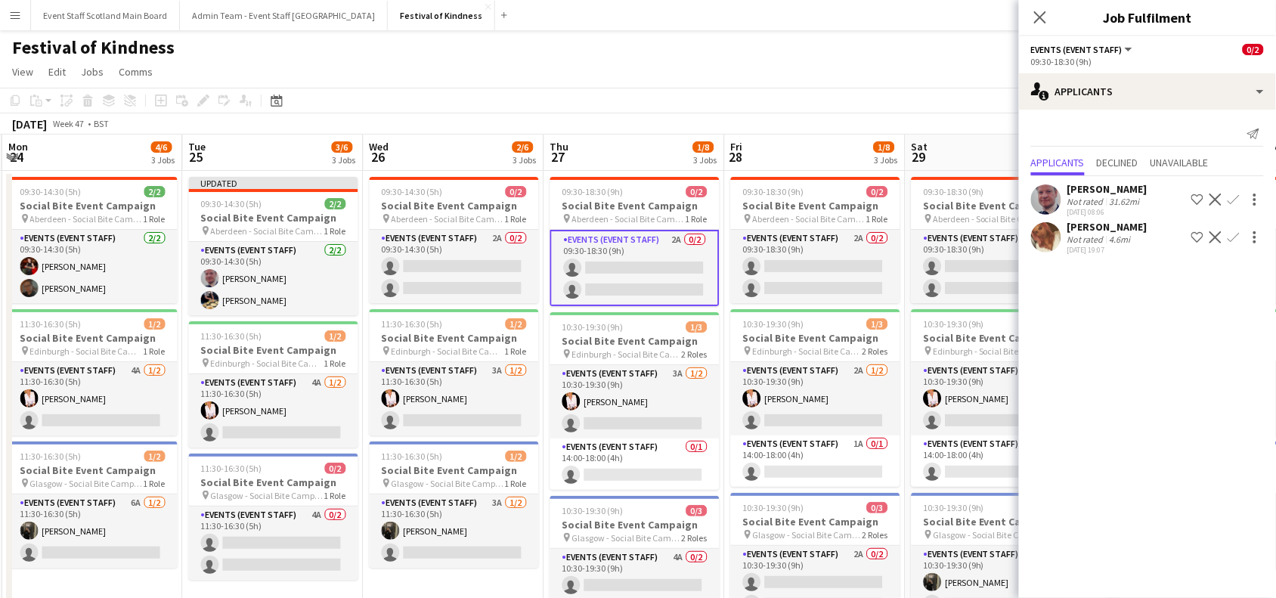
click at [1236, 232] on app-icon "Confirm" at bounding box center [1233, 237] width 12 height 12
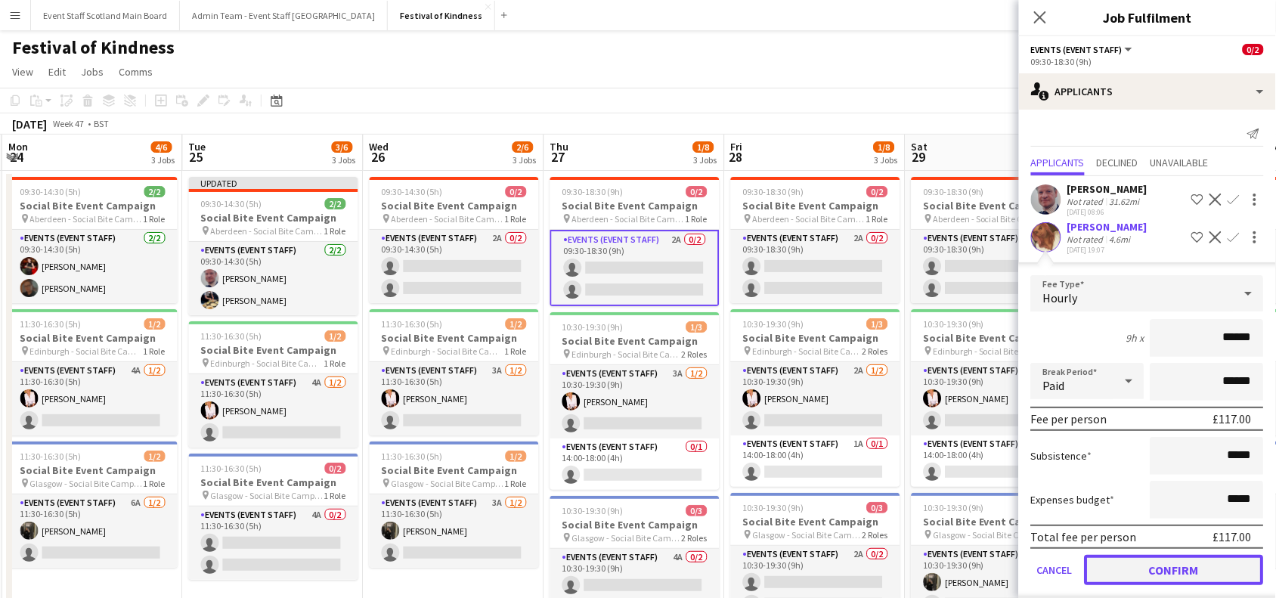
click at [1180, 571] on button "Confirm" at bounding box center [1173, 570] width 179 height 30
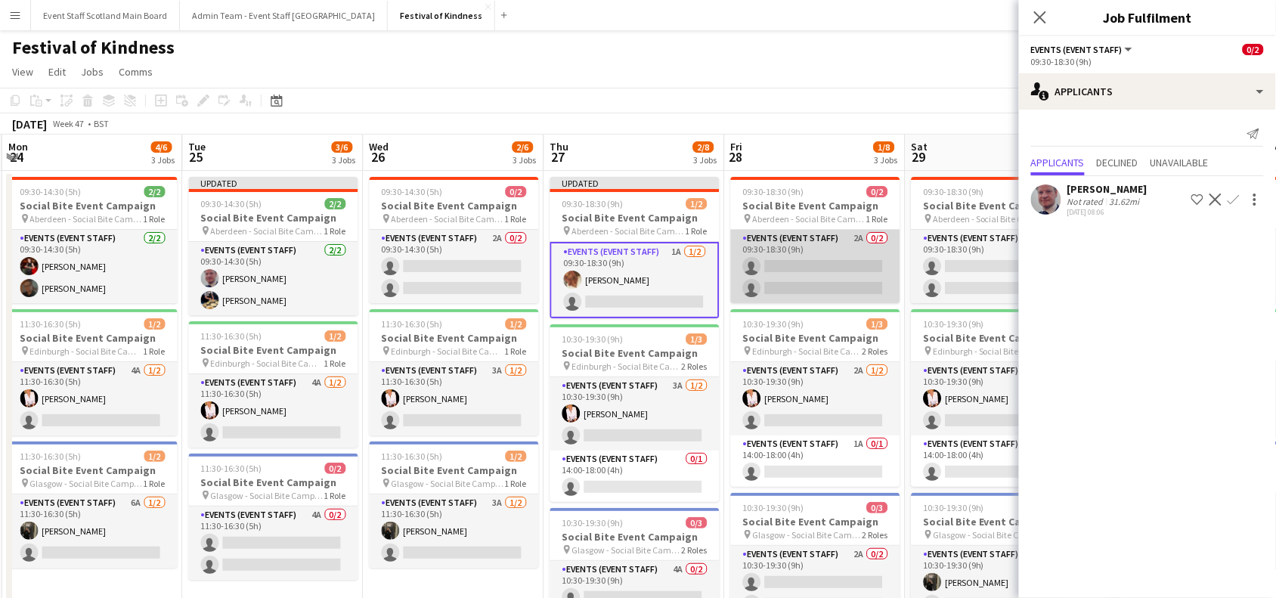
click at [852, 251] on app-card-role "Events (Event Staff) 2A 0/2 09:30-18:30 (9h) single-neutral-actions single-neut…" at bounding box center [815, 266] width 169 height 73
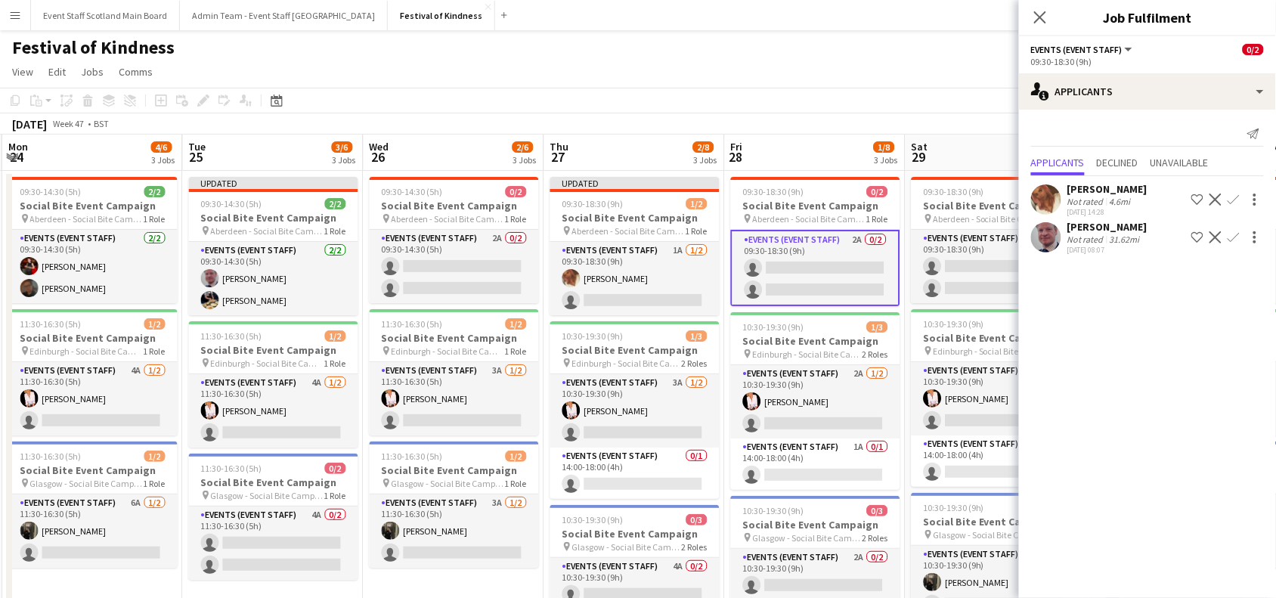
click at [1228, 201] on app-icon "Confirm" at bounding box center [1233, 199] width 12 height 12
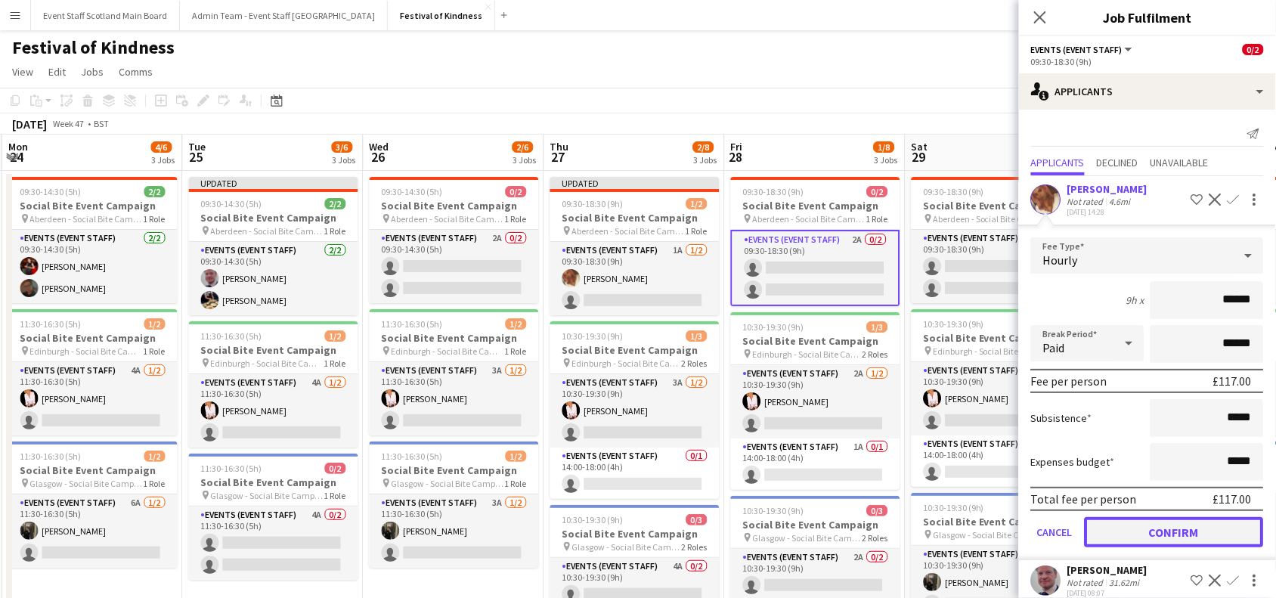
click at [1142, 527] on button "Confirm" at bounding box center [1173, 532] width 179 height 30
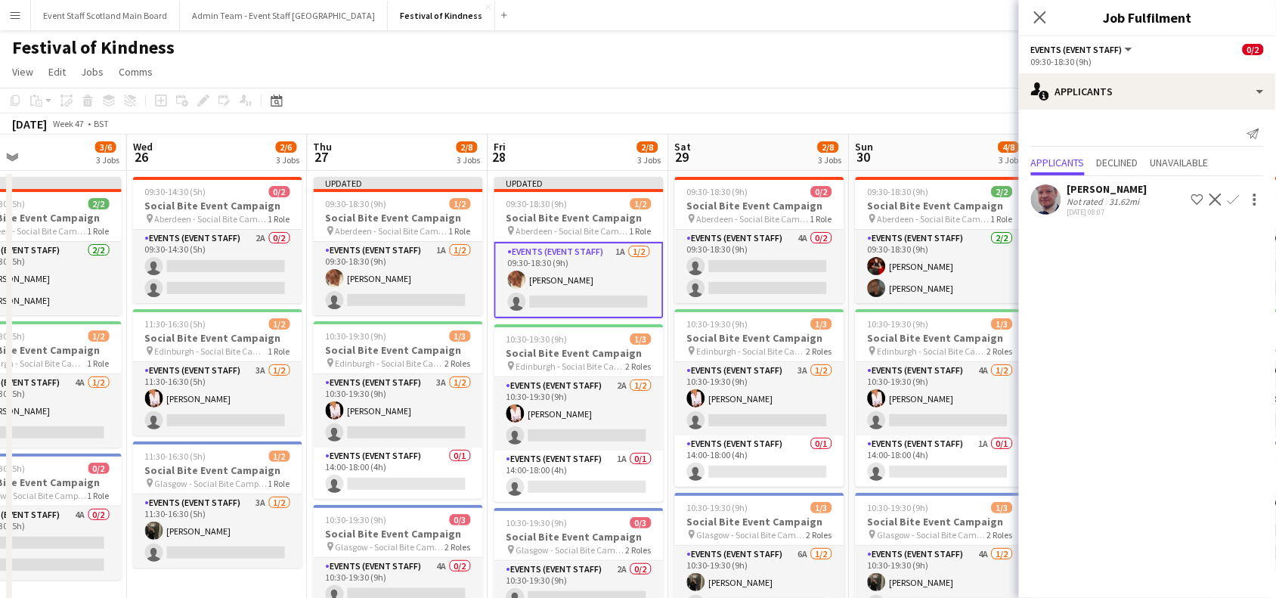
drag, startPoint x: 907, startPoint y: 258, endPoint x: 670, endPoint y: 301, distance: 241.0
click at [670, 301] on app-calendar-viewport "Sat 22 3/5 2 Jobs Sun 23 4/8 3 Jobs Mon 24 4/6 3 Jobs Tue 25 3/6 3 Jobs Wed 26 …" at bounding box center [638, 446] width 1276 height 623
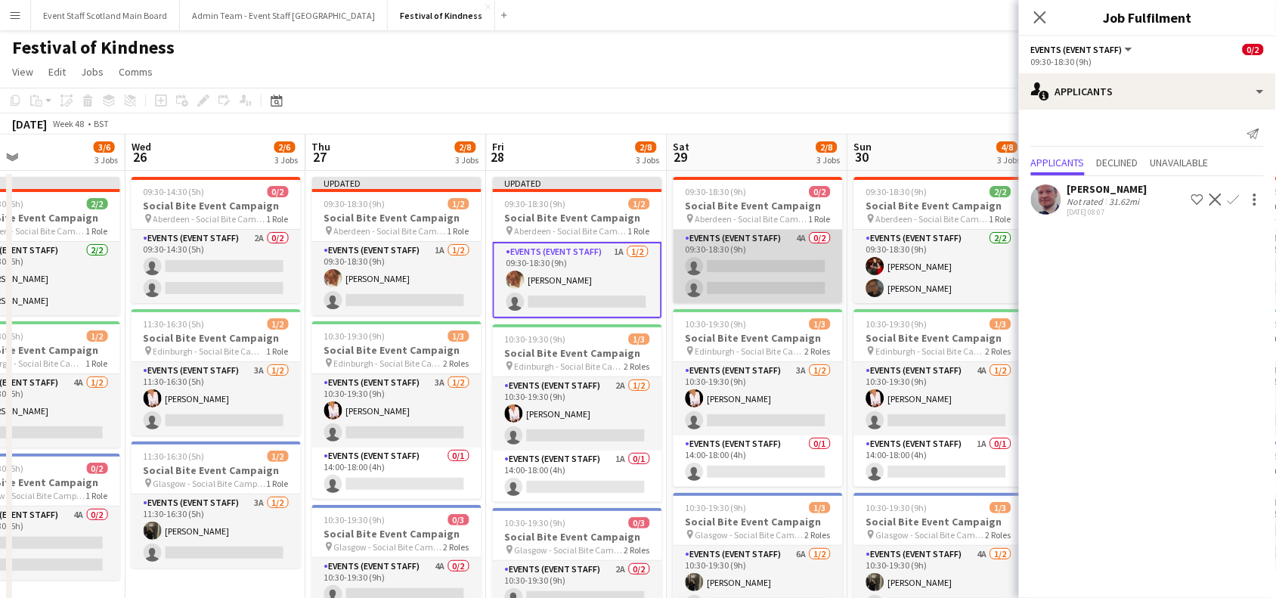
click at [809, 259] on app-card-role "Events (Event Staff) 4A 0/2 09:30-18:30 (9h) single-neutral-actions single-neut…" at bounding box center [757, 266] width 169 height 73
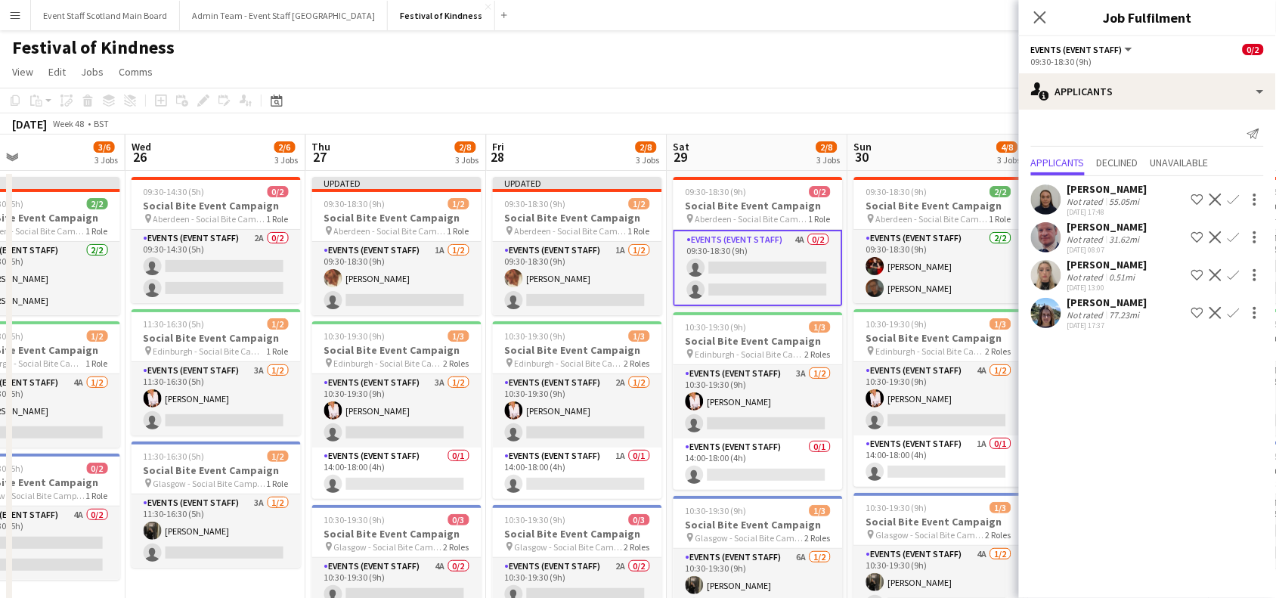
click at [1232, 195] on app-icon "Confirm" at bounding box center [1233, 199] width 12 height 12
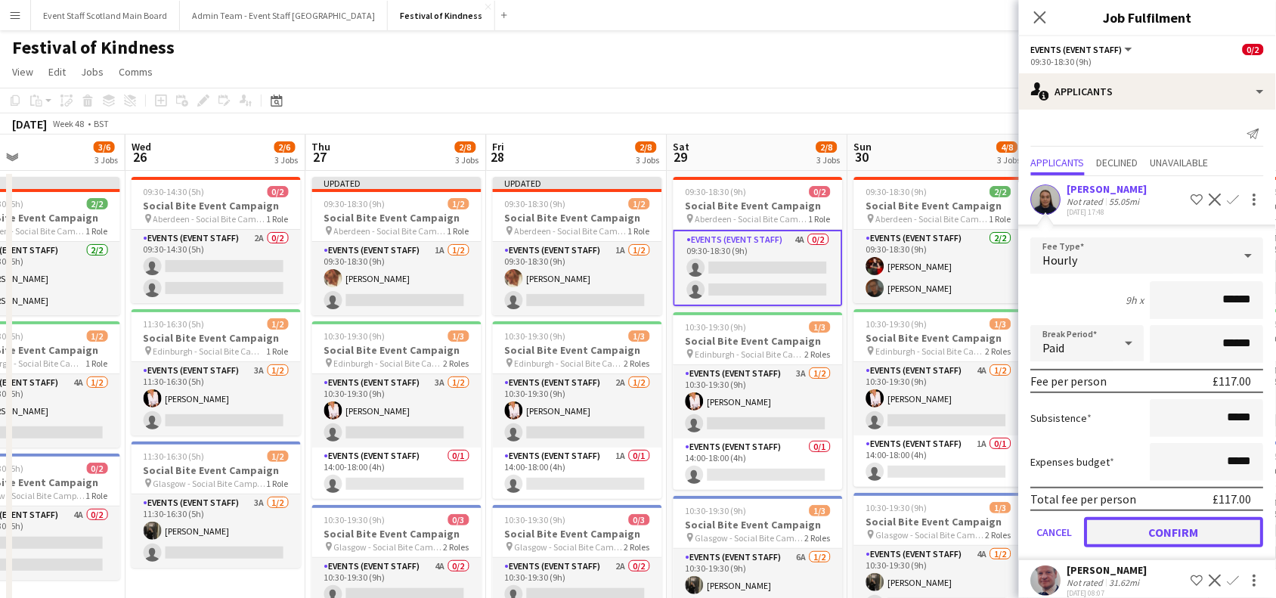
click at [1172, 519] on button "Confirm" at bounding box center [1173, 532] width 179 height 30
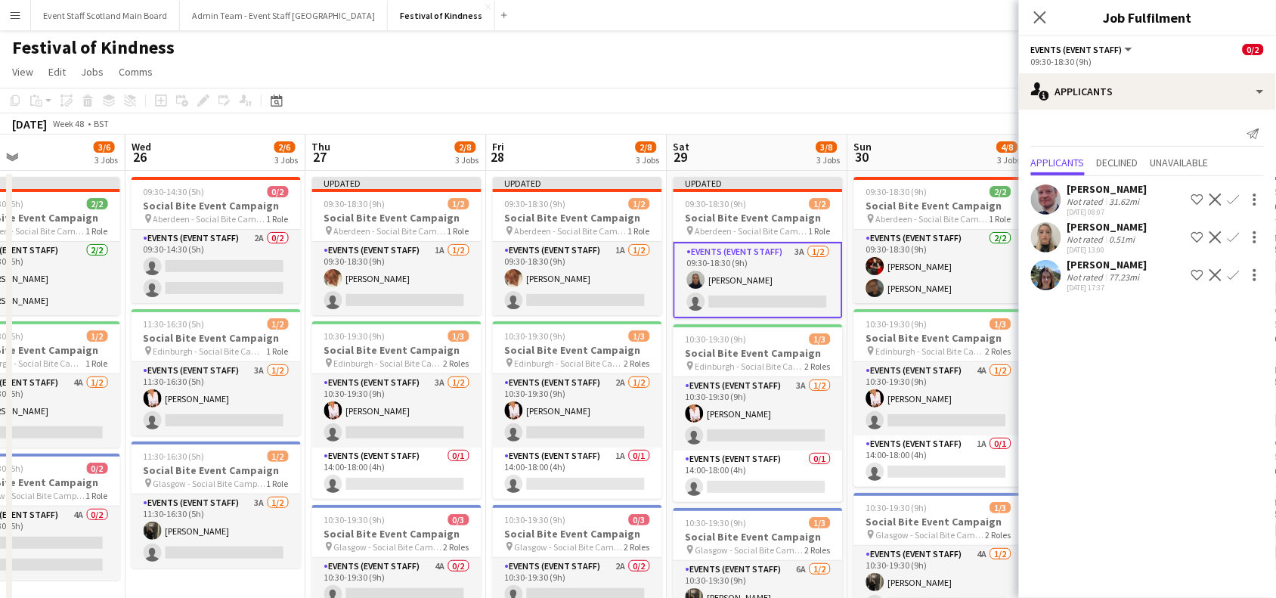
click at [1230, 239] on app-icon "Confirm" at bounding box center [1233, 237] width 12 height 12
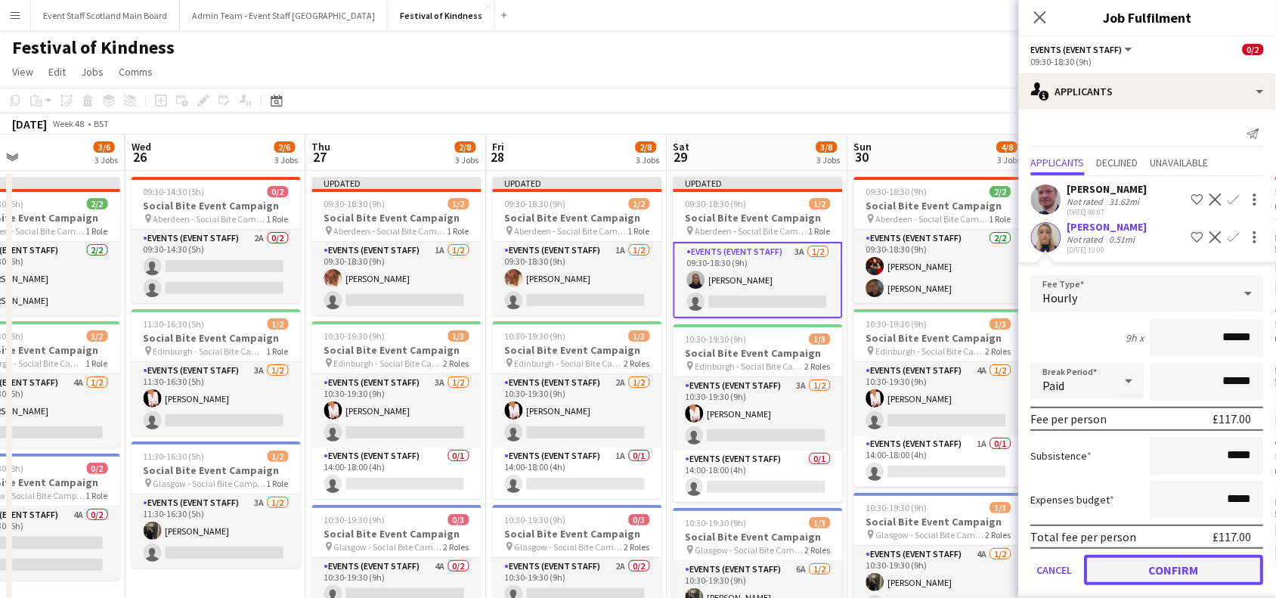
click at [1157, 568] on button "Confirm" at bounding box center [1173, 570] width 179 height 30
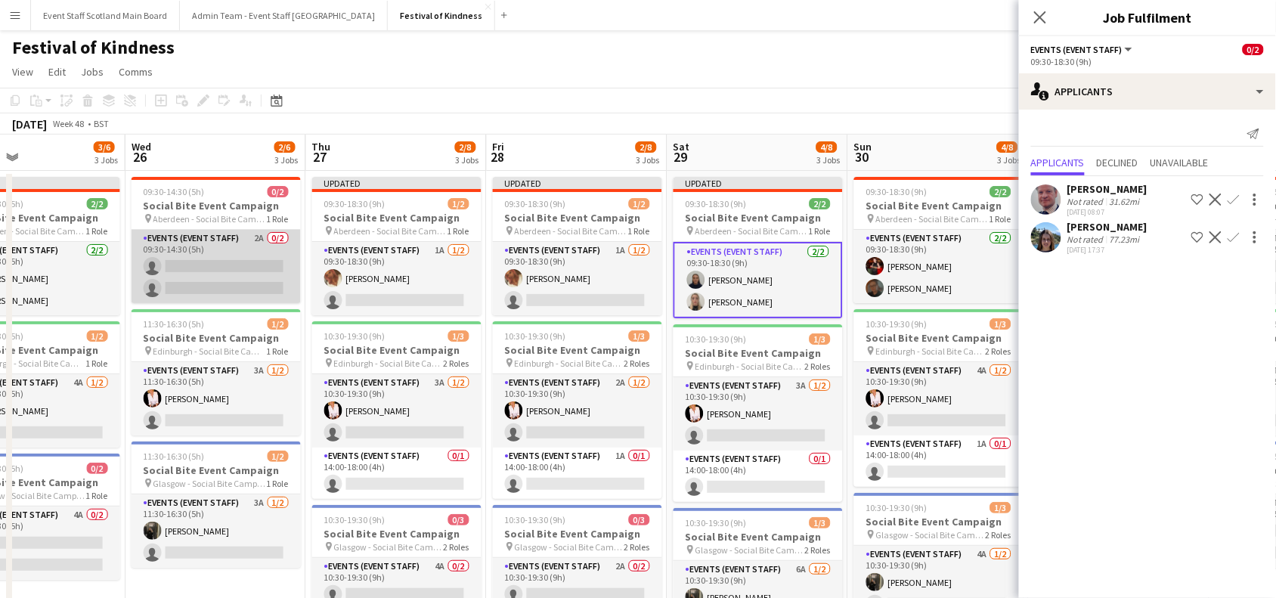
click at [228, 288] on app-card-role "Events (Event Staff) 2A 0/2 09:30-14:30 (5h) single-neutral-actions single-neut…" at bounding box center [215, 266] width 169 height 73
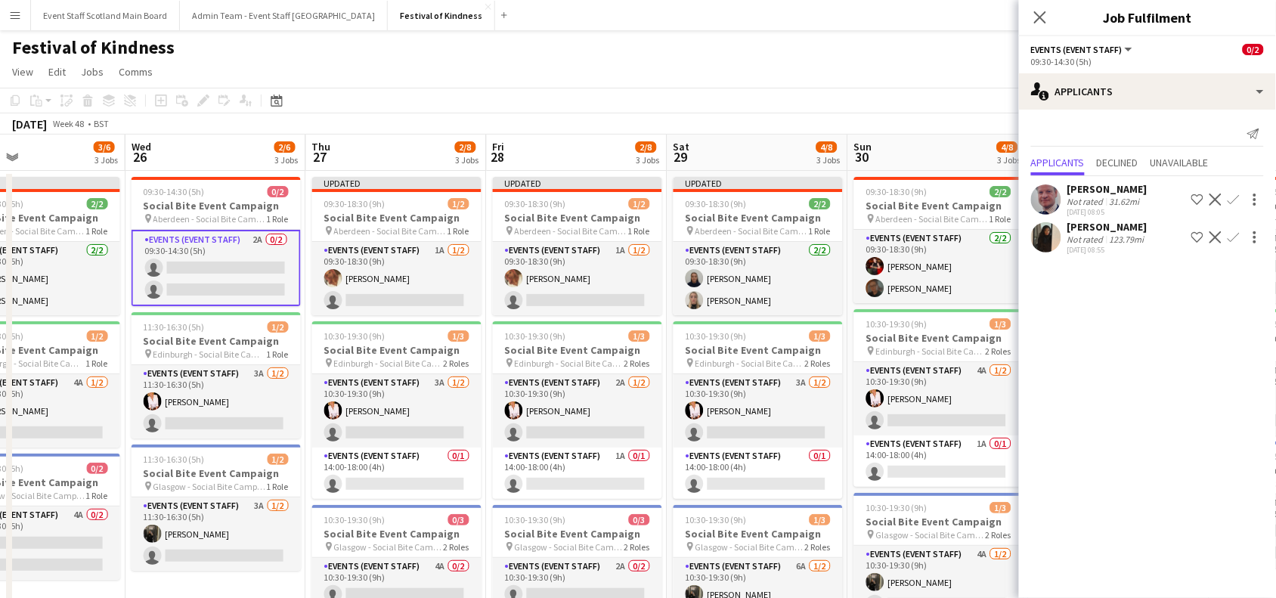
click at [1233, 196] on app-icon "Confirm" at bounding box center [1233, 199] width 12 height 12
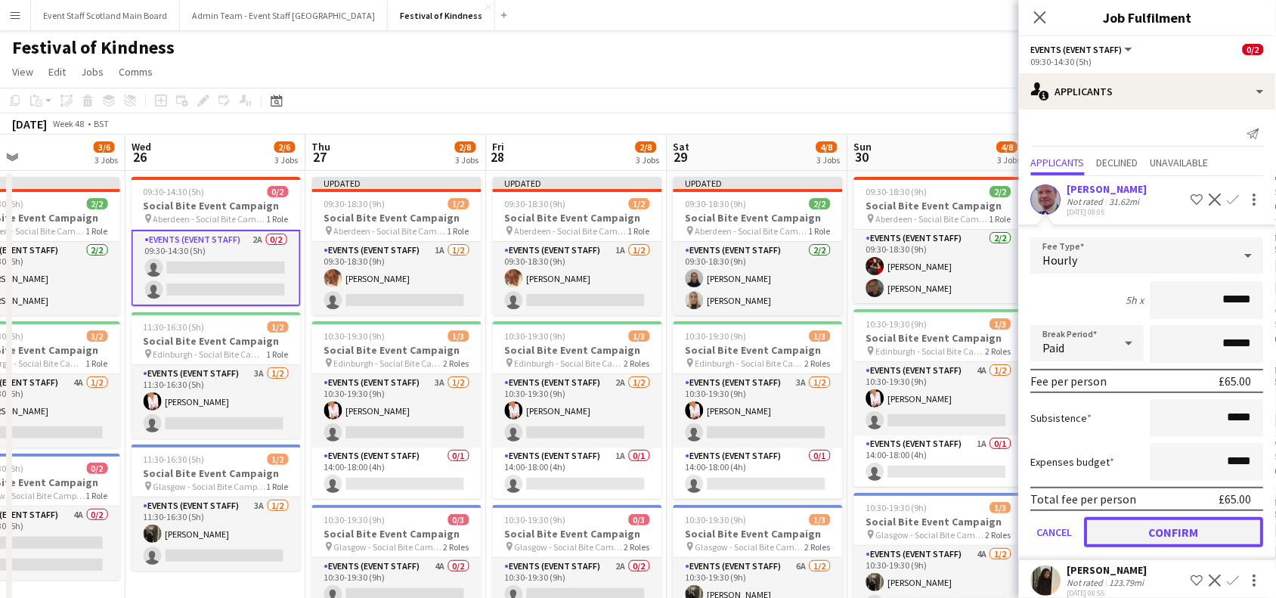
click at [1171, 537] on button "Confirm" at bounding box center [1173, 532] width 179 height 30
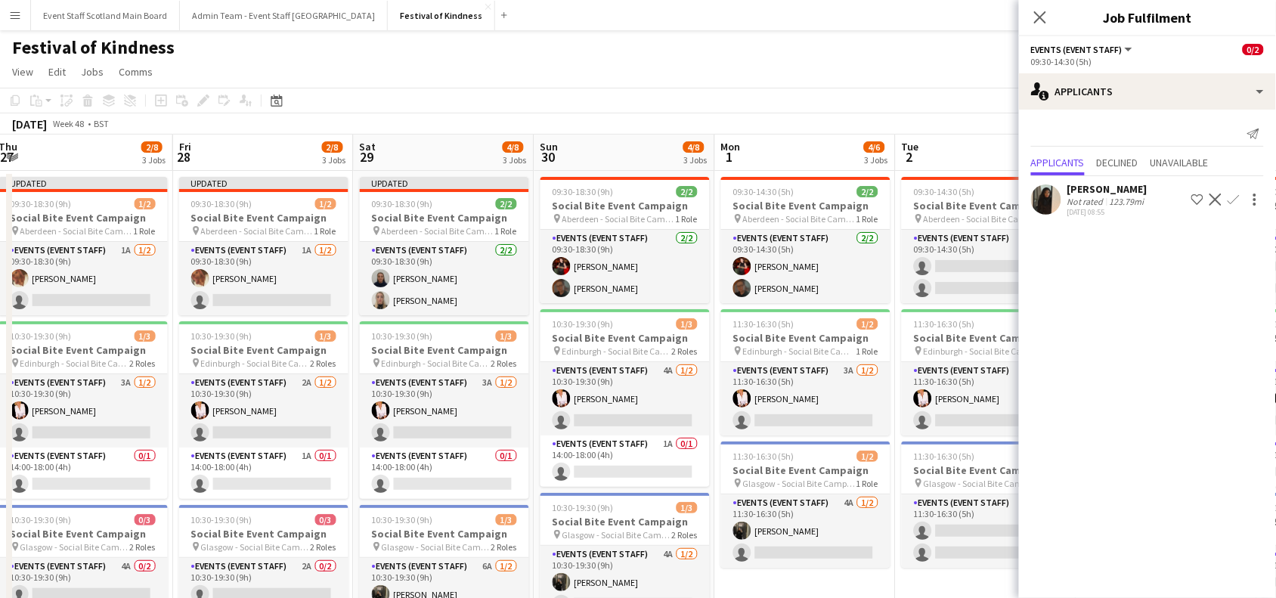
scroll to position [0, 414]
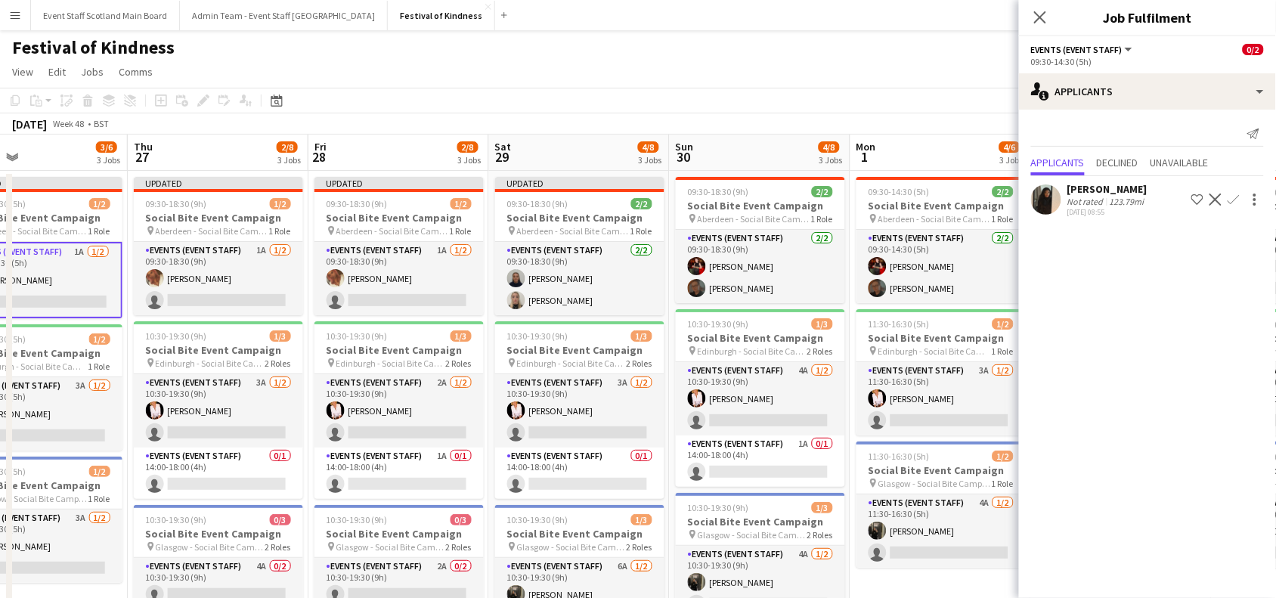
drag, startPoint x: 847, startPoint y: 263, endPoint x: 307, endPoint y: 367, distance: 550.3
click at [307, 367] on app-calendar-viewport "Mon 24 4/6 3 Jobs Tue 25 3/6 3 Jobs Wed 26 3/6 3 Jobs Thu 27 2/8 3 Jobs Fri 28 …" at bounding box center [638, 446] width 1276 height 623
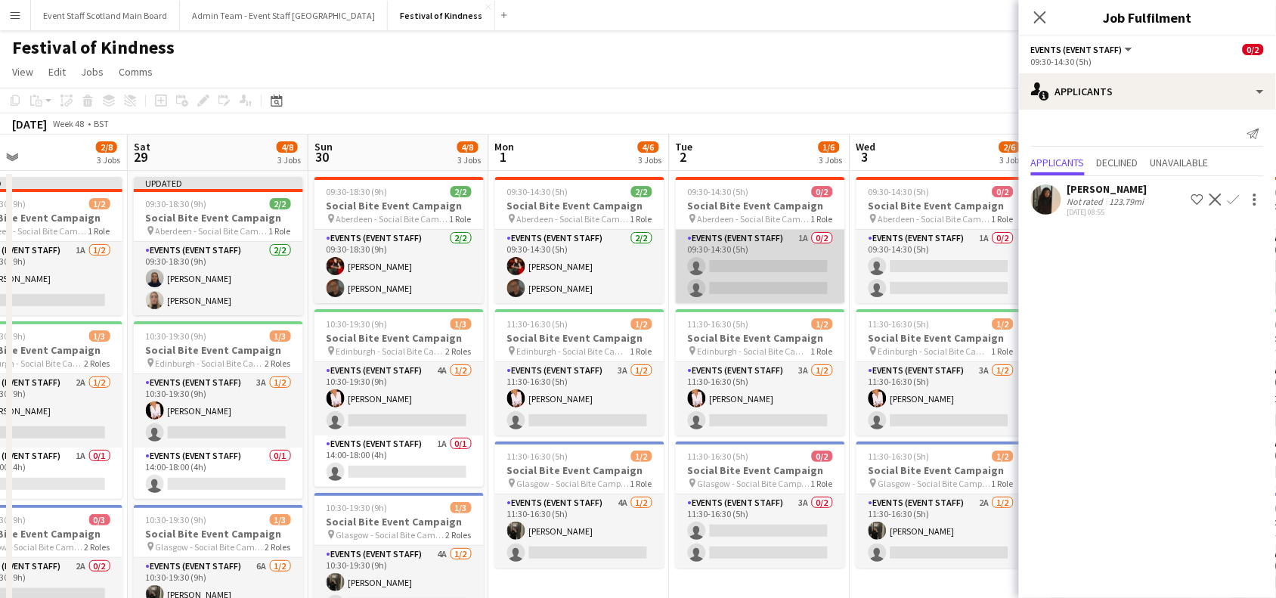
click at [811, 278] on app-card-role "Events (Event Staff) 1A 0/2 09:30-14:30 (5h) single-neutral-actions single-neut…" at bounding box center [760, 266] width 169 height 73
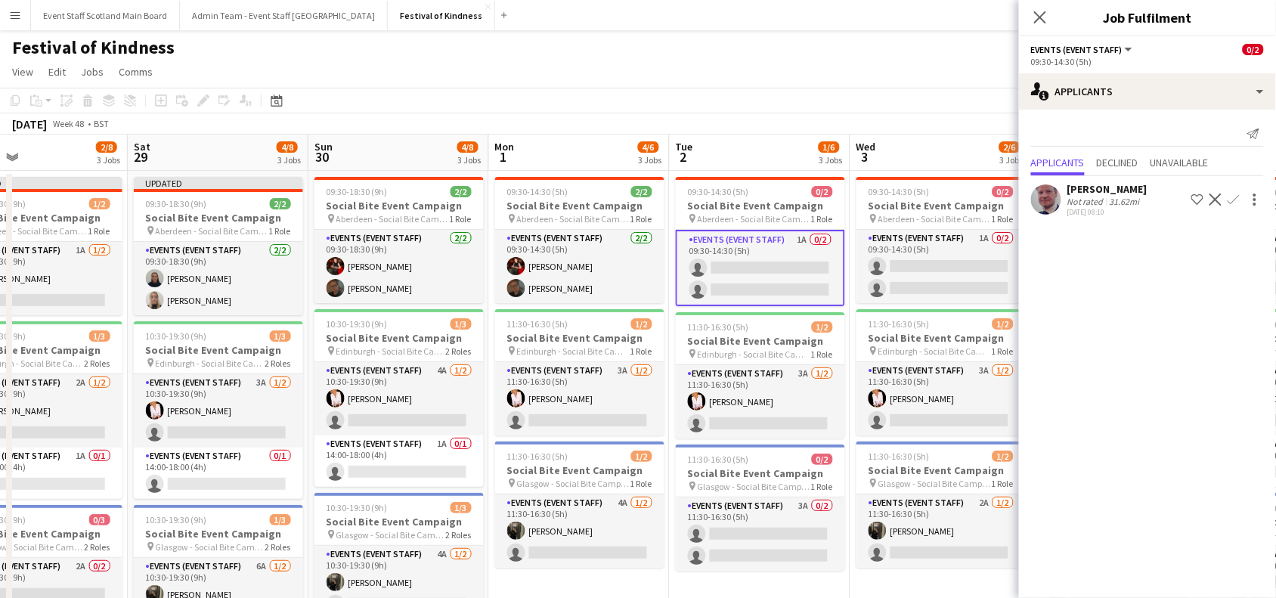
click at [1237, 201] on app-icon "Confirm" at bounding box center [1233, 199] width 12 height 12
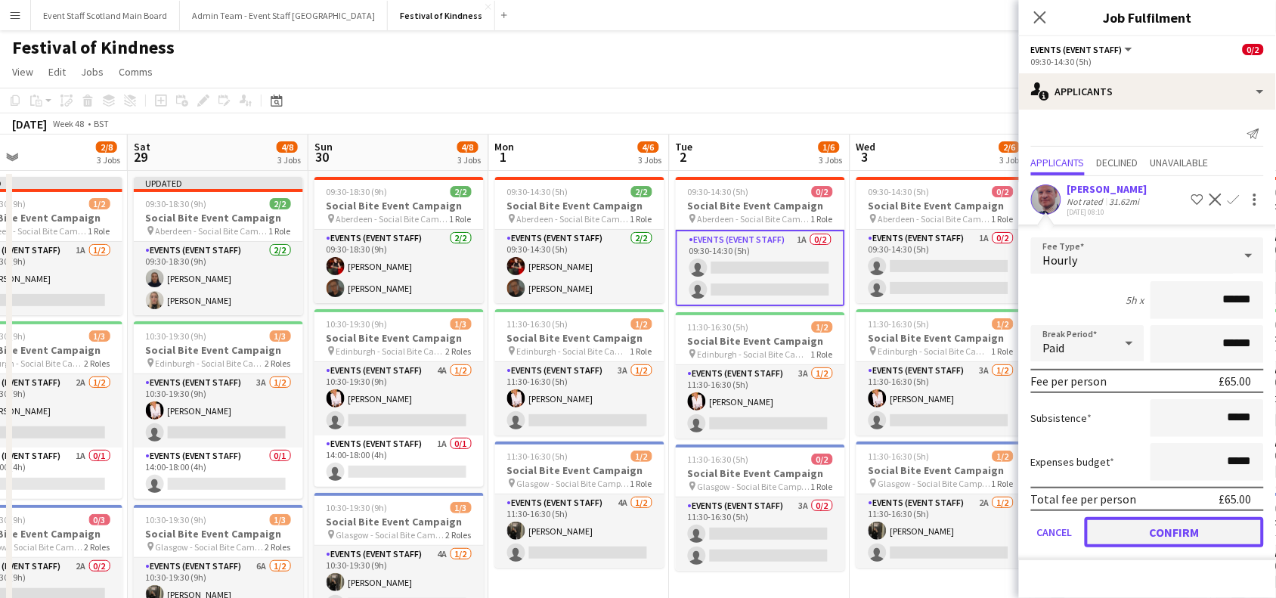
click at [1199, 525] on button "Confirm" at bounding box center [1173, 532] width 179 height 30
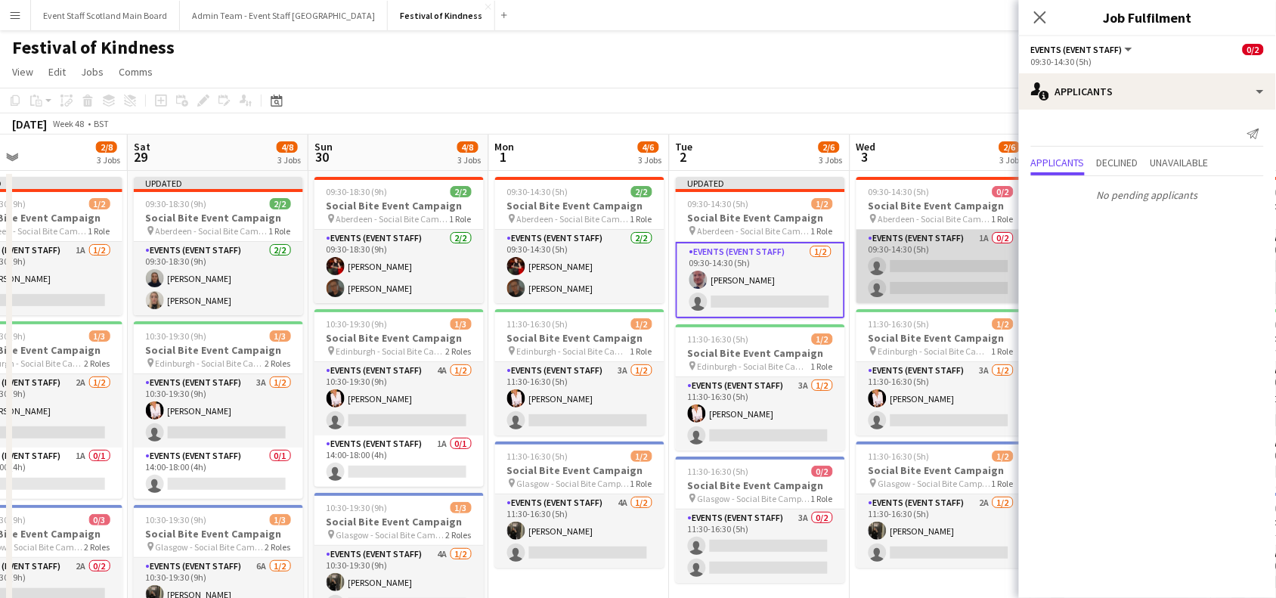
click at [973, 266] on app-card-role "Events (Event Staff) 1A 0/2 09:30-14:30 (5h) single-neutral-actions single-neut…" at bounding box center [940, 266] width 169 height 73
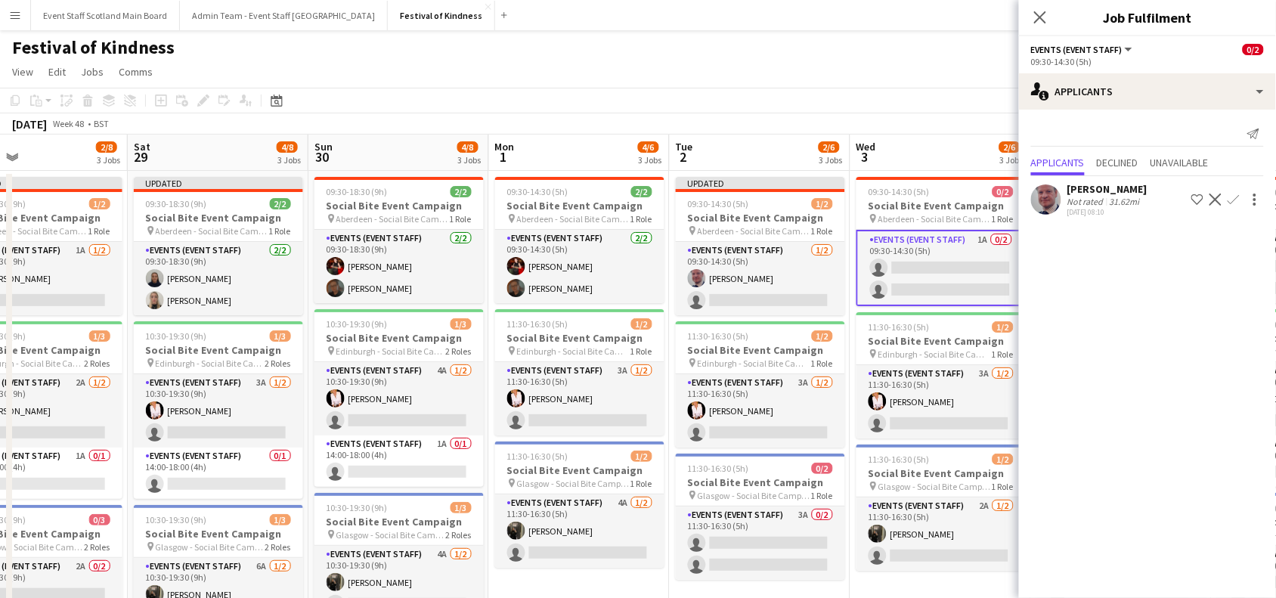
click at [1233, 199] on app-icon "Confirm" at bounding box center [1233, 199] width 12 height 12
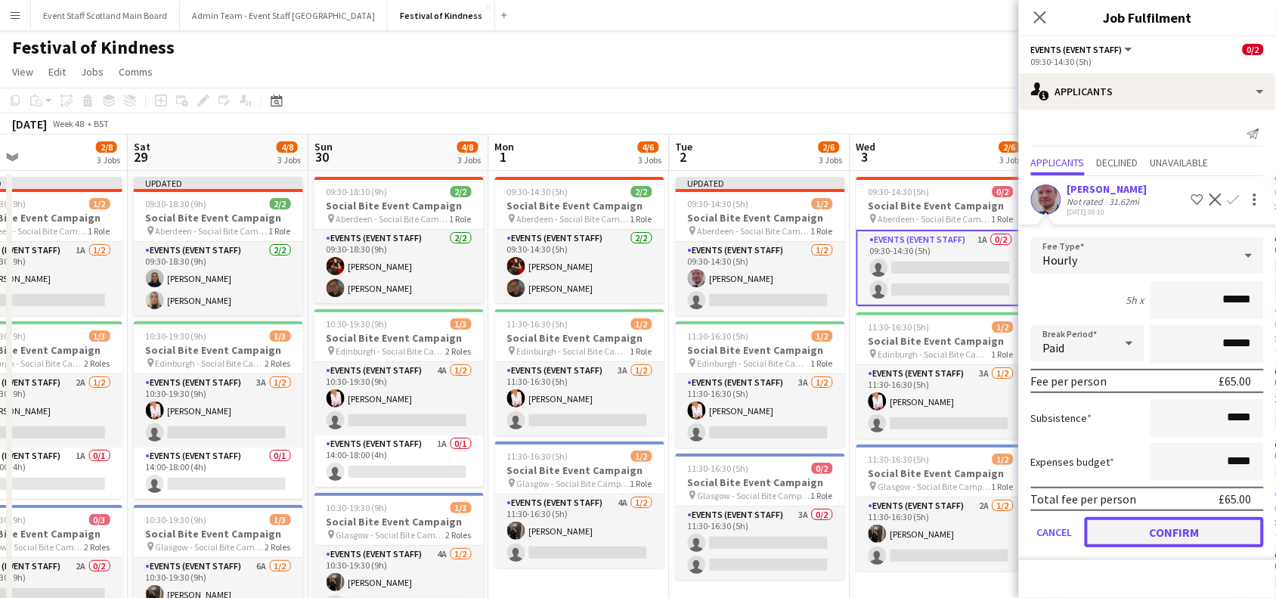
click at [1187, 521] on button "Confirm" at bounding box center [1173, 532] width 179 height 30
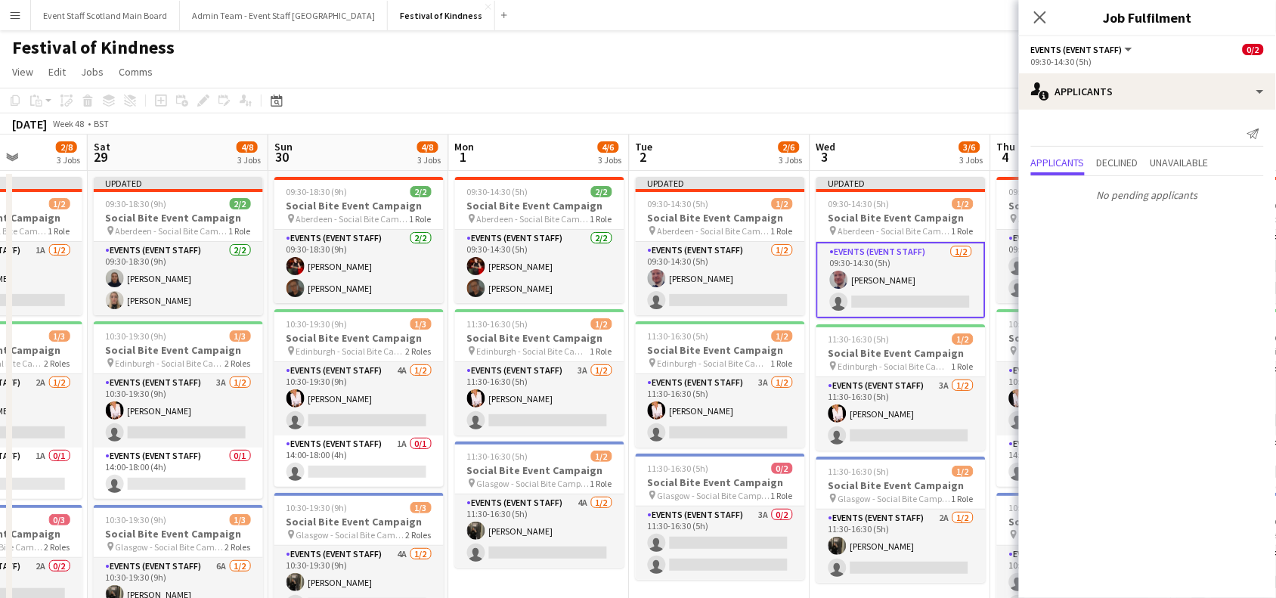
drag, startPoint x: 844, startPoint y: 335, endPoint x: 418, endPoint y: 394, distance: 430.2
click at [418, 394] on app-calendar-viewport "Wed 26 3/6 3 Jobs Thu 27 2/8 3 Jobs Fri 28 2/8 3 Jobs Sat 29 4/8 3 Jobs Sun 30 …" at bounding box center [638, 446] width 1276 height 623
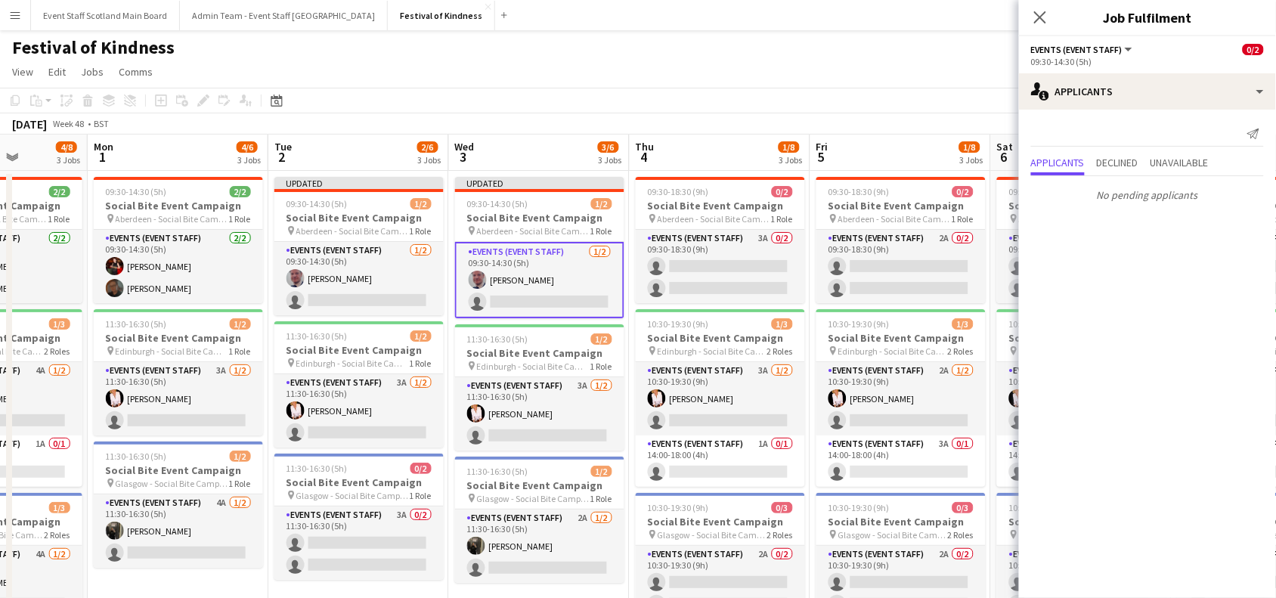
scroll to position [0, 480]
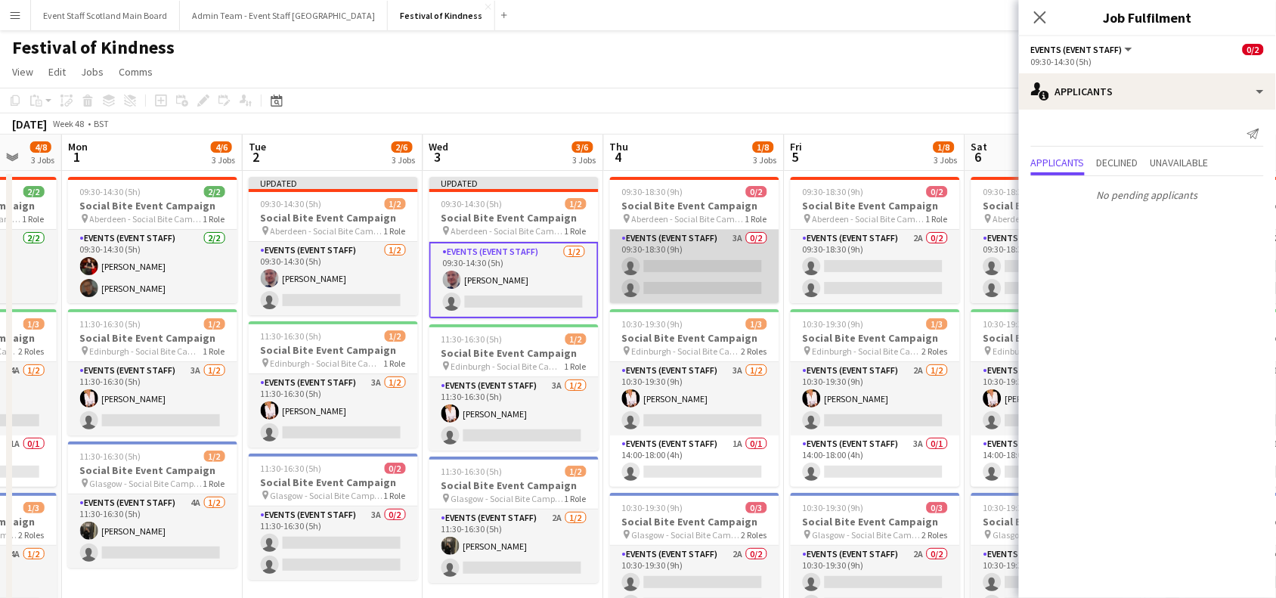
click at [729, 255] on app-card-role "Events (Event Staff) 3A 0/2 09:30-18:30 (9h) single-neutral-actions single-neut…" at bounding box center [694, 266] width 169 height 73
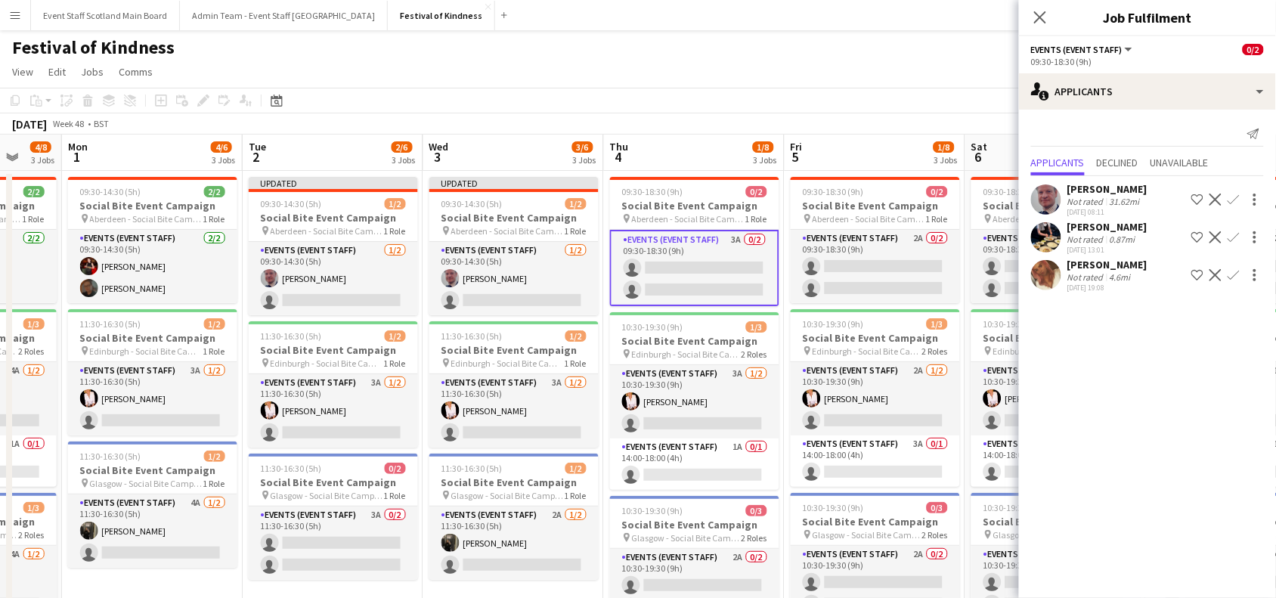
click at [1236, 276] on app-icon "Confirm" at bounding box center [1233, 275] width 12 height 12
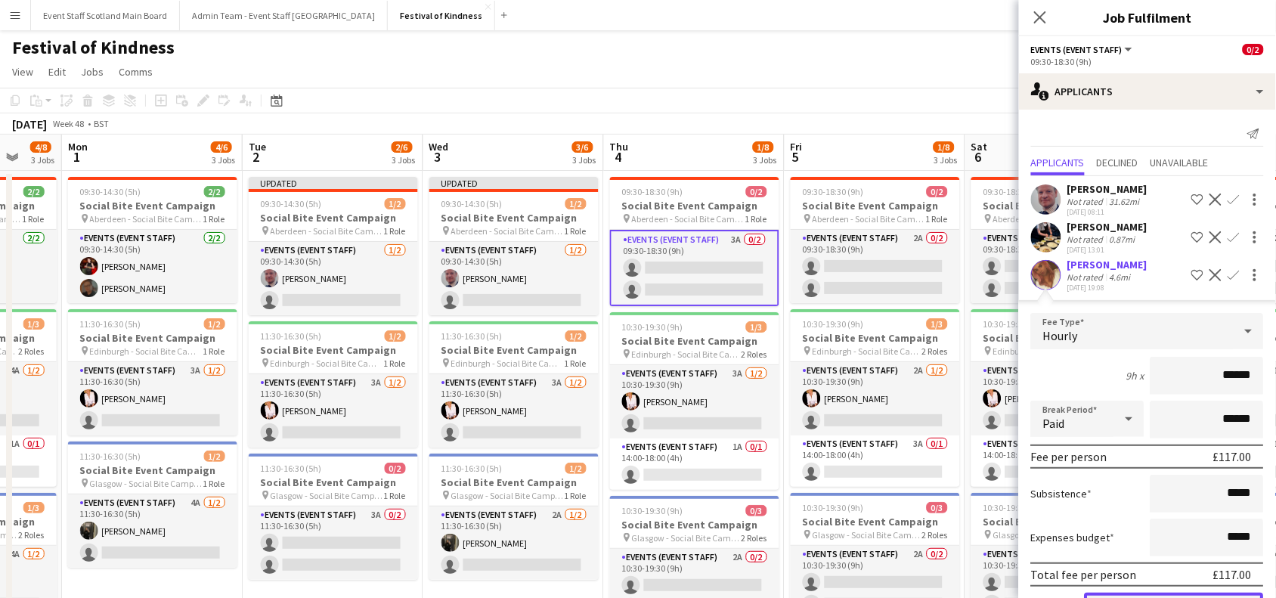
click at [1121, 592] on button "Confirm" at bounding box center [1173, 607] width 179 height 30
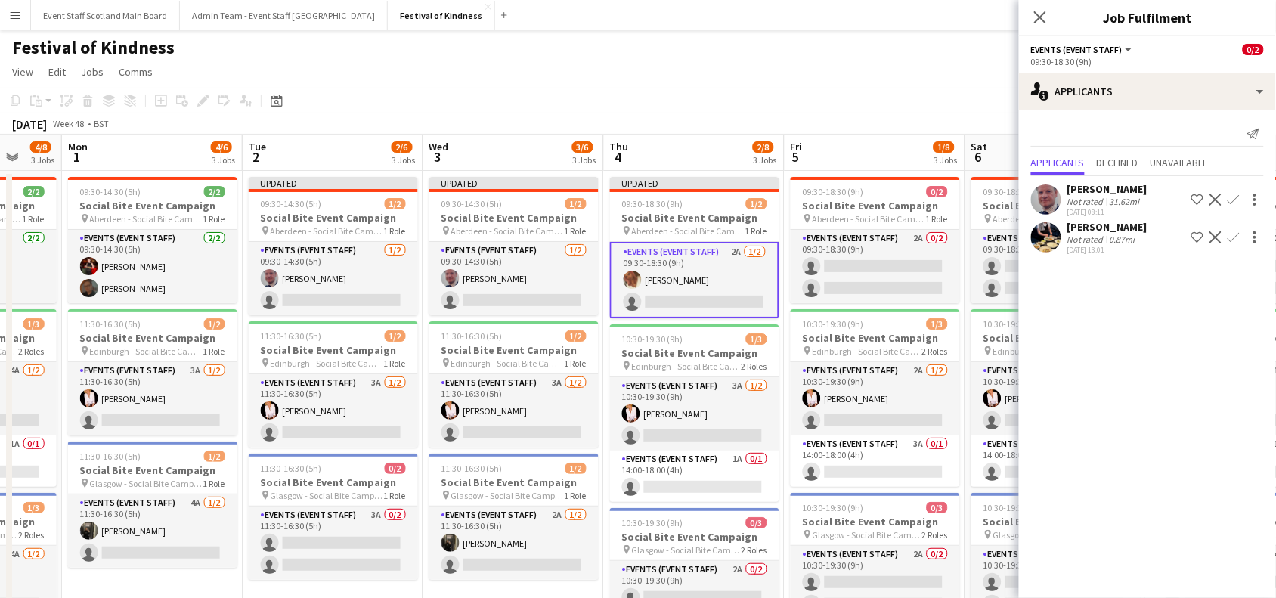
click at [1238, 238] on app-icon "Confirm" at bounding box center [1233, 237] width 12 height 12
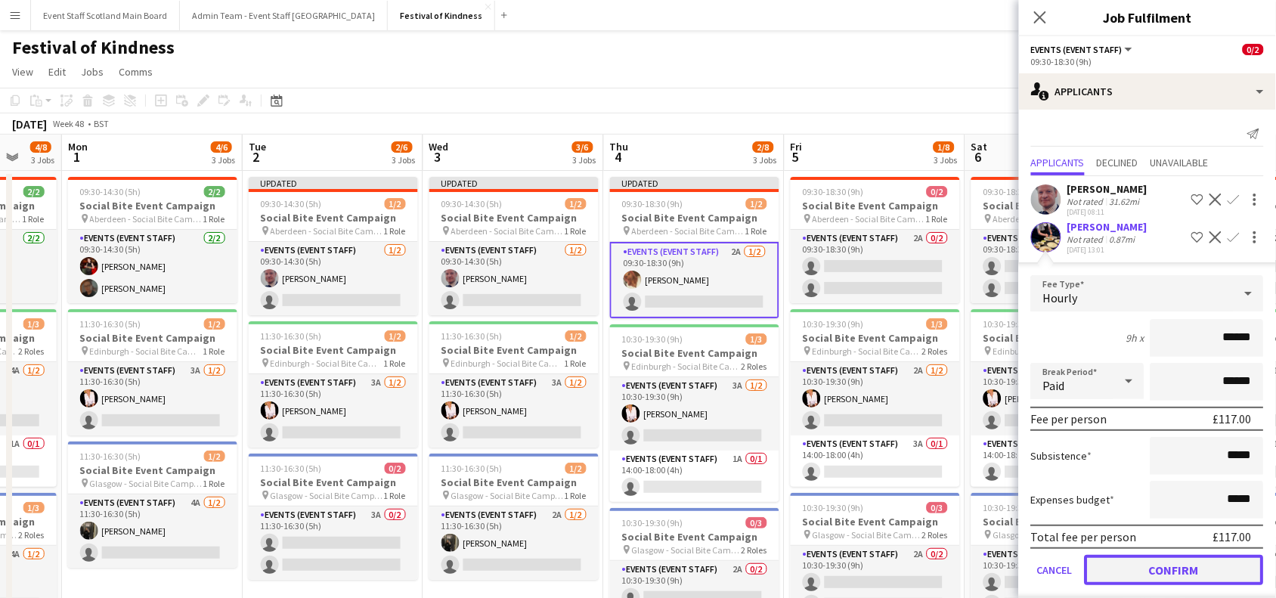
click at [1150, 569] on button "Confirm" at bounding box center [1173, 570] width 179 height 30
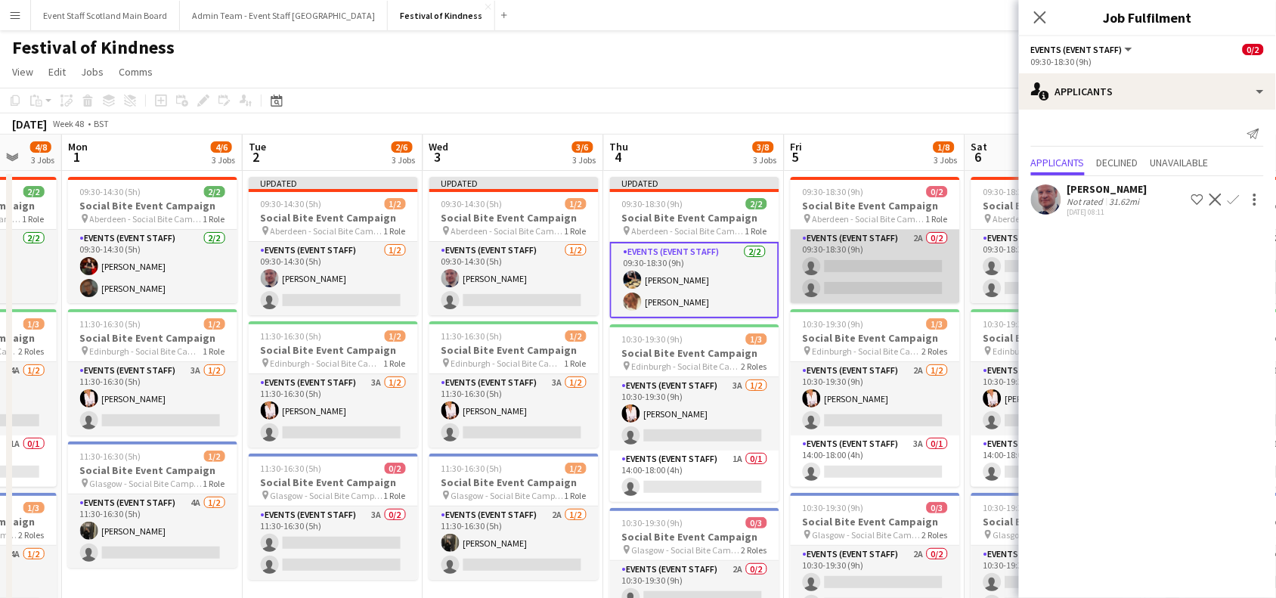
click at [926, 252] on app-card-role "Events (Event Staff) 2A 0/2 09:30-18:30 (9h) single-neutral-actions single-neut…" at bounding box center [874, 266] width 169 height 73
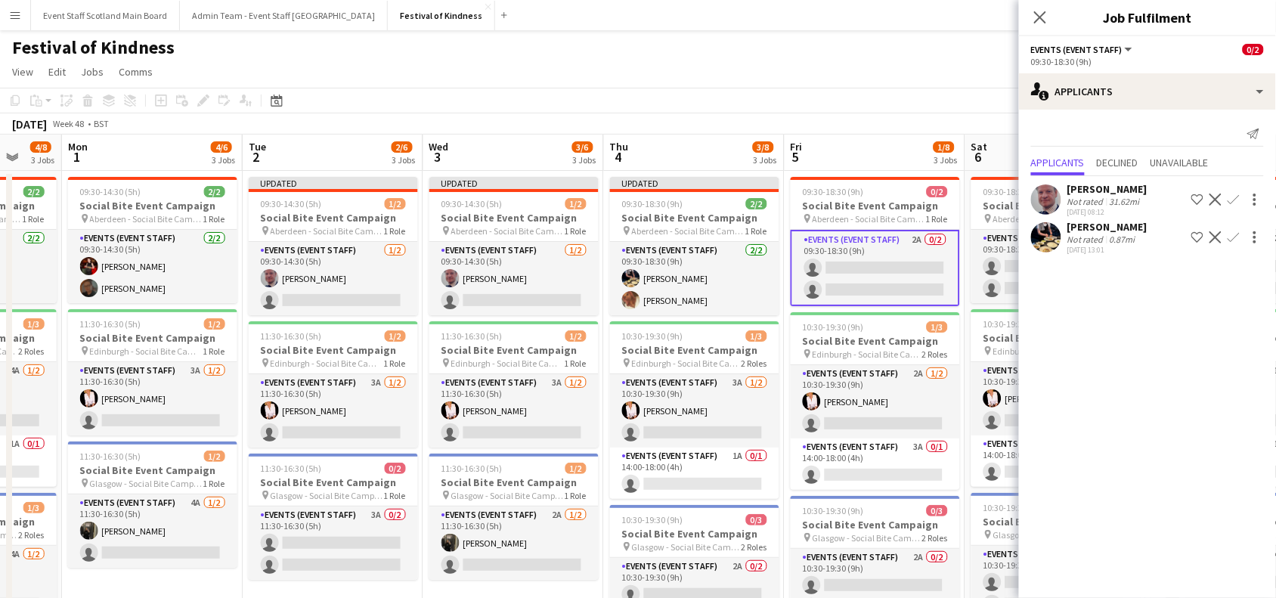
click at [1232, 235] on app-icon "Confirm" at bounding box center [1233, 237] width 12 height 12
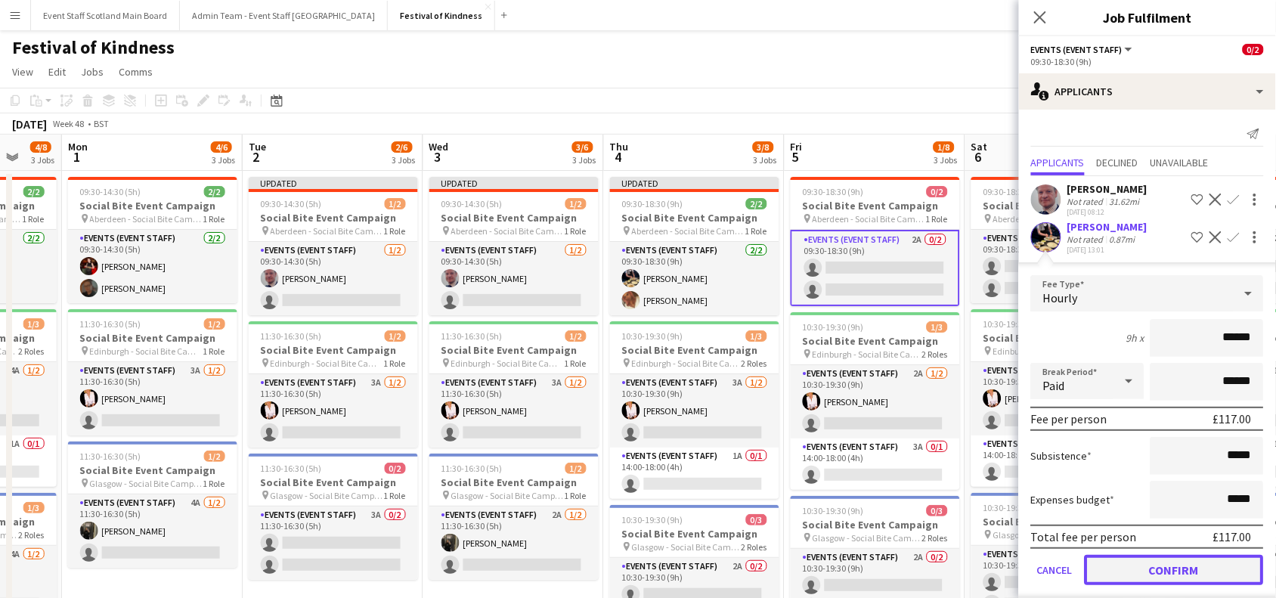
click at [1142, 565] on button "Confirm" at bounding box center [1173, 570] width 179 height 30
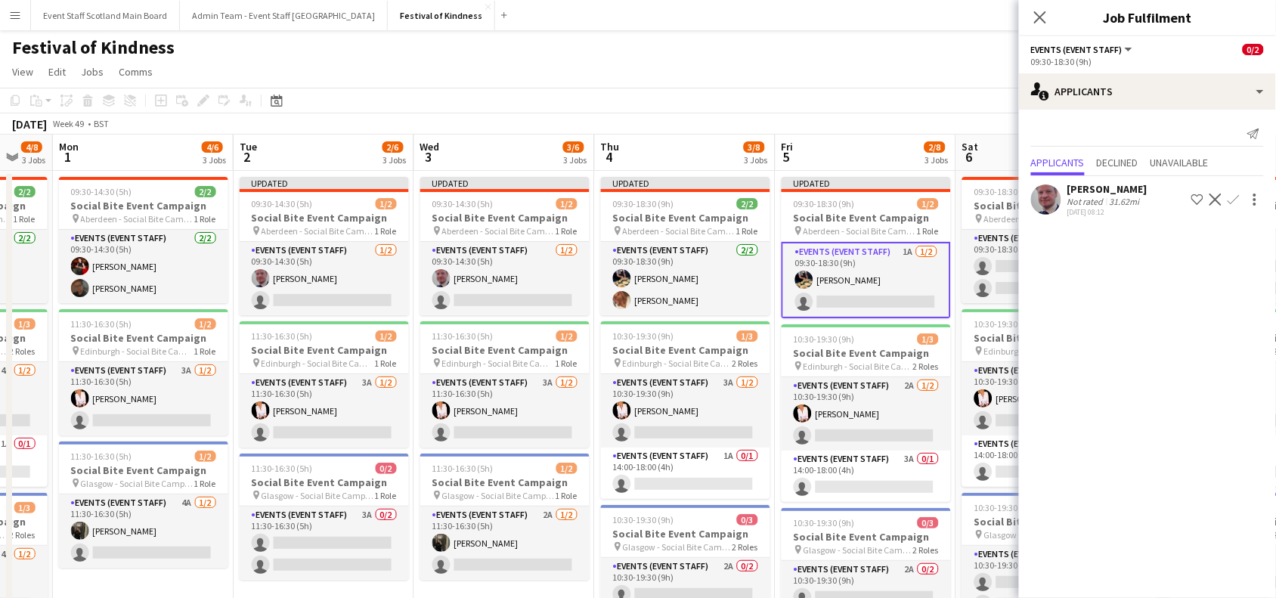
drag, startPoint x: 969, startPoint y: 276, endPoint x: 586, endPoint y: 314, distance: 385.0
click at [586, 314] on app-calendar-viewport "Fri 28 2/8 3 Jobs Sat 29 4/8 3 Jobs Sun 30 4/8 3 Jobs Mon 1 4/6 3 Jobs Tue 2 2/…" at bounding box center [638, 446] width 1276 height 623
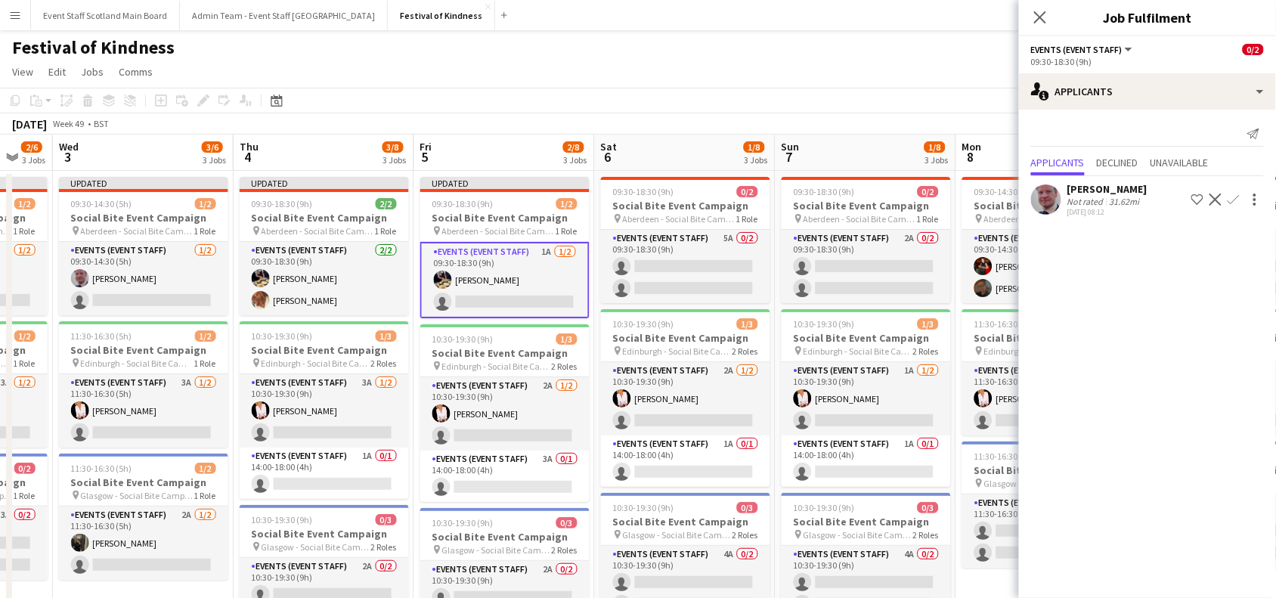
scroll to position [0, 501]
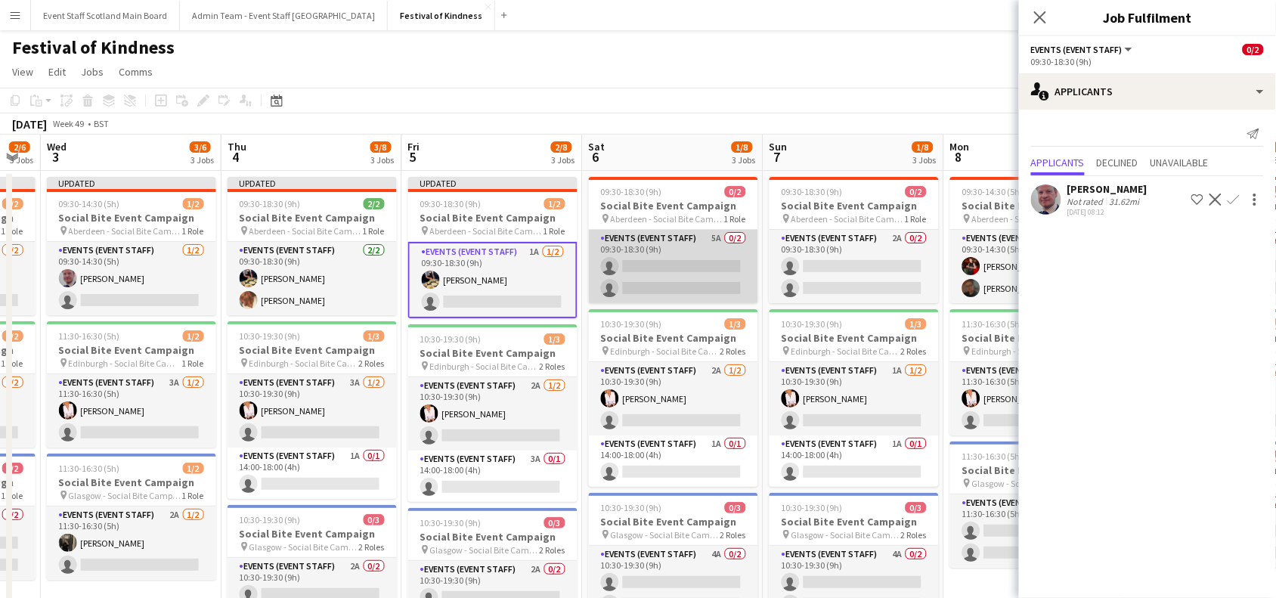
click at [651, 266] on app-card-role "Events (Event Staff) 5A 0/2 09:30-18:30 (9h) single-neutral-actions single-neut…" at bounding box center [673, 266] width 169 height 73
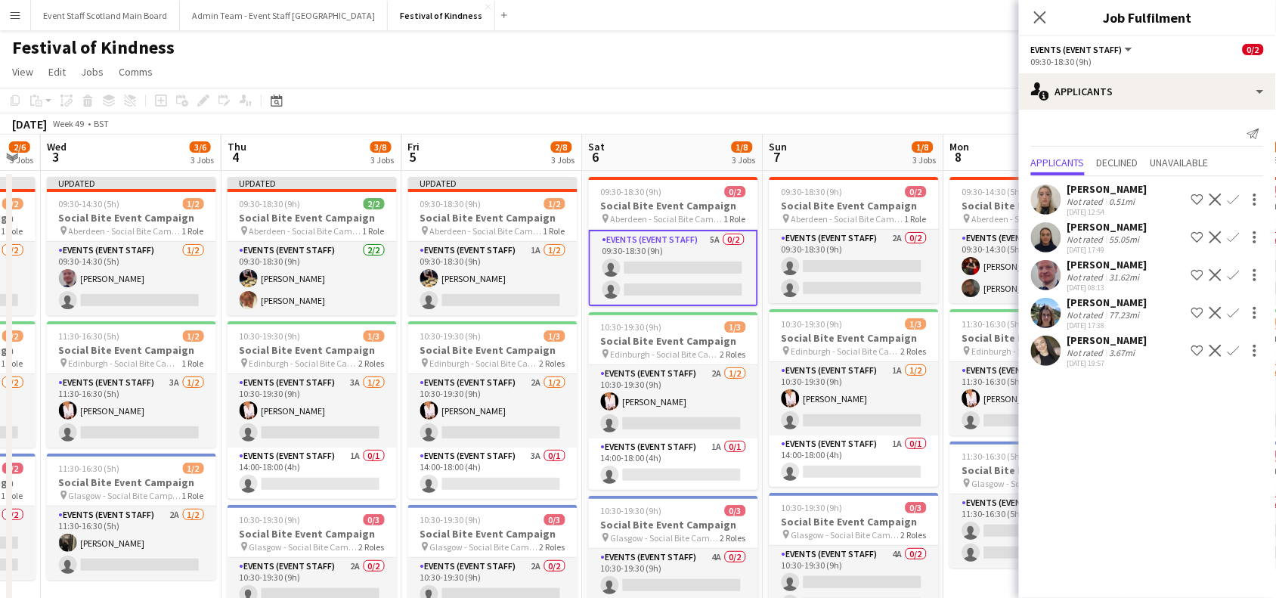
click at [1237, 233] on app-icon "Confirm" at bounding box center [1233, 237] width 12 height 12
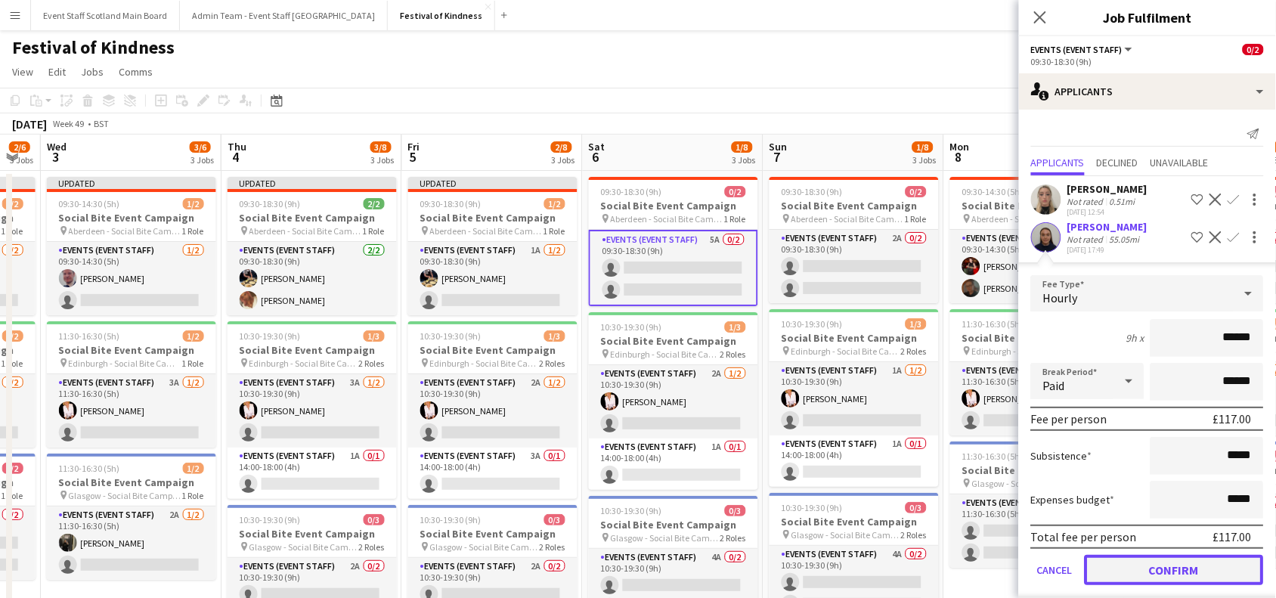
click at [1133, 563] on button "Confirm" at bounding box center [1173, 570] width 179 height 30
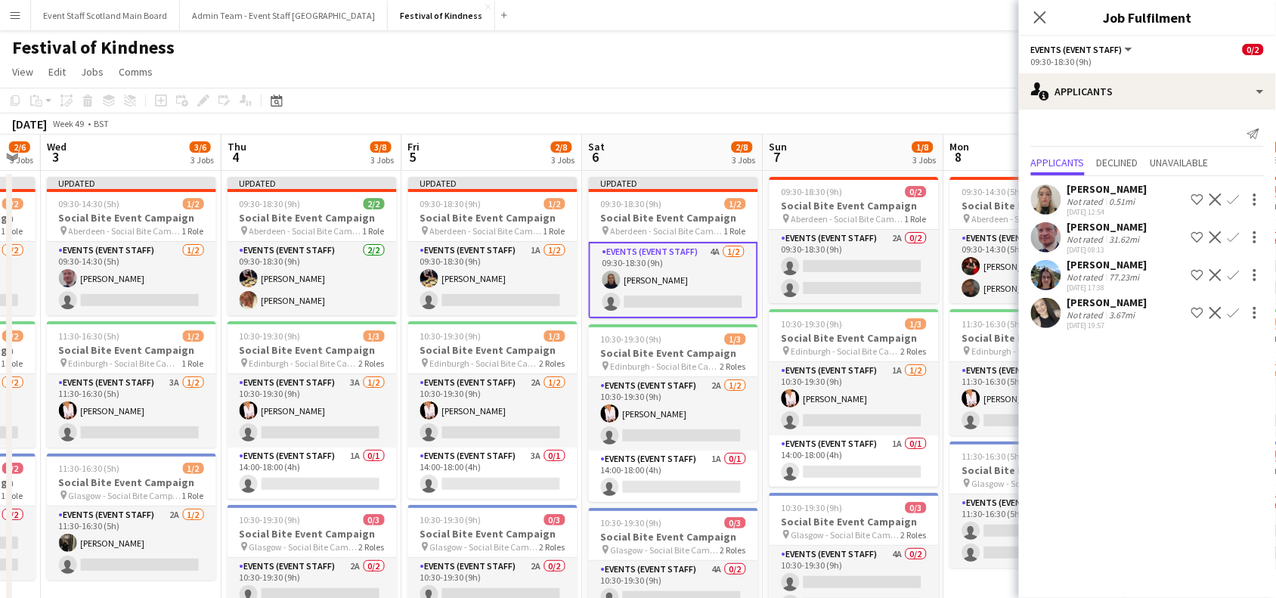
click at [1236, 195] on app-icon "Confirm" at bounding box center [1233, 199] width 12 height 12
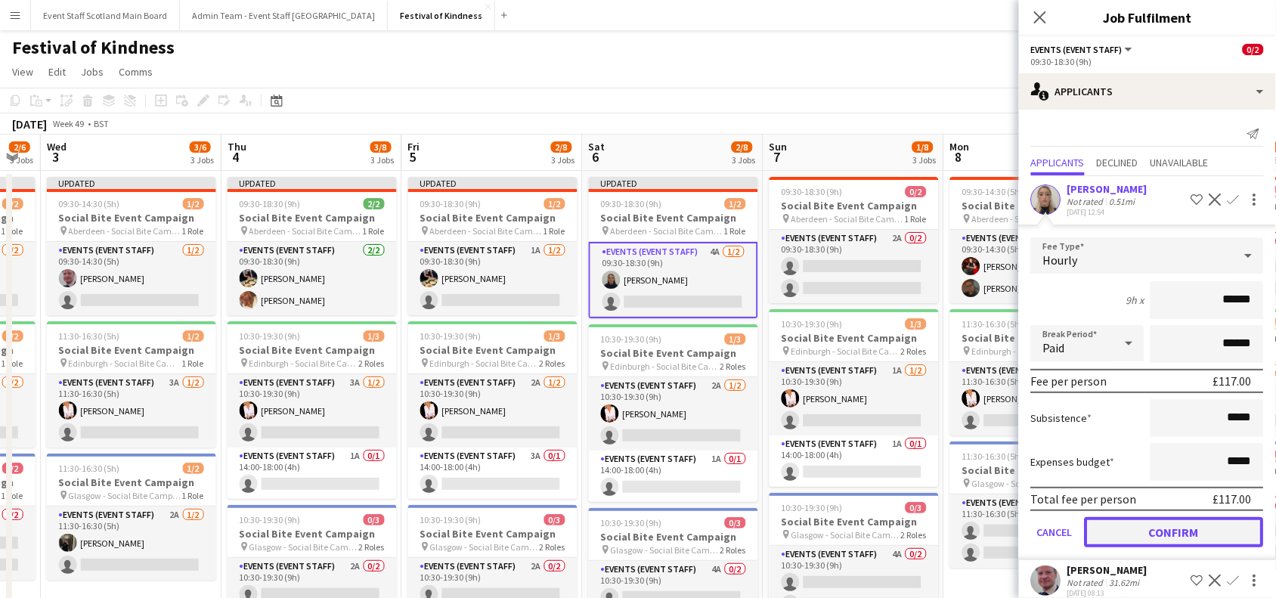
click at [1154, 523] on button "Confirm" at bounding box center [1173, 532] width 179 height 30
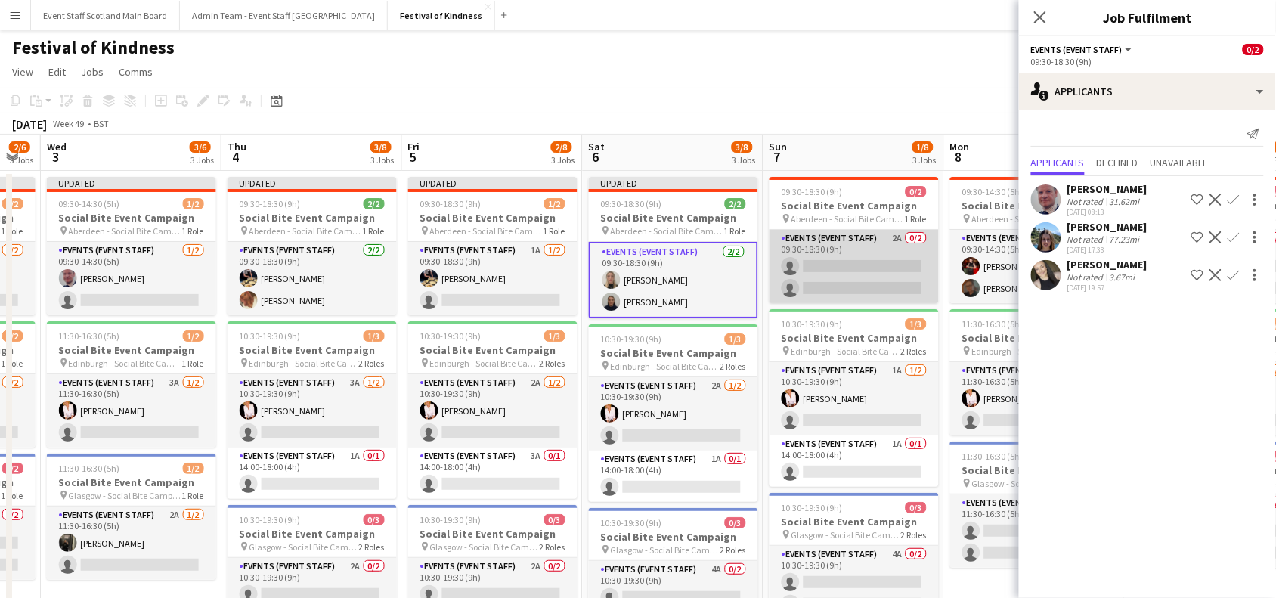
click at [858, 267] on app-card-role "Events (Event Staff) 2A 0/2 09:30-18:30 (9h) single-neutral-actions single-neut…" at bounding box center [853, 266] width 169 height 73
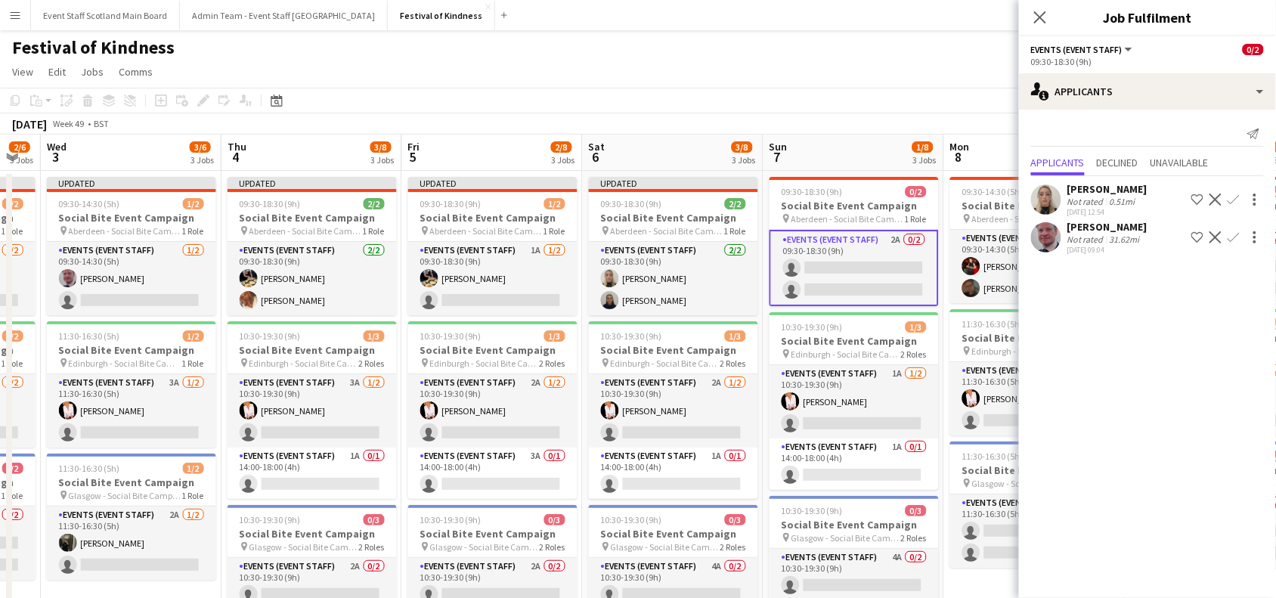
click at [1227, 195] on app-icon "Confirm" at bounding box center [1233, 199] width 12 height 12
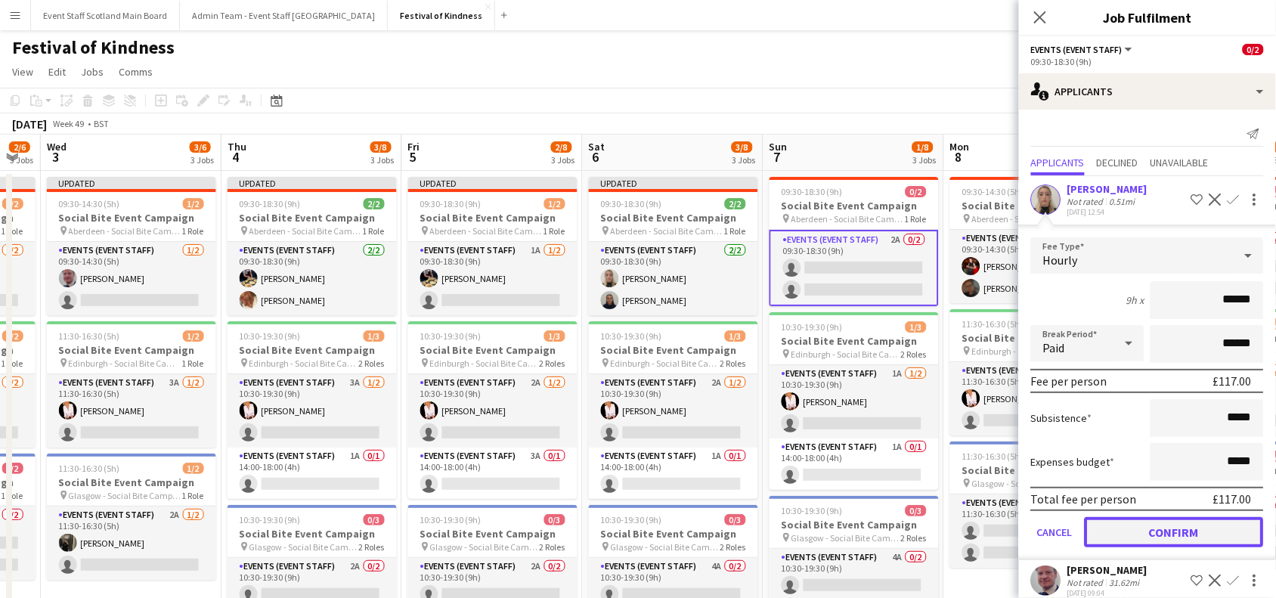
click at [1179, 533] on button "Confirm" at bounding box center [1173, 532] width 179 height 30
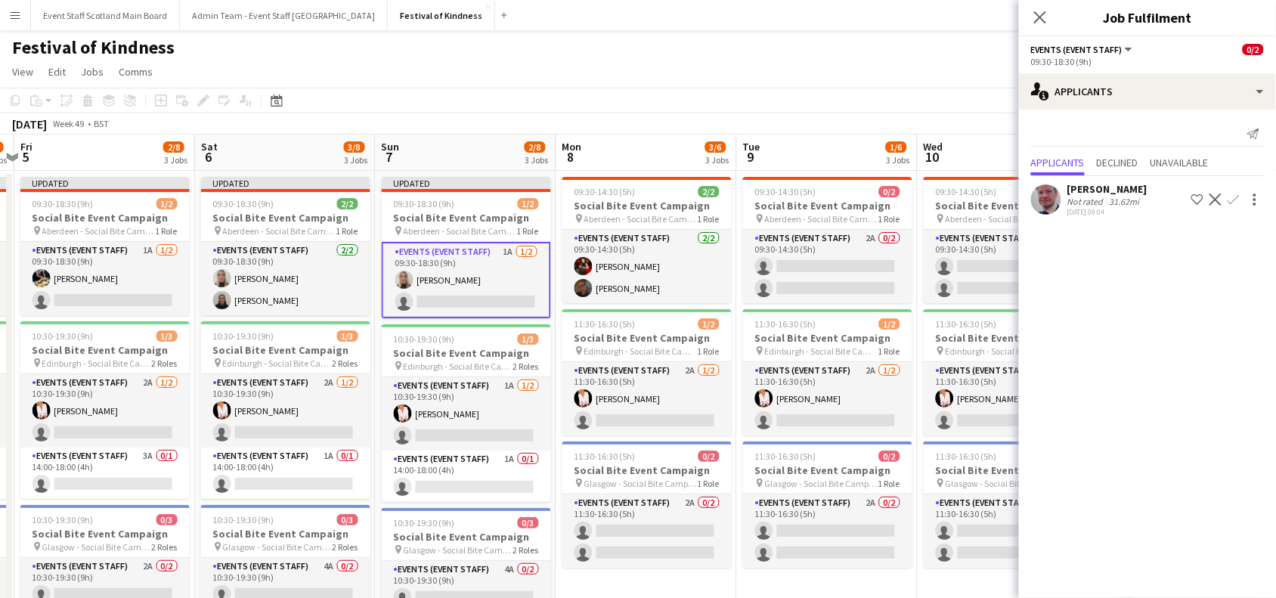
scroll to position [0, 553]
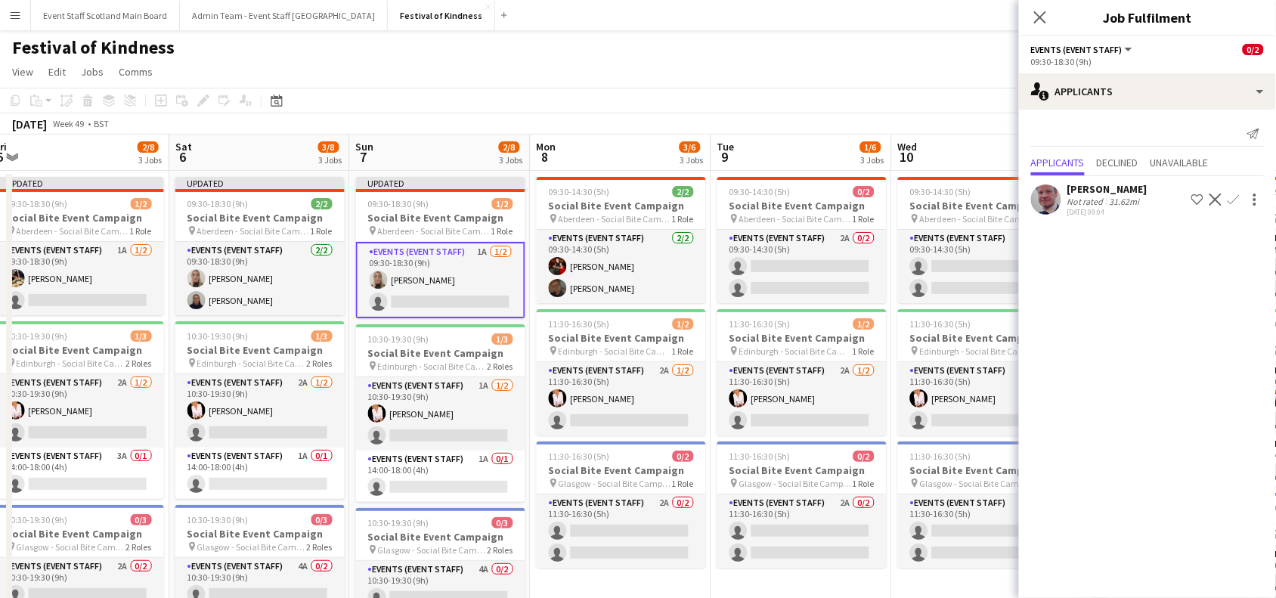
drag, startPoint x: 945, startPoint y: 277, endPoint x: 531, endPoint y: 339, distance: 418.0
click at [531, 339] on app-calendar-viewport "Tue 2 2/6 3 Jobs Wed 3 3/6 3 Jobs Thu 4 3/8 3 Jobs Fri 5 2/8 3 Jobs Sat 6 3/8 3…" at bounding box center [638, 446] width 1276 height 623
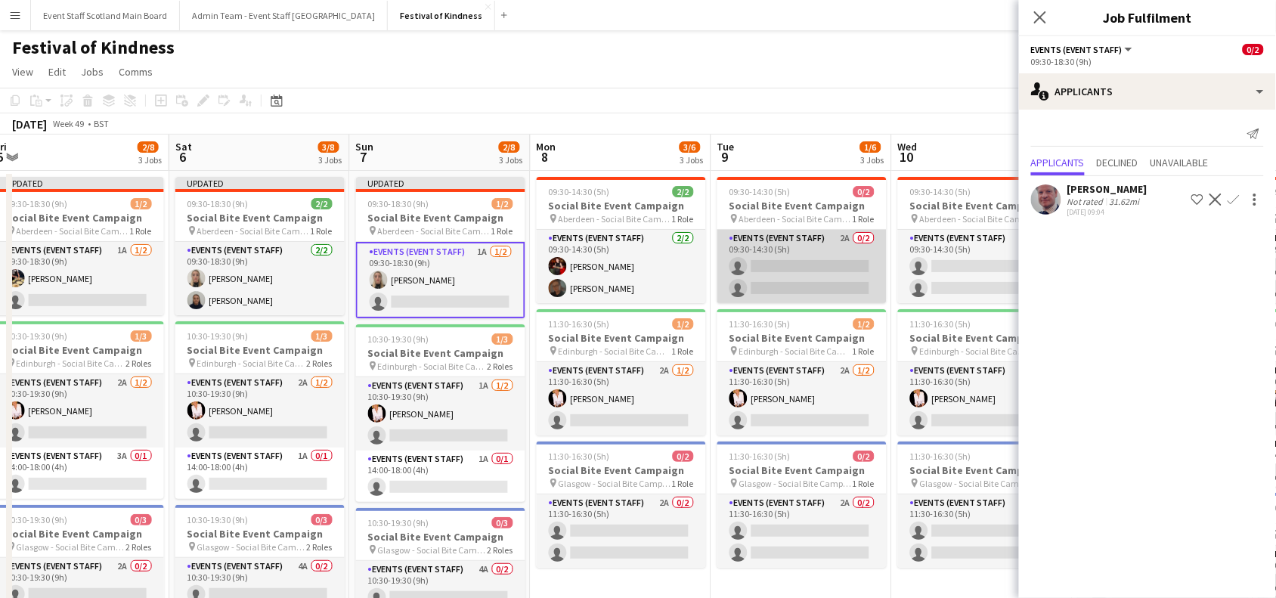
click at [837, 265] on app-card-role "Events (Event Staff) 2A 0/2 09:30-14:30 (5h) single-neutral-actions single-neut…" at bounding box center [801, 266] width 169 height 73
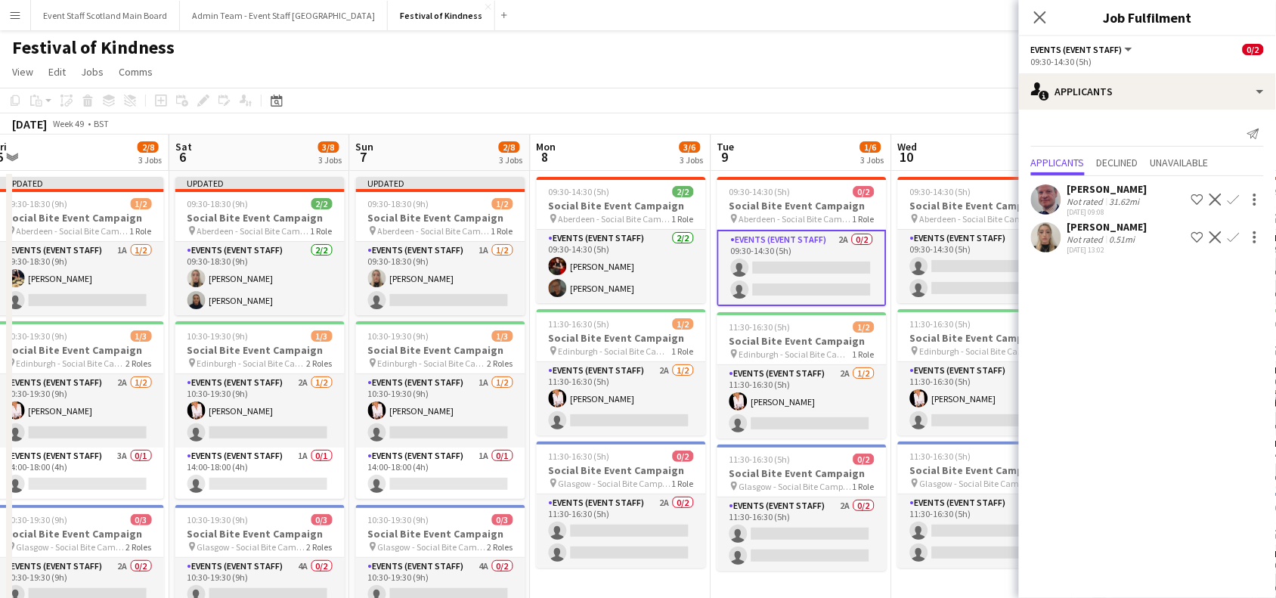
click at [1238, 197] on app-icon "Confirm" at bounding box center [1233, 199] width 12 height 12
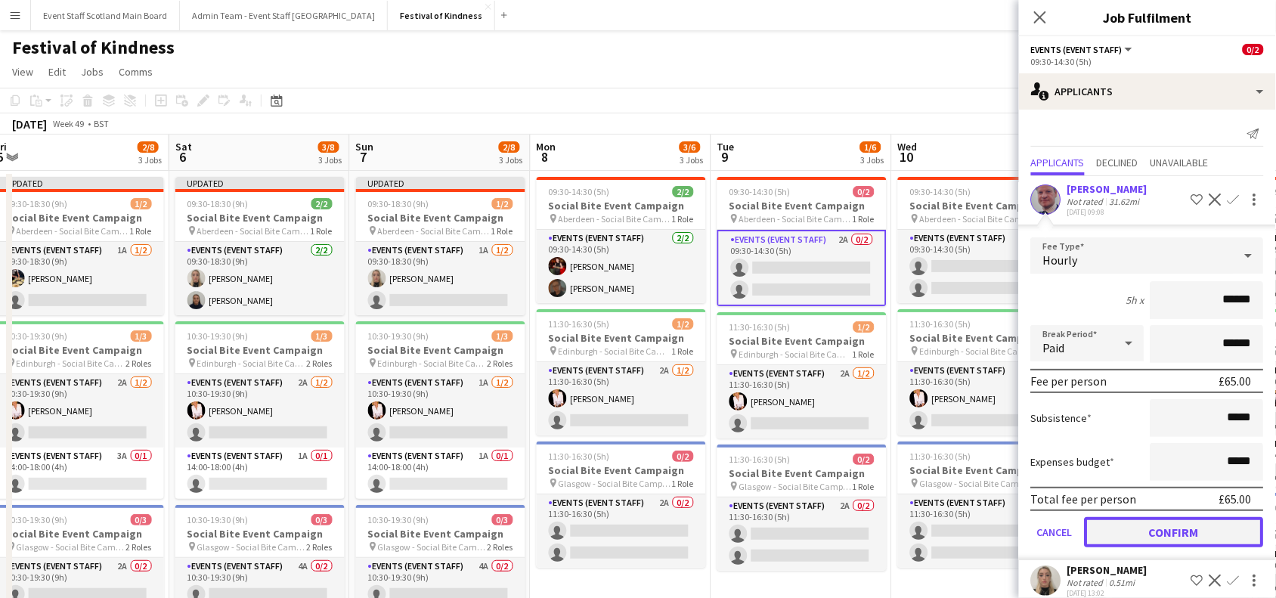
click at [1158, 537] on button "Confirm" at bounding box center [1173, 532] width 179 height 30
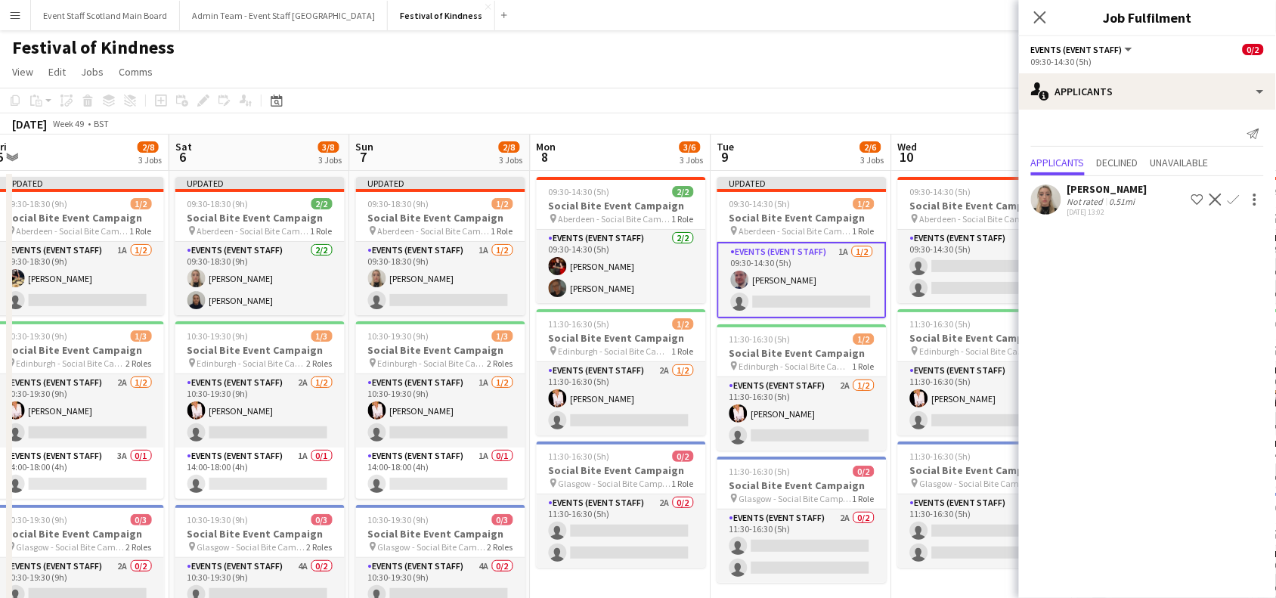
click at [1228, 204] on app-icon "Confirm" at bounding box center [1233, 199] width 12 height 12
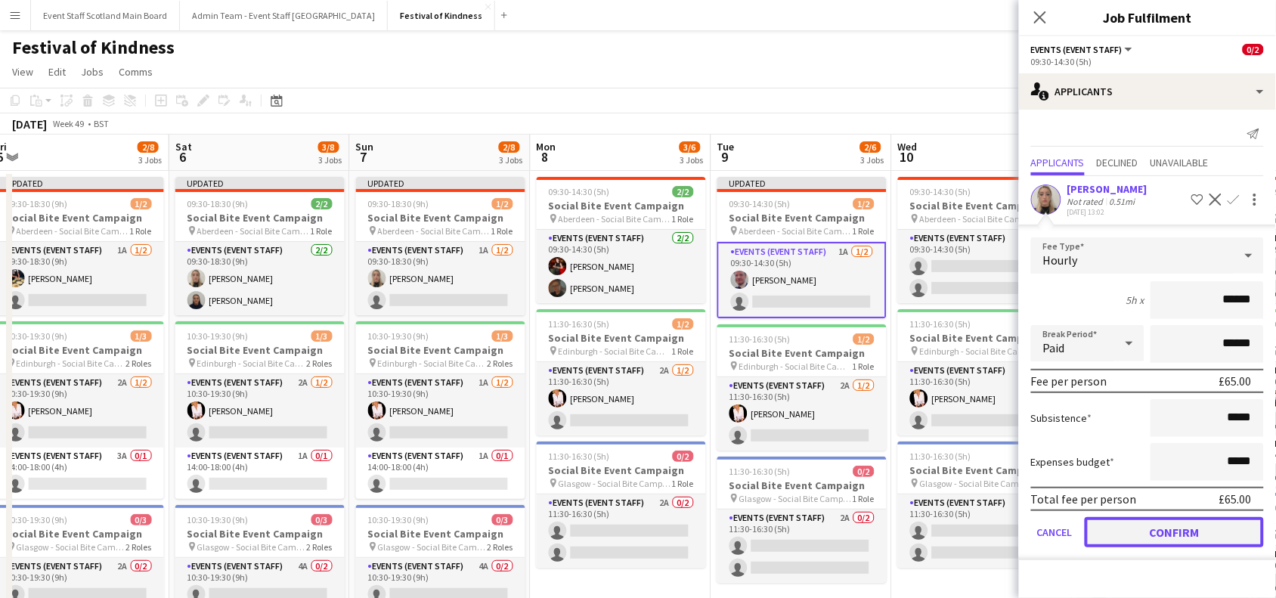
click at [1135, 527] on button "Confirm" at bounding box center [1173, 532] width 179 height 30
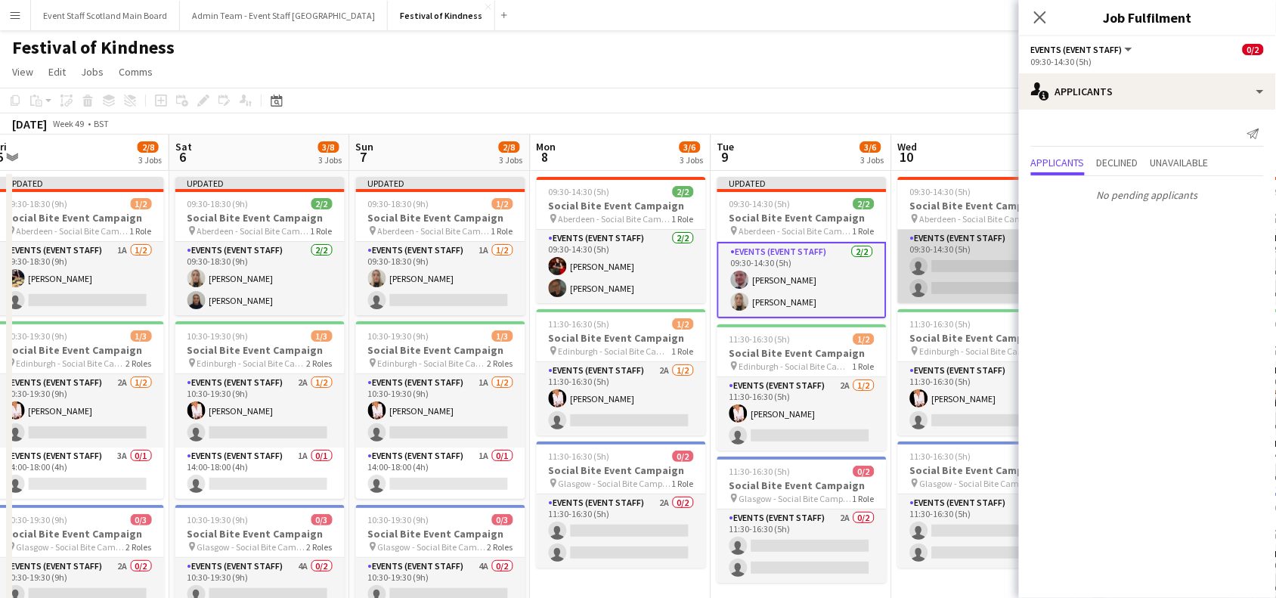
click at [952, 261] on app-card-role "Events (Event Staff) 1A 0/2 09:30-14:30 (5h) single-neutral-actions single-neut…" at bounding box center [982, 266] width 169 height 73
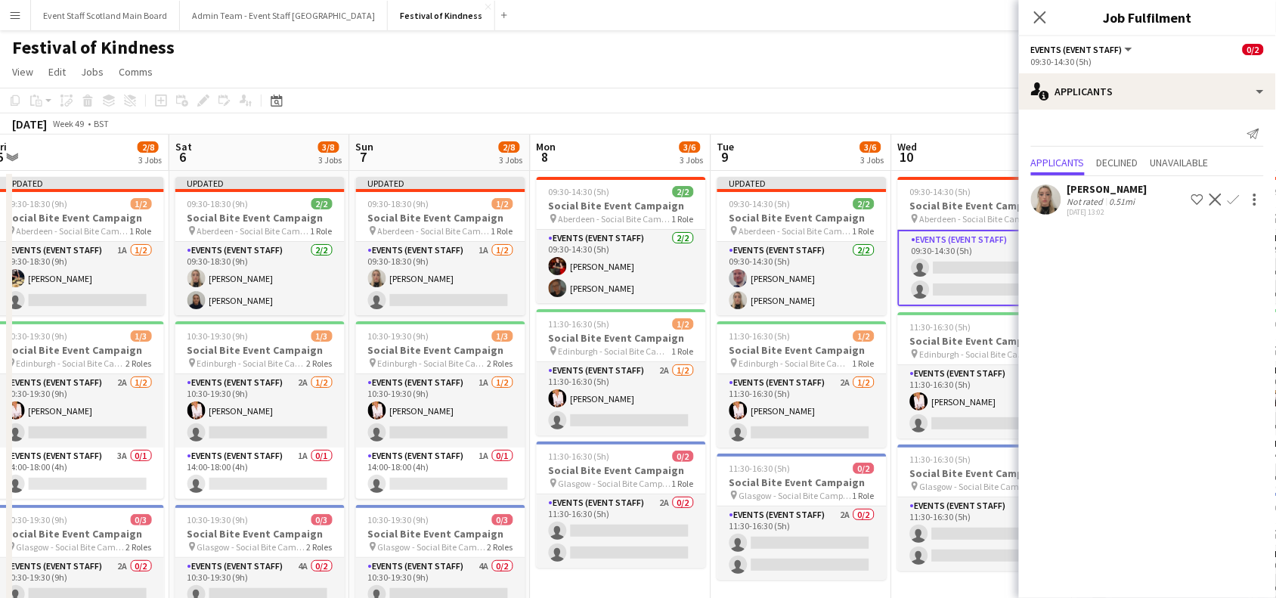
click at [1237, 200] on app-icon "Confirm" at bounding box center [1233, 199] width 12 height 12
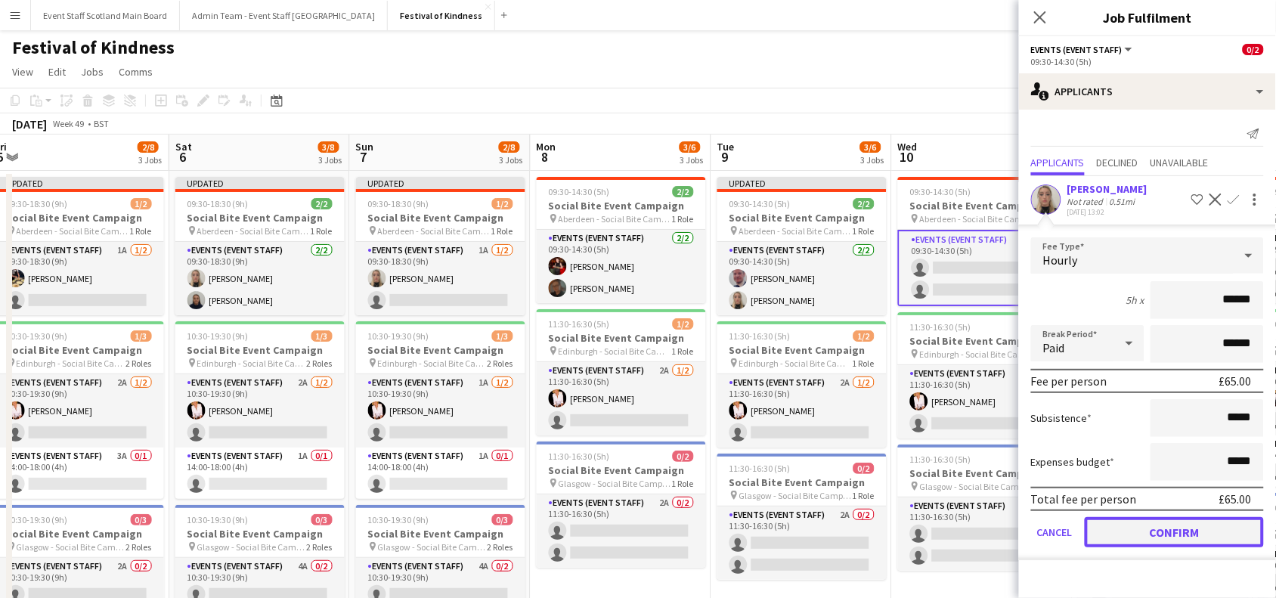
click at [1203, 538] on button "Confirm" at bounding box center [1173, 532] width 179 height 30
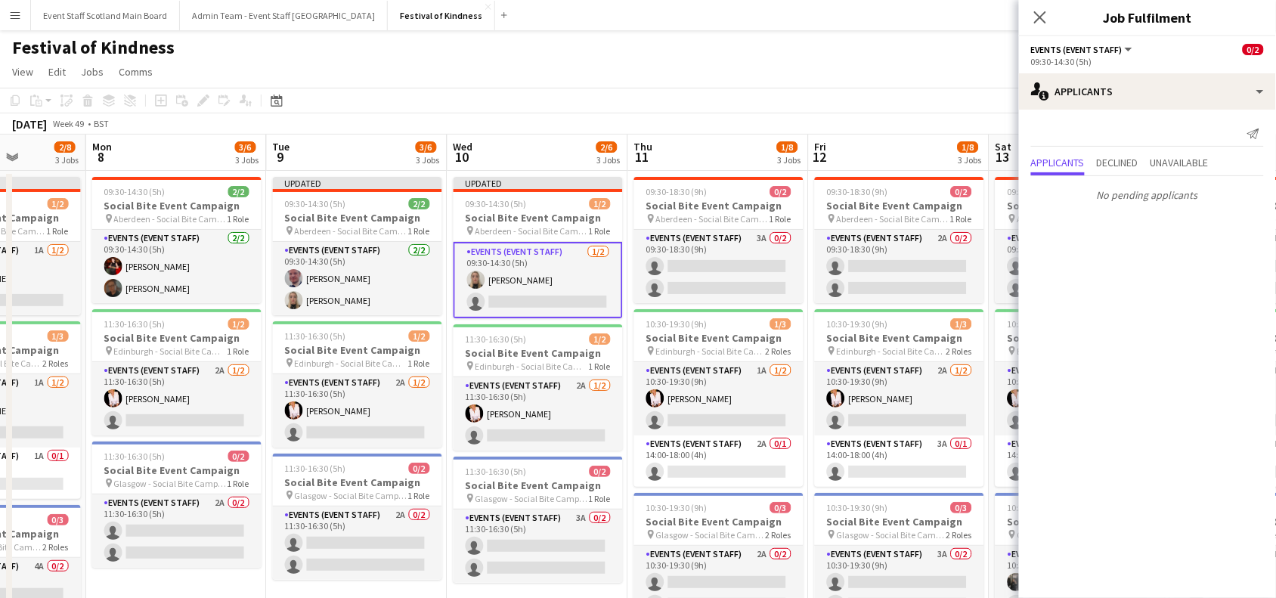
scroll to position [0, 648]
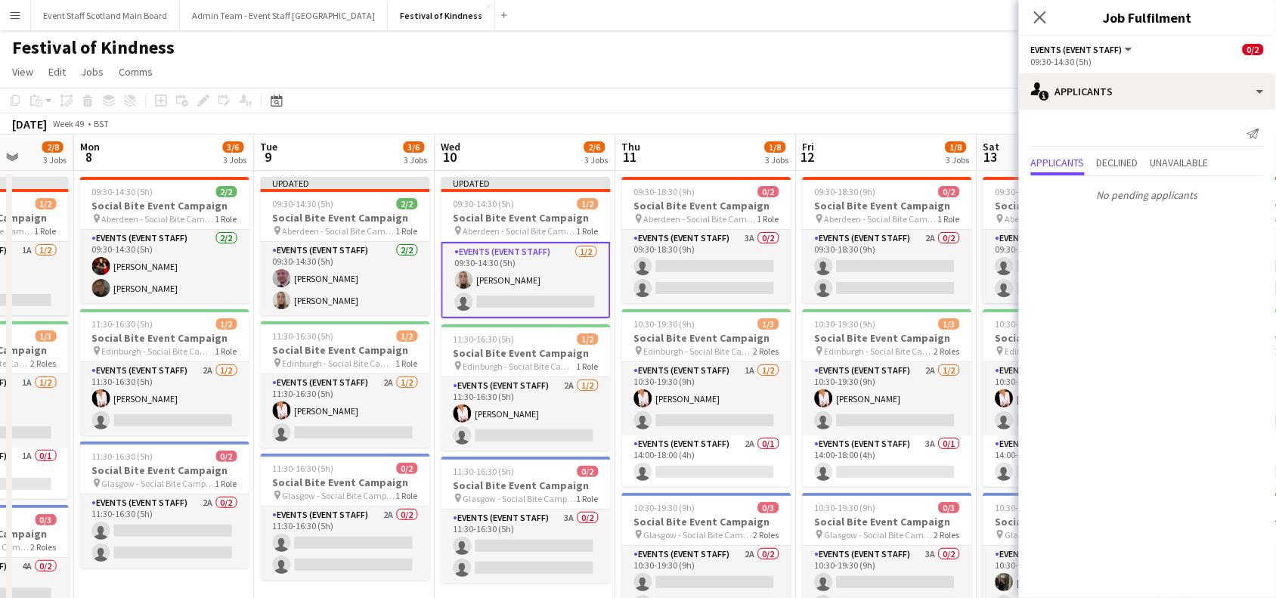
drag, startPoint x: 892, startPoint y: 370, endPoint x: 436, endPoint y: 425, distance: 459.7
click at [436, 425] on app-calendar-viewport "Thu 4 3/8 3 Jobs Fri 5 2/8 3 Jobs Sat 6 3/8 3 Jobs Sun 7 2/8 3 Jobs Mon 8 3/6 3…" at bounding box center [638, 446] width 1276 height 623
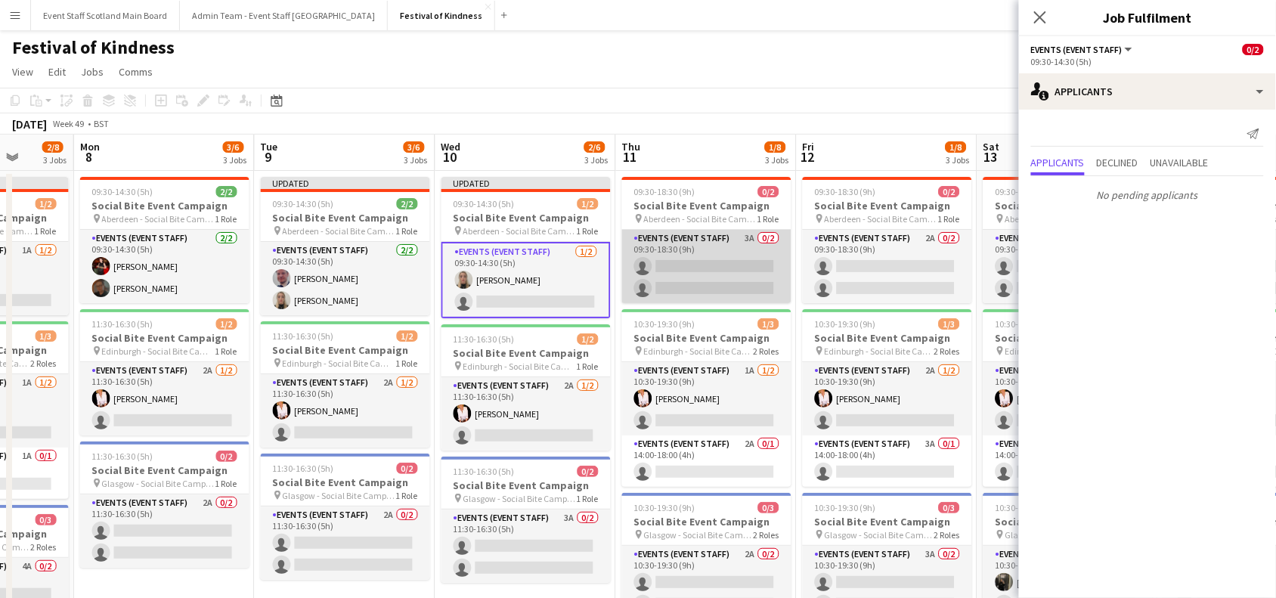
click at [716, 278] on app-card-role "Events (Event Staff) 3A 0/2 09:30-18:30 (9h) single-neutral-actions single-neut…" at bounding box center [706, 266] width 169 height 73
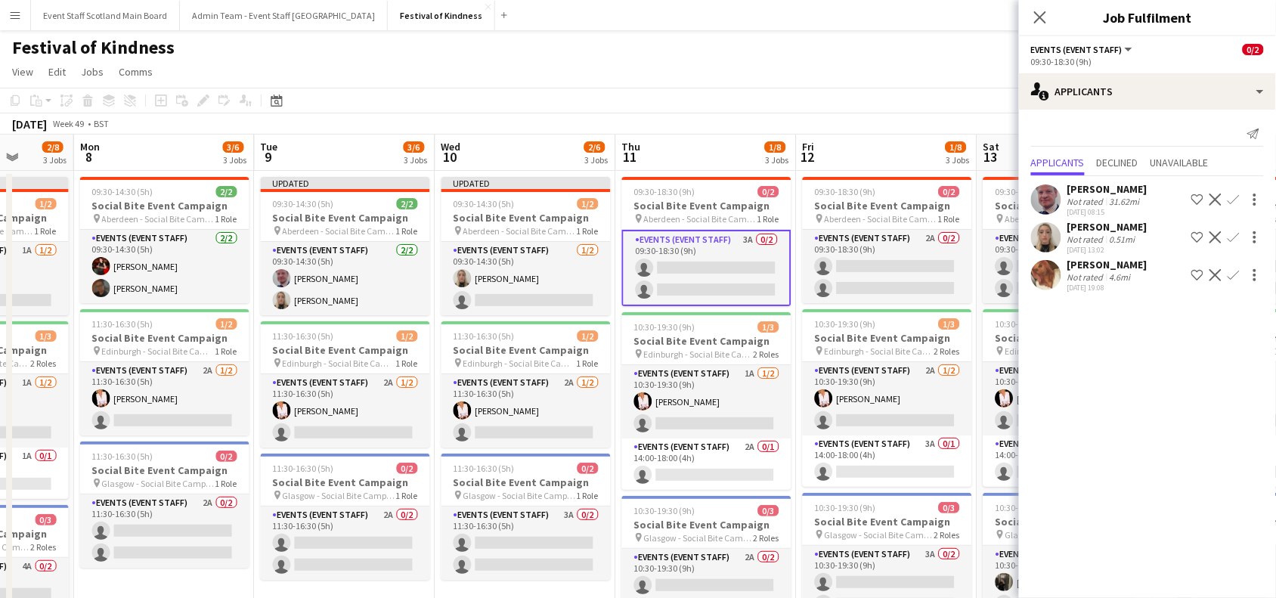
click at [1236, 274] on app-icon "Confirm" at bounding box center [1233, 275] width 12 height 12
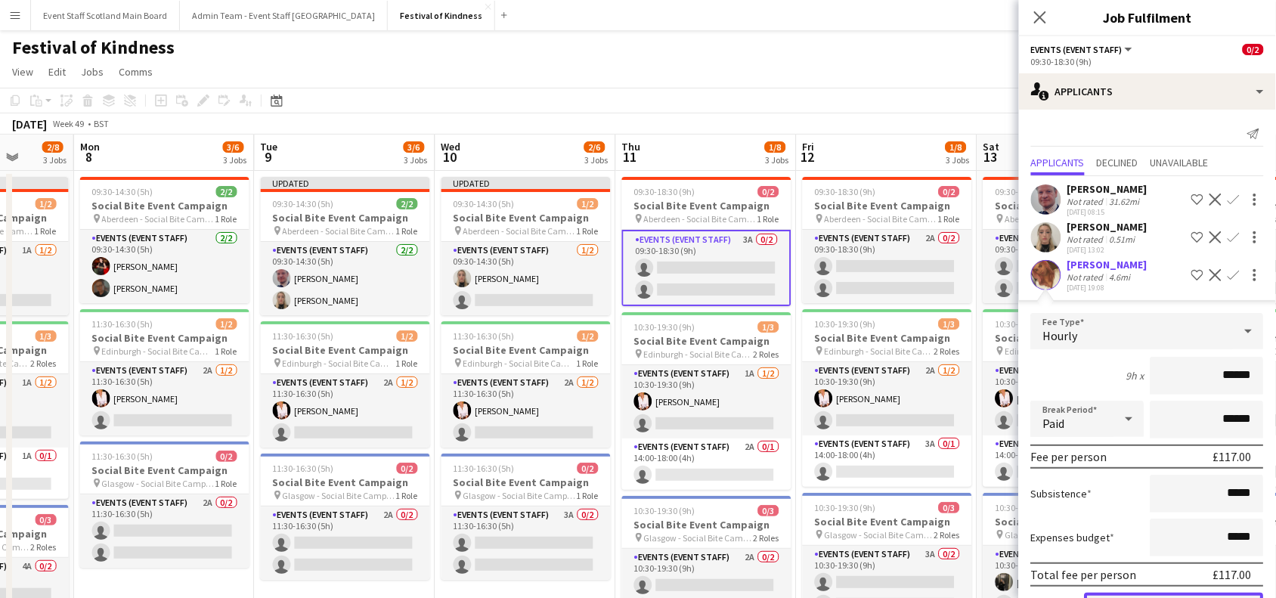
click at [1172, 592] on button "Confirm" at bounding box center [1173, 607] width 179 height 30
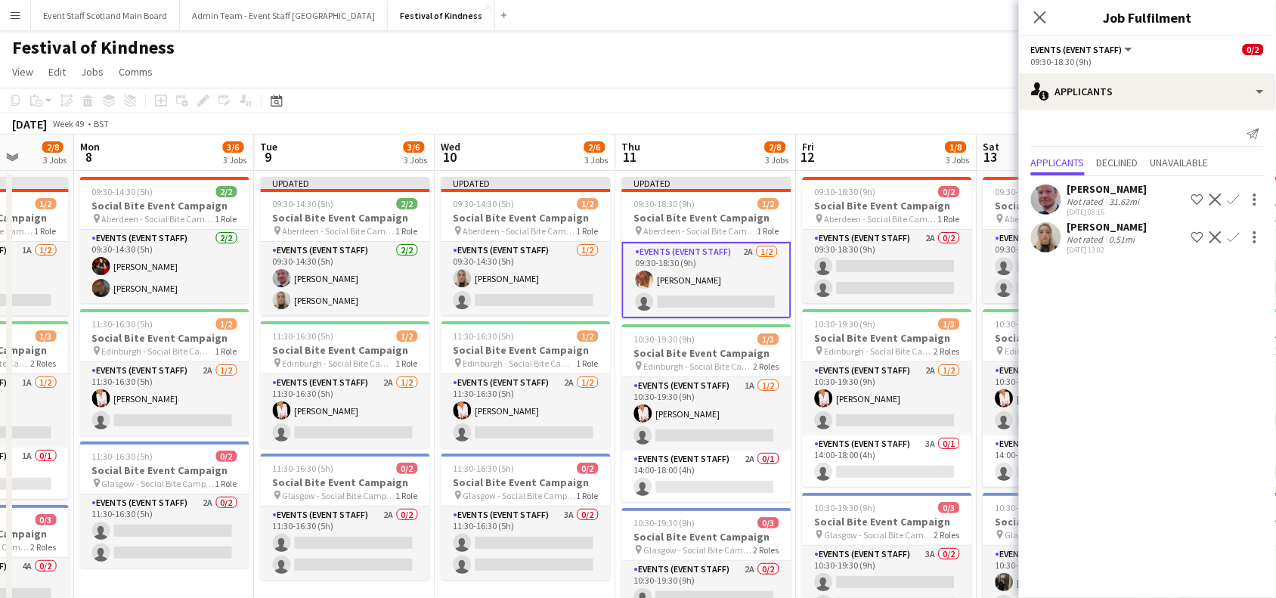
click at [1232, 204] on app-icon "Confirm" at bounding box center [1233, 199] width 12 height 12
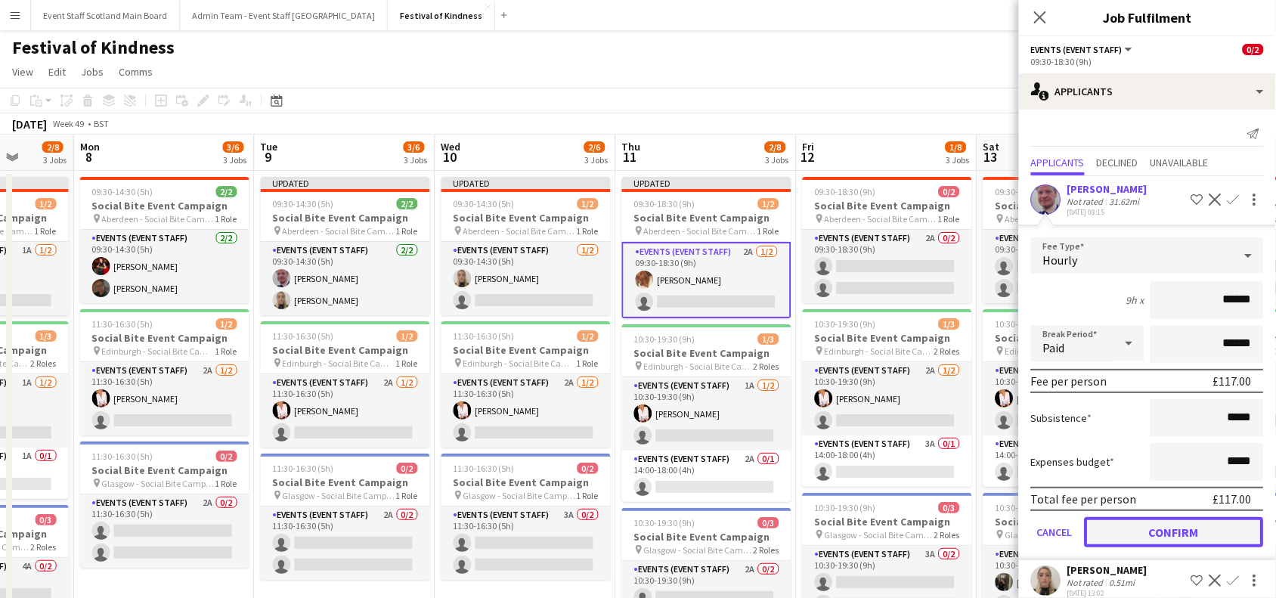
click at [1167, 530] on button "Confirm" at bounding box center [1173, 532] width 179 height 30
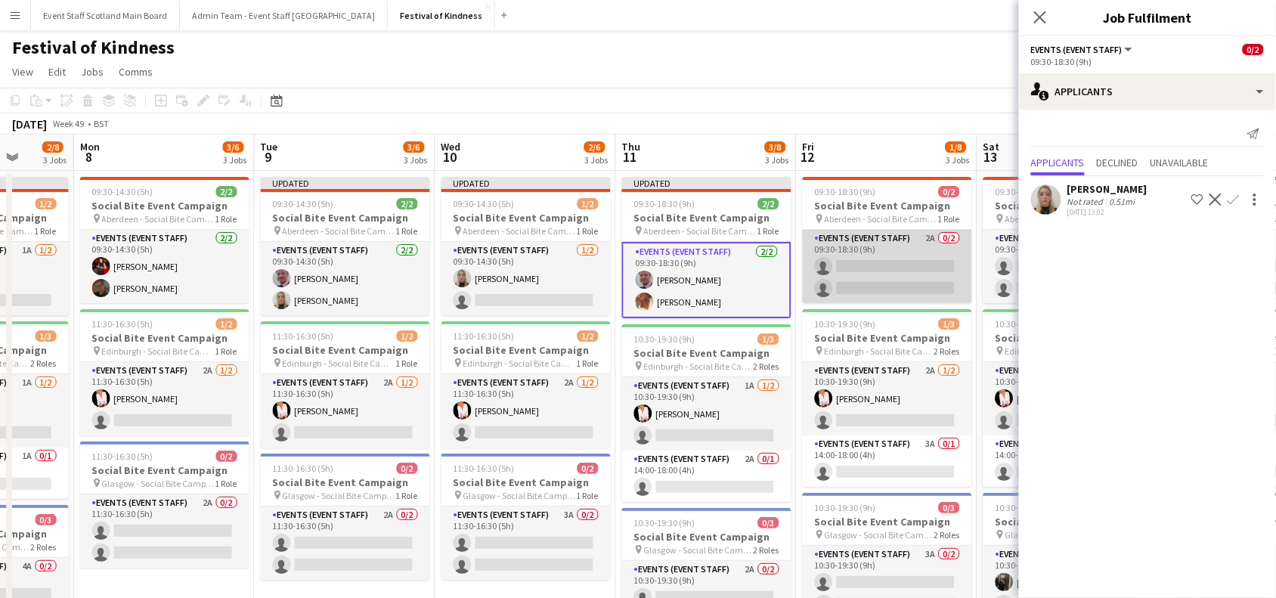
click at [896, 280] on app-card-role "Events (Event Staff) 2A 0/2 09:30-18:30 (9h) single-neutral-actions single-neut…" at bounding box center [887, 266] width 169 height 73
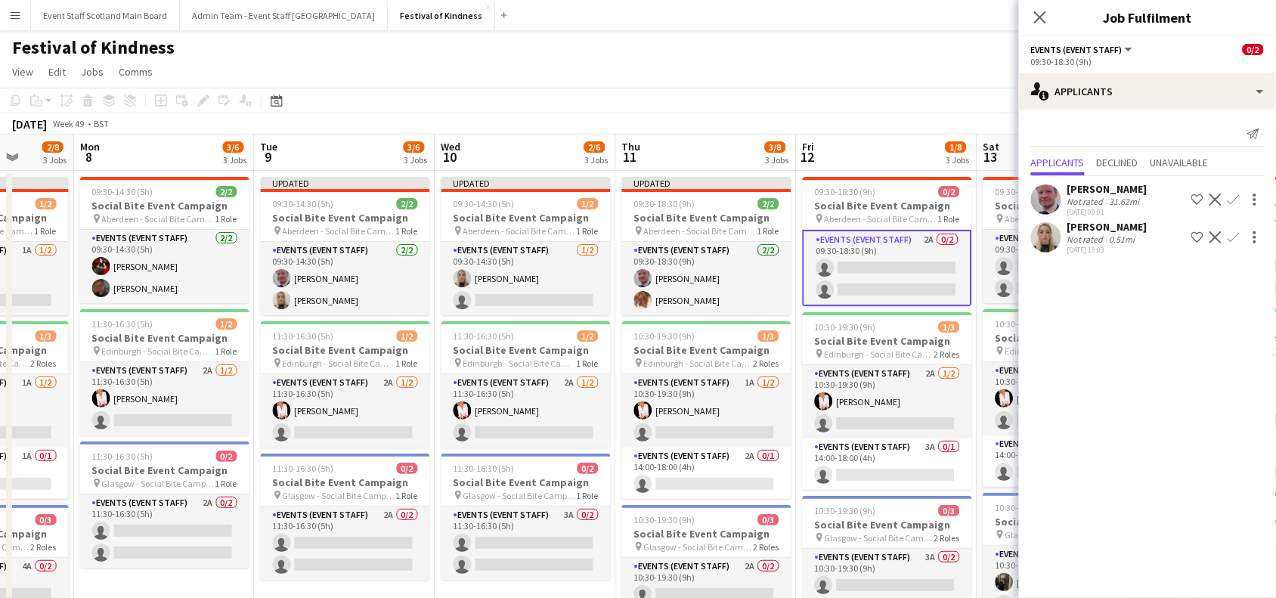
click at [1232, 243] on app-icon "Confirm" at bounding box center [1233, 237] width 12 height 12
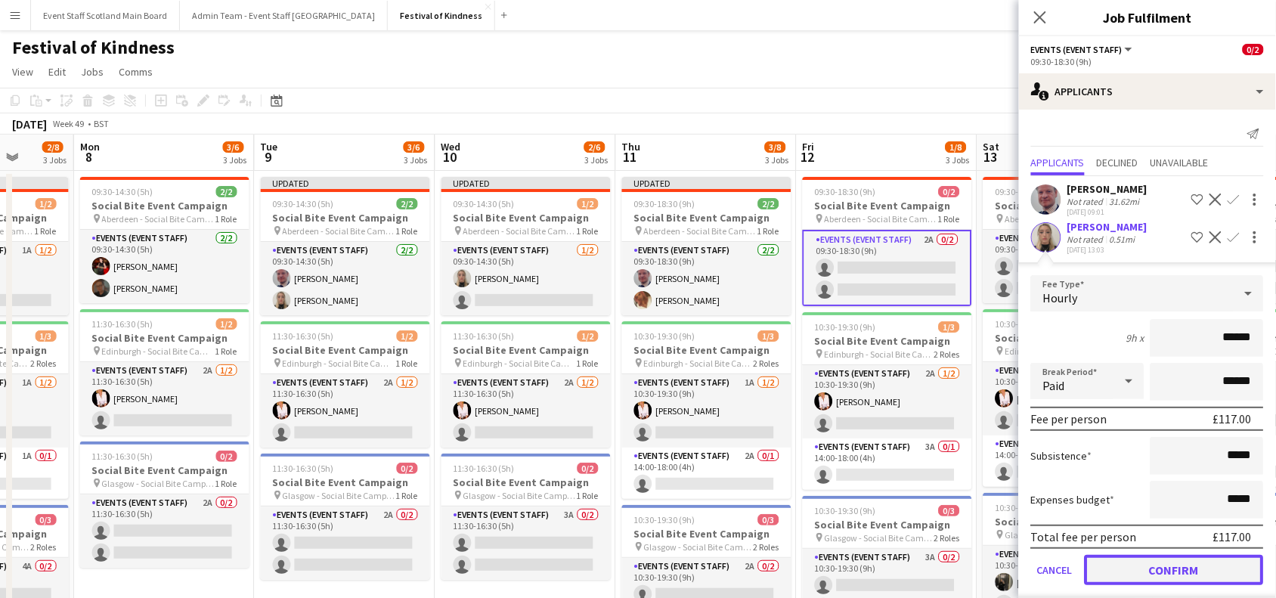
click at [1162, 571] on button "Confirm" at bounding box center [1173, 570] width 179 height 30
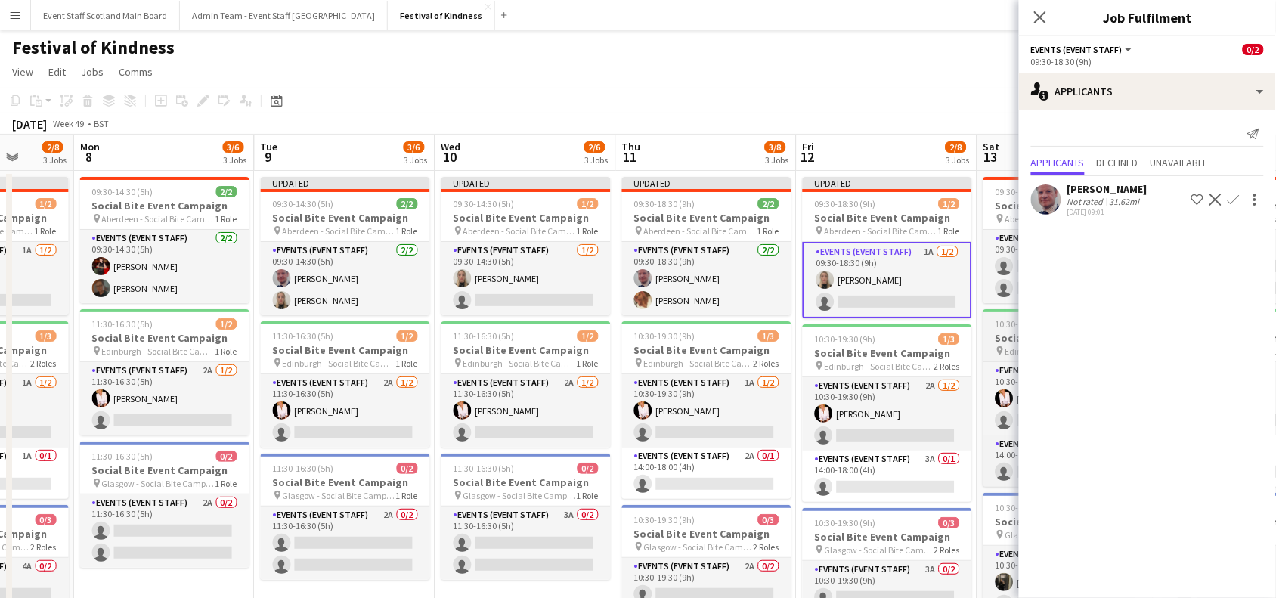
click at [983, 327] on div "10:30-19:30 (9h) 1/3" at bounding box center [1067, 323] width 169 height 11
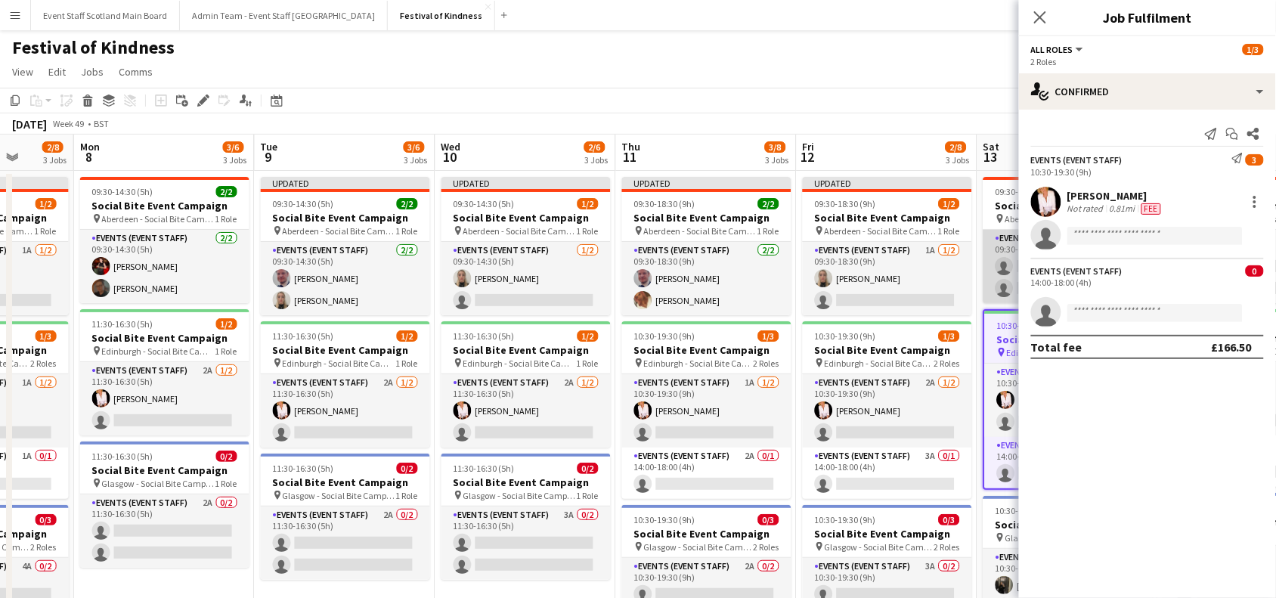
click at [1004, 230] on app-card-role "Events (Event Staff) 4A 0/2 09:30-18:30 (9h) single-neutral-actions single-neut…" at bounding box center [1067, 266] width 169 height 73
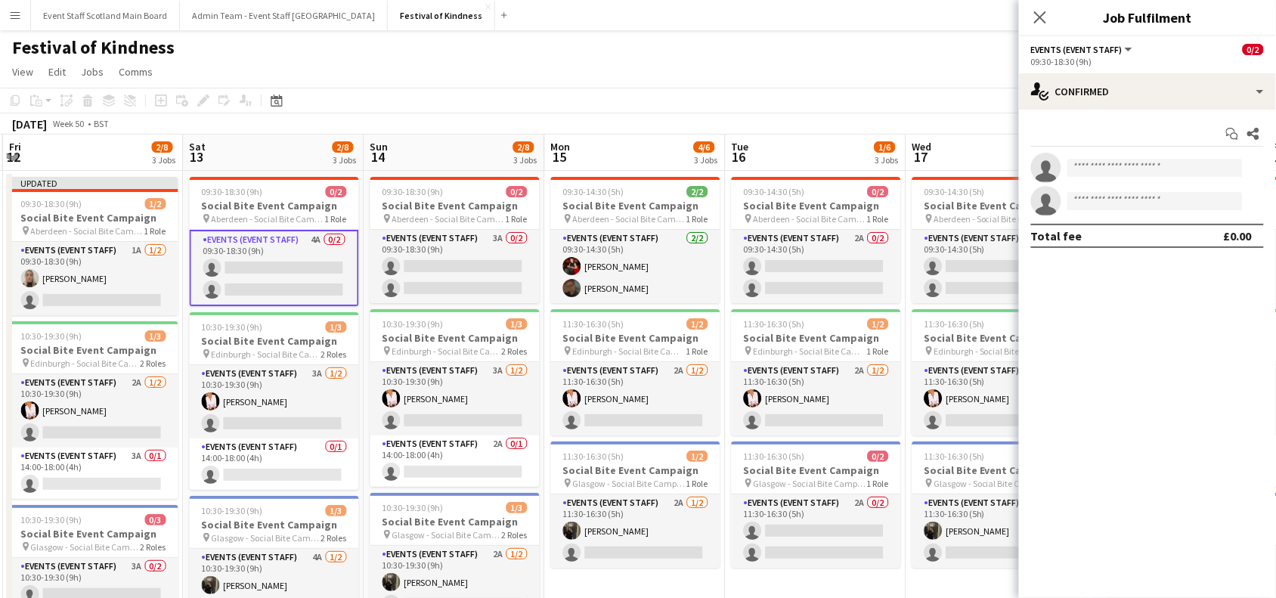
drag, startPoint x: 980, startPoint y: 265, endPoint x: 183, endPoint y: 378, distance: 805.1
click at [183, 378] on app-calendar-viewport "Mon 8 3/6 3 Jobs Tue 9 3/6 3 Jobs Wed 10 2/6 3 Jobs Thu 11 3/8 3 Jobs Fri 12 2/…" at bounding box center [638, 446] width 1276 height 623
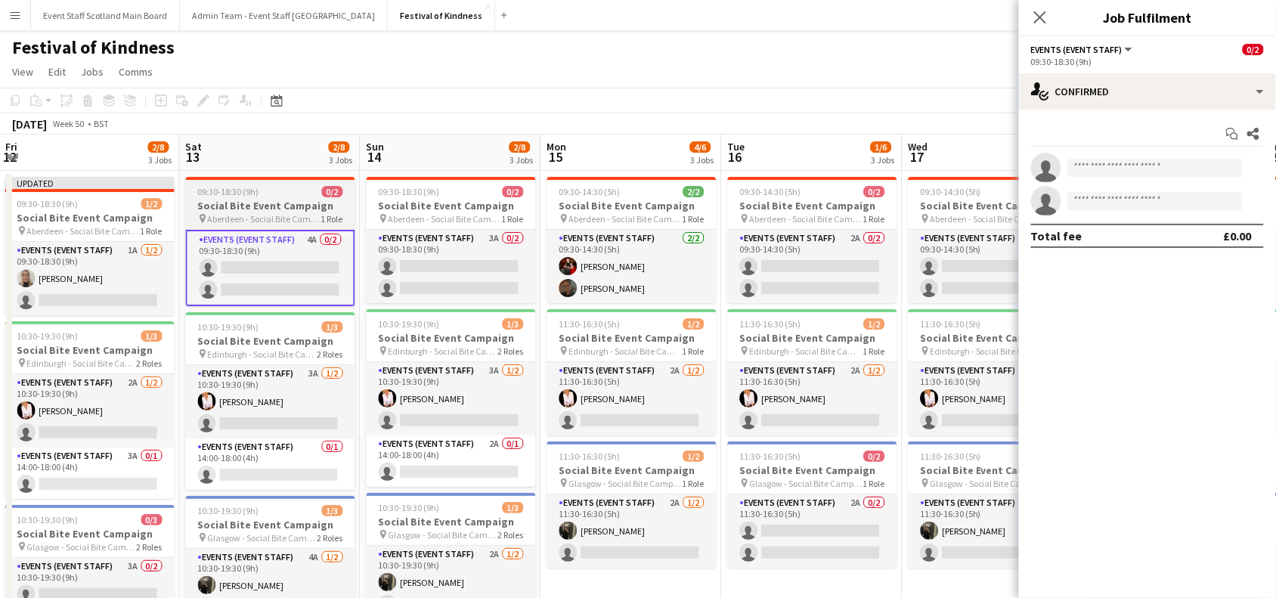
click at [297, 206] on h3 "Social Bite Event Campaign" at bounding box center [270, 206] width 169 height 14
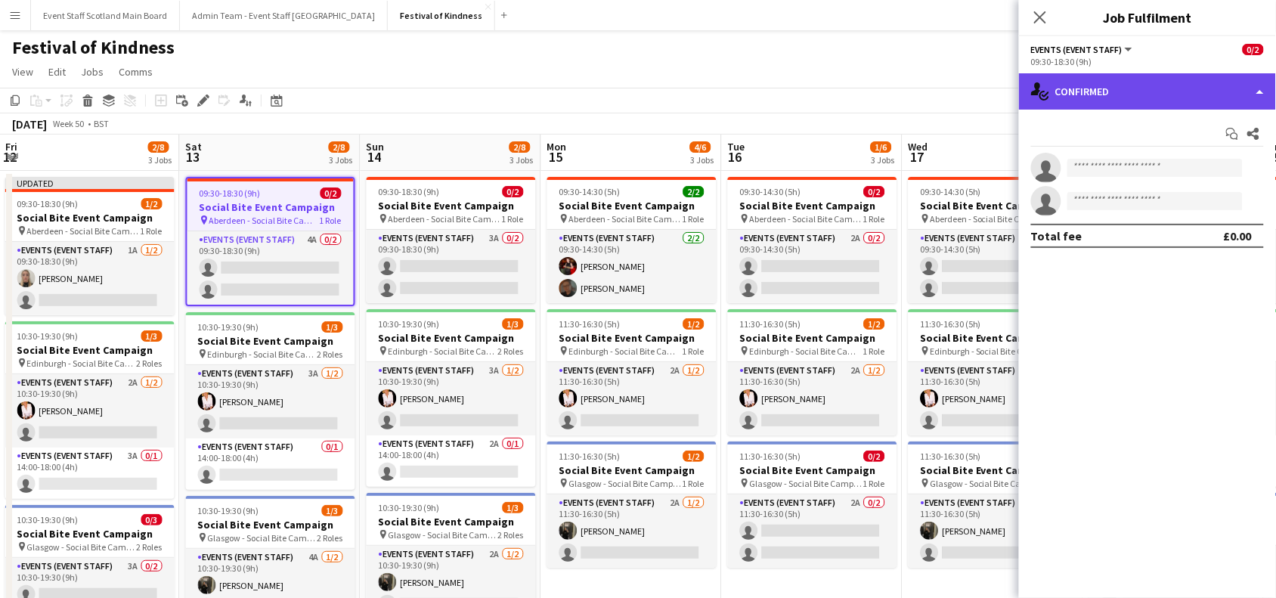
click at [1090, 78] on div "single-neutral-actions-check-2 Confirmed" at bounding box center [1147, 91] width 257 height 36
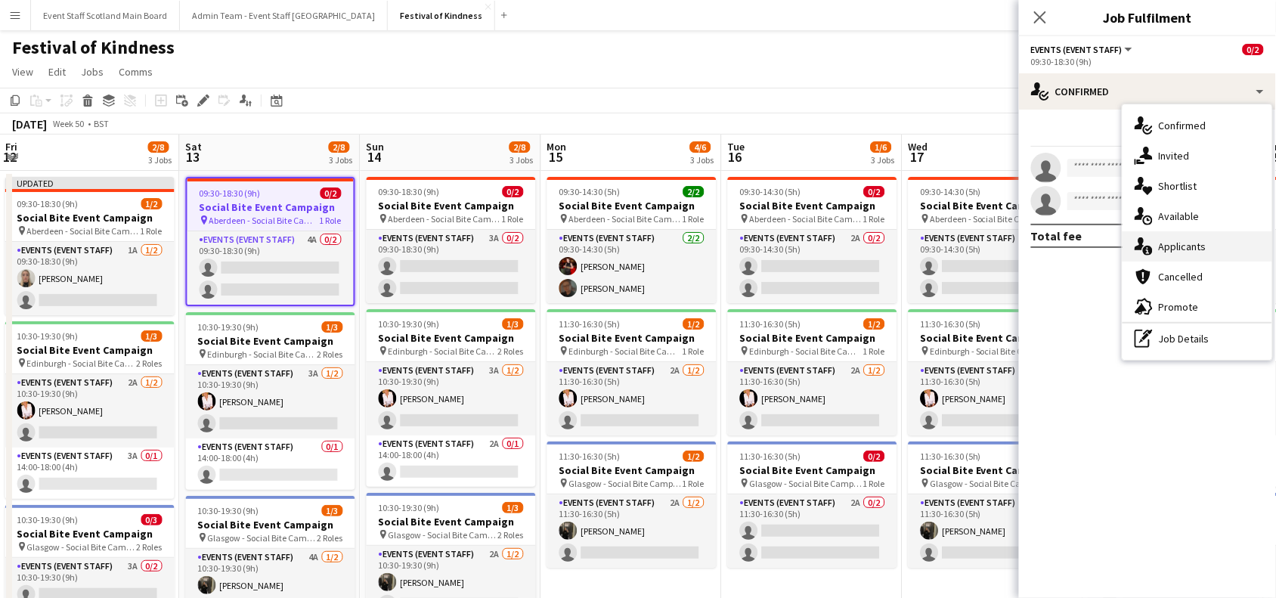
click at [1175, 242] on span "Applicants" at bounding box center [1182, 247] width 48 height 14
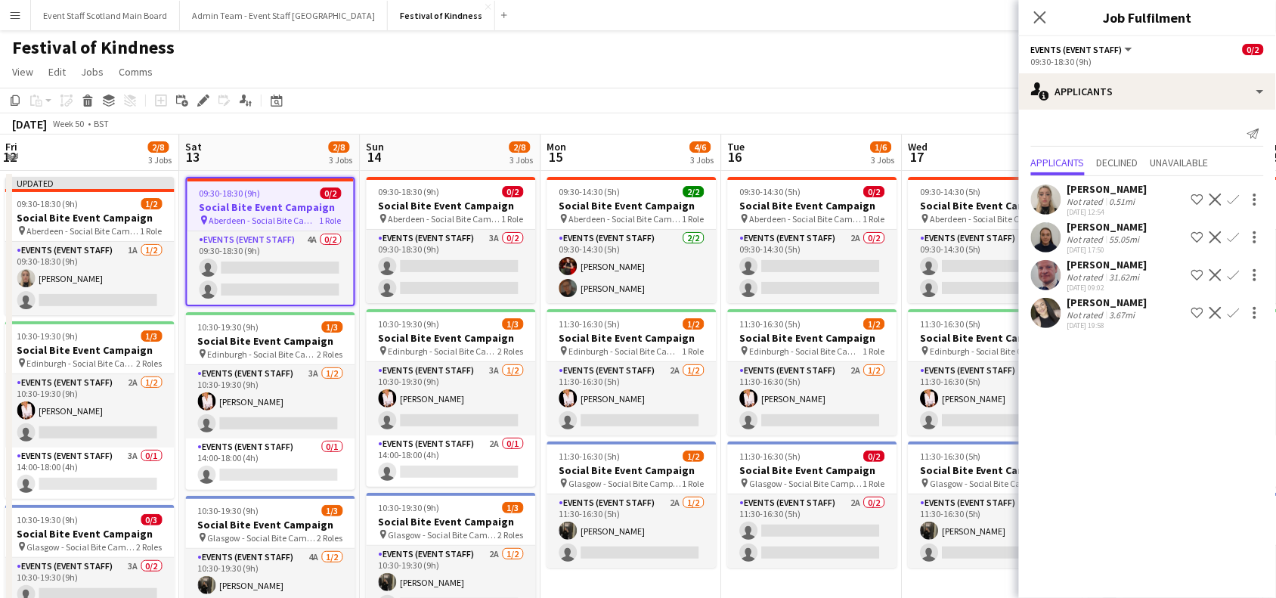
click at [1236, 232] on app-icon "Confirm" at bounding box center [1233, 237] width 12 height 12
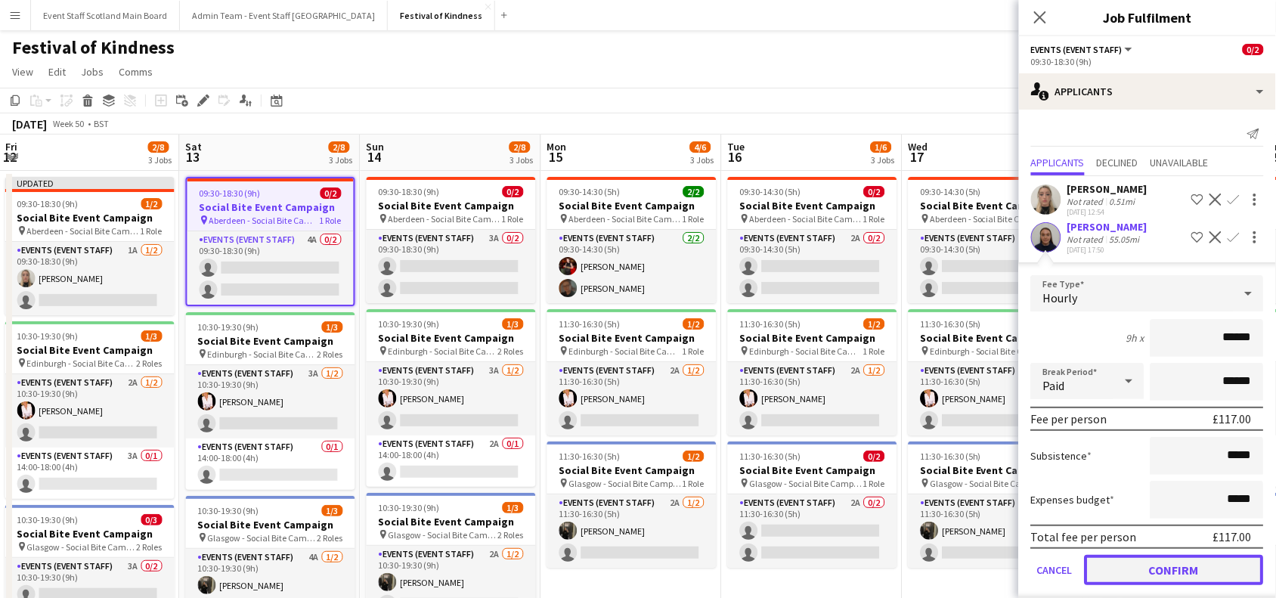
click at [1172, 563] on button "Confirm" at bounding box center [1173, 570] width 179 height 30
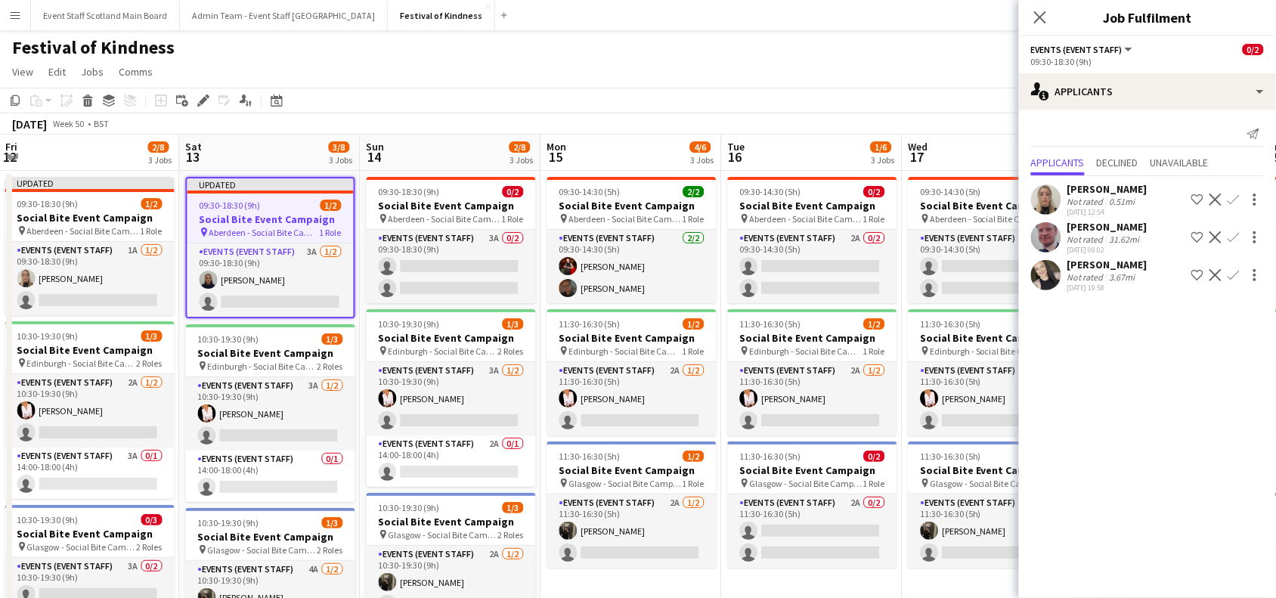
click at [1232, 194] on app-icon "Confirm" at bounding box center [1233, 199] width 12 height 12
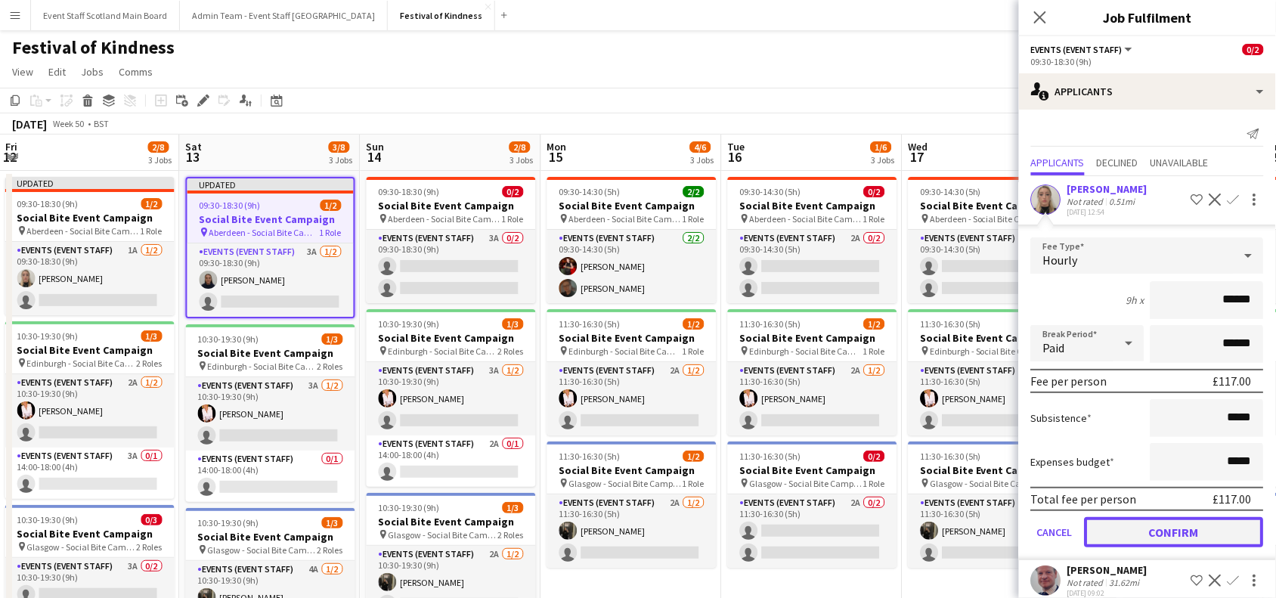
click at [1175, 527] on button "Confirm" at bounding box center [1173, 532] width 179 height 30
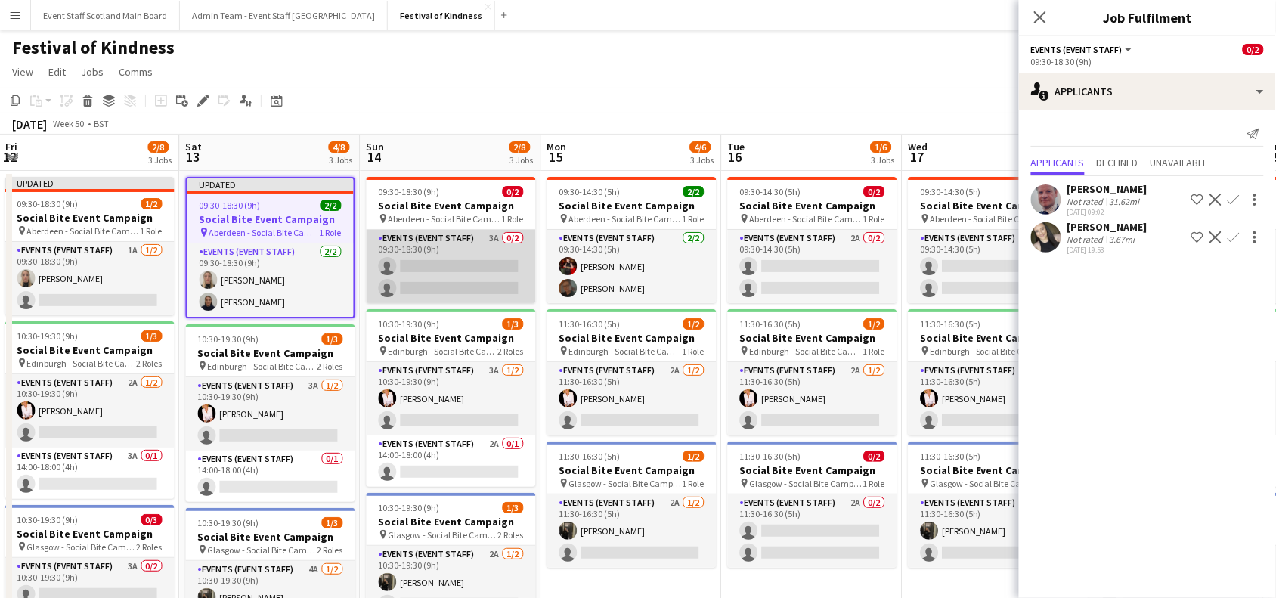
click at [453, 295] on app-card-role "Events (Event Staff) 3A 0/2 09:30-18:30 (9h) single-neutral-actions single-neut…" at bounding box center [450, 266] width 169 height 73
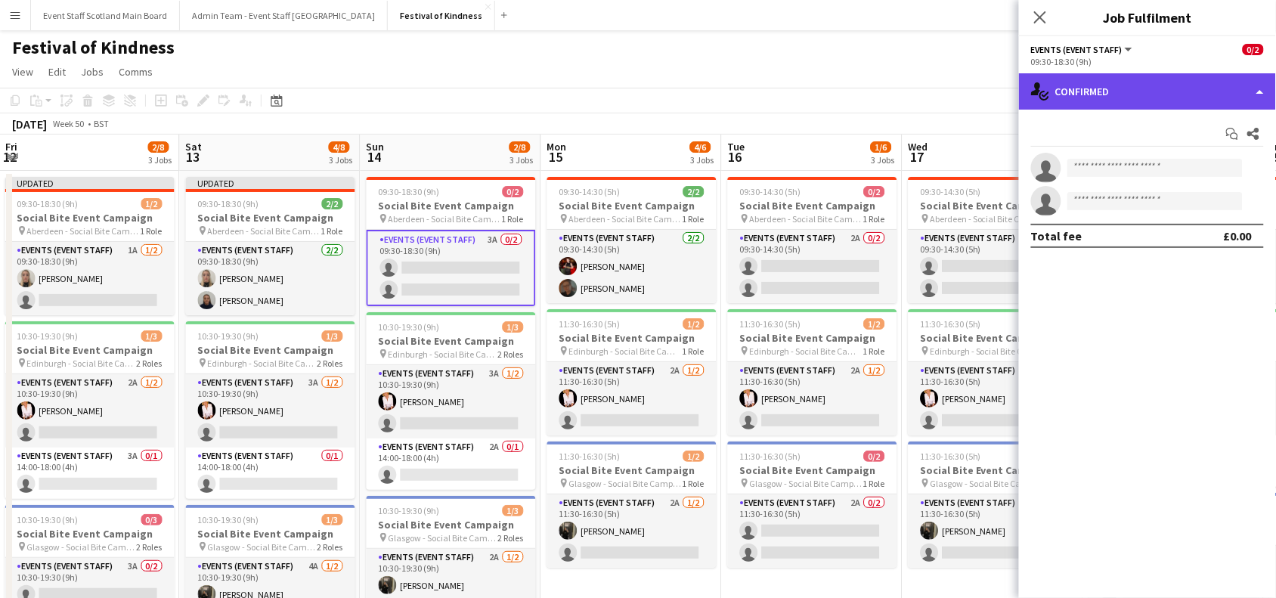
click at [1209, 88] on div "single-neutral-actions-check-2 Confirmed" at bounding box center [1147, 91] width 257 height 36
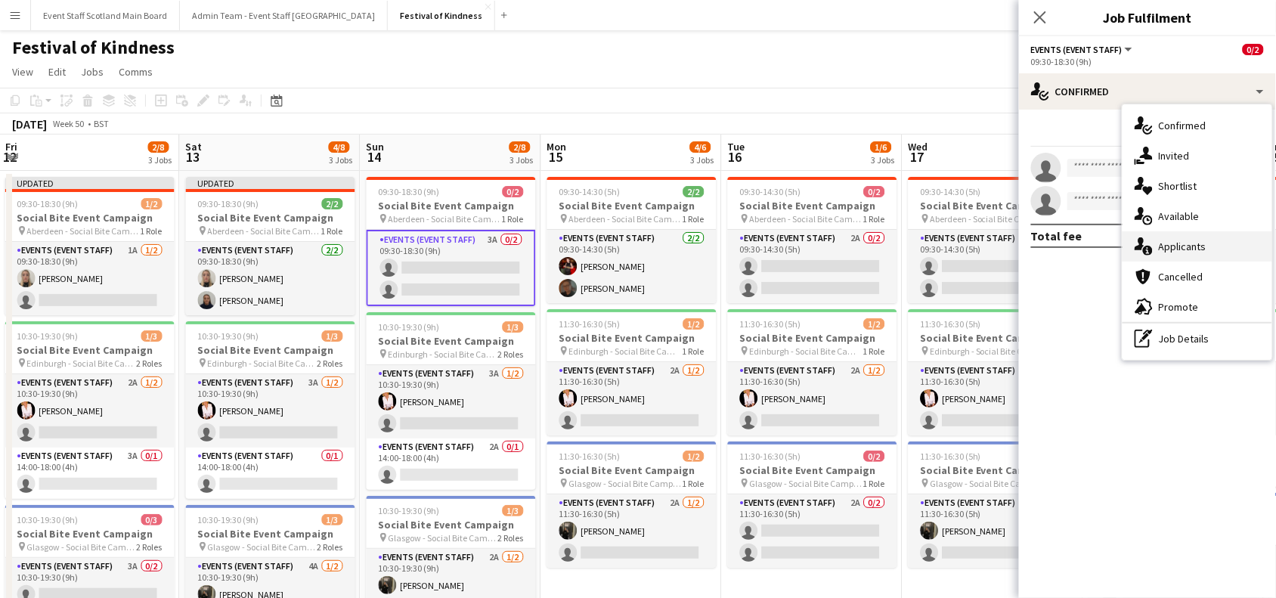
click at [1223, 254] on div "single-neutral-actions-information Applicants" at bounding box center [1197, 246] width 150 height 30
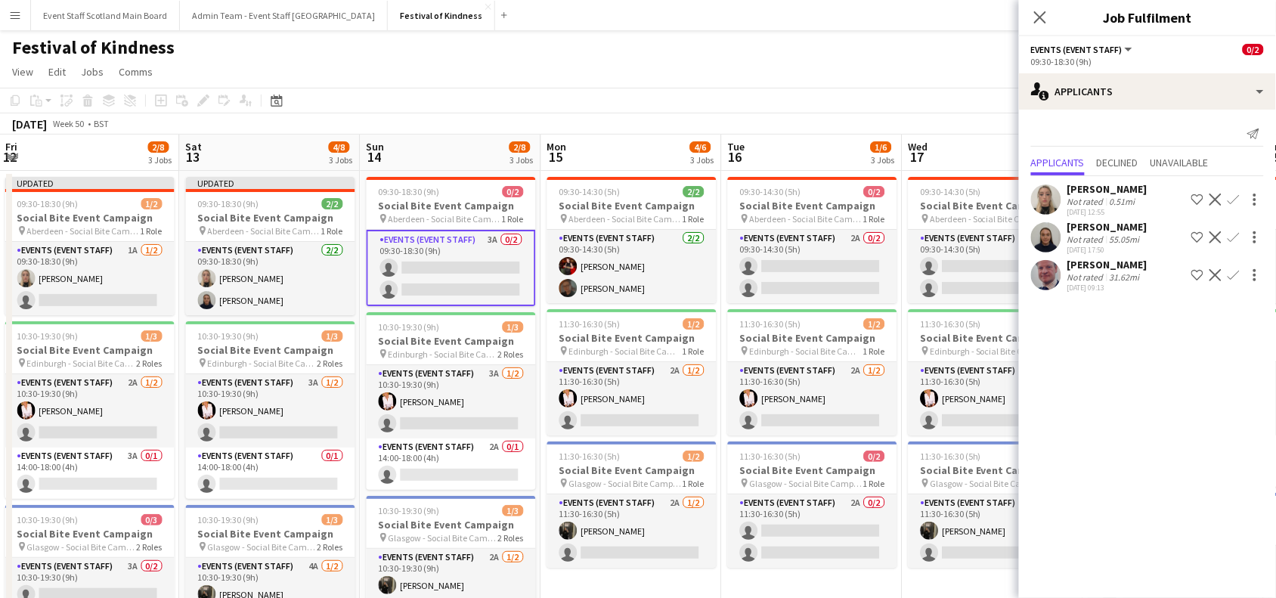
click at [1237, 237] on app-icon "Confirm" at bounding box center [1233, 237] width 12 height 12
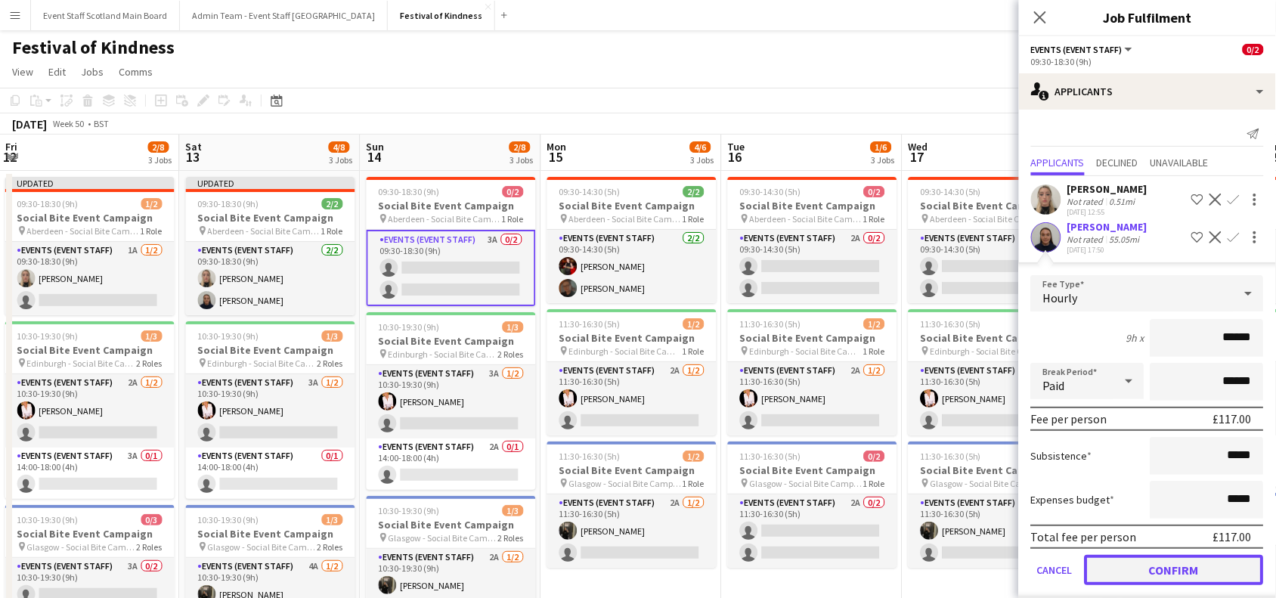
click at [1138, 567] on button "Confirm" at bounding box center [1173, 570] width 179 height 30
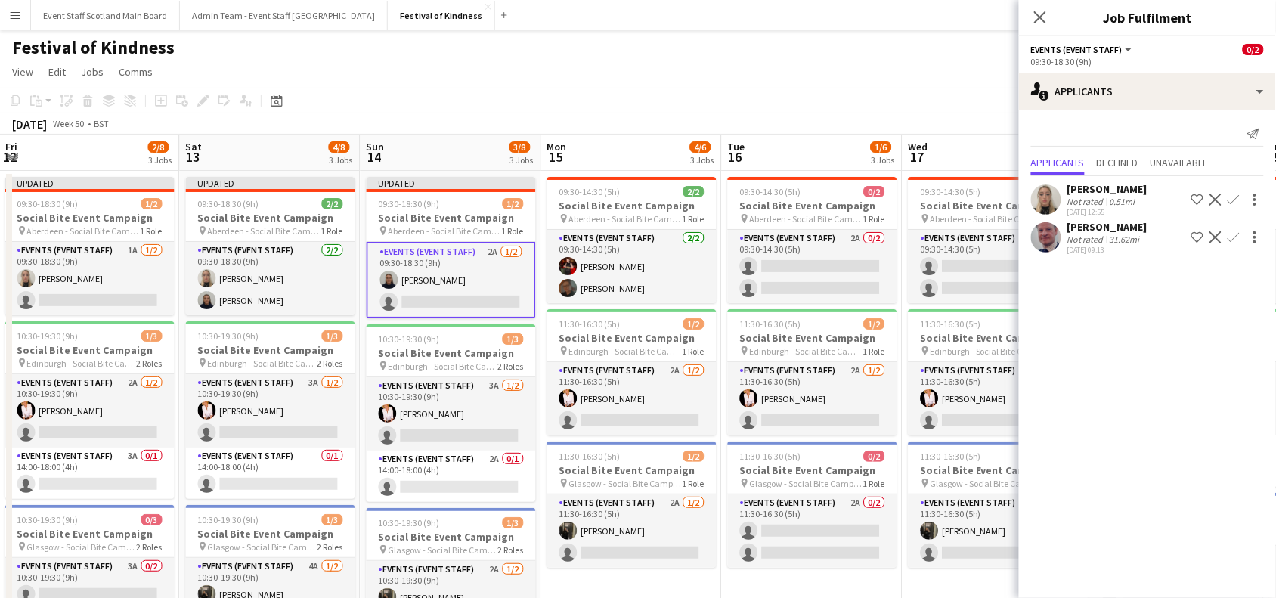
click at [1232, 242] on app-icon "Confirm" at bounding box center [1233, 237] width 12 height 12
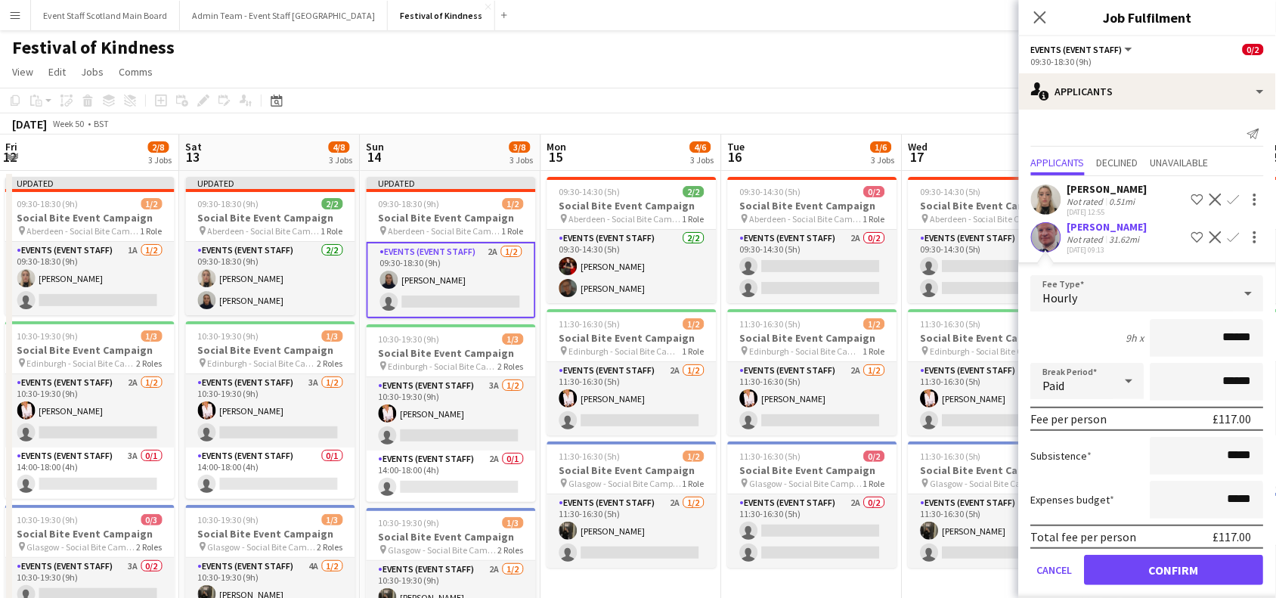
click at [1227, 202] on app-icon "Confirm" at bounding box center [1233, 199] width 12 height 12
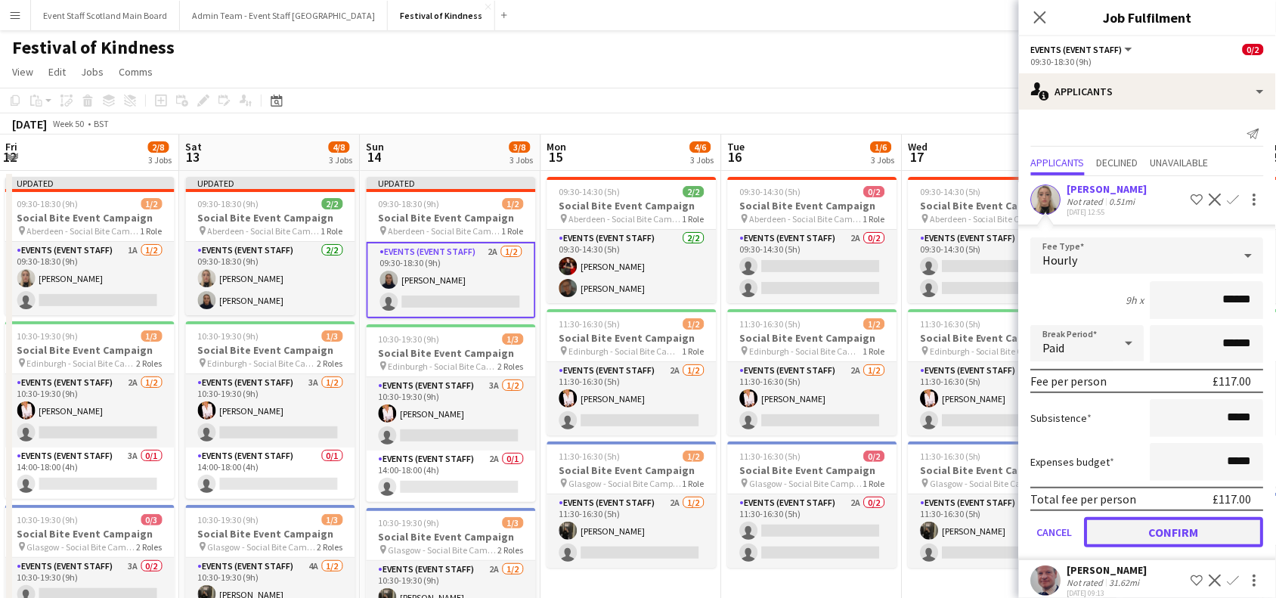
click at [1167, 525] on button "Confirm" at bounding box center [1173, 532] width 179 height 30
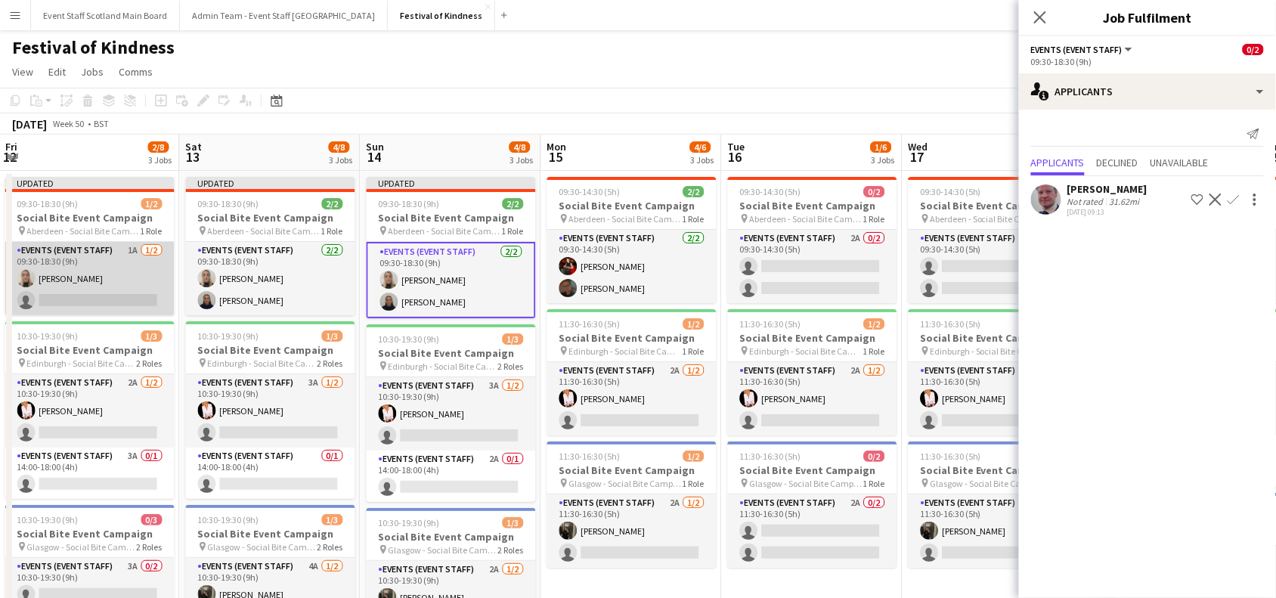
click at [91, 258] on app-card-role "Events (Event Staff) 1A [DATE] 09:30-18:30 (9h) [PERSON_NAME] single-neutral-ac…" at bounding box center [89, 278] width 169 height 73
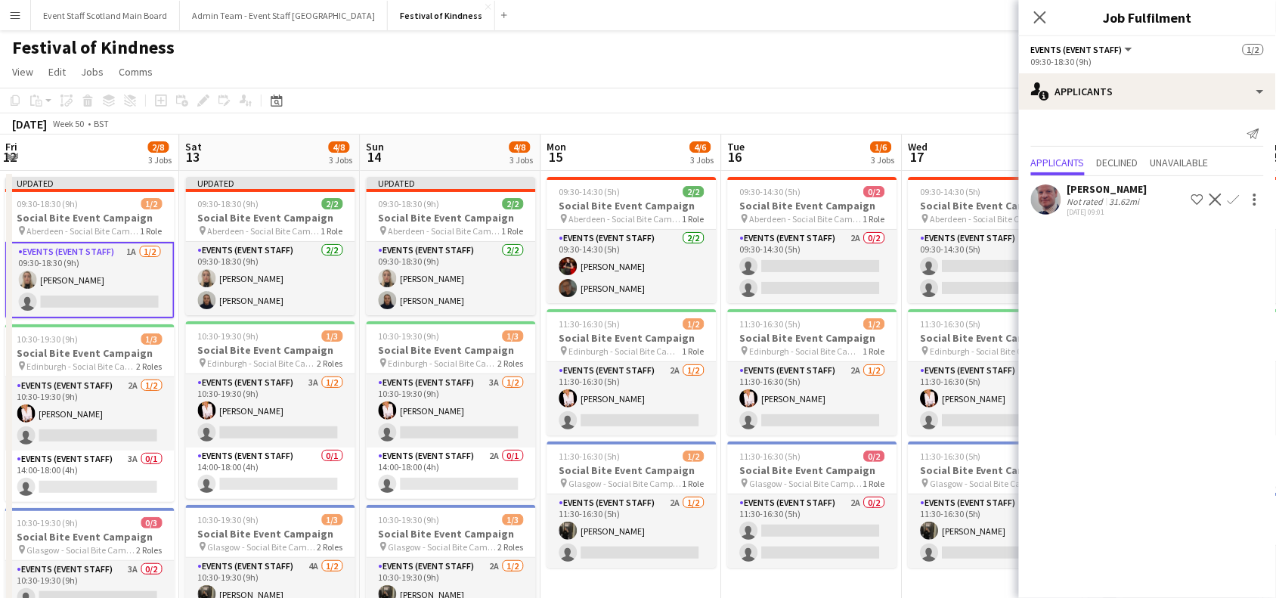
click at [1236, 194] on app-icon "Confirm" at bounding box center [1233, 199] width 12 height 12
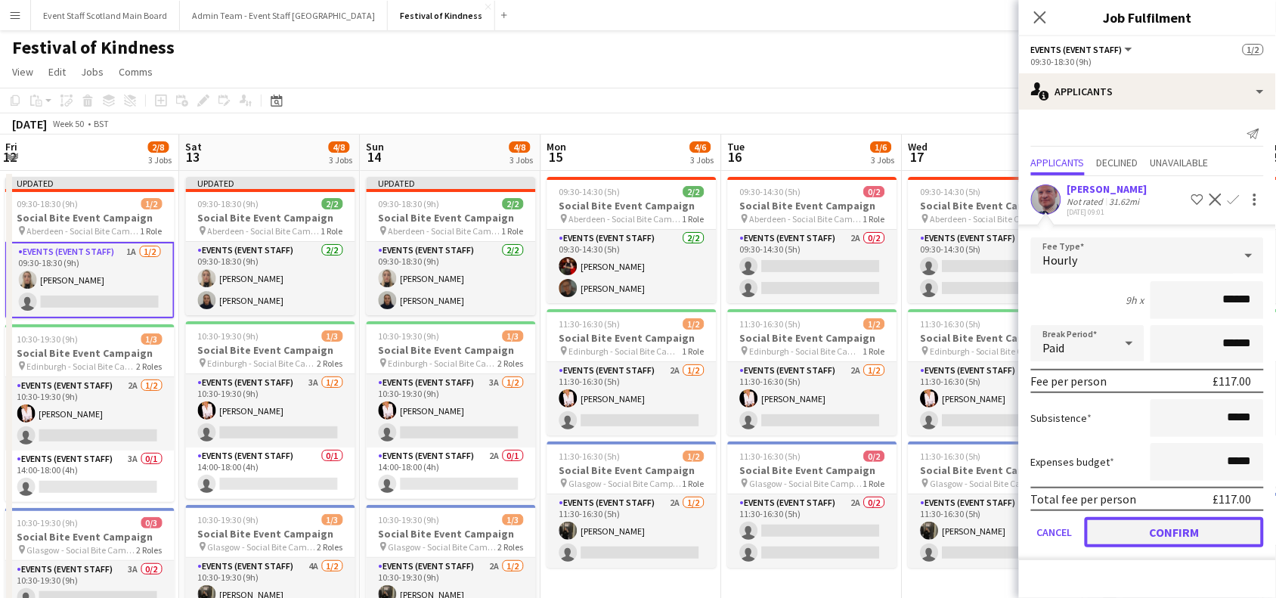
click at [1194, 519] on button "Confirm" at bounding box center [1173, 532] width 179 height 30
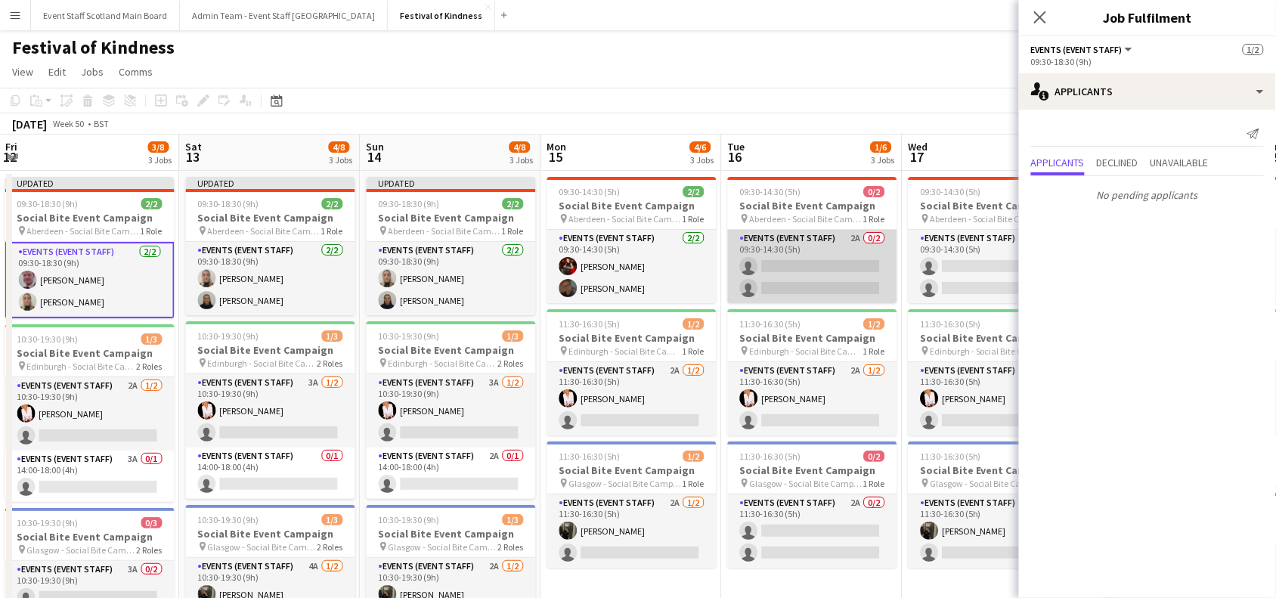
click at [845, 261] on app-card-role "Events (Event Staff) 2A 0/2 09:30-14:30 (5h) single-neutral-actions single-neut…" at bounding box center [812, 266] width 169 height 73
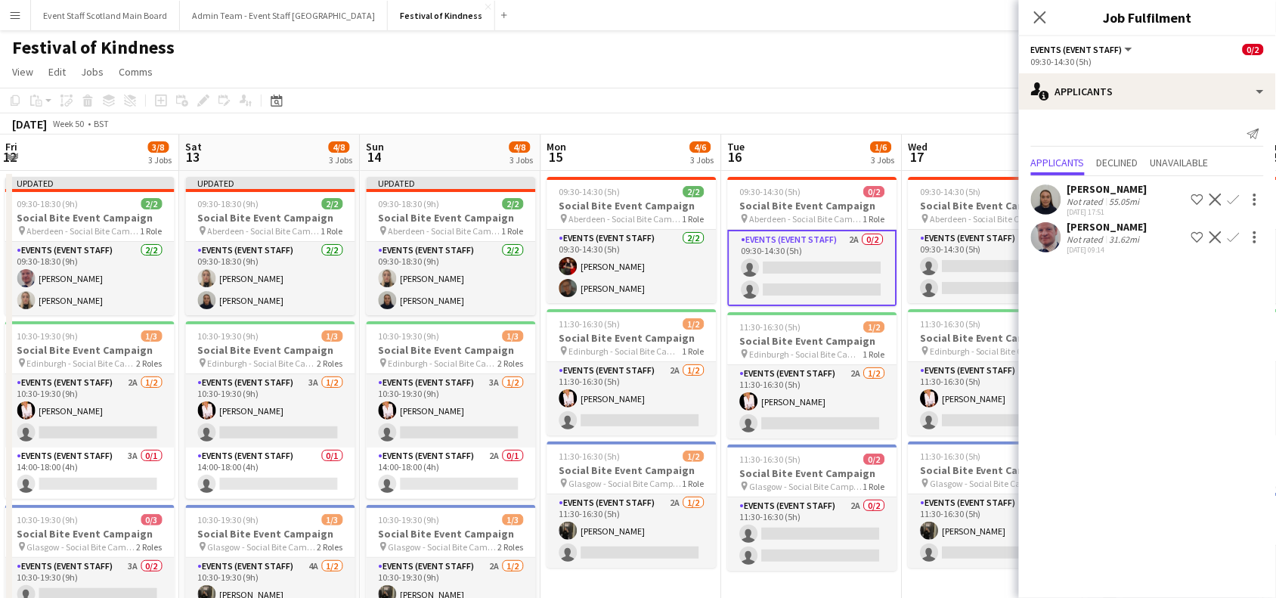
click at [1239, 194] on app-icon "Confirm" at bounding box center [1233, 199] width 12 height 12
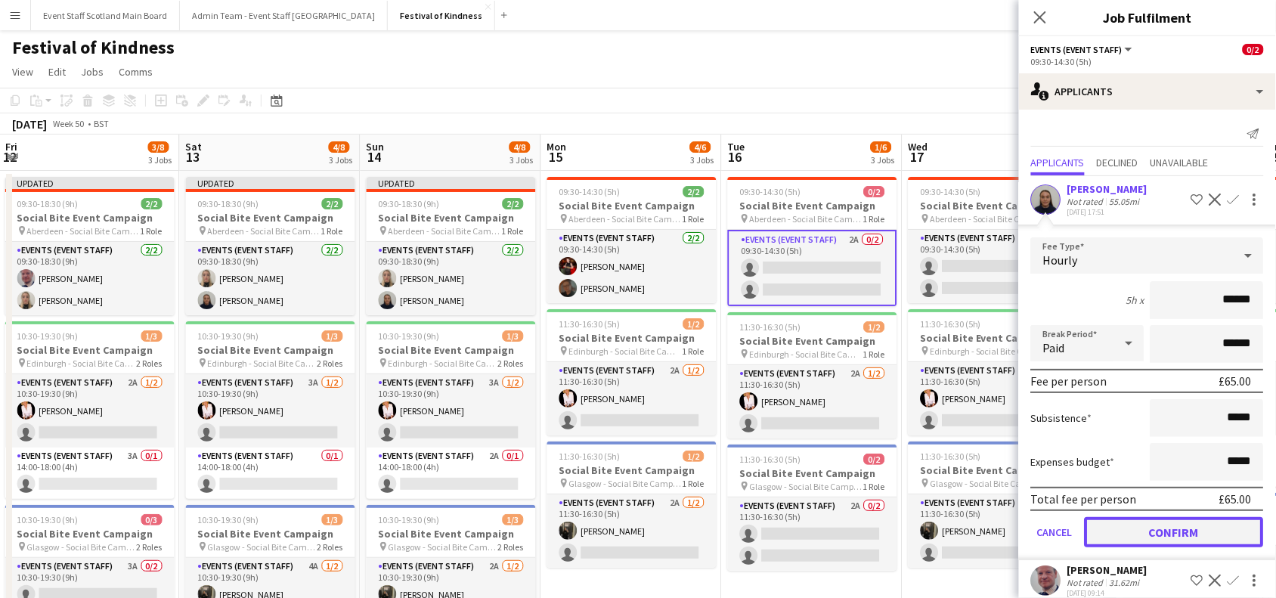
click at [1164, 531] on button "Confirm" at bounding box center [1173, 532] width 179 height 30
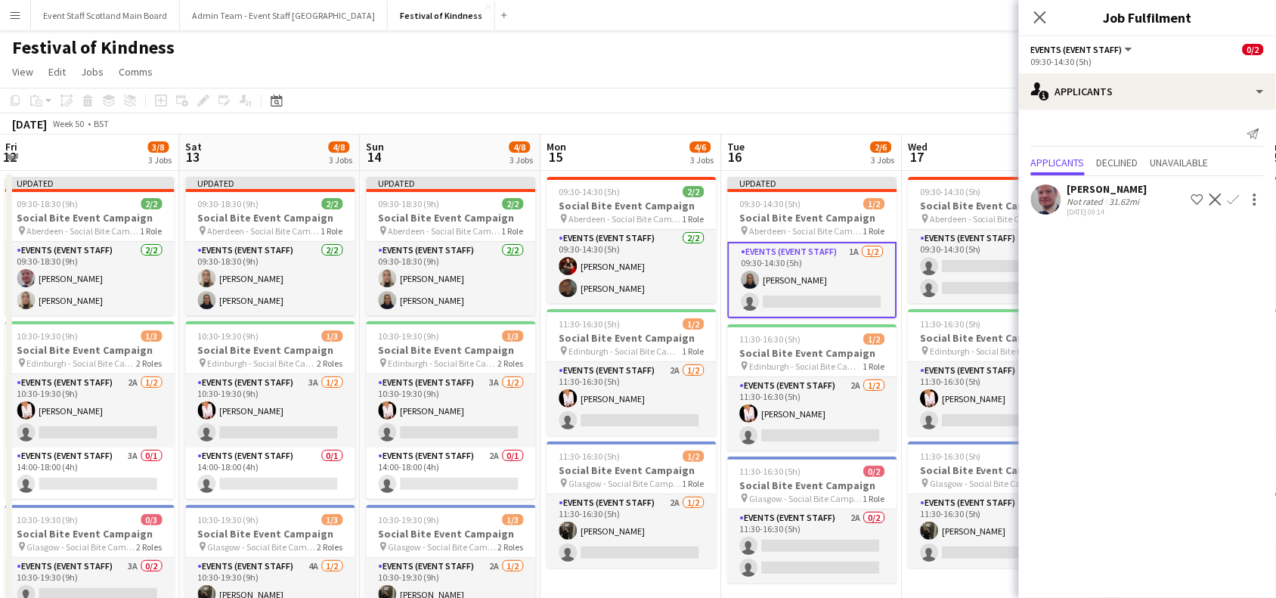
click at [1229, 198] on app-icon "Confirm" at bounding box center [1233, 199] width 12 height 12
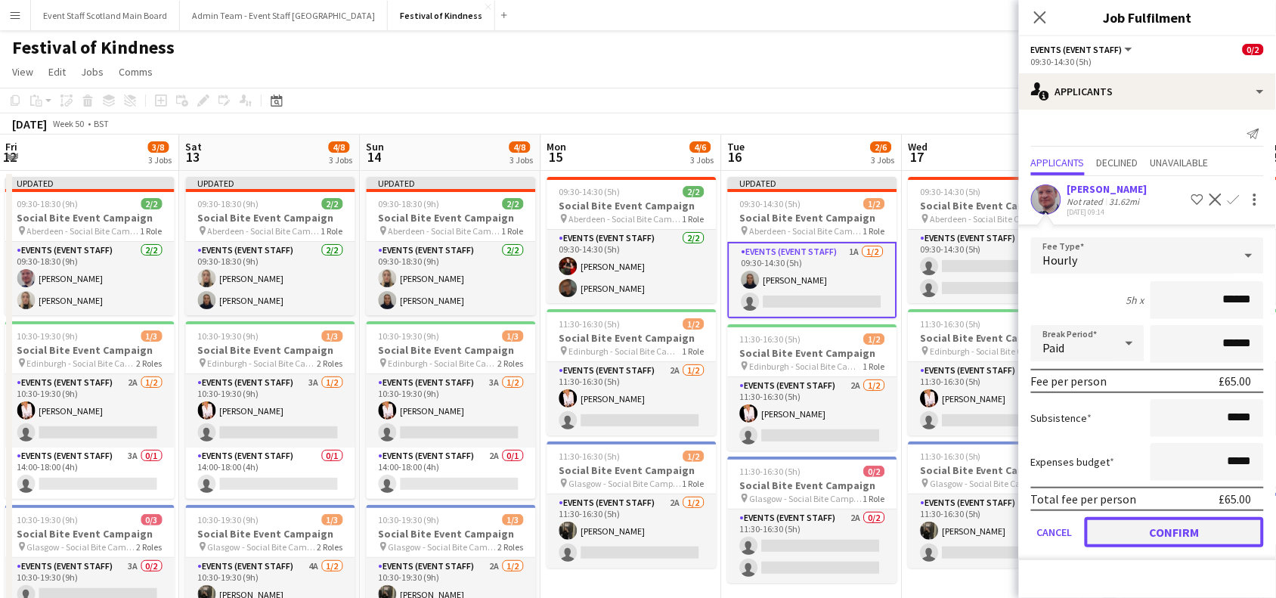
click at [1189, 527] on button "Confirm" at bounding box center [1173, 532] width 179 height 30
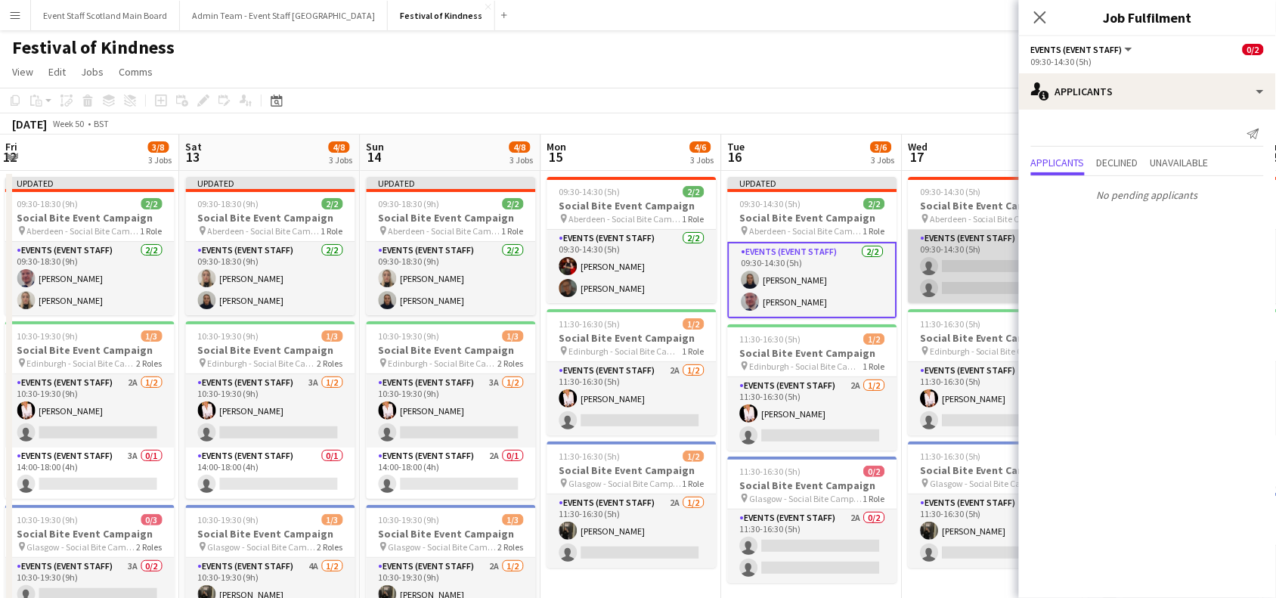
click at [991, 274] on app-card-role "Events (Event Staff) 2A 0/2 09:30-14:30 (5h) single-neutral-actions single-neut…" at bounding box center [992, 266] width 169 height 73
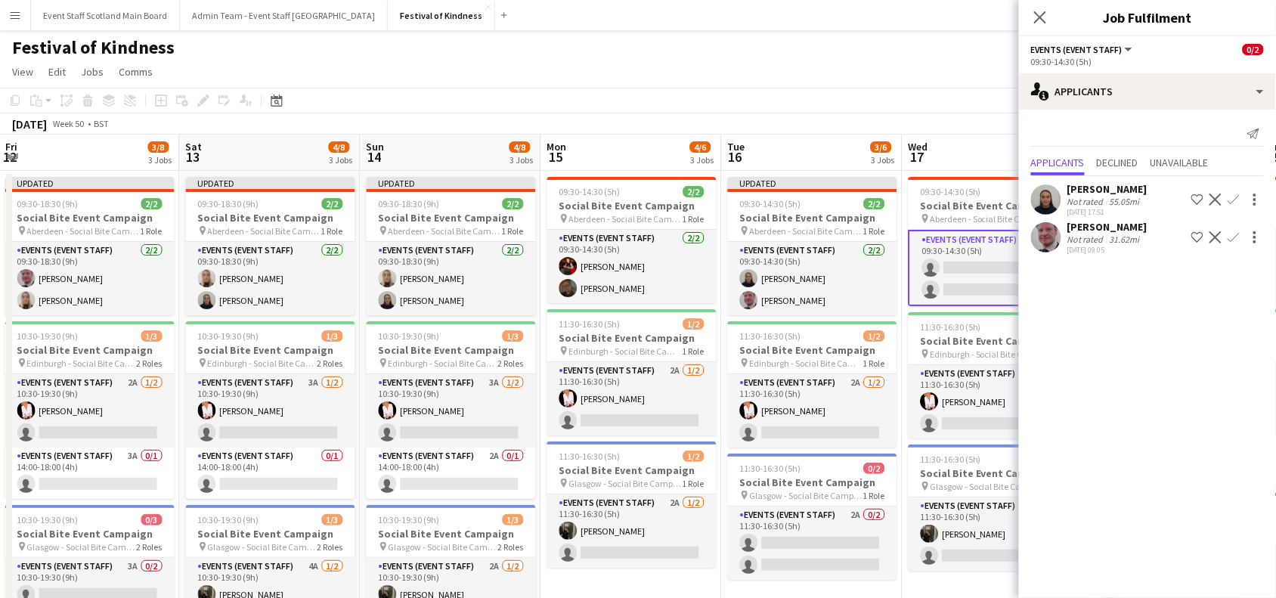
click at [1236, 199] on app-icon "Confirm" at bounding box center [1233, 199] width 12 height 12
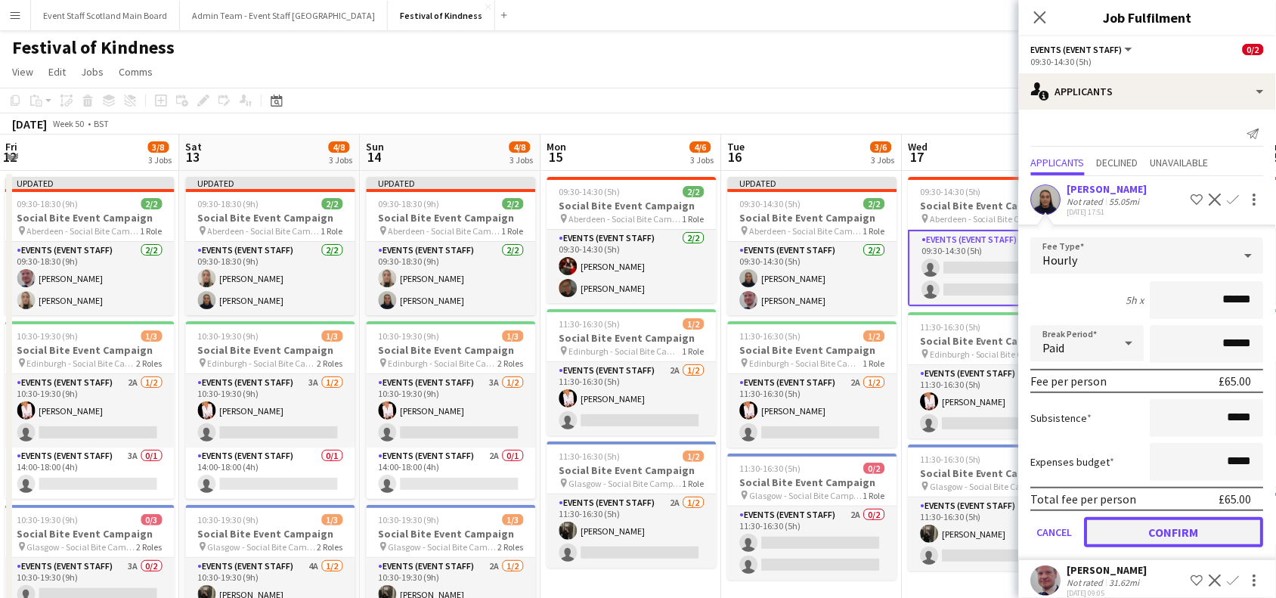
click at [1199, 521] on button "Confirm" at bounding box center [1173, 532] width 179 height 30
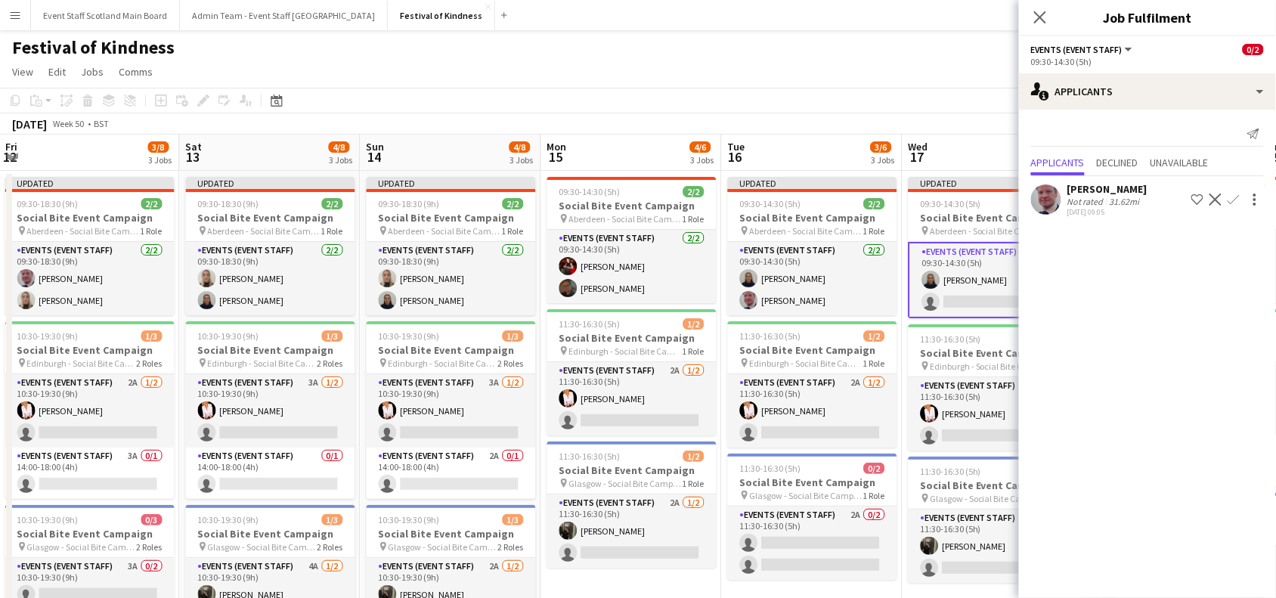
click at [1233, 200] on app-icon "Confirm" at bounding box center [1233, 199] width 12 height 12
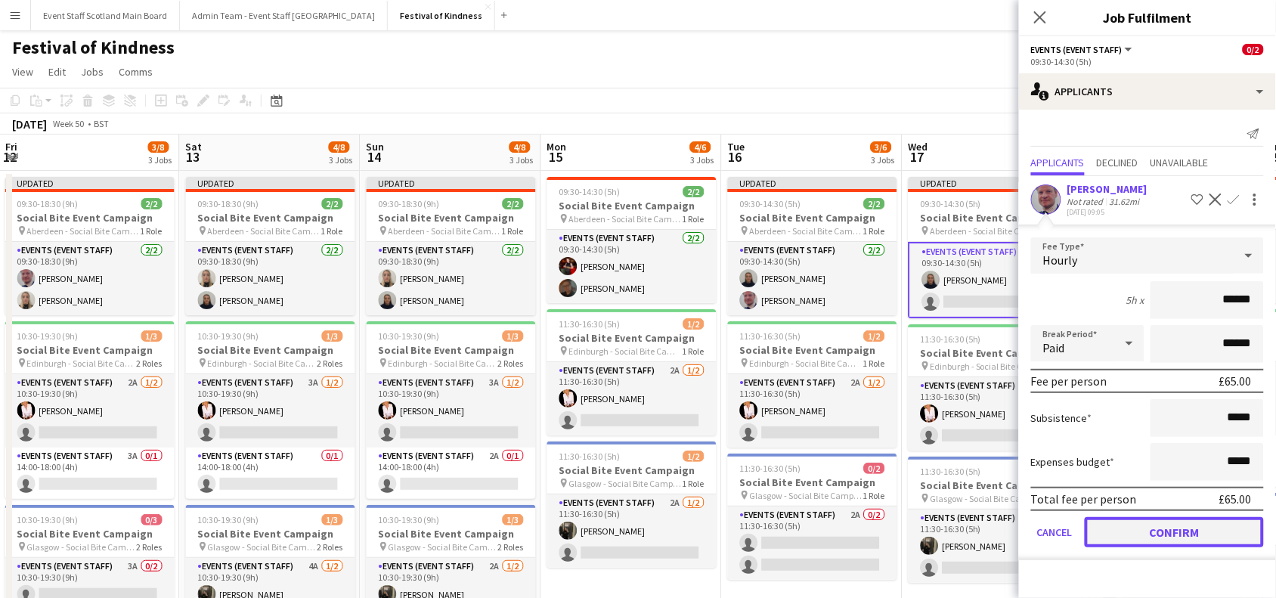
click at [1186, 538] on button "Confirm" at bounding box center [1173, 532] width 179 height 30
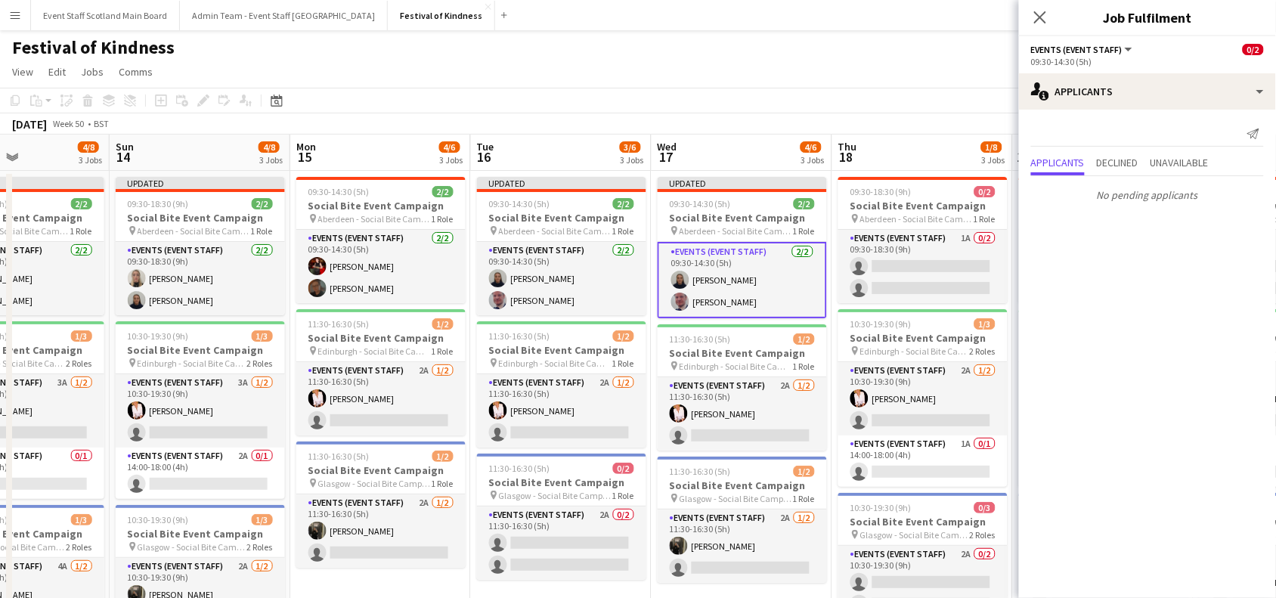
scroll to position [0, 595]
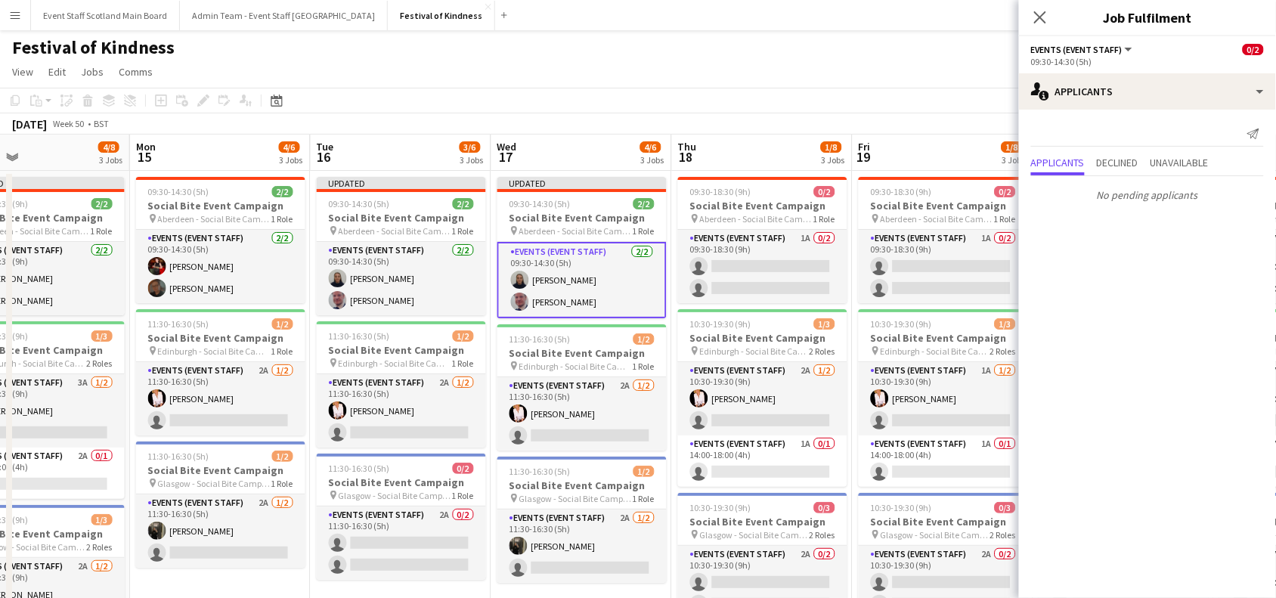
drag, startPoint x: 902, startPoint y: 315, endPoint x: 488, endPoint y: 383, distance: 418.9
click at [488, 383] on app-calendar-viewport "Thu 11 3/8 3 Jobs Fri 12 3/8 3 Jobs Sat 13 4/8 3 Jobs Sun 14 4/8 3 Jobs Mon 15 …" at bounding box center [638, 446] width 1276 height 623
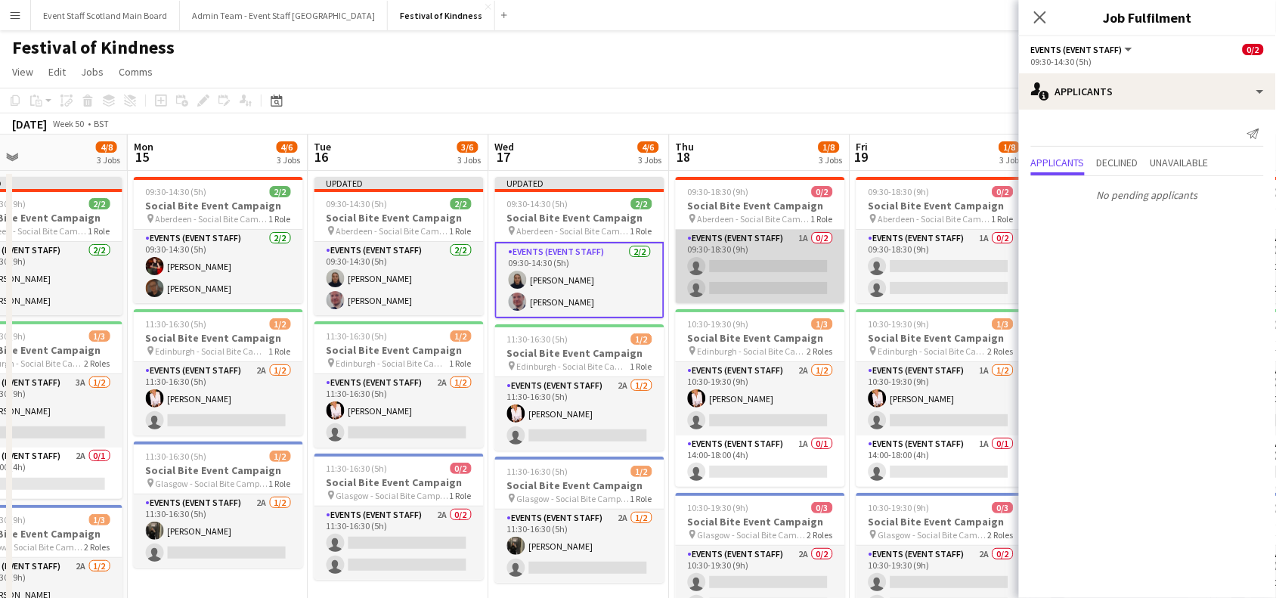
click at [799, 264] on app-card-role "Events (Event Staff) 1A 0/2 09:30-18:30 (9h) single-neutral-actions single-neut…" at bounding box center [760, 266] width 169 height 73
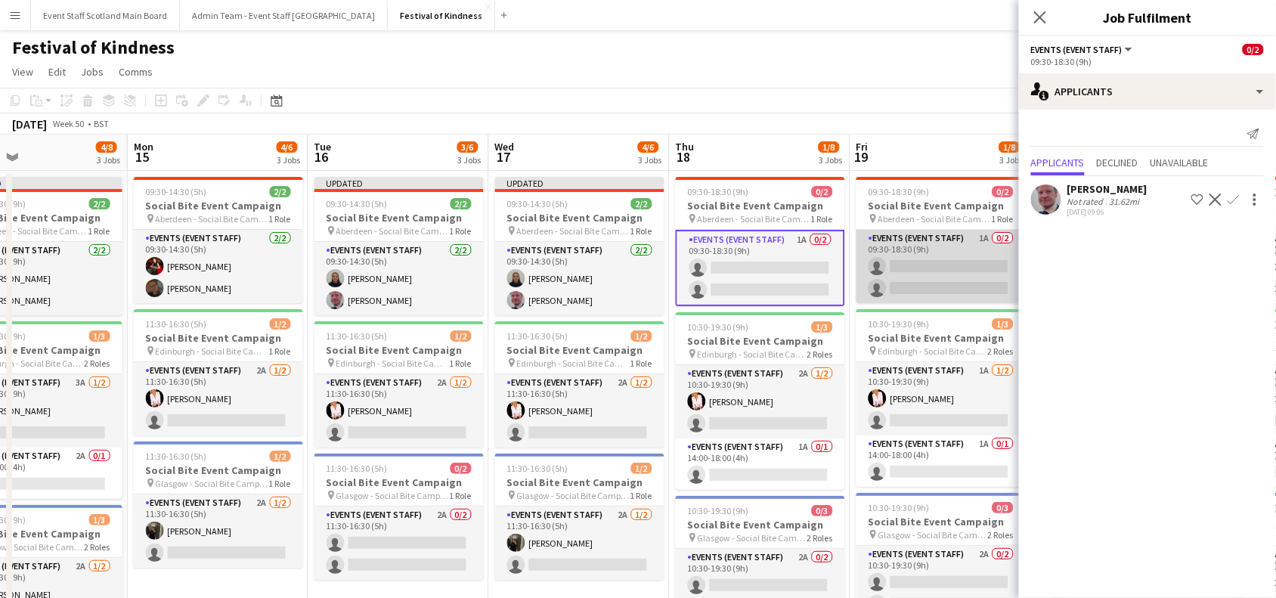
click at [905, 274] on app-card-role "Events (Event Staff) 1A 0/2 09:30-18:30 (9h) single-neutral-actions single-neut…" at bounding box center [940, 266] width 169 height 73
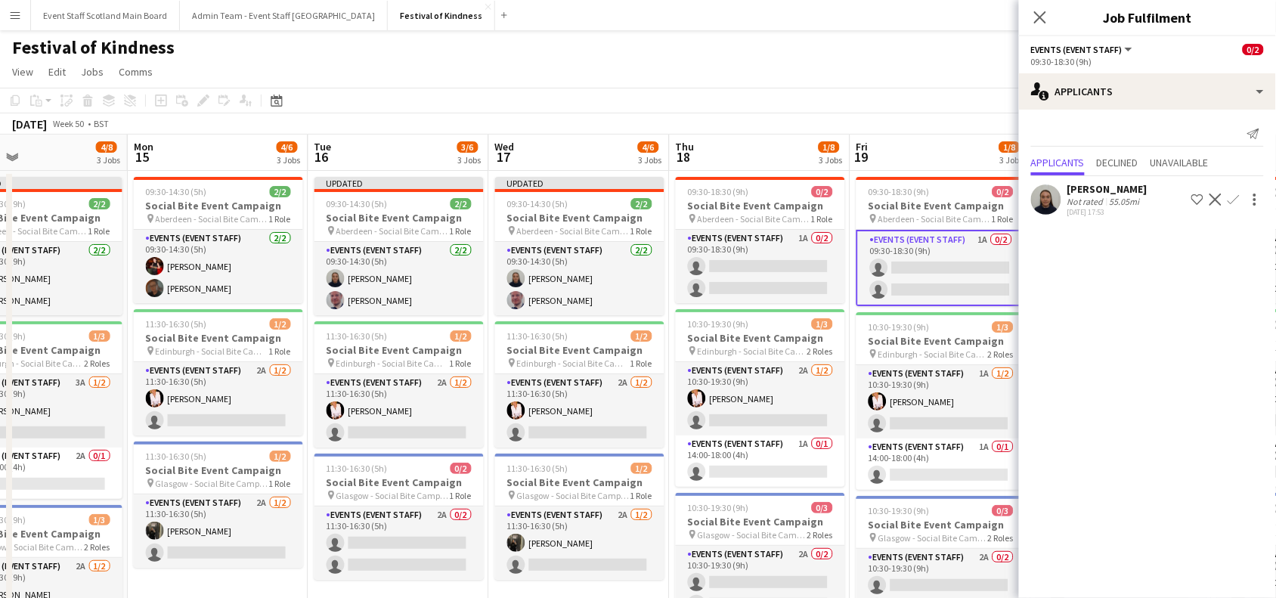
click at [1236, 199] on app-icon "Confirm" at bounding box center [1233, 199] width 12 height 12
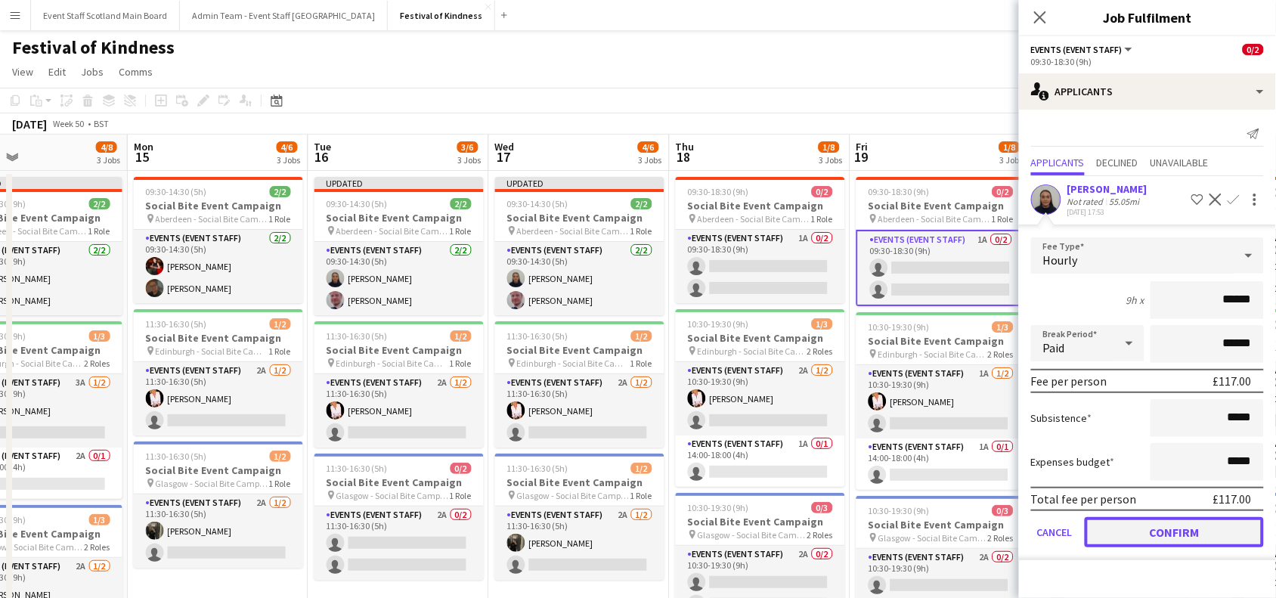
click at [1192, 526] on button "Confirm" at bounding box center [1173, 532] width 179 height 30
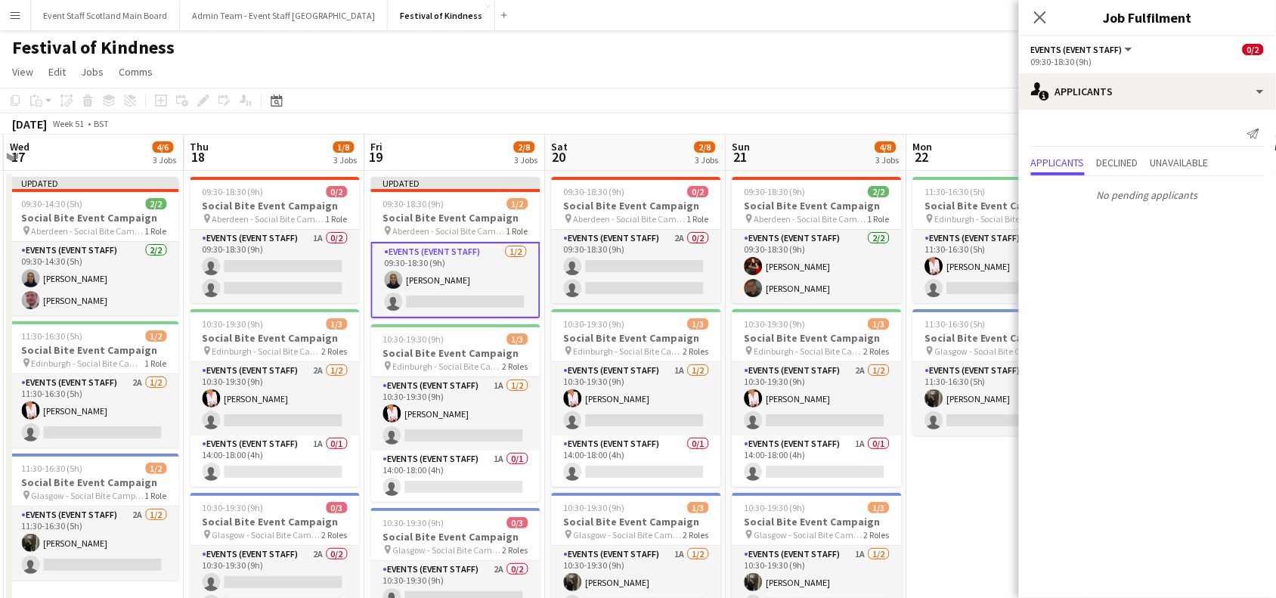
drag, startPoint x: 850, startPoint y: 314, endPoint x: 357, endPoint y: 433, distance: 506.8
click at [357, 433] on app-calendar-viewport "Sat 13 4/8 3 Jobs Sun 14 4/8 3 Jobs Mon 15 4/6 3 Jobs Tue 16 3/6 3 Jobs Wed 17 …" at bounding box center [638, 446] width 1276 height 623
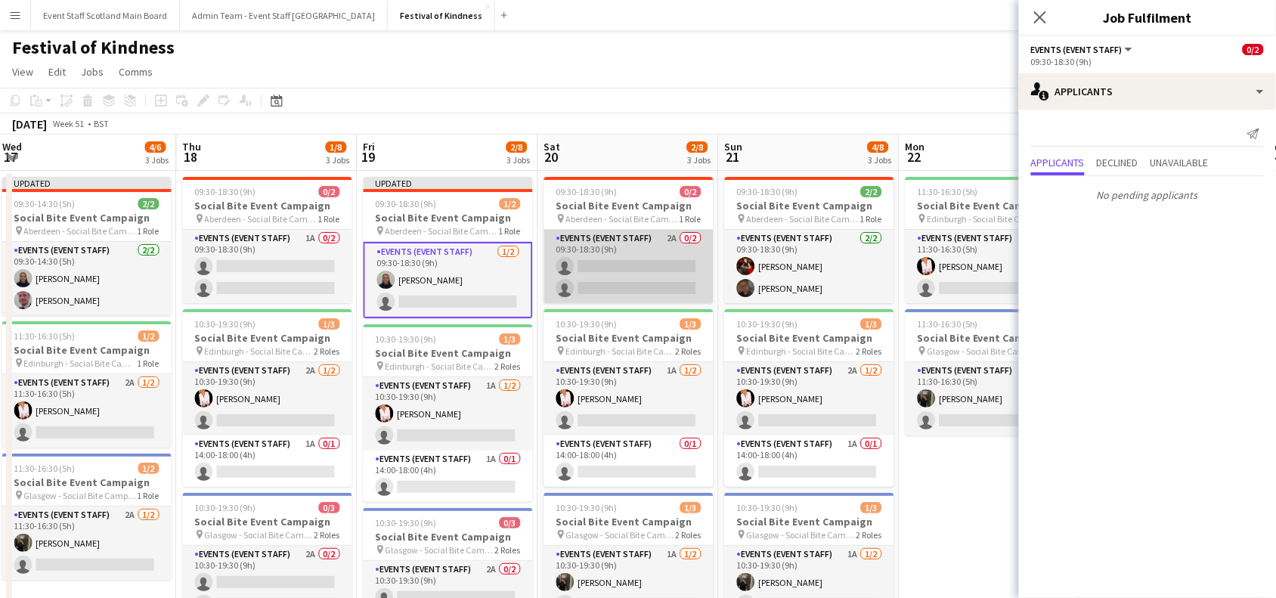
click at [665, 277] on app-card-role "Events (Event Staff) 2A 0/2 09:30-18:30 (9h) single-neutral-actions single-neut…" at bounding box center [628, 266] width 169 height 73
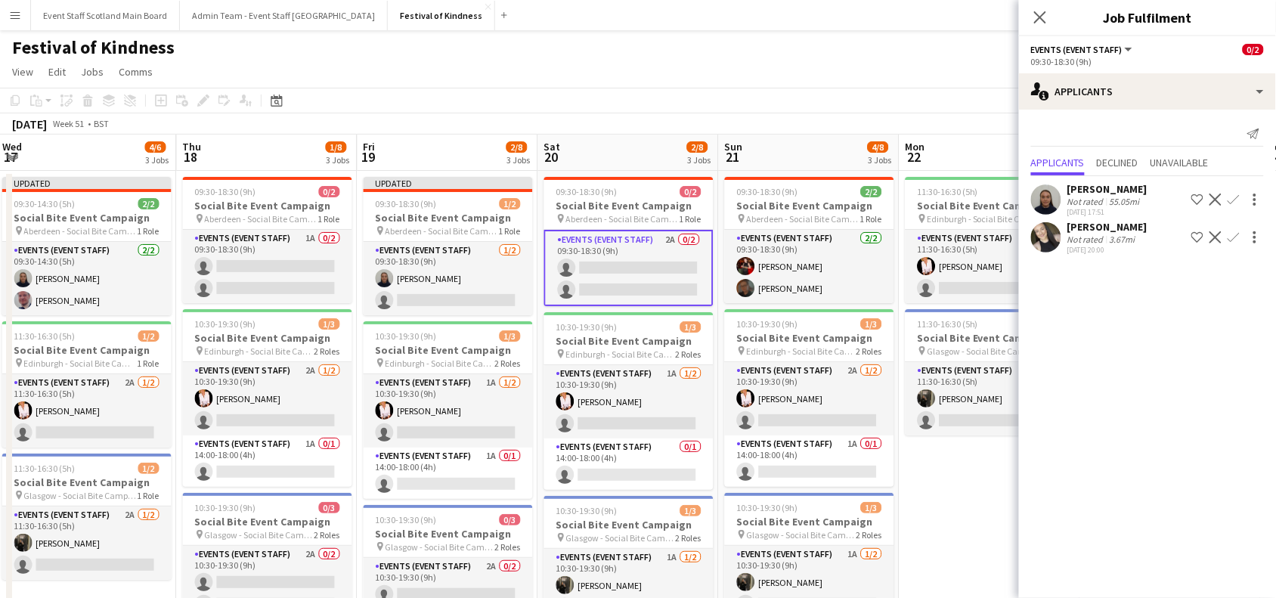
click at [1238, 196] on app-icon "Confirm" at bounding box center [1233, 199] width 12 height 12
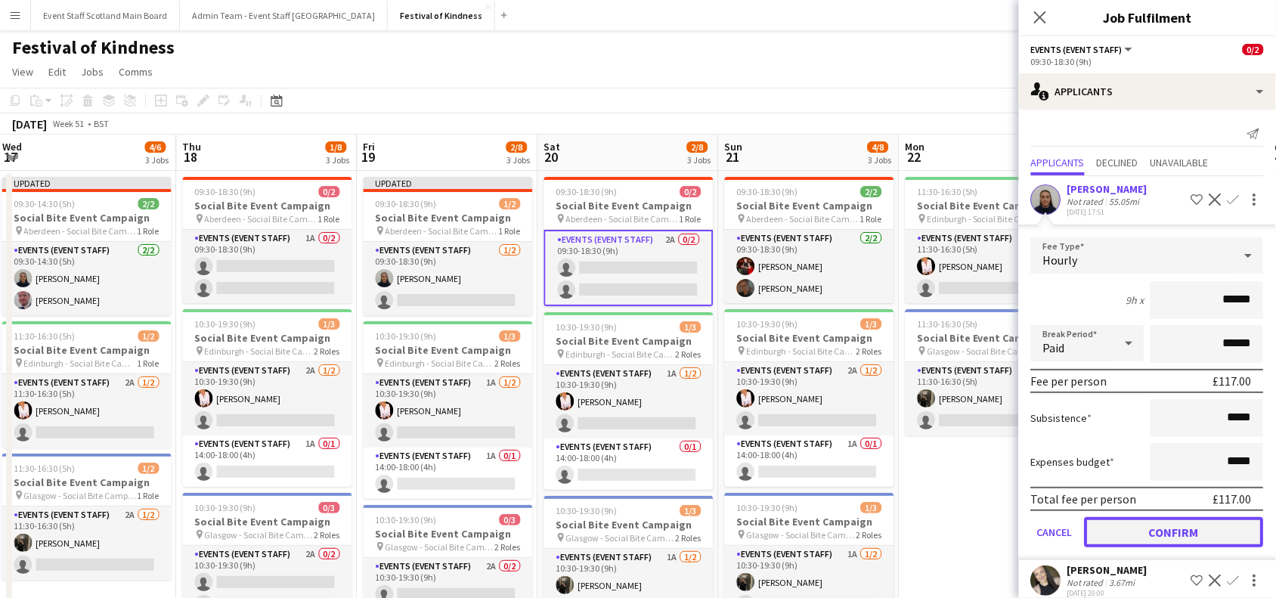
click at [1175, 531] on button "Confirm" at bounding box center [1173, 532] width 179 height 30
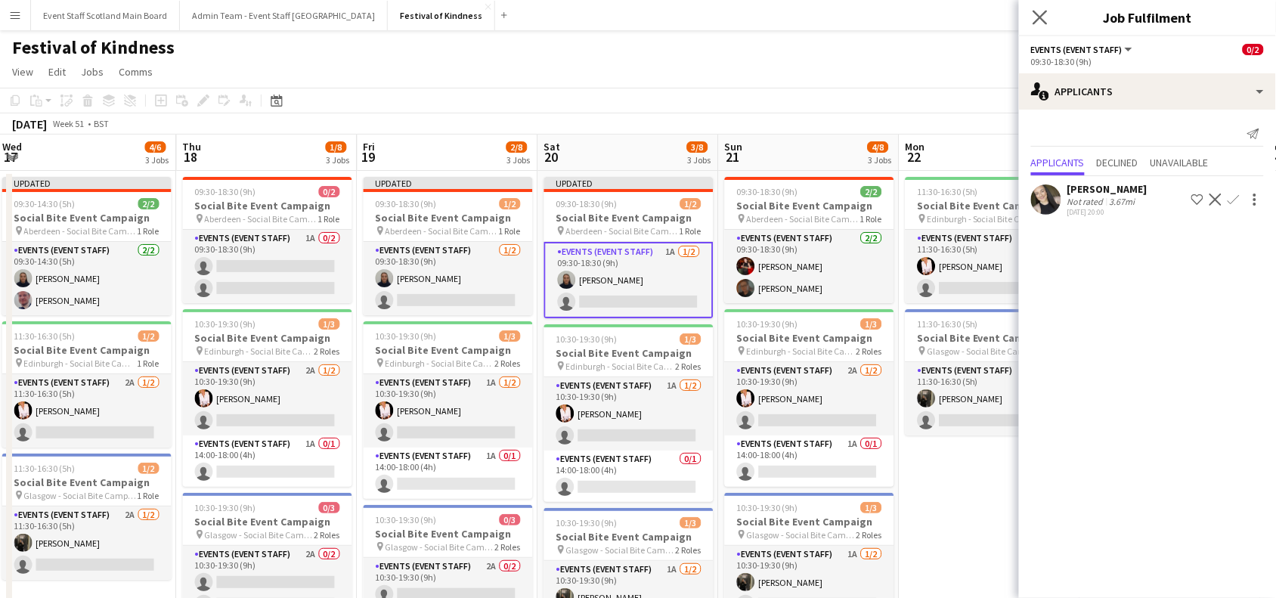
click at [1036, 8] on app-icon "Close pop-in" at bounding box center [1040, 18] width 22 height 22
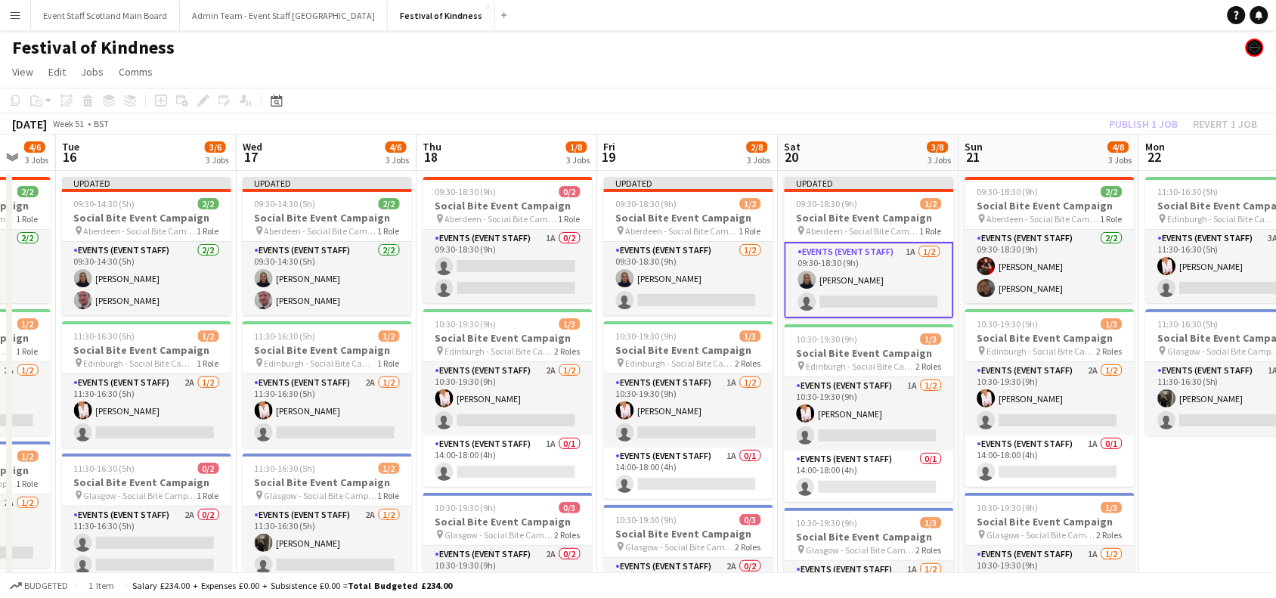
scroll to position [0, 447]
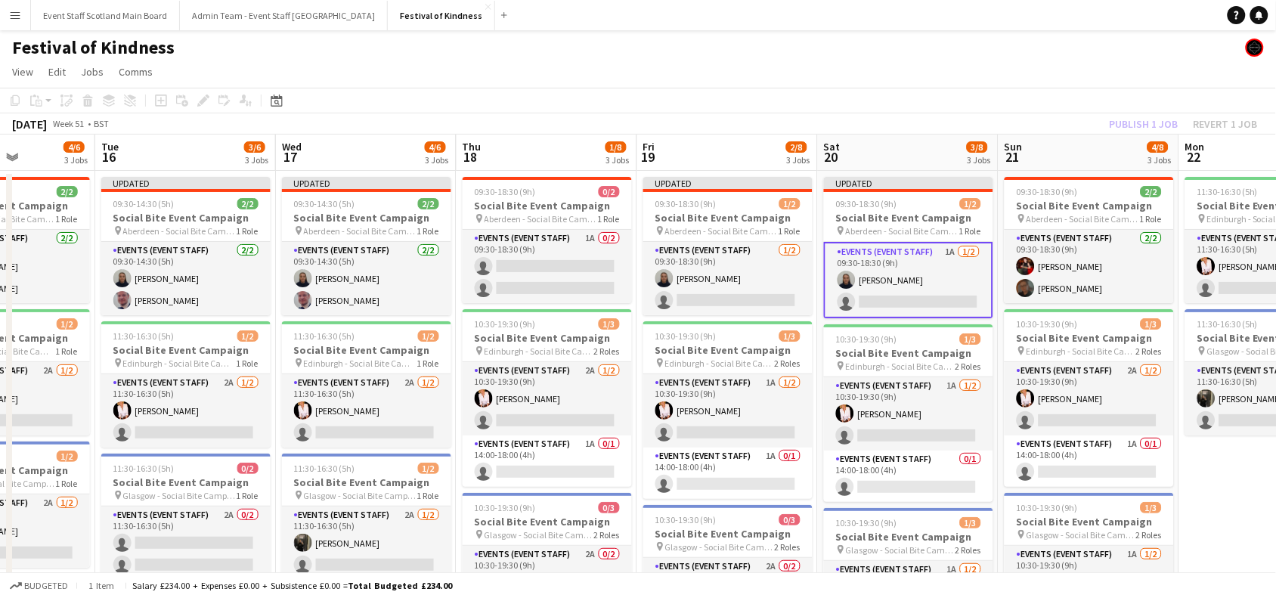
drag, startPoint x: 990, startPoint y: 510, endPoint x: 1289, endPoint y: 453, distance: 304.6
click at [1276, 453] on html "Menu Boards Boards Boards All jobs Status Workforce Workforce My Workforce Recr…" at bounding box center [638, 391] width 1276 height 783
click at [96, 351] on app-date-cell "Updated 09:30-14:30 (5h) 2/2 Social Bite Event Campaign pin Aberdeen - Social B…" at bounding box center [185, 464] width 181 height 586
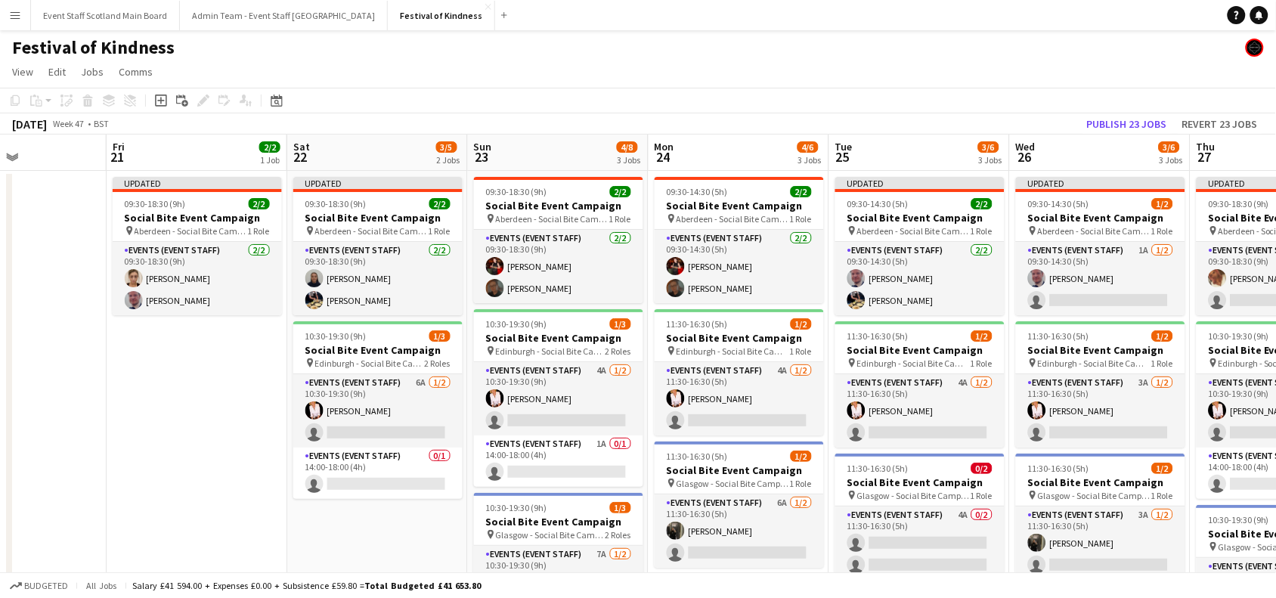
scroll to position [0, 423]
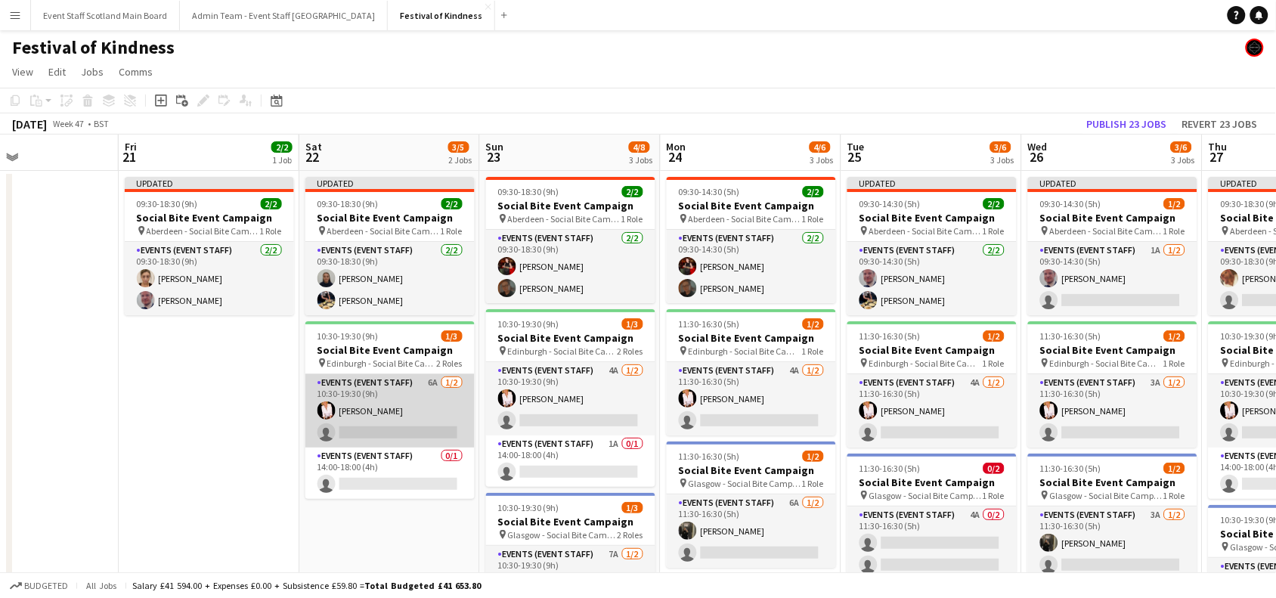
click at [399, 417] on app-card-role "Events (Event Staff) 6A [DATE] 10:30-19:30 (9h) [PERSON_NAME] single-neutral-ac…" at bounding box center [389, 410] width 169 height 73
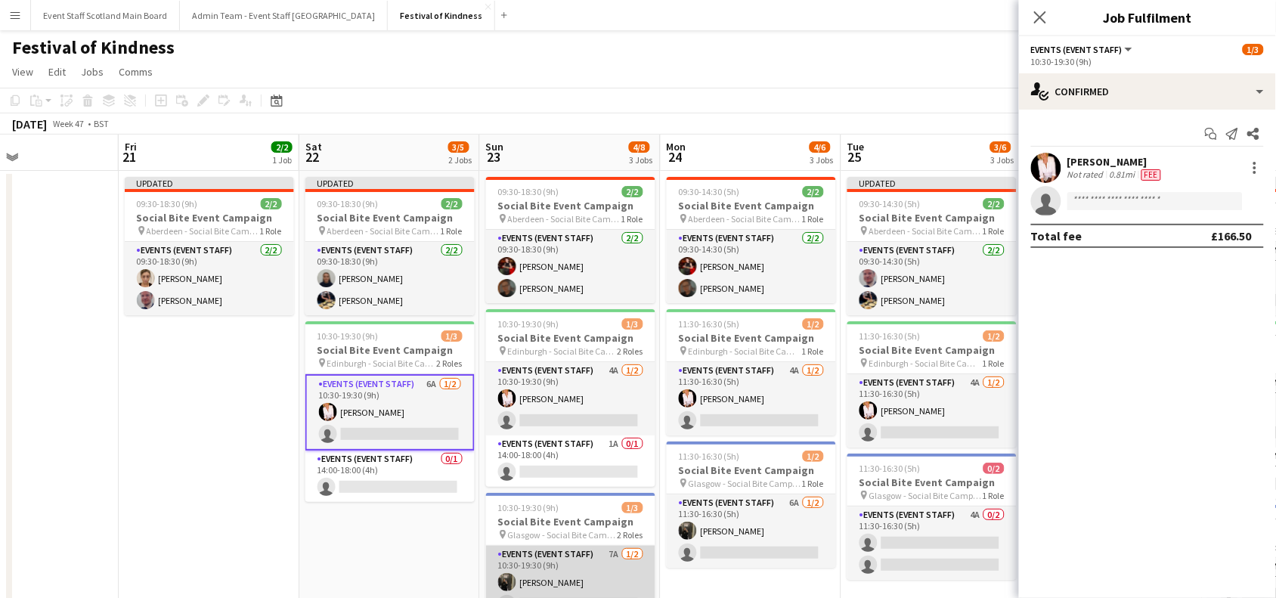
click at [588, 572] on app-card-role "Events (Event Staff) 7A [DATE] 10:30-19:30 (9h) [PERSON_NAME] single-neutral-ac…" at bounding box center [570, 582] width 169 height 73
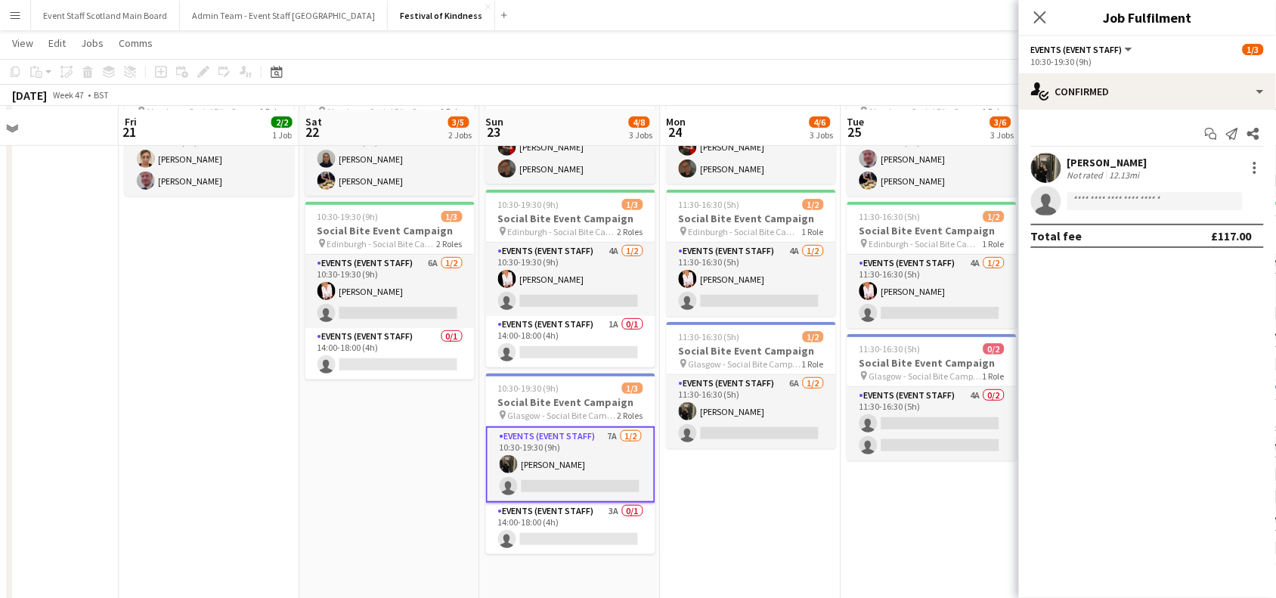
scroll to position [146, 0]
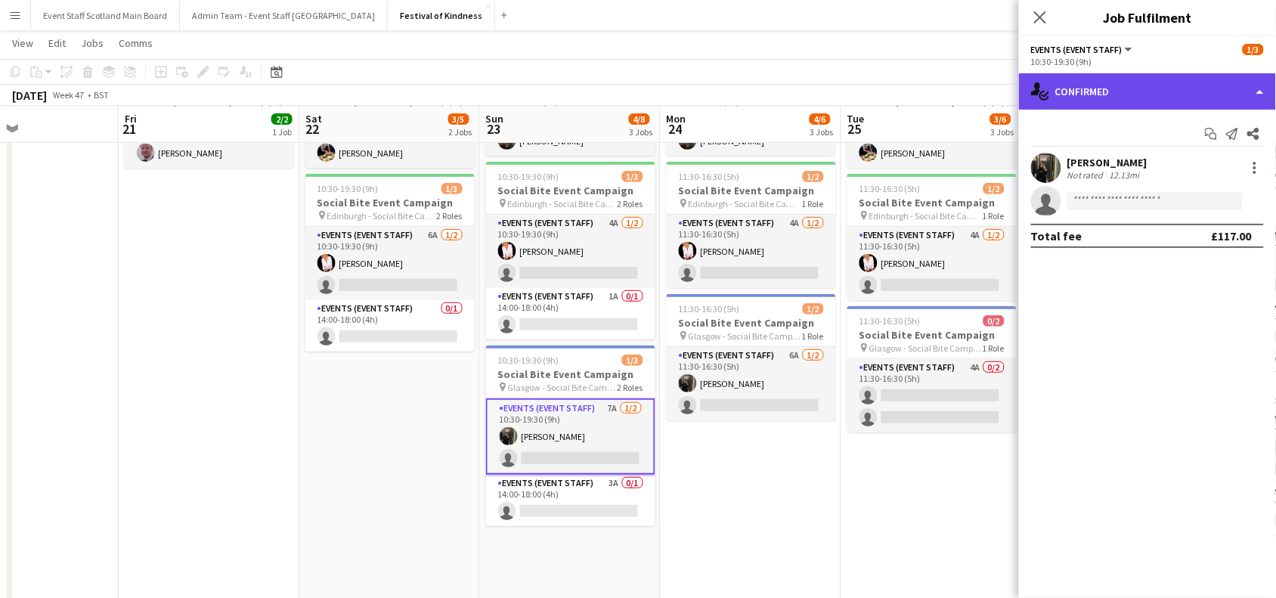
click at [1215, 94] on div "single-neutral-actions-check-2 Confirmed" at bounding box center [1147, 91] width 257 height 36
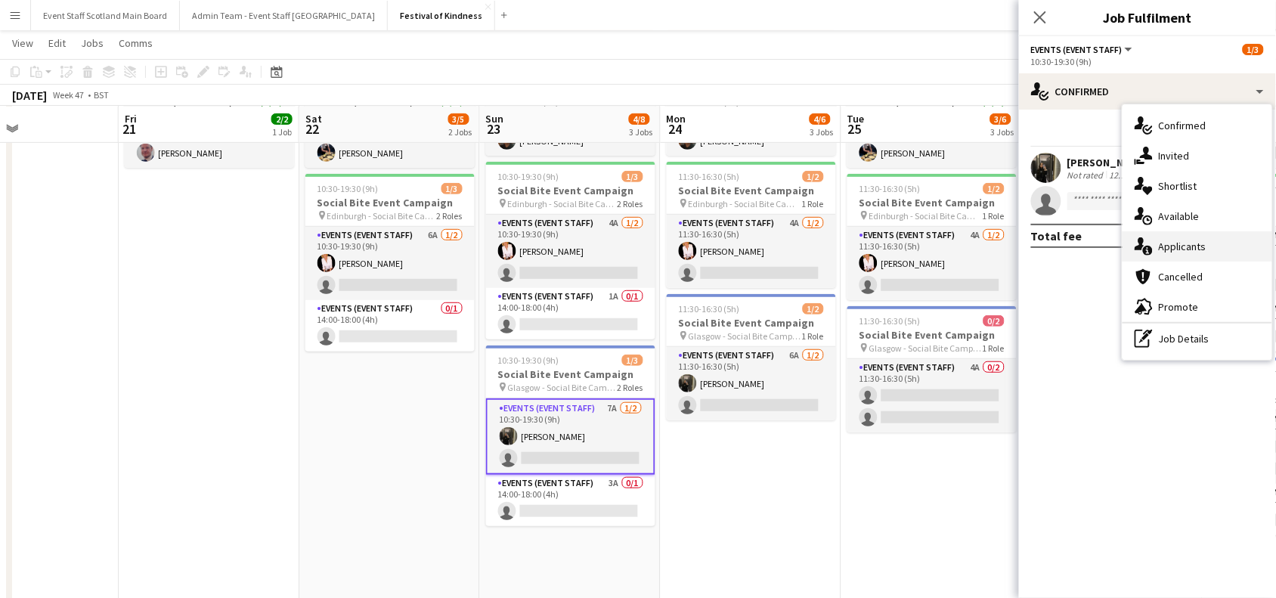
click at [1187, 240] on span "Applicants" at bounding box center [1182, 247] width 48 height 14
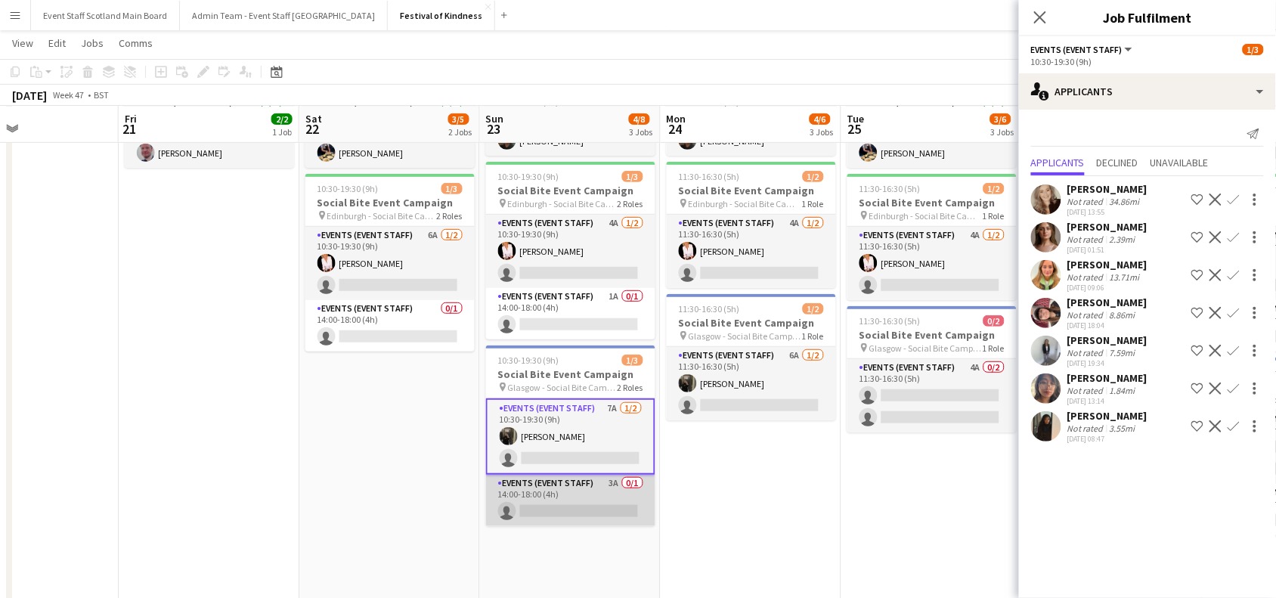
click at [539, 518] on app-card-role "Events (Event Staff) 3A 0/1 14:00-18:00 (4h) single-neutral-actions" at bounding box center [570, 500] width 169 height 51
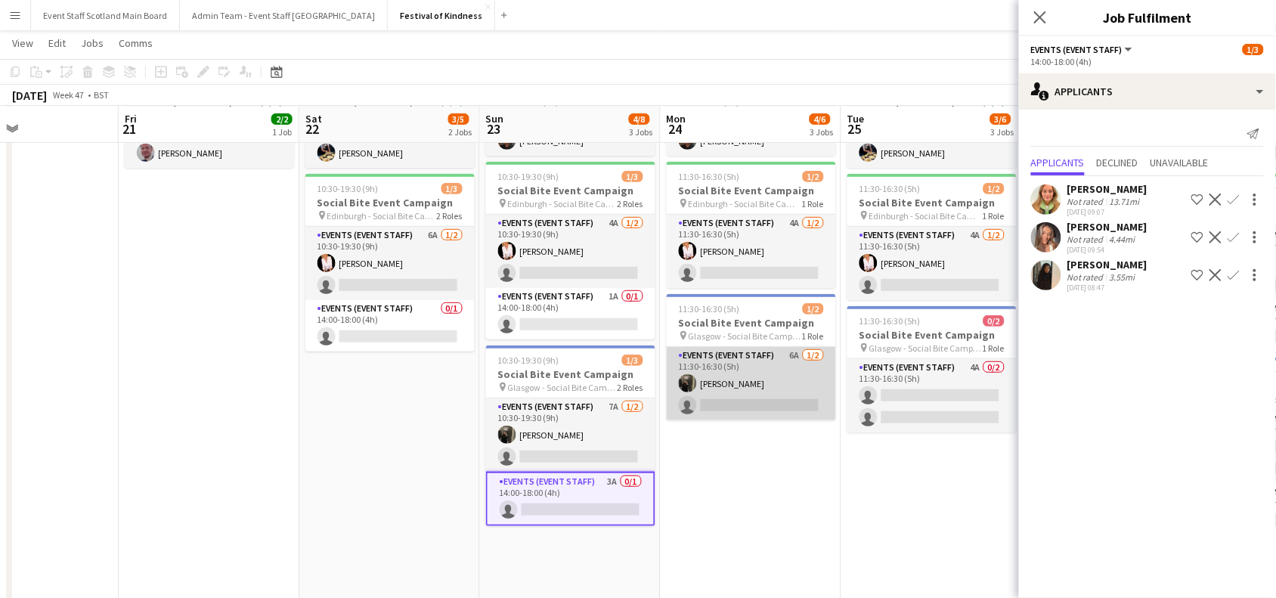
click at [786, 363] on app-card-role "Events (Event Staff) 6A [DATE] 11:30-16:30 (5h) [PERSON_NAME] single-neutral-ac…" at bounding box center [750, 383] width 169 height 73
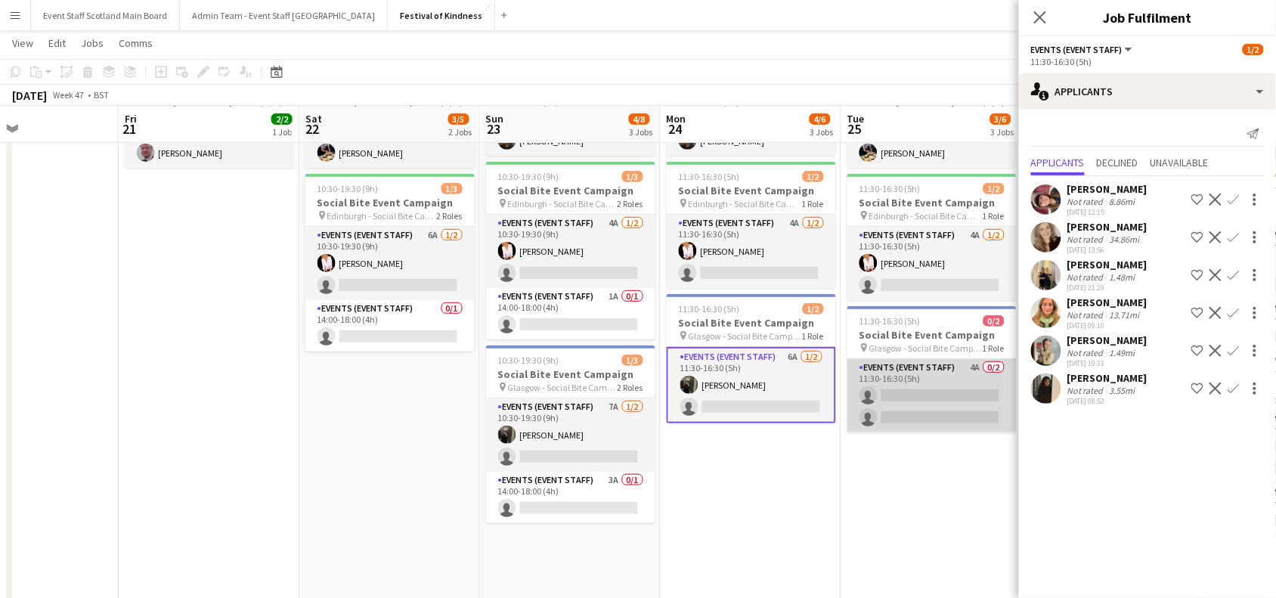
click at [954, 387] on app-card-role "Events (Event Staff) 4A 0/2 11:30-16:30 (5h) single-neutral-actions single-neut…" at bounding box center [931, 395] width 169 height 73
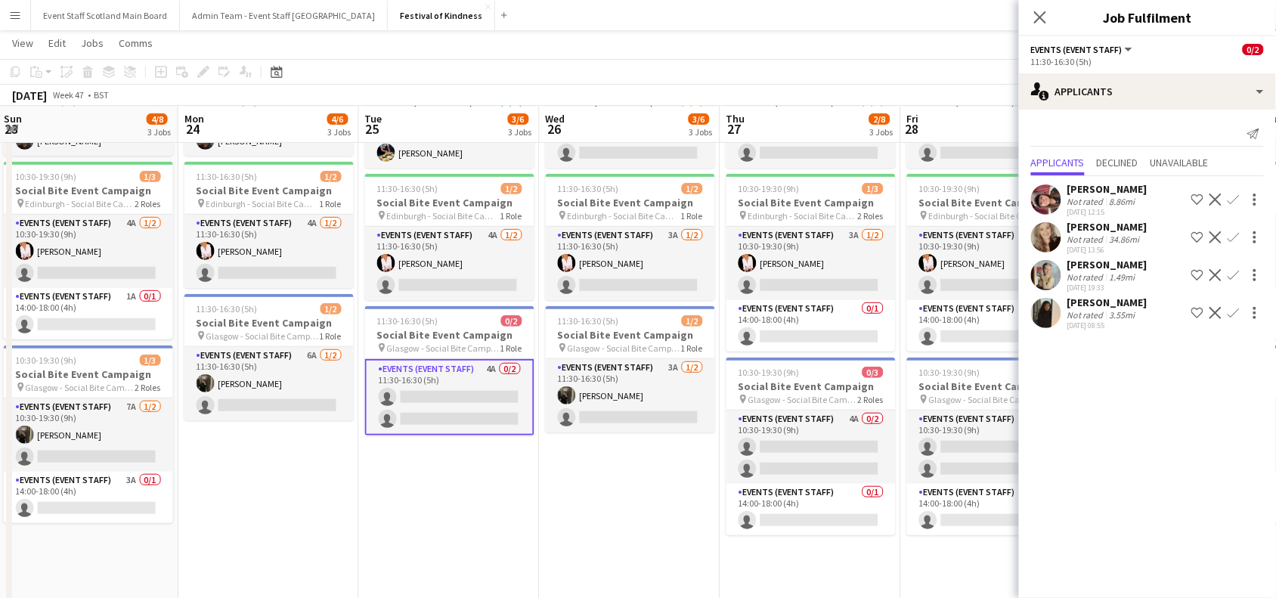
scroll to position [0, 564]
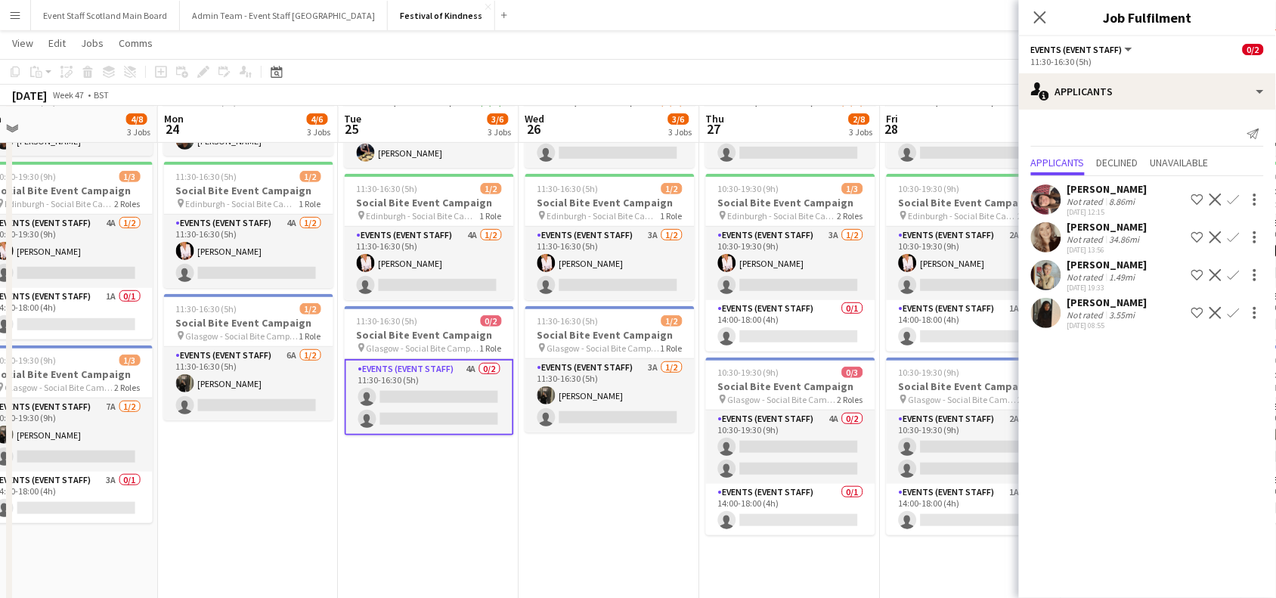
drag, startPoint x: 949, startPoint y: 480, endPoint x: 447, endPoint y: 462, distance: 502.8
click at [447, 462] on app-calendar-viewport "Thu 20 Fri 21 2/2 1 Job Sat 22 3/5 2 Jobs Sun 23 4/8 3 Jobs Mon 24 4/6 3 Jobs T…" at bounding box center [638, 261] width 1276 height 697
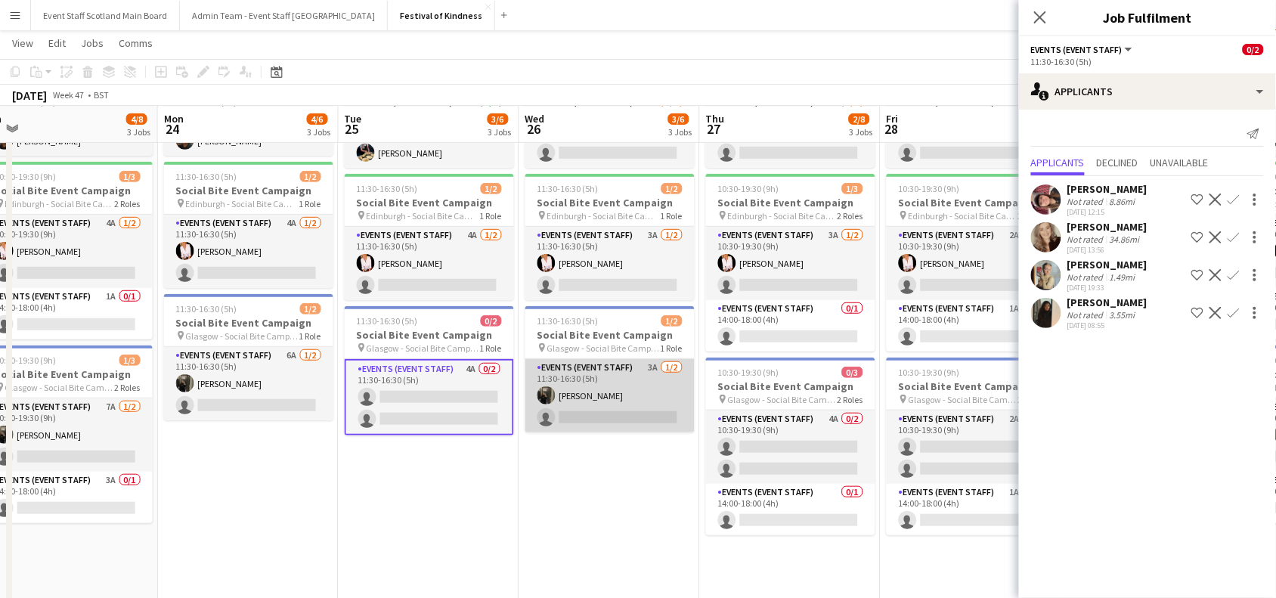
click at [632, 394] on app-card-role "Events (Event Staff) 3A [DATE] 11:30-16:30 (5h) [PERSON_NAME] single-neutral-ac…" at bounding box center [609, 395] width 169 height 73
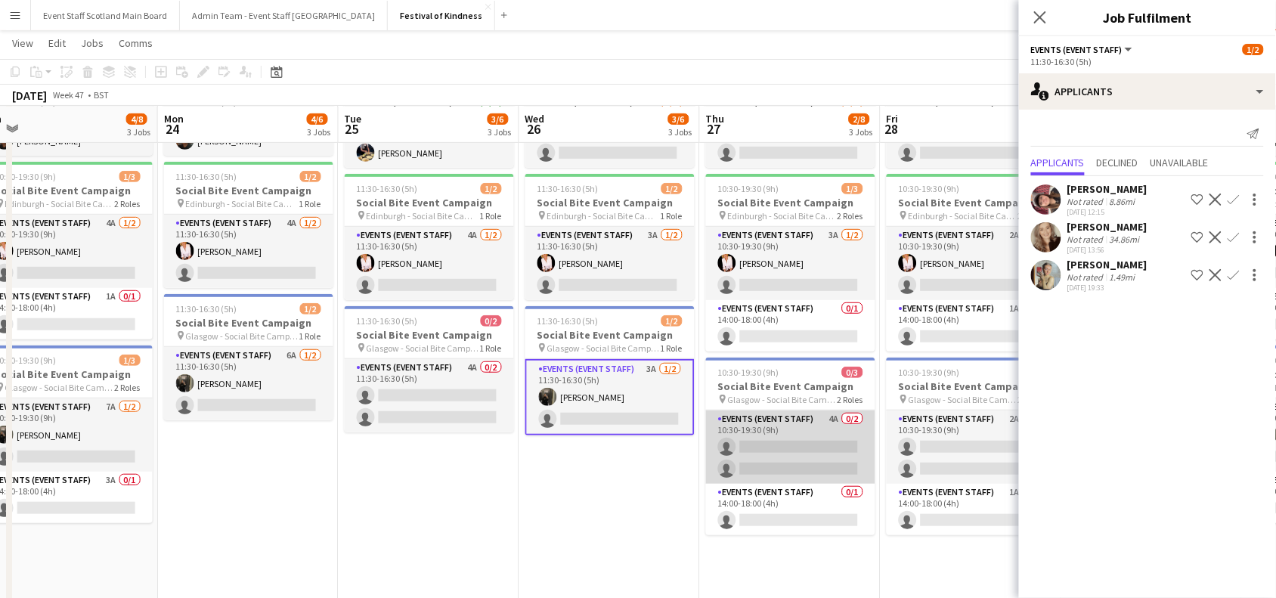
click at [793, 432] on app-card-role "Events (Event Staff) 4A 0/2 10:30-19:30 (9h) single-neutral-actions single-neut…" at bounding box center [790, 446] width 169 height 73
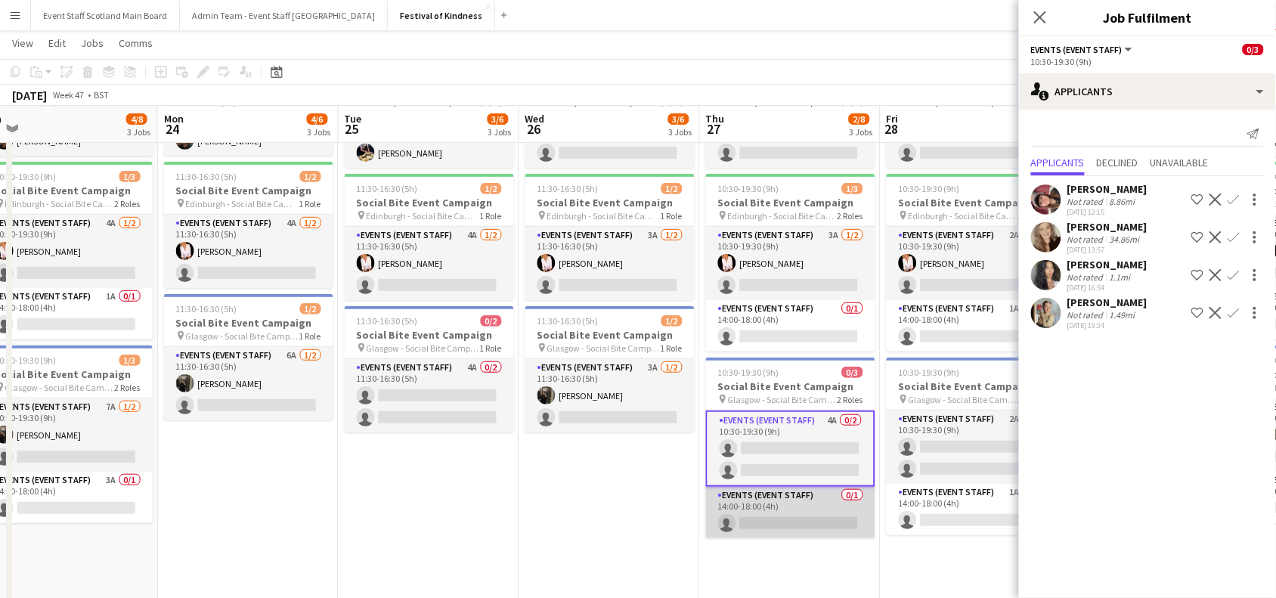
click at [809, 529] on app-card-role "Events (Event Staff) 0/1 14:00-18:00 (4h) single-neutral-actions" at bounding box center [790, 512] width 169 height 51
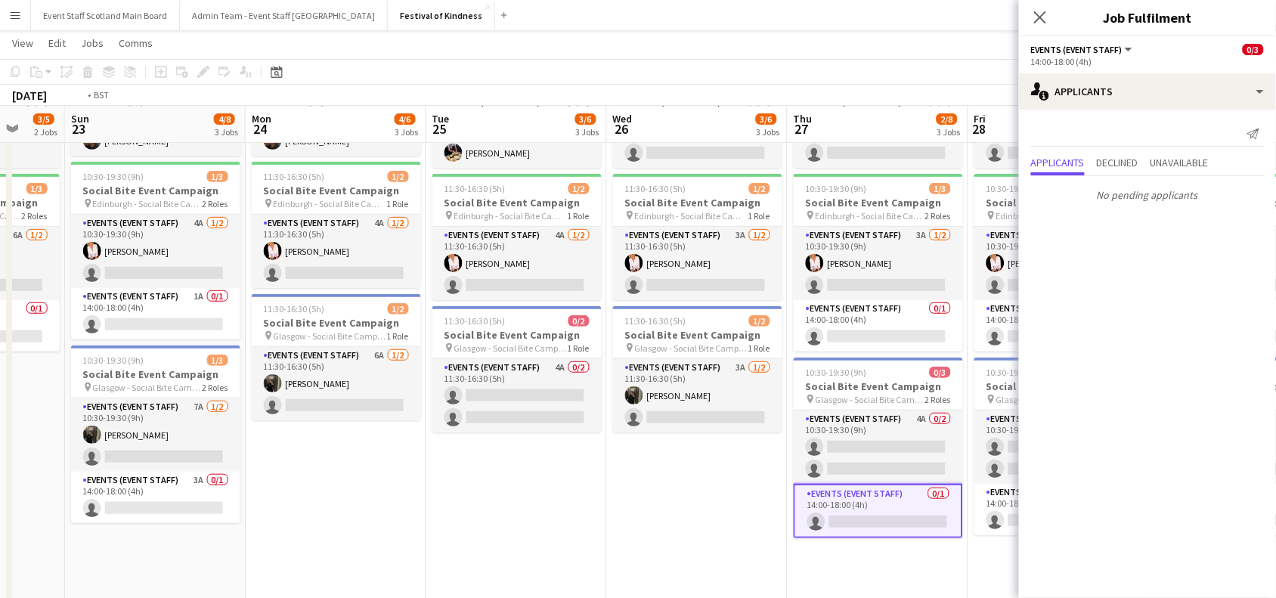
scroll to position [0, 489]
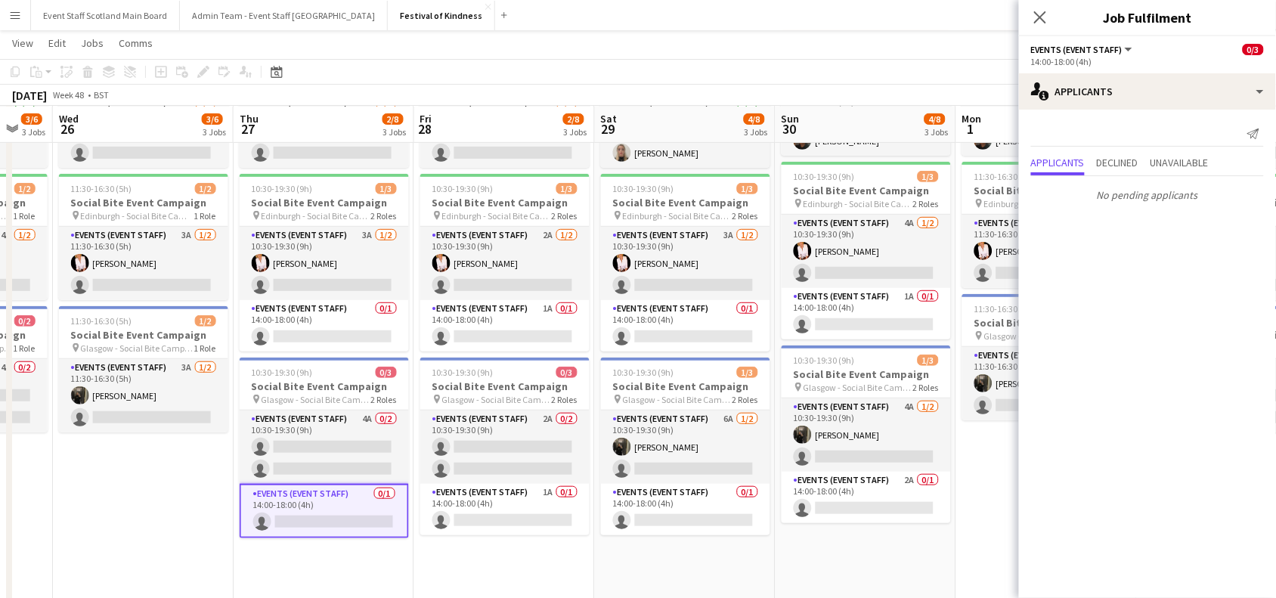
drag, startPoint x: 629, startPoint y: 515, endPoint x: 162, endPoint y: 537, distance: 466.8
click at [162, 537] on app-calendar-viewport "Sun 23 4/8 3 Jobs Mon 24 4/6 3 Jobs Tue 25 3/6 3 Jobs Wed 26 3/6 3 Jobs Thu 27 …" at bounding box center [638, 261] width 1276 height 697
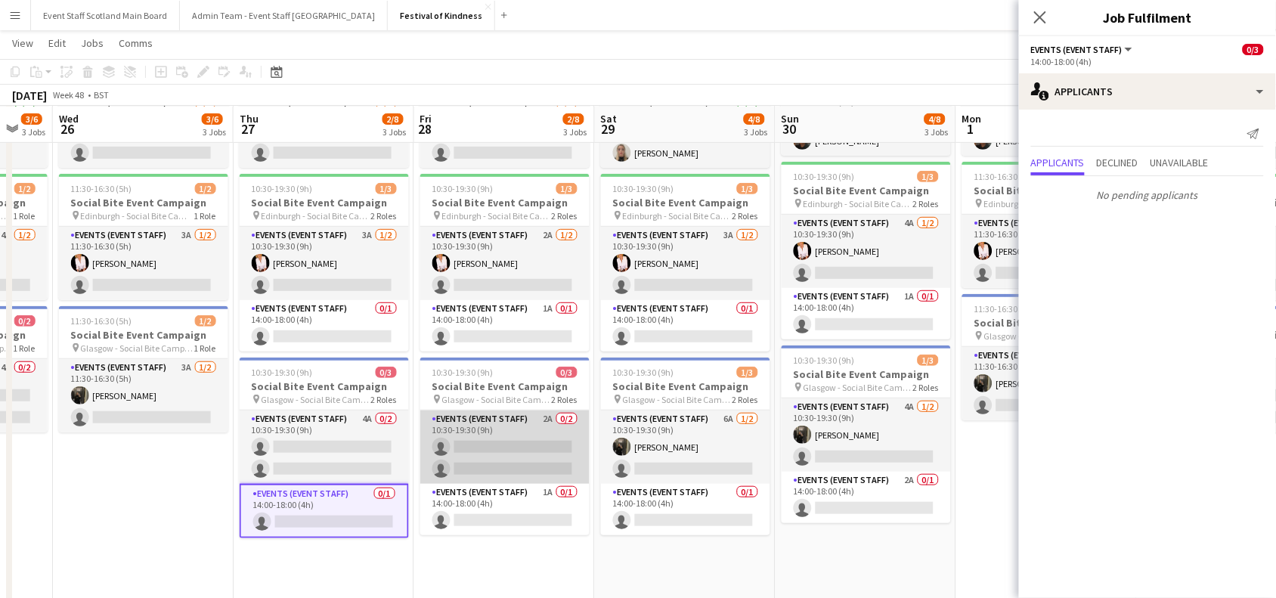
click at [499, 448] on app-card-role "Events (Event Staff) 2A 0/2 10:30-19:30 (9h) single-neutral-actions single-neut…" at bounding box center [504, 446] width 169 height 73
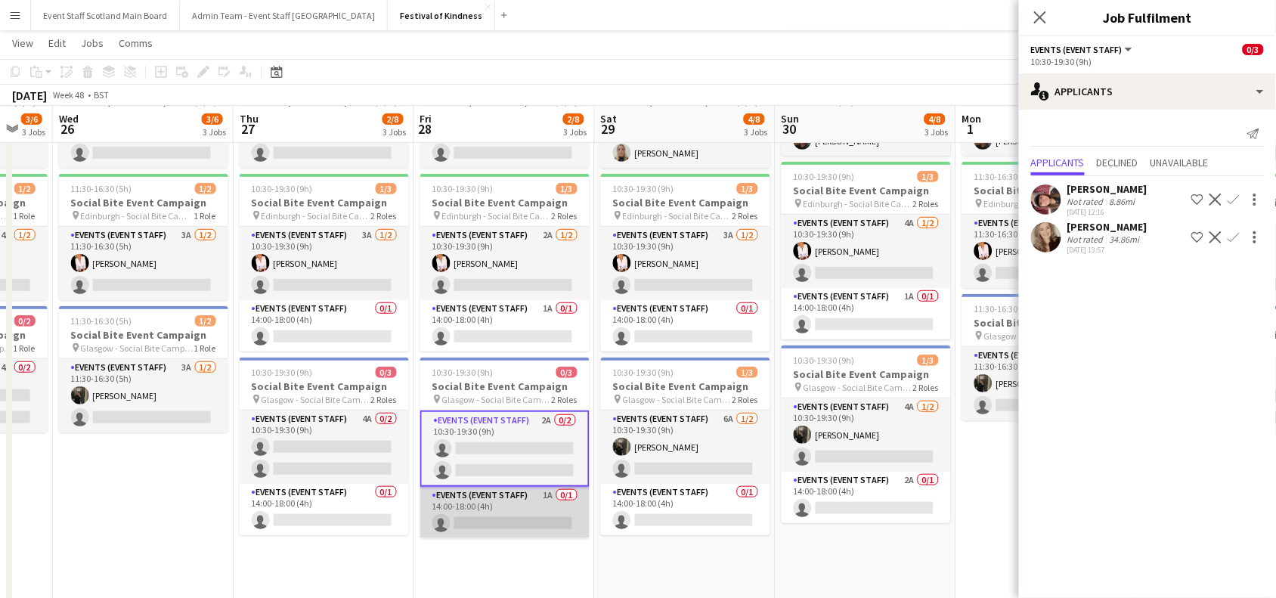
click at [546, 529] on app-card-role "Events (Event Staff) 1A 0/1 14:00-18:00 (4h) single-neutral-actions" at bounding box center [504, 512] width 169 height 51
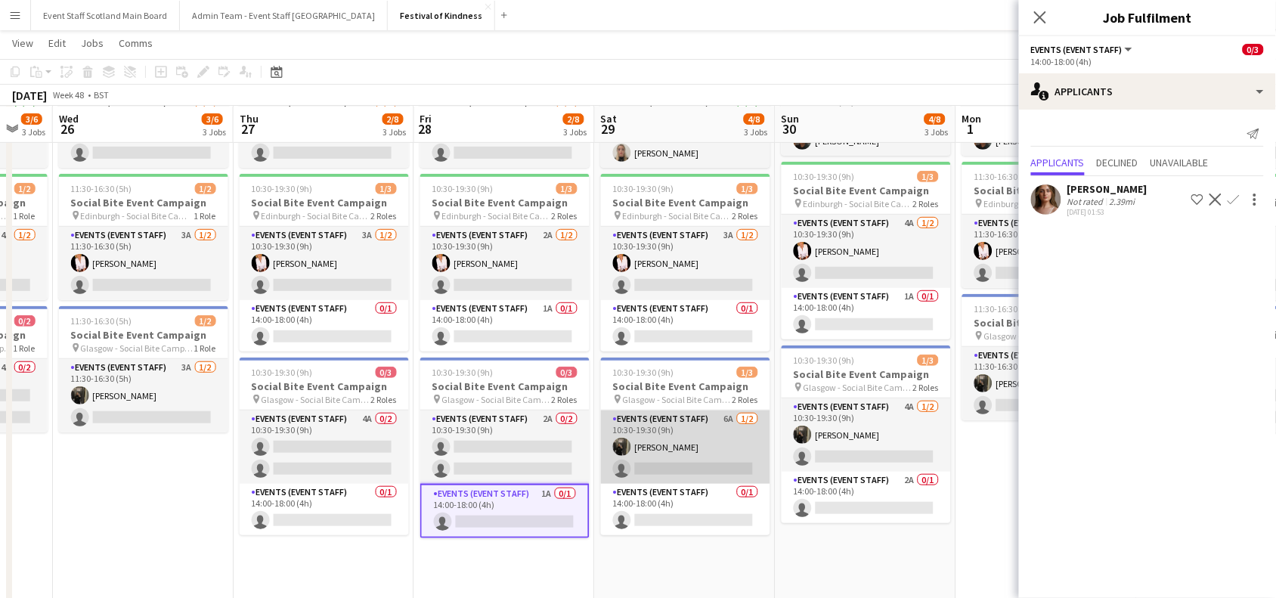
click at [682, 443] on app-card-role "Events (Event Staff) 6A [DATE] 10:30-19:30 (9h) [PERSON_NAME] single-neutral-ac…" at bounding box center [685, 446] width 169 height 73
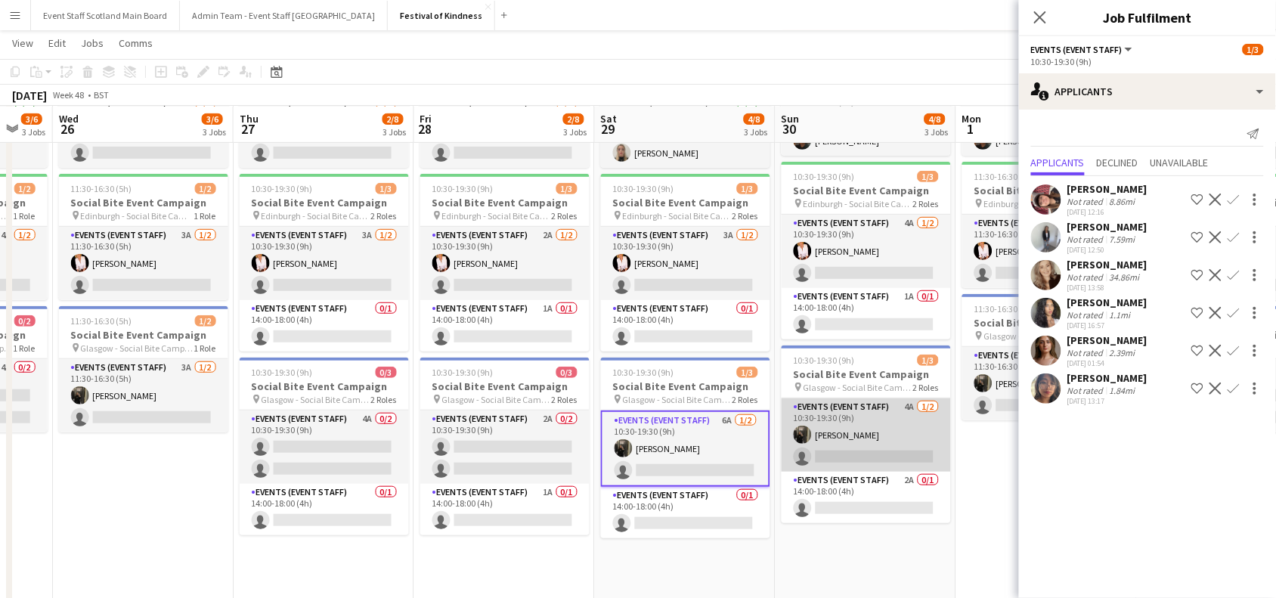
click at [902, 440] on app-card-role "Events (Event Staff) 4A [DATE] 10:30-19:30 (9h) [PERSON_NAME] single-neutral-ac…" at bounding box center [865, 434] width 169 height 73
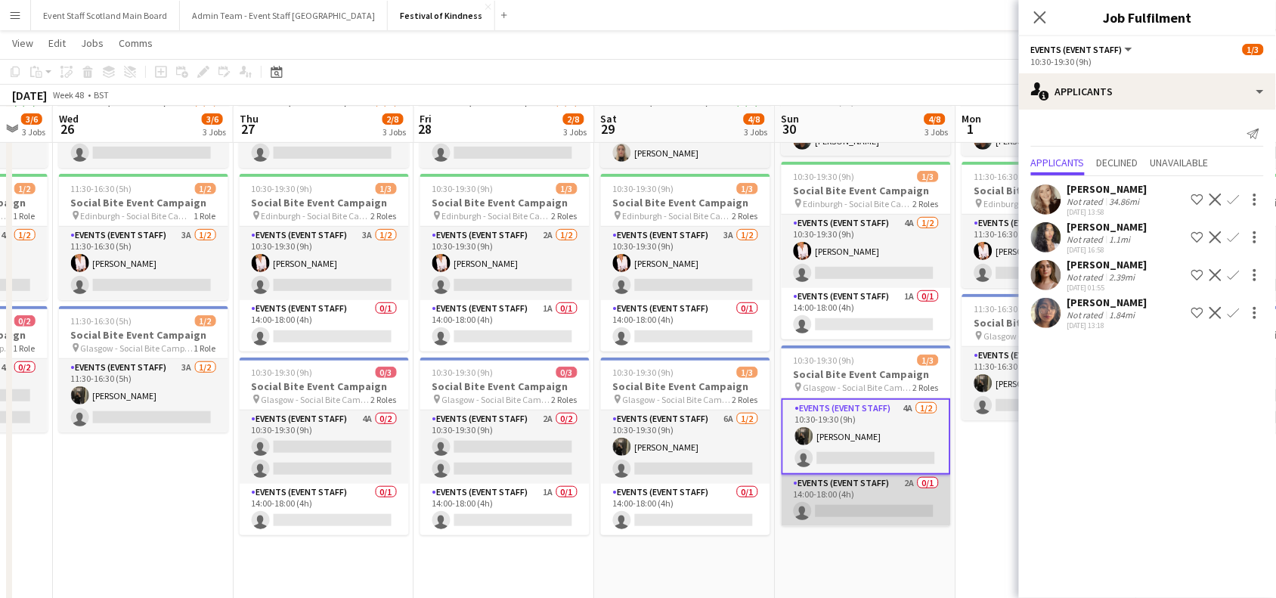
click at [894, 495] on app-card-role "Events (Event Staff) 2A 0/1 14:00-18:00 (4h) single-neutral-actions" at bounding box center [865, 500] width 169 height 51
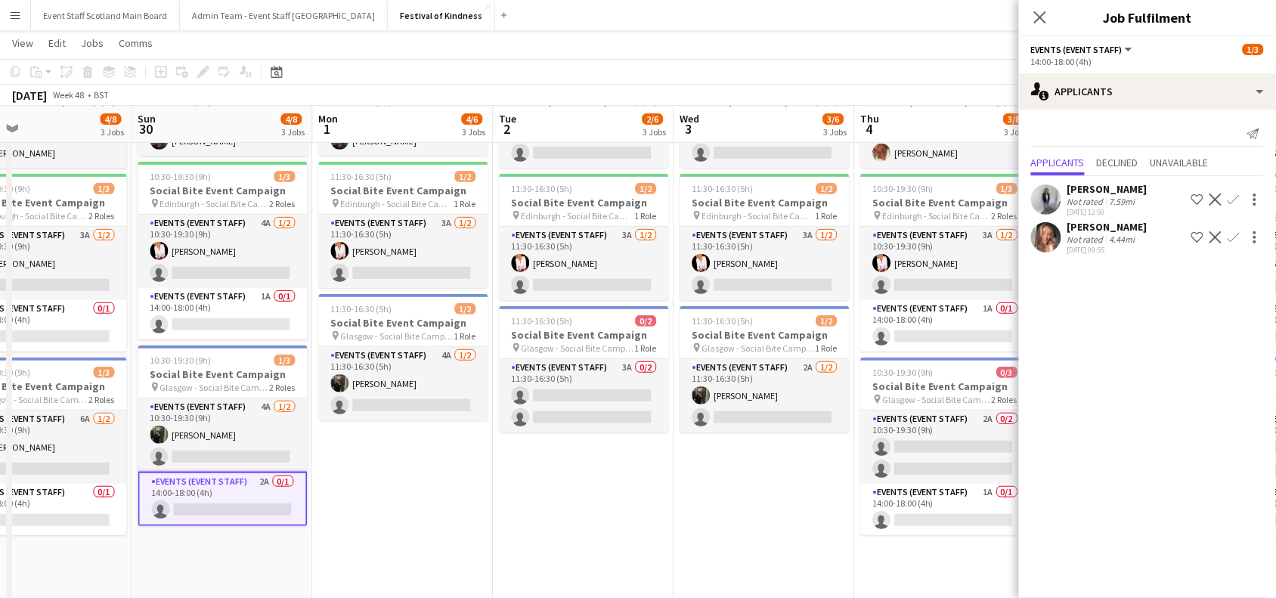
drag, startPoint x: 969, startPoint y: 466, endPoint x: 620, endPoint y: 510, distance: 351.9
click at [620, 510] on app-calendar-viewport "Tue 25 3/6 3 Jobs Wed 26 3/6 3 Jobs Thu 27 2/8 3 Jobs Fri 28 2/8 3 Jobs Sat 29 …" at bounding box center [638, 261] width 1276 height 697
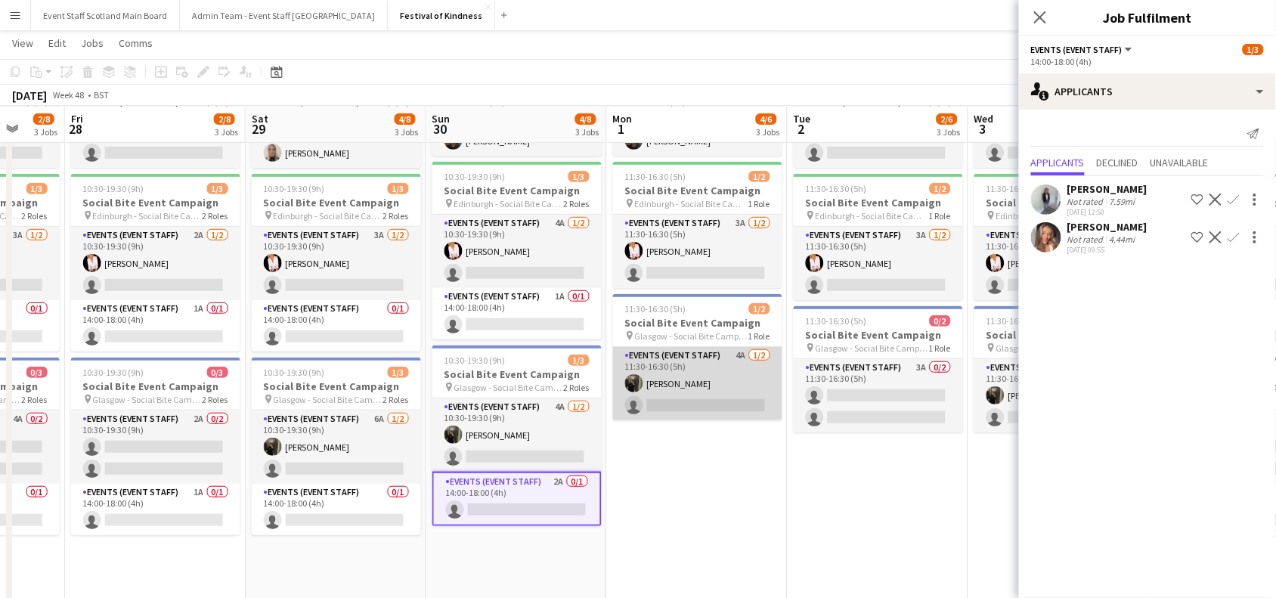
click at [742, 367] on app-card-role "Events (Event Staff) 4A [DATE] 11:30-16:30 (5h) [PERSON_NAME] single-neutral-ac…" at bounding box center [697, 383] width 169 height 73
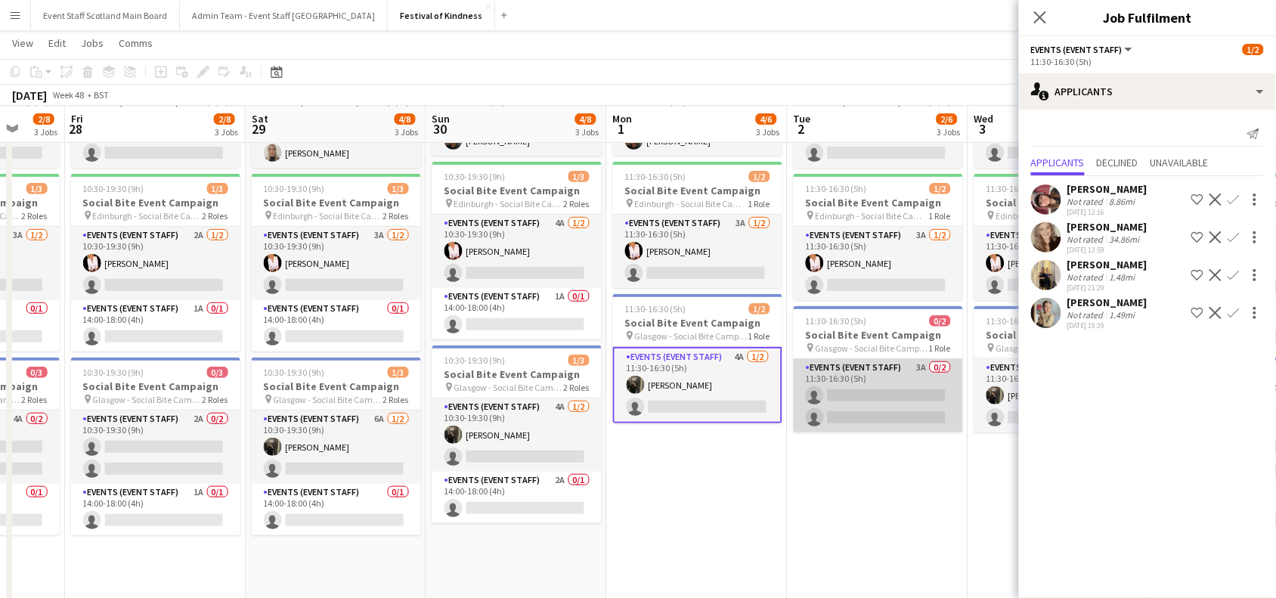
click at [904, 398] on app-card-role "Events (Event Staff) 3A 0/2 11:30-16:30 (5h) single-neutral-actions single-neut…" at bounding box center [877, 395] width 169 height 73
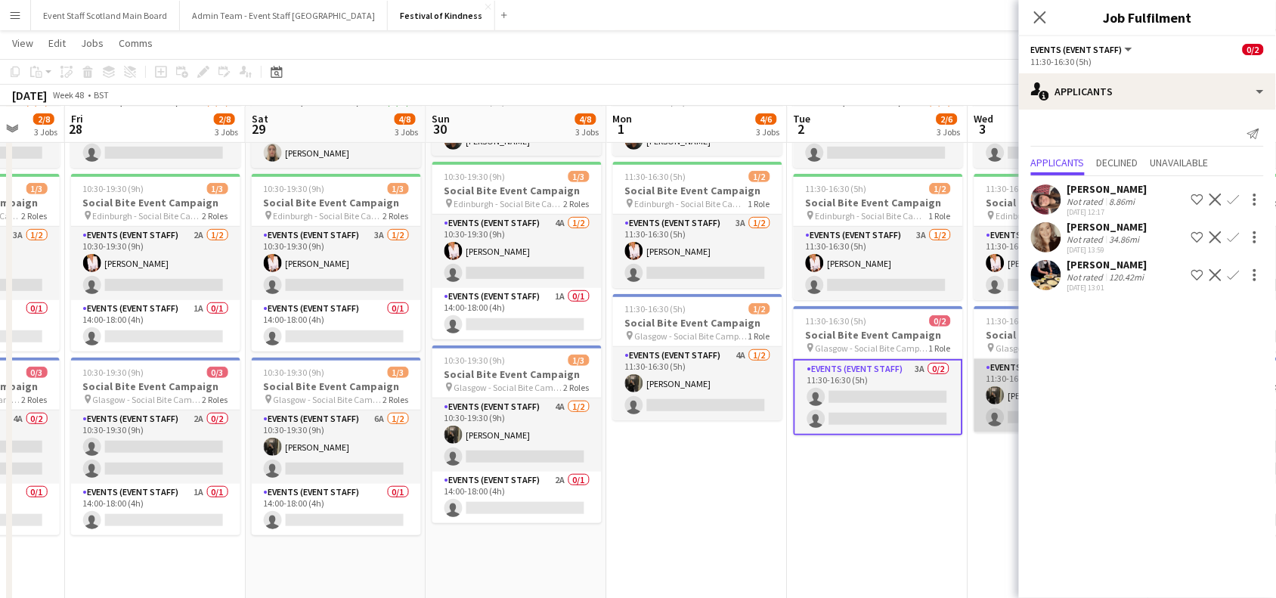
click at [994, 405] on app-card-role "Events (Event Staff) 2A [DATE] 11:30-16:30 (5h) [PERSON_NAME] single-neutral-ac…" at bounding box center [1058, 395] width 169 height 73
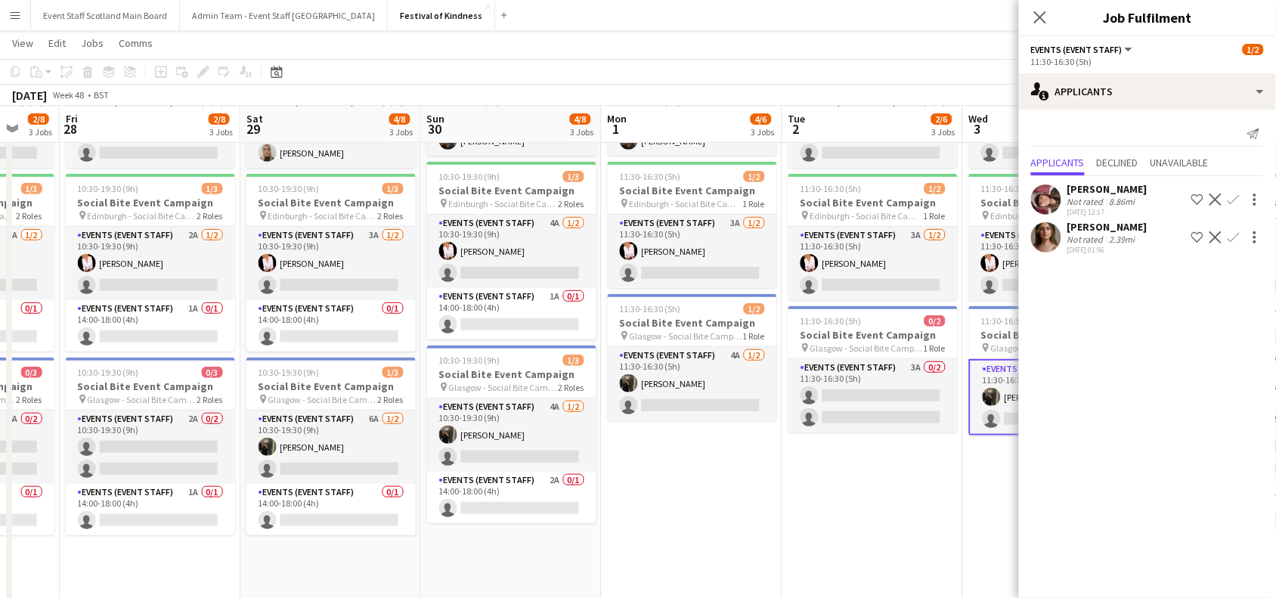
drag, startPoint x: 948, startPoint y: 496, endPoint x: 496, endPoint y: 511, distance: 452.1
click at [496, 511] on app-calendar-viewport "Tue 25 3/6 3 Jobs Wed 26 3/6 3 Jobs Thu 27 2/8 3 Jobs Fri 28 2/8 3 Jobs Sat 29 …" at bounding box center [638, 261] width 1276 height 697
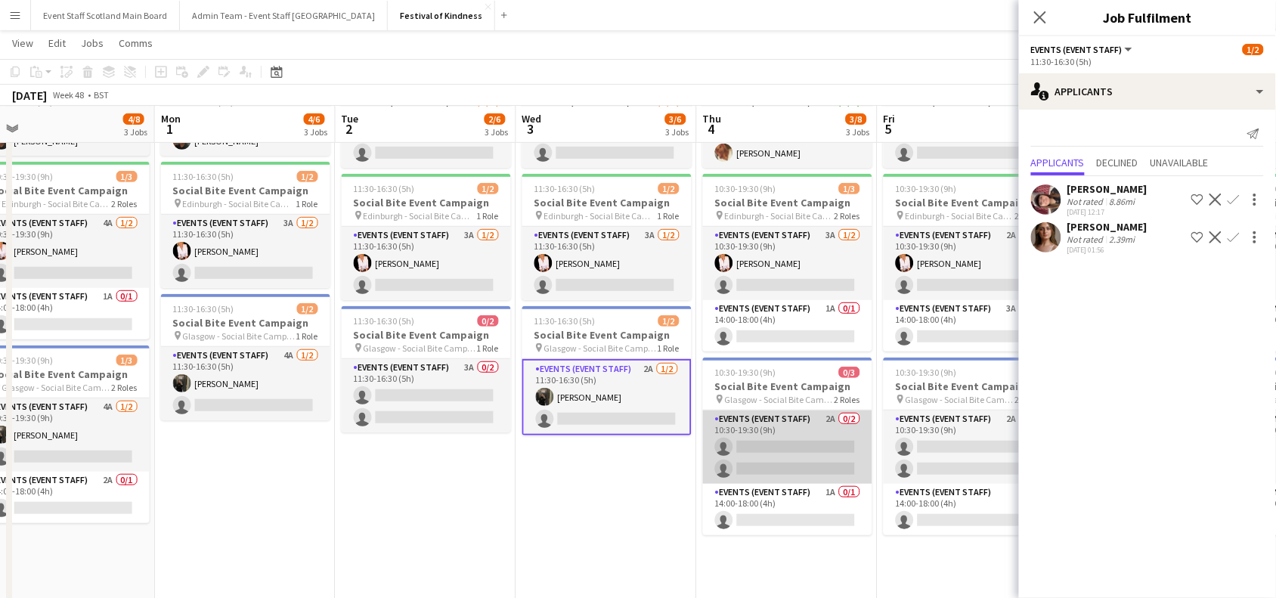
click at [824, 427] on app-card-role "Events (Event Staff) 2A 0/2 10:30-19:30 (9h) single-neutral-actions single-neut…" at bounding box center [787, 446] width 169 height 73
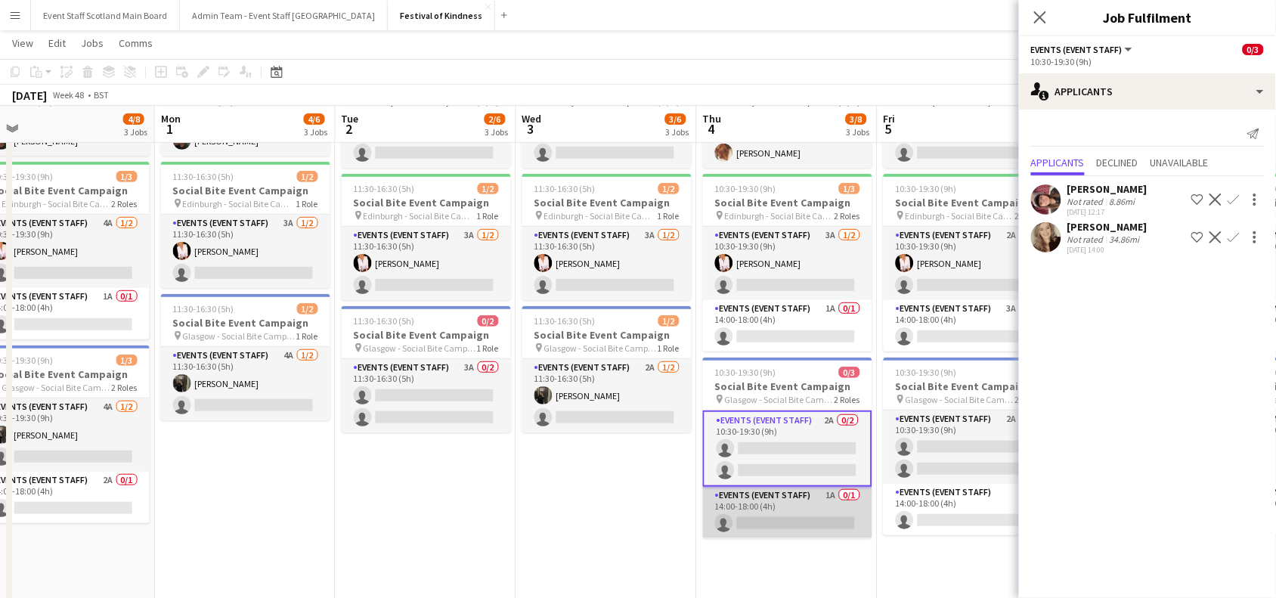
click at [805, 504] on app-card-role "Events (Event Staff) 1A 0/1 14:00-18:00 (4h) single-neutral-actions" at bounding box center [787, 512] width 169 height 51
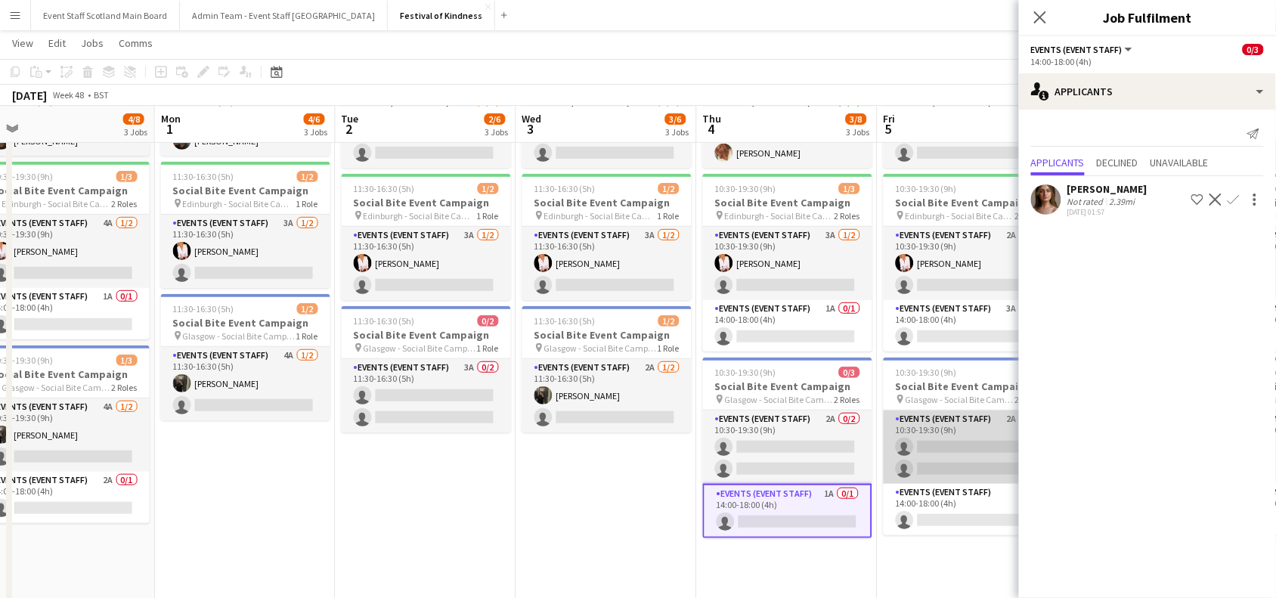
click at [954, 431] on app-card-role "Events (Event Staff) 2A 0/2 10:30-19:30 (9h) single-neutral-actions single-neut…" at bounding box center [967, 446] width 169 height 73
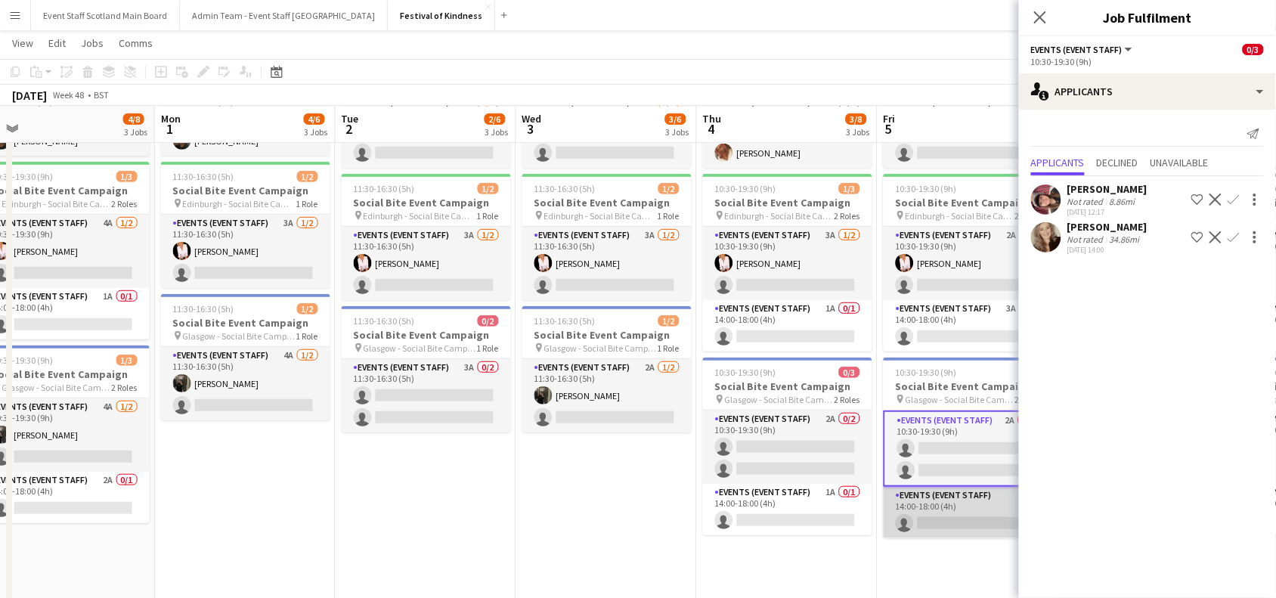
click at [969, 505] on app-card-role "Events (Event Staff) 0/1 14:00-18:00 (4h) single-neutral-actions" at bounding box center [967, 512] width 169 height 51
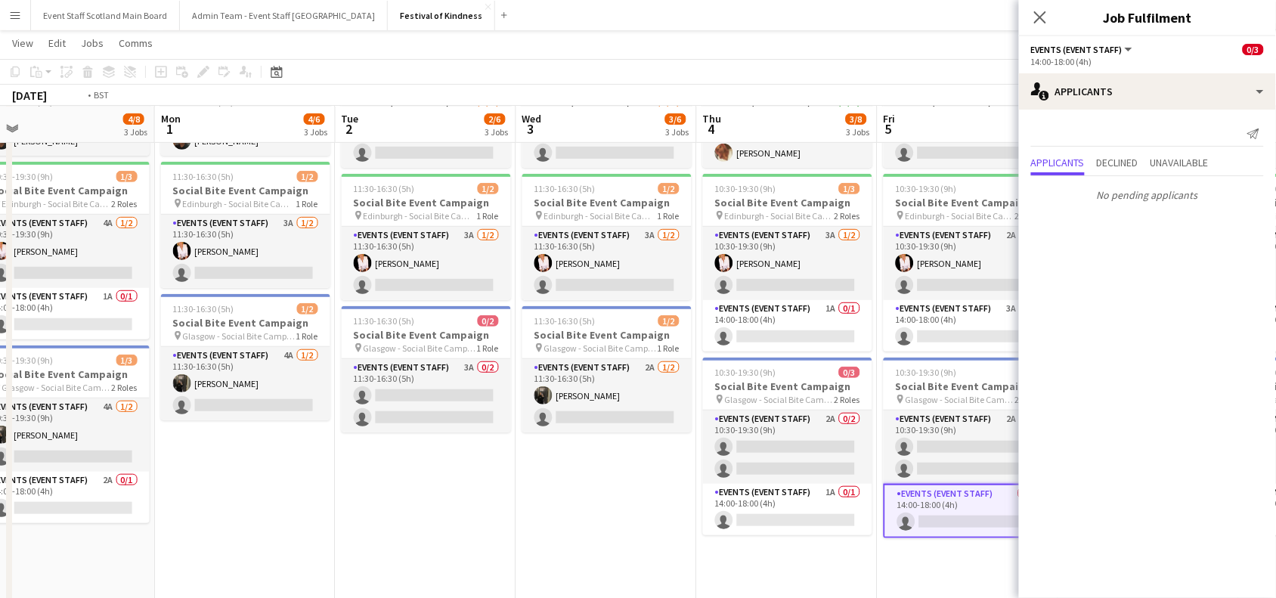
scroll to position [0, 607]
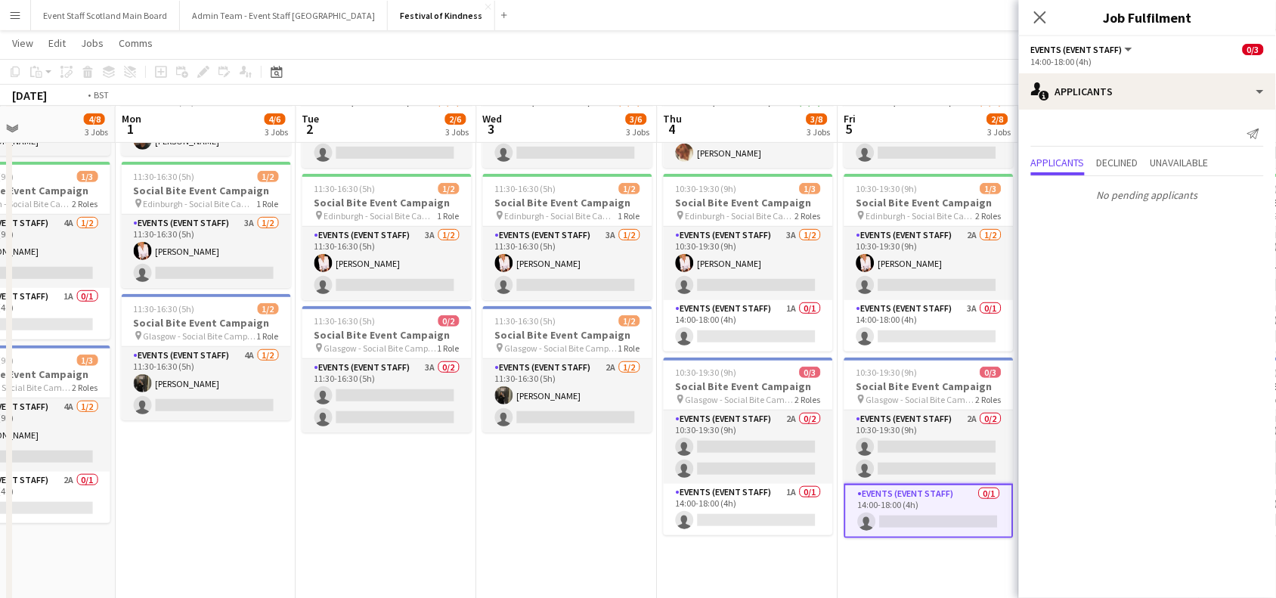
drag, startPoint x: 637, startPoint y: 530, endPoint x: 237, endPoint y: 505, distance: 401.3
click at [237, 505] on app-calendar-viewport "Thu 27 2/8 3 Jobs Fri 28 2/8 3 Jobs Sat 29 4/8 3 Jobs Sun 30 4/8 3 Jobs Mon 1 4…" at bounding box center [638, 261] width 1276 height 697
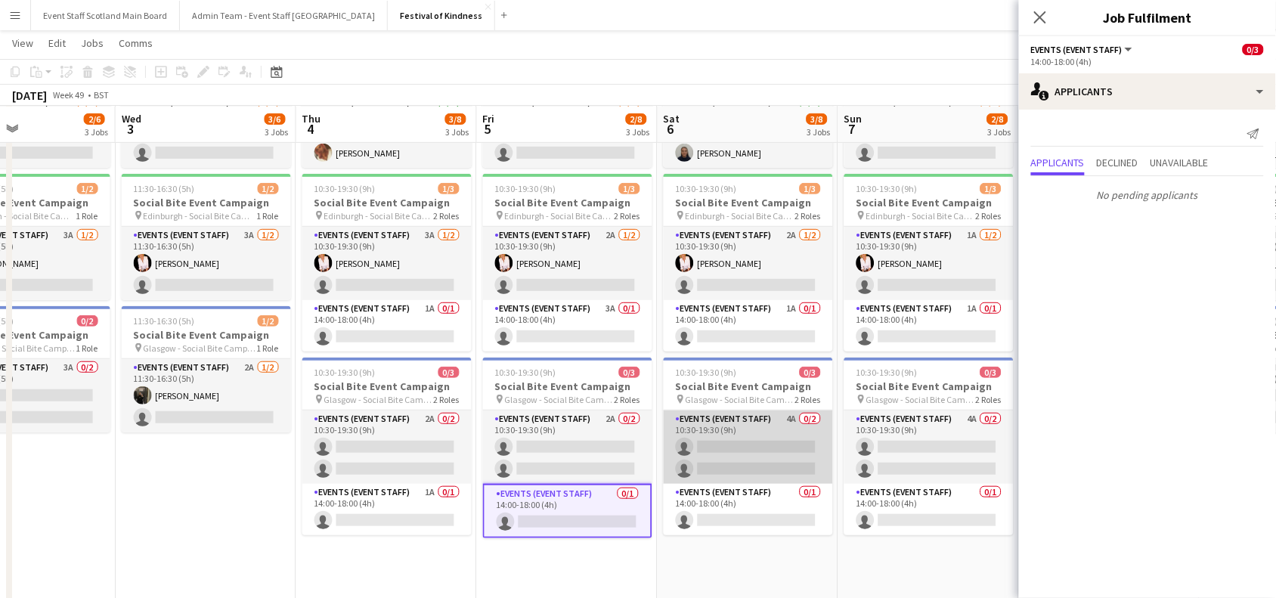
click at [764, 435] on app-card-role "Events (Event Staff) 4A 0/2 10:30-19:30 (9h) single-neutral-actions single-neut…" at bounding box center [747, 446] width 169 height 73
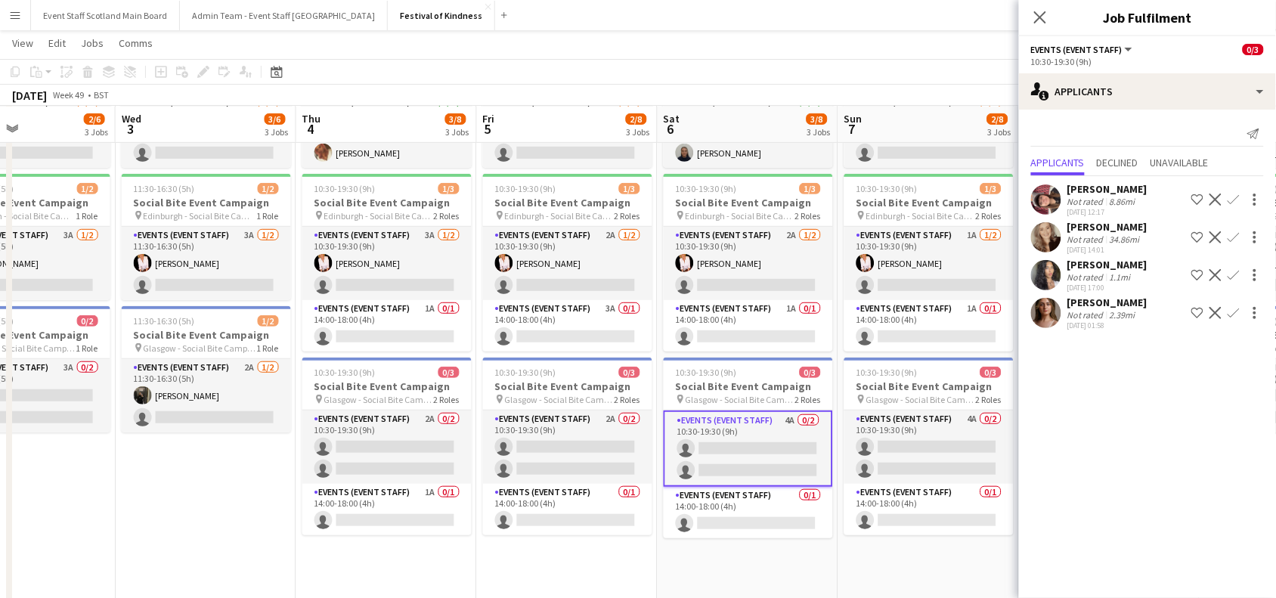
click at [916, 49] on app-page-menu "View Day view expanded Day view collapsed Month view Date picker Jump to [DATE]…" at bounding box center [638, 44] width 1276 height 29
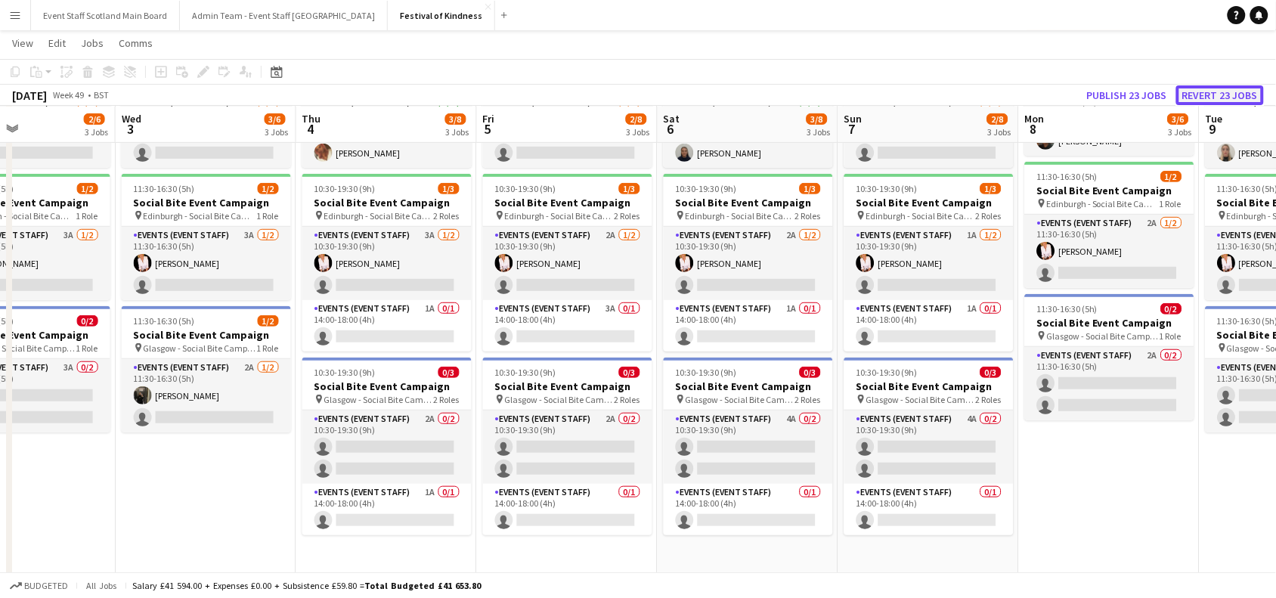
click at [1213, 91] on button "Revert 23 jobs" at bounding box center [1220, 95] width 88 height 20
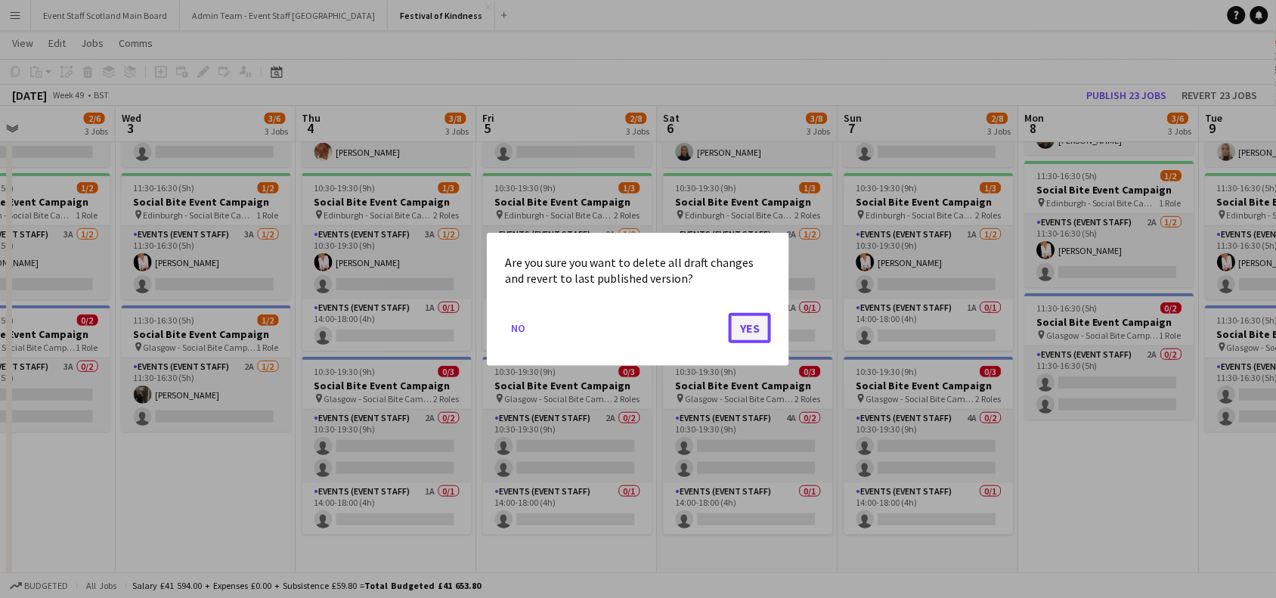
click at [754, 325] on button "Yes" at bounding box center [749, 327] width 42 height 30
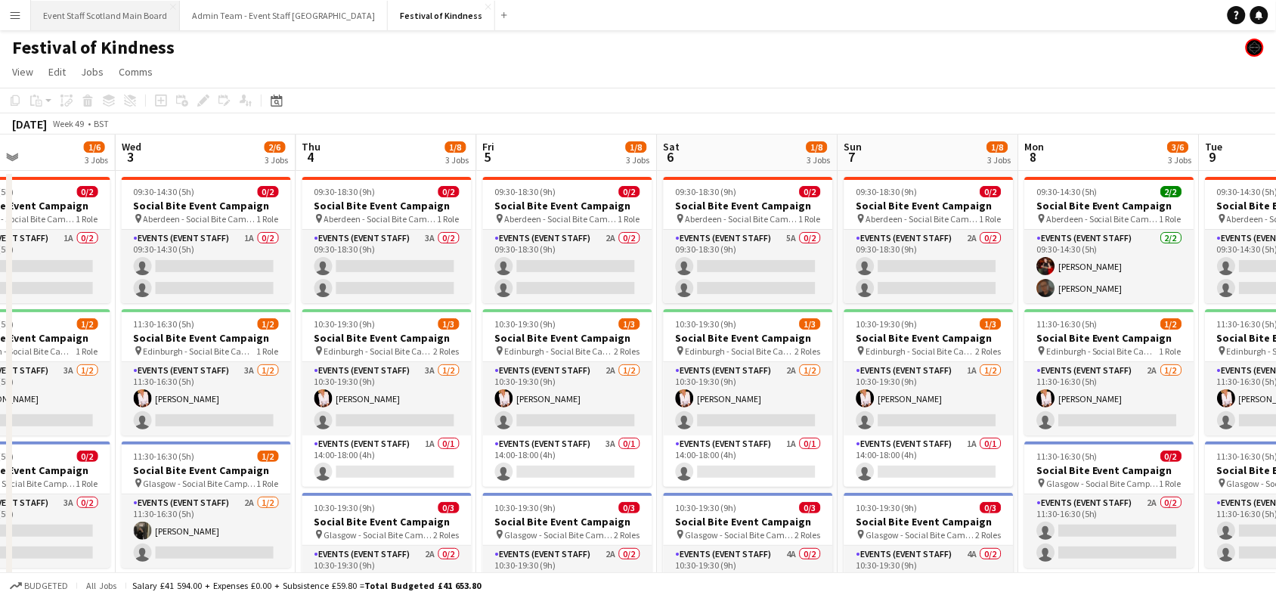
click at [110, 20] on button "Event Staff Scotland Main Board Close" at bounding box center [105, 15] width 149 height 29
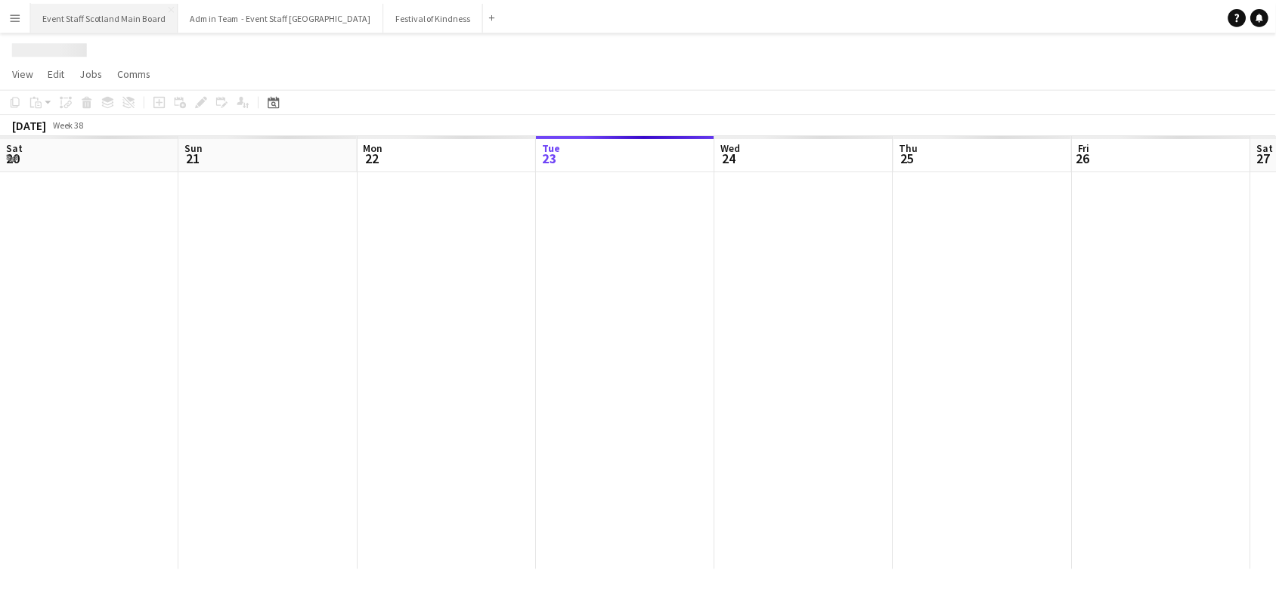
scroll to position [0, 360]
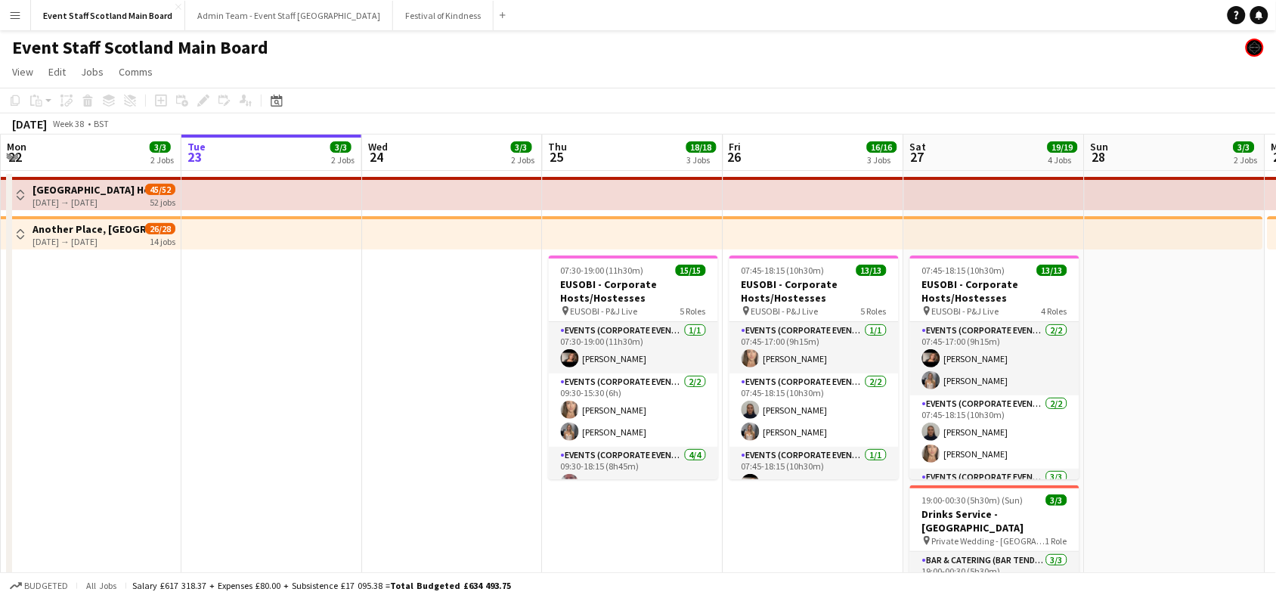
click at [17, 235] on app-icon "Toggle View" at bounding box center [20, 234] width 11 height 11
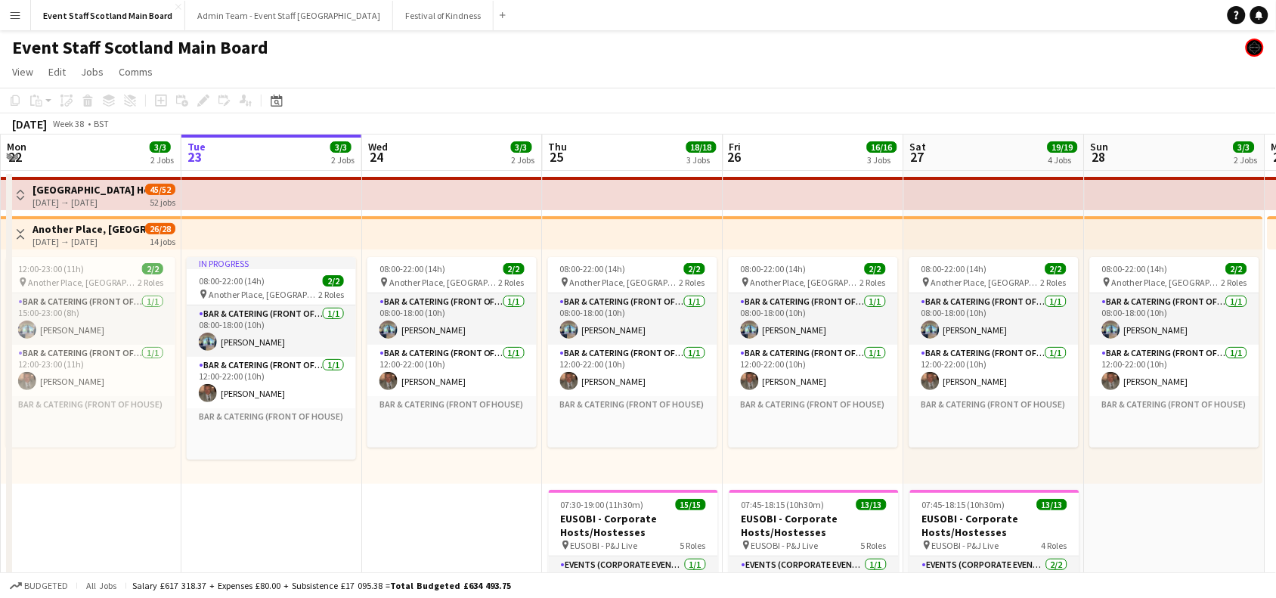
click at [15, 233] on app-icon "Toggle View" at bounding box center [20, 234] width 11 height 11
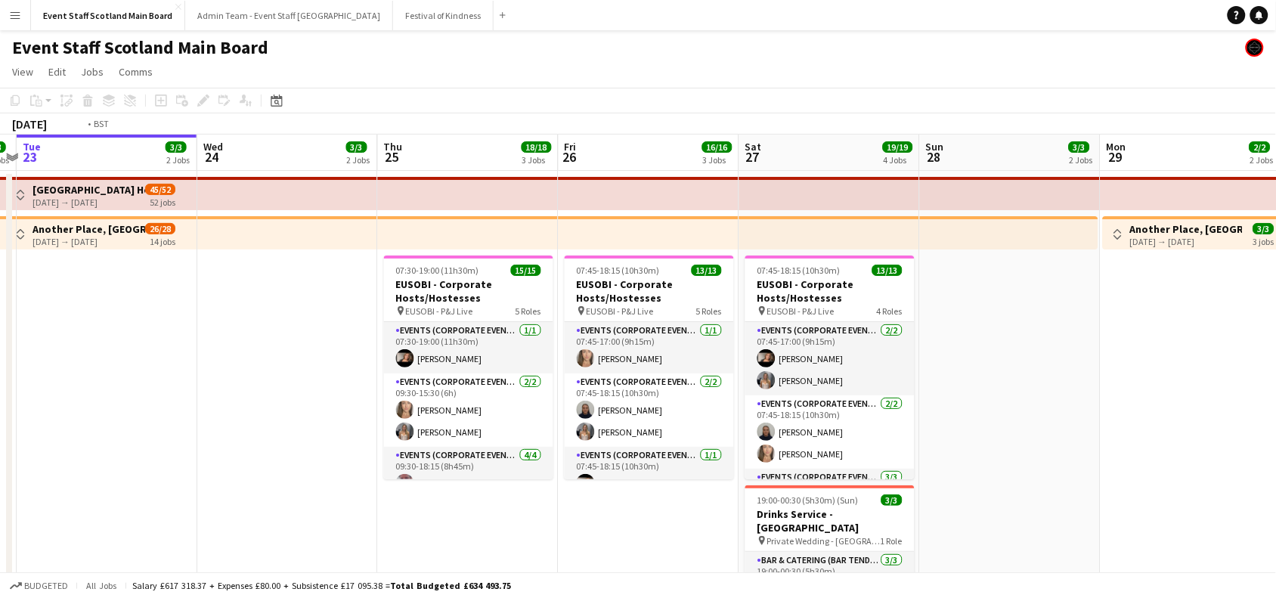
drag, startPoint x: 1239, startPoint y: 299, endPoint x: 735, endPoint y: 360, distance: 508.4
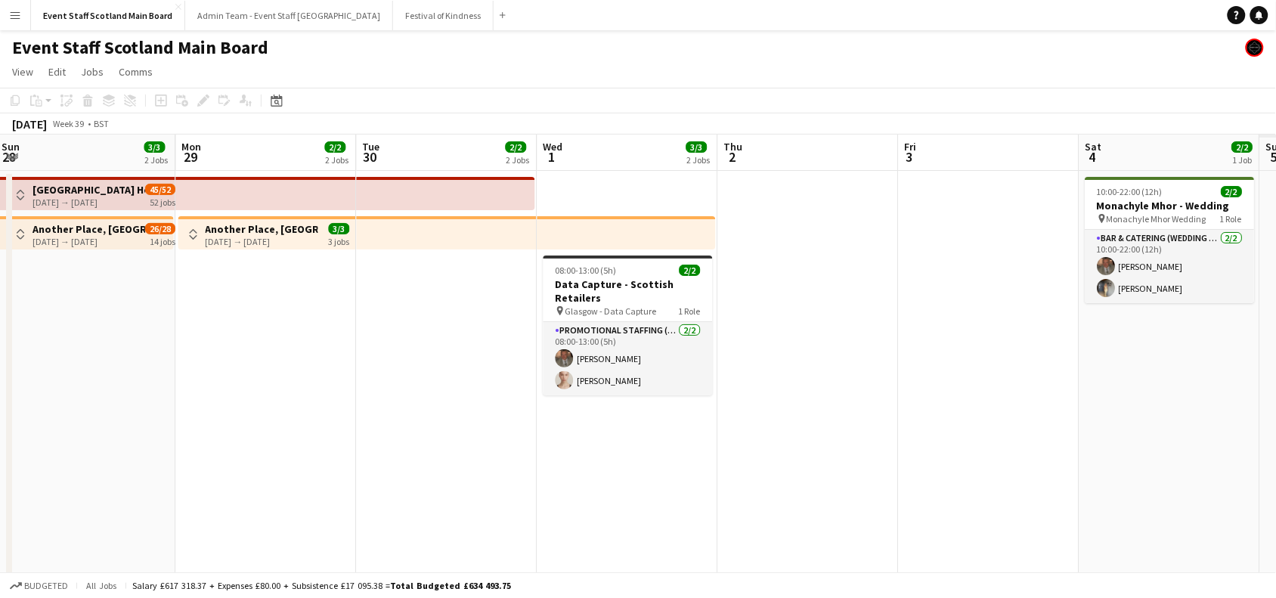
scroll to position [0, 722]
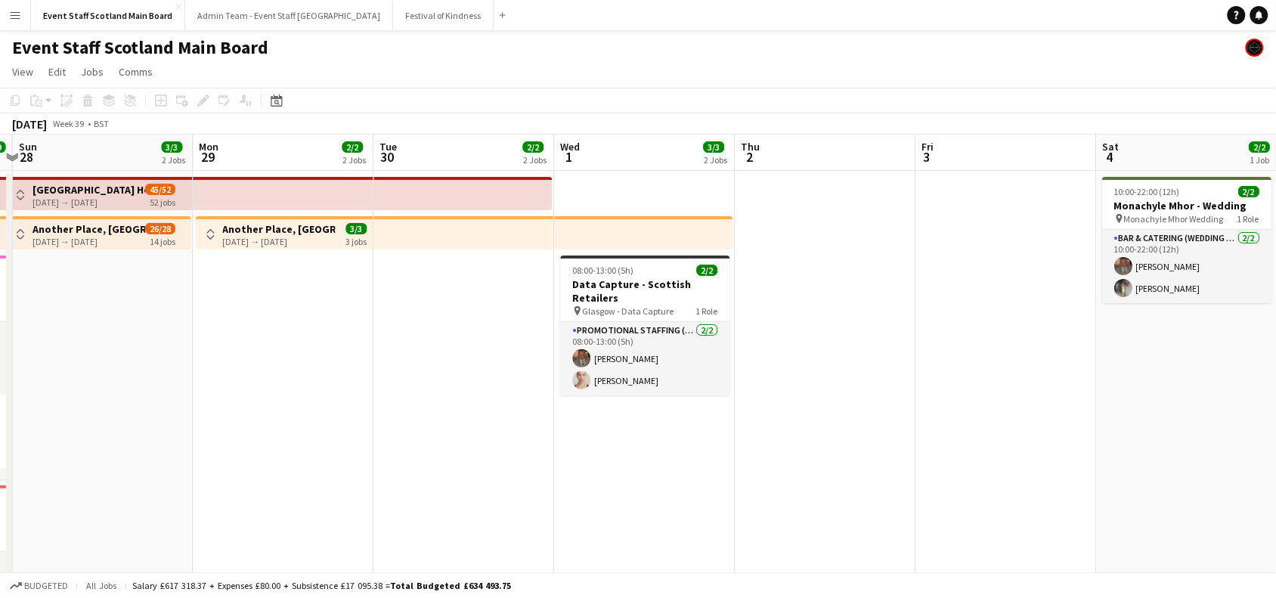
drag, startPoint x: 1029, startPoint y: 365, endPoint x: 451, endPoint y: 425, distance: 581.2
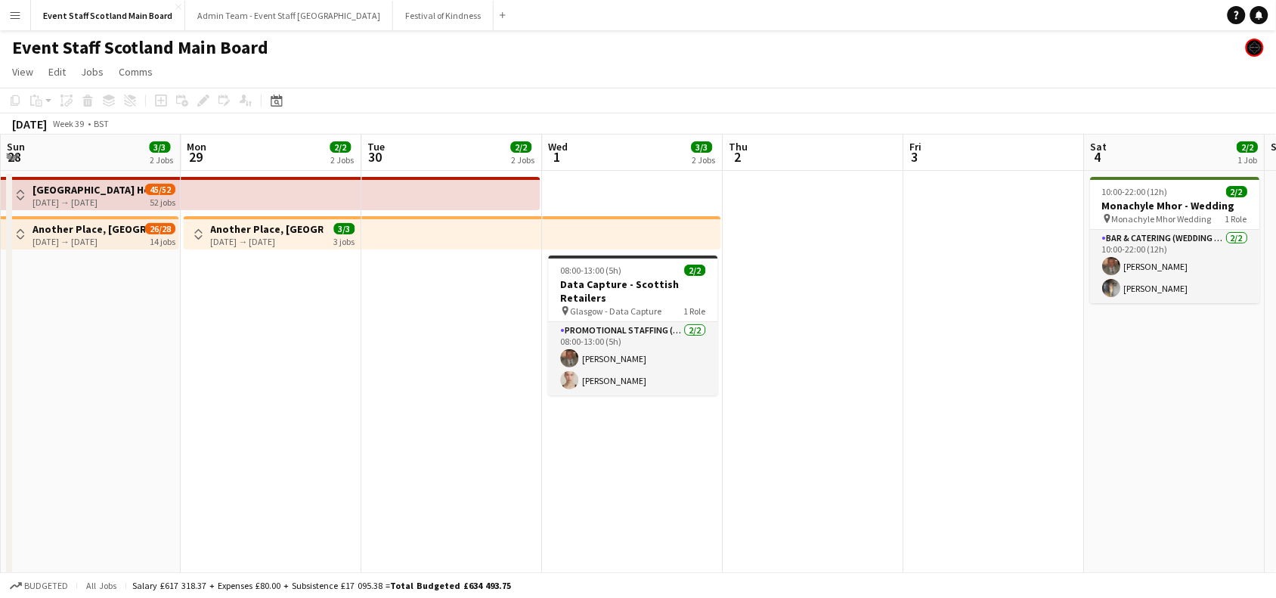
click at [198, 233] on app-icon "Toggle View" at bounding box center [198, 234] width 11 height 11
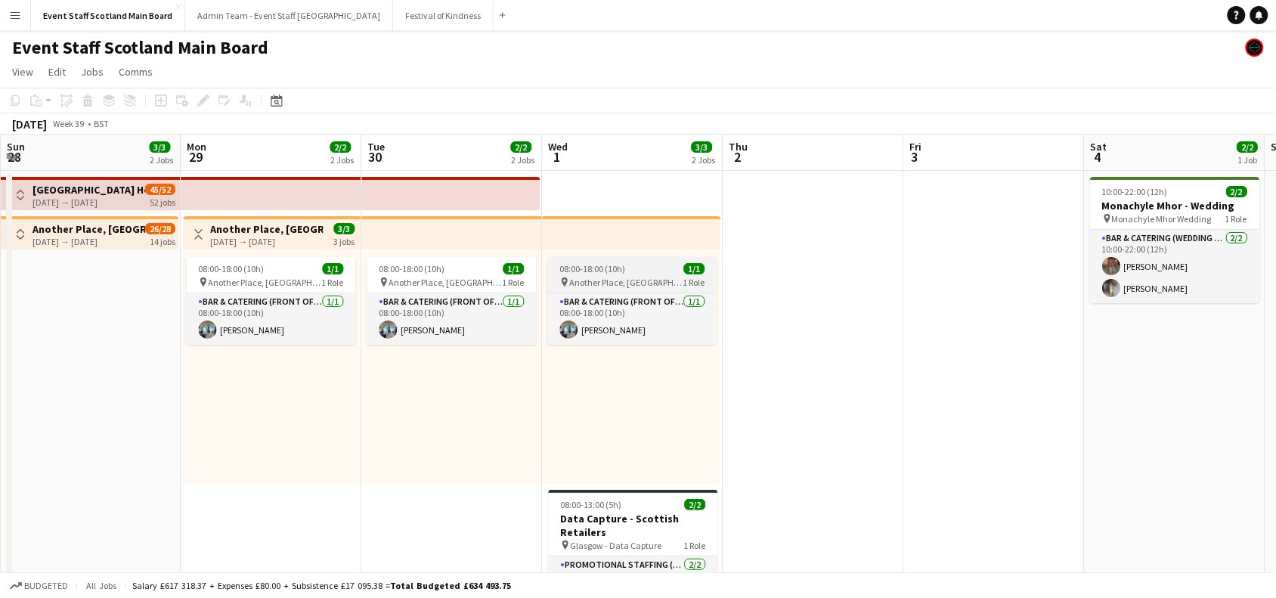
click at [641, 281] on span "Another Place, [GEOGRAPHIC_DATA] & Links" at bounding box center [626, 282] width 113 height 11
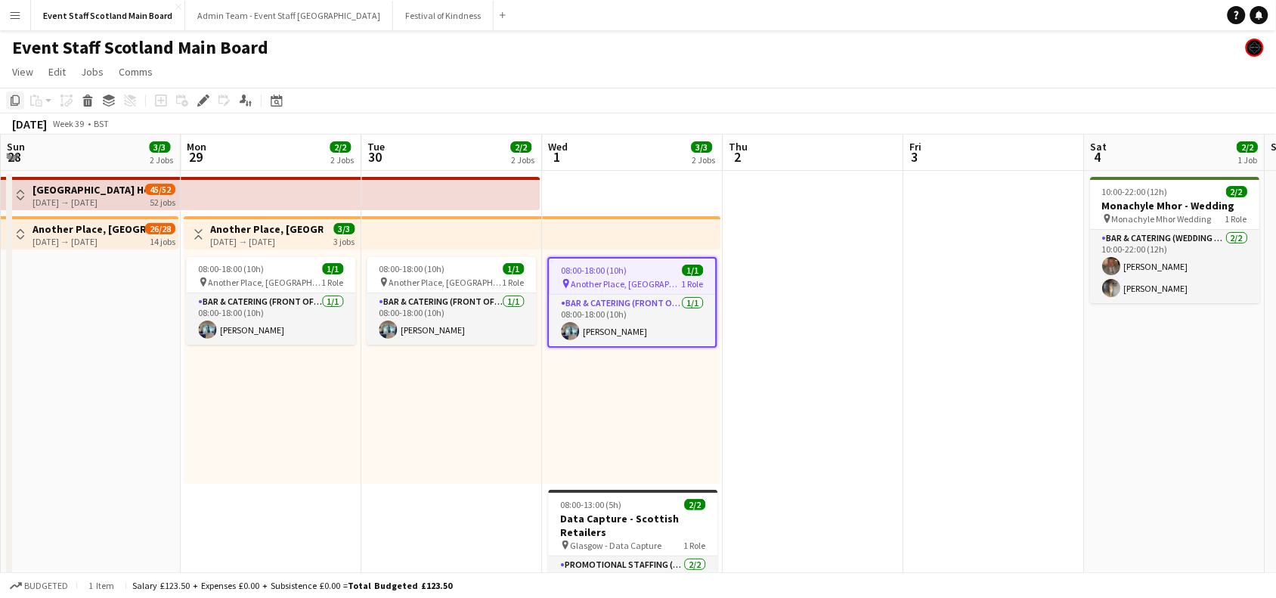
click at [13, 102] on icon at bounding box center [15, 100] width 9 height 11
click at [197, 230] on app-icon "Toggle View" at bounding box center [198, 234] width 11 height 11
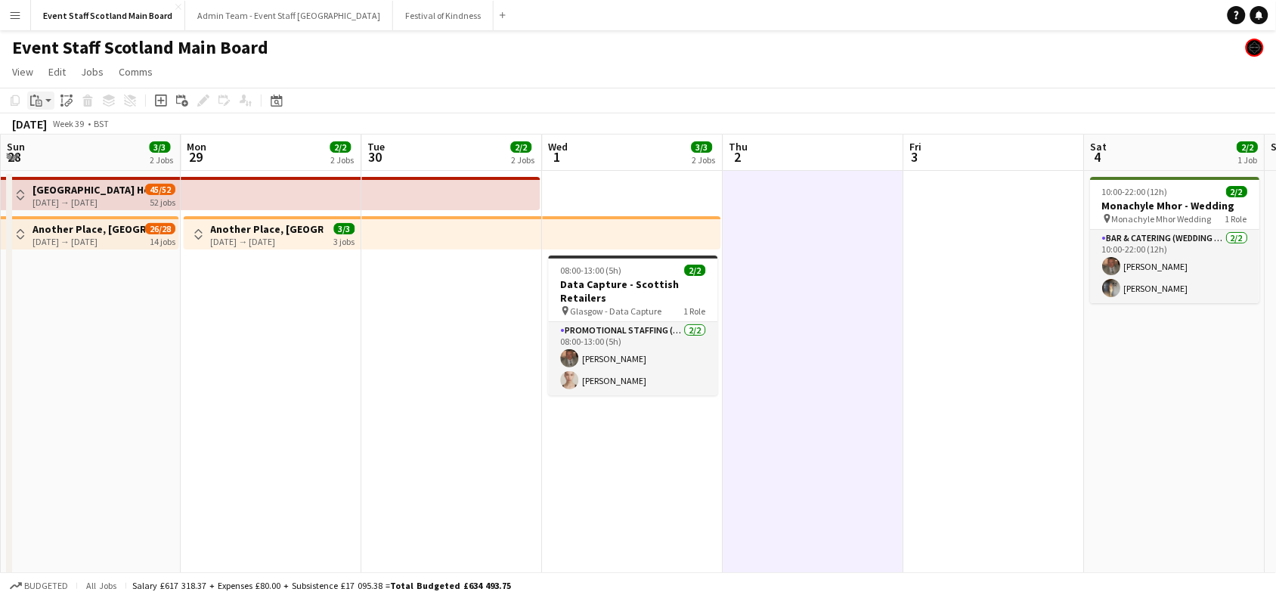
click at [44, 104] on app-action-btn "Paste" at bounding box center [40, 100] width 27 height 18
click at [51, 128] on link "Paste Ctrl+V" at bounding box center [111, 129] width 142 height 14
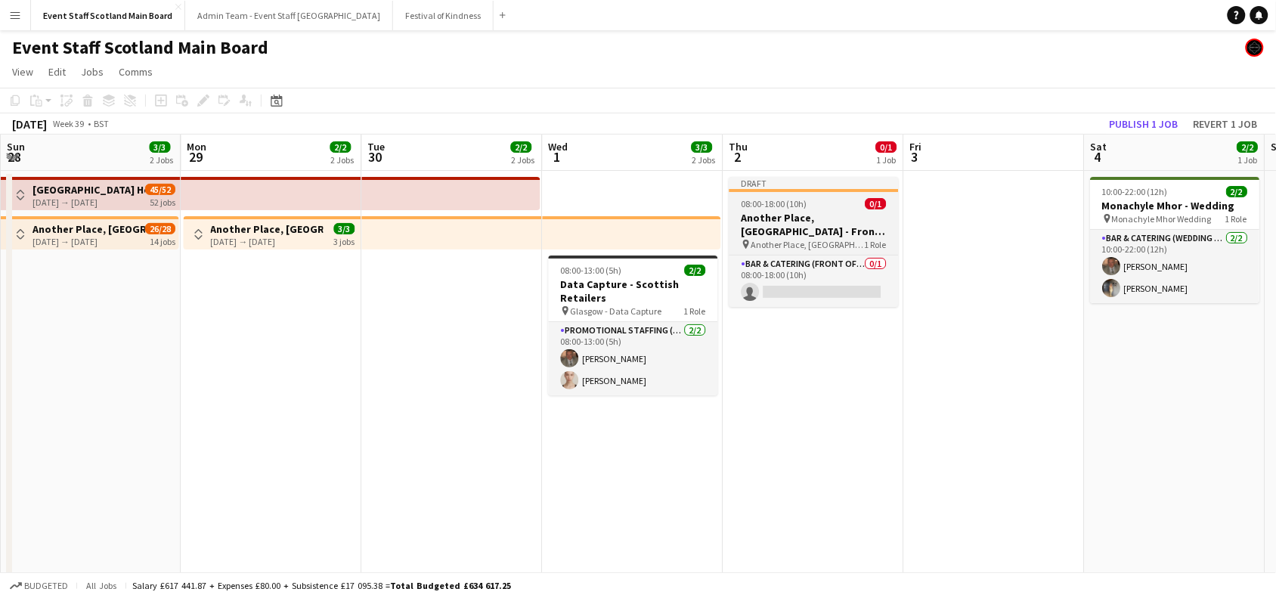
click at [821, 204] on div "08:00-18:00 (10h) 0/1" at bounding box center [813, 203] width 169 height 11
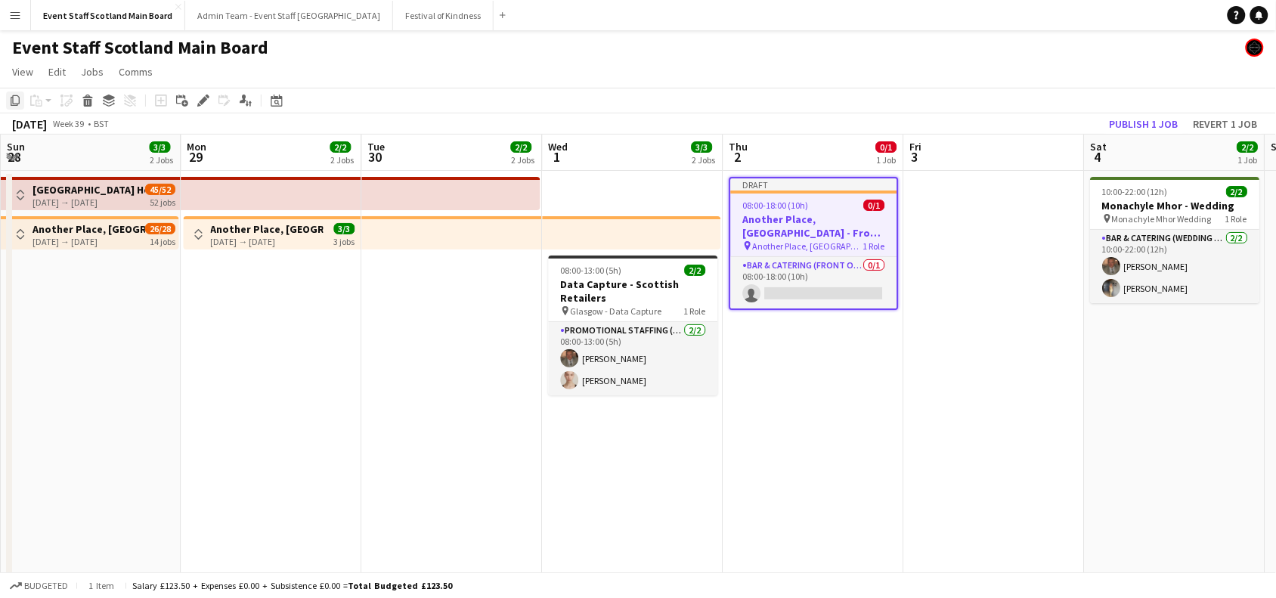
click at [17, 98] on icon "Copy" at bounding box center [15, 100] width 12 height 12
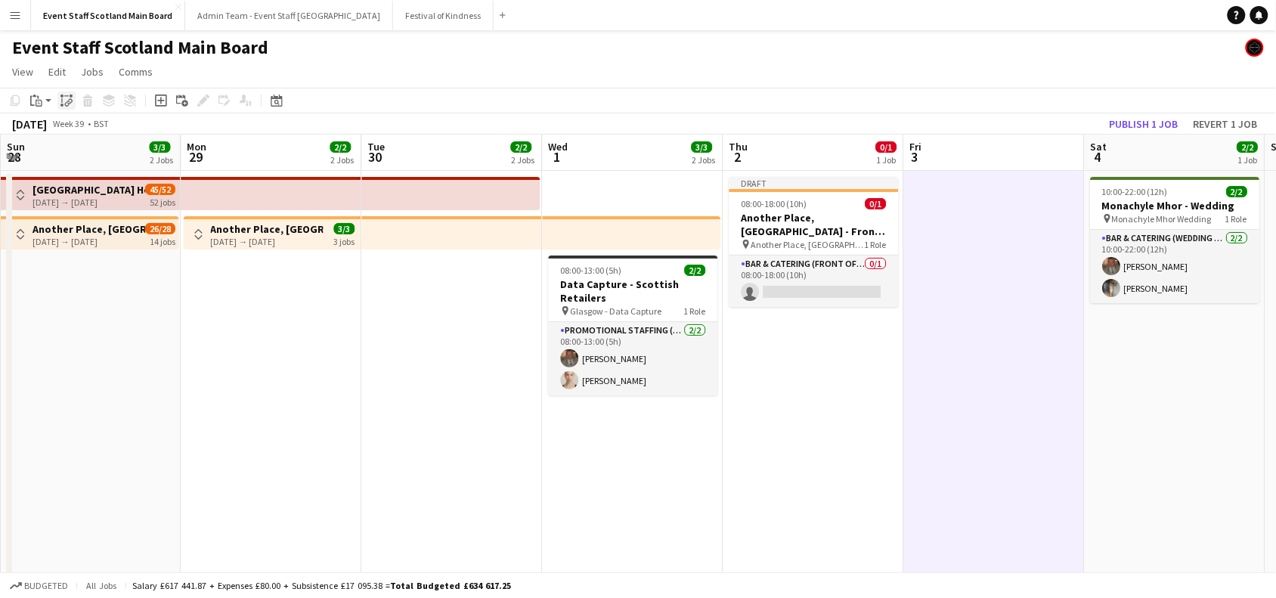
click at [66, 99] on icon "Paste linked Job" at bounding box center [66, 100] width 12 height 12
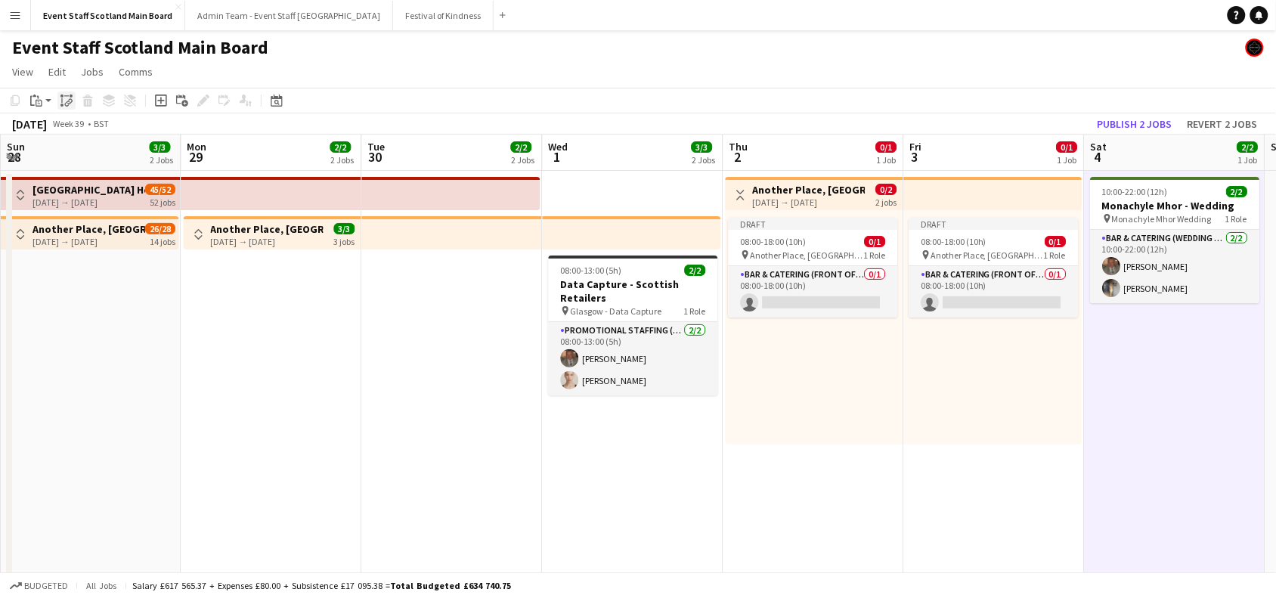
click at [70, 98] on icon "Paste linked Job" at bounding box center [66, 100] width 12 height 12
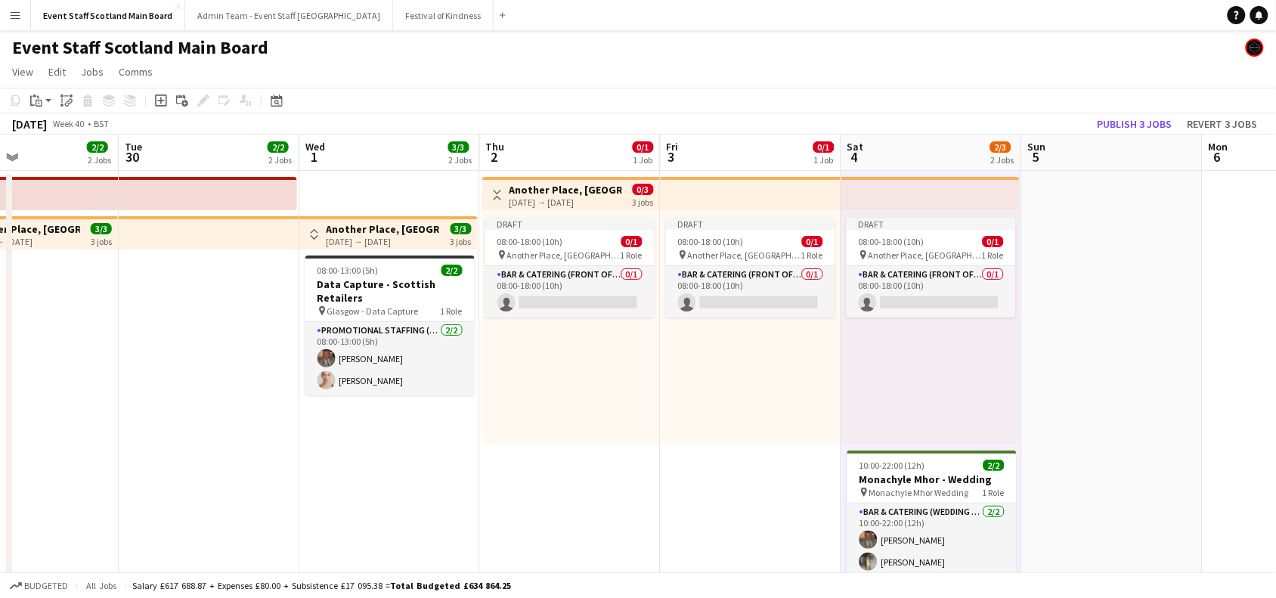
drag, startPoint x: 1016, startPoint y: 537, endPoint x: 405, endPoint y: 545, distance: 611.4
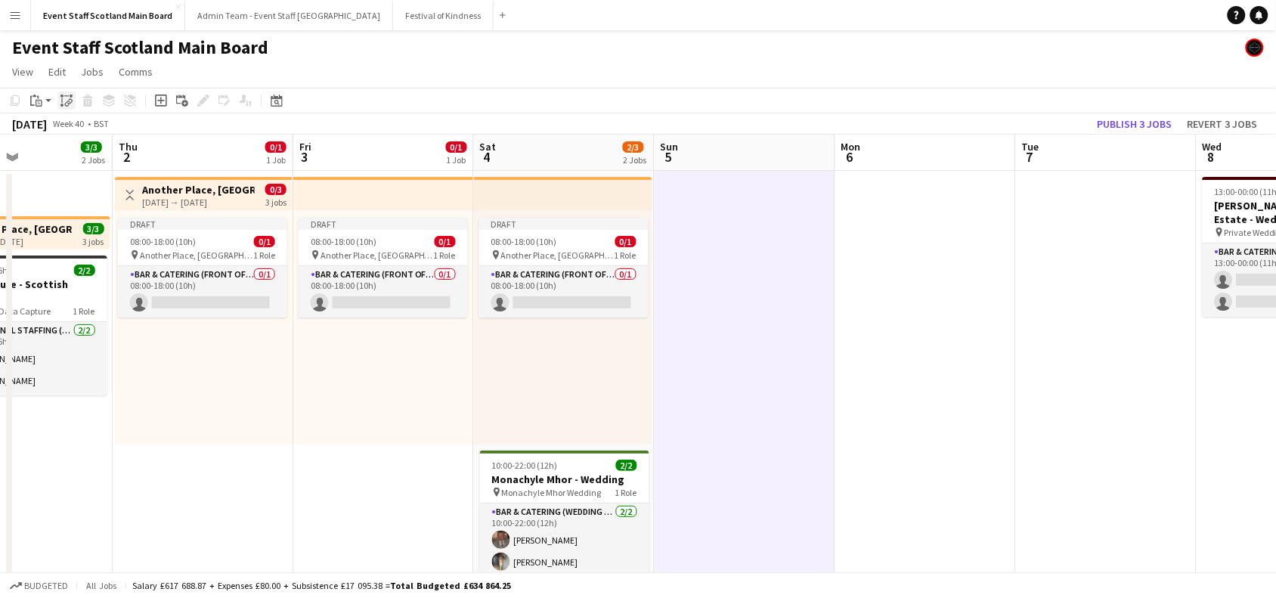
click at [70, 91] on div "Paste linked Job" at bounding box center [66, 100] width 18 height 18
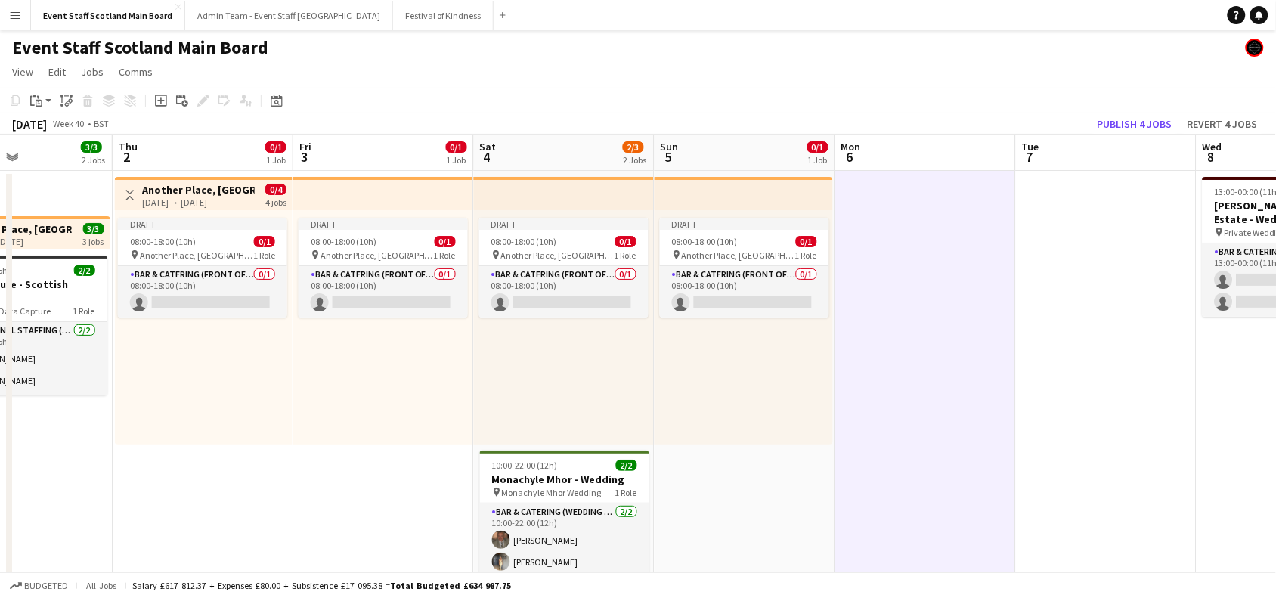
click at [76, 100] on div "Copy Paste Paste Ctrl+V Paste with crew Ctrl+Shift+V Paste linked Job [GEOGRAPH…" at bounding box center [72, 100] width 133 height 18
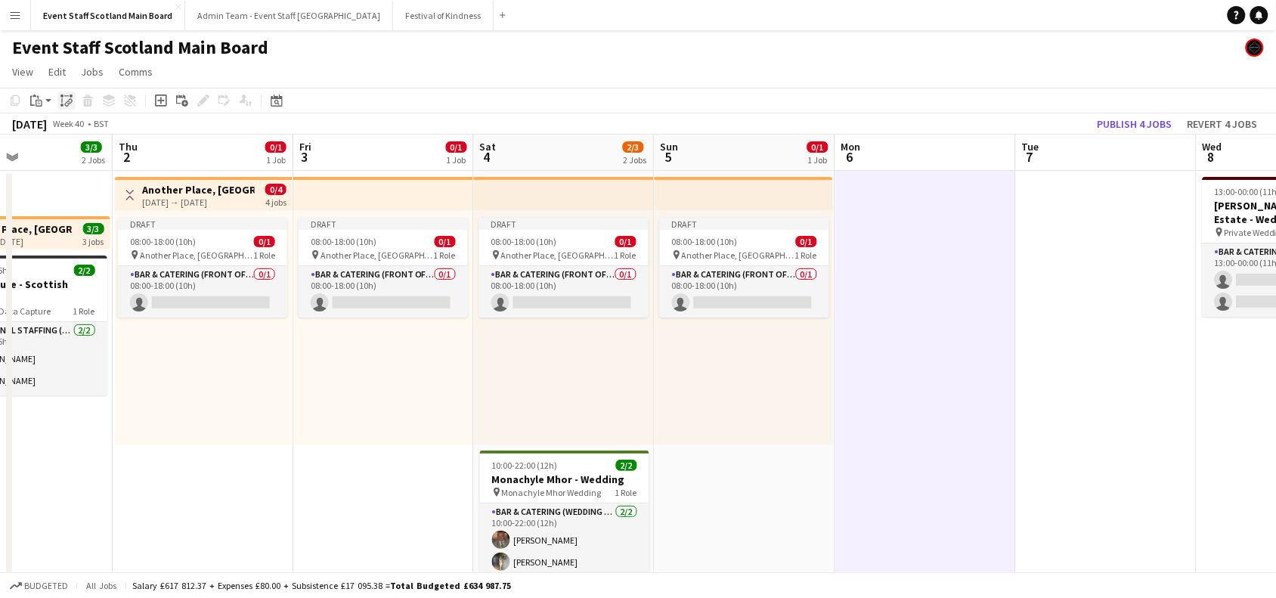
click at [62, 101] on icon "Paste linked Job" at bounding box center [66, 100] width 12 height 12
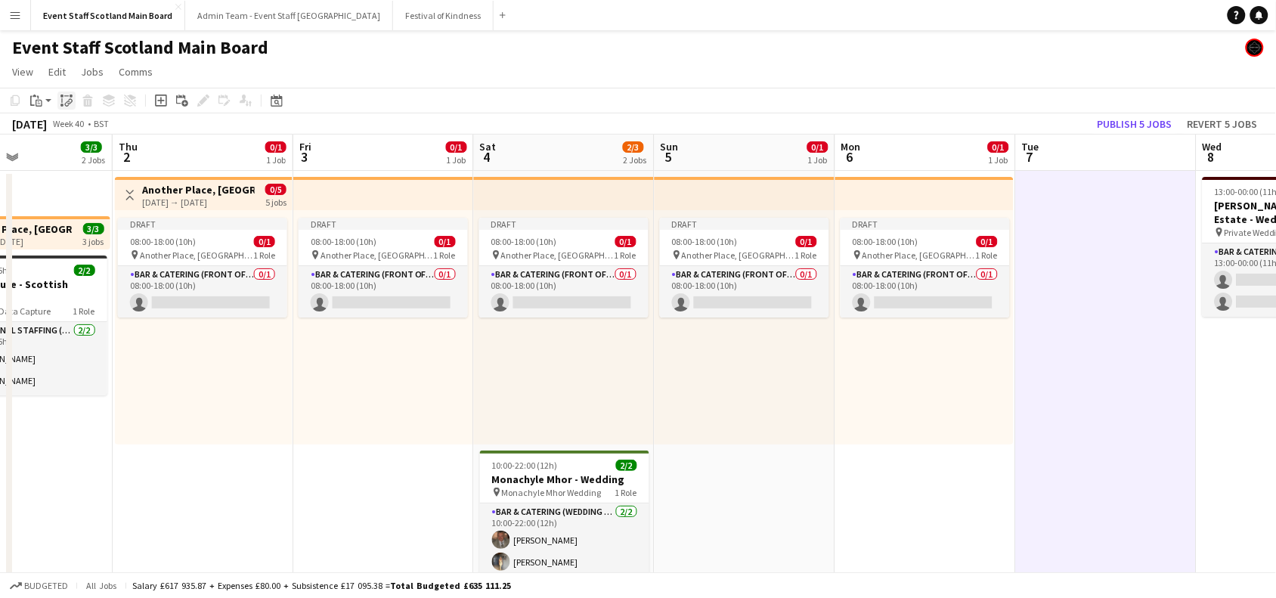
click at [66, 103] on icon "Paste linked Job" at bounding box center [66, 100] width 12 height 12
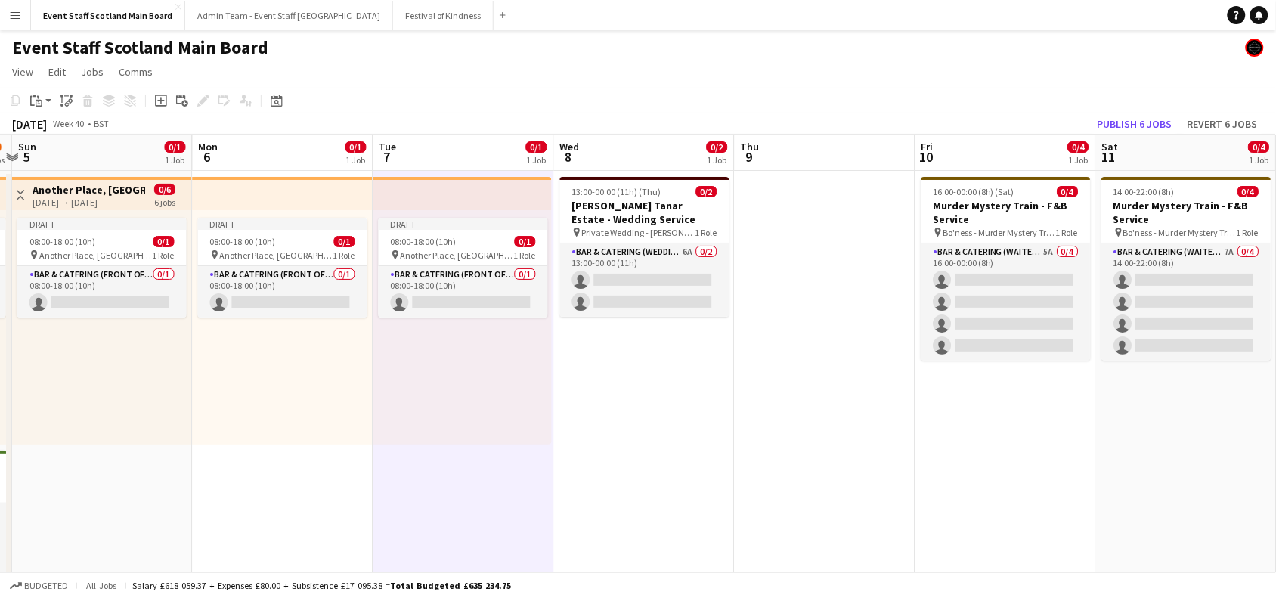
scroll to position [0, 759]
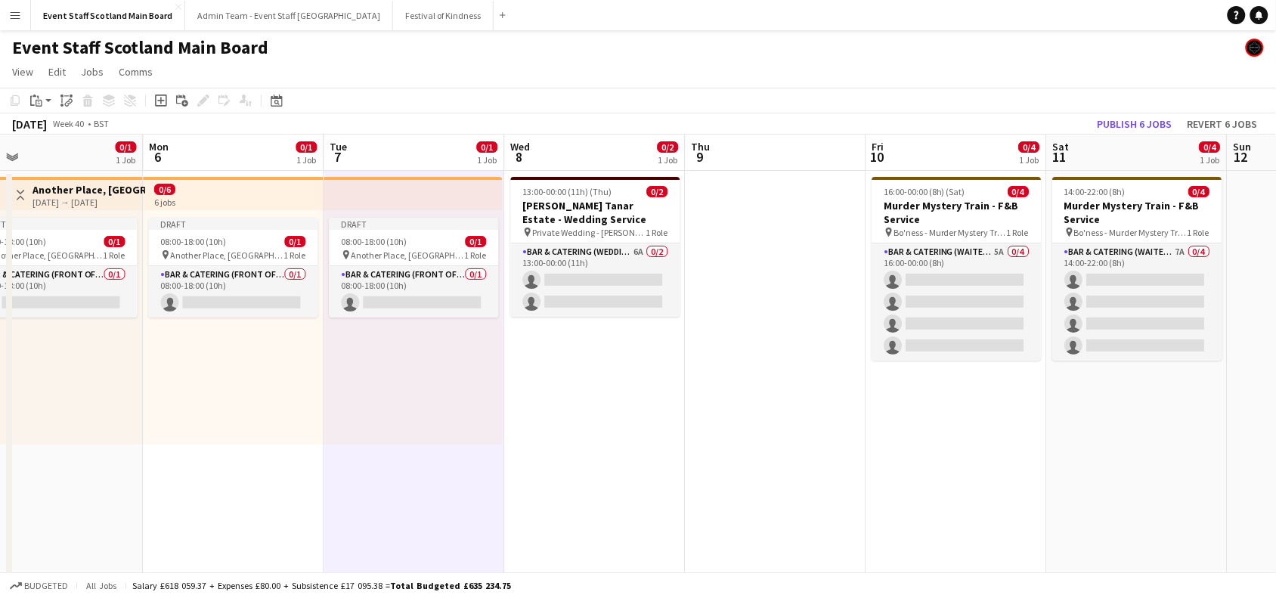
drag, startPoint x: 1237, startPoint y: 369, endPoint x: 546, endPoint y: 451, distance: 695.6
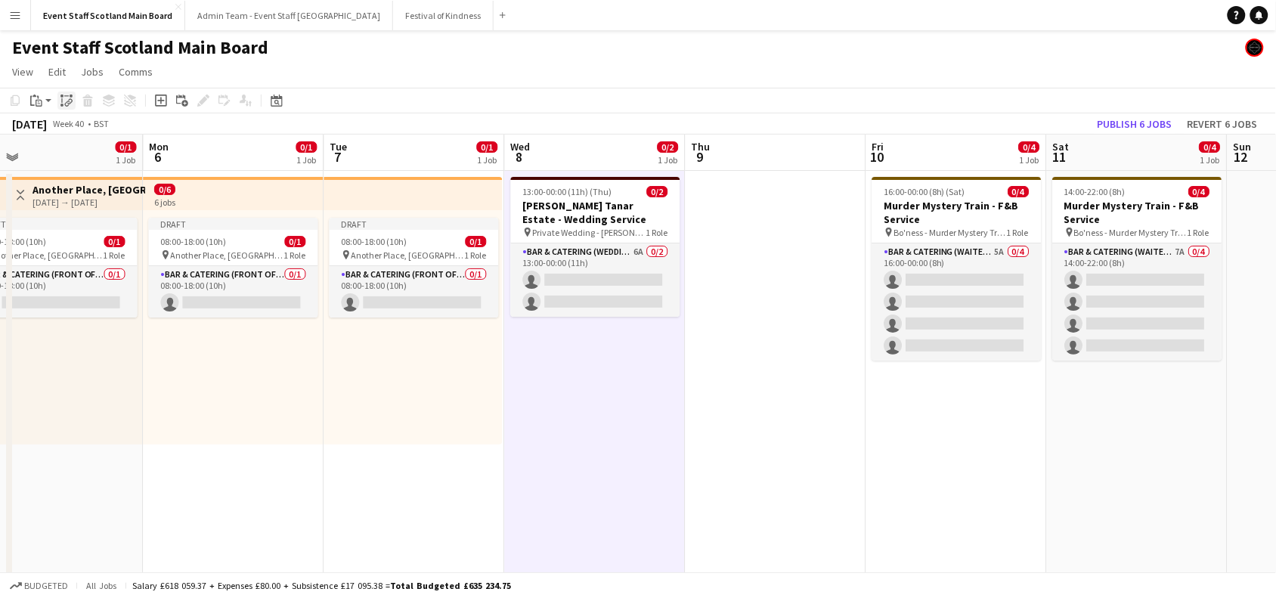
click at [64, 103] on icon "Paste linked Job" at bounding box center [66, 100] width 12 height 12
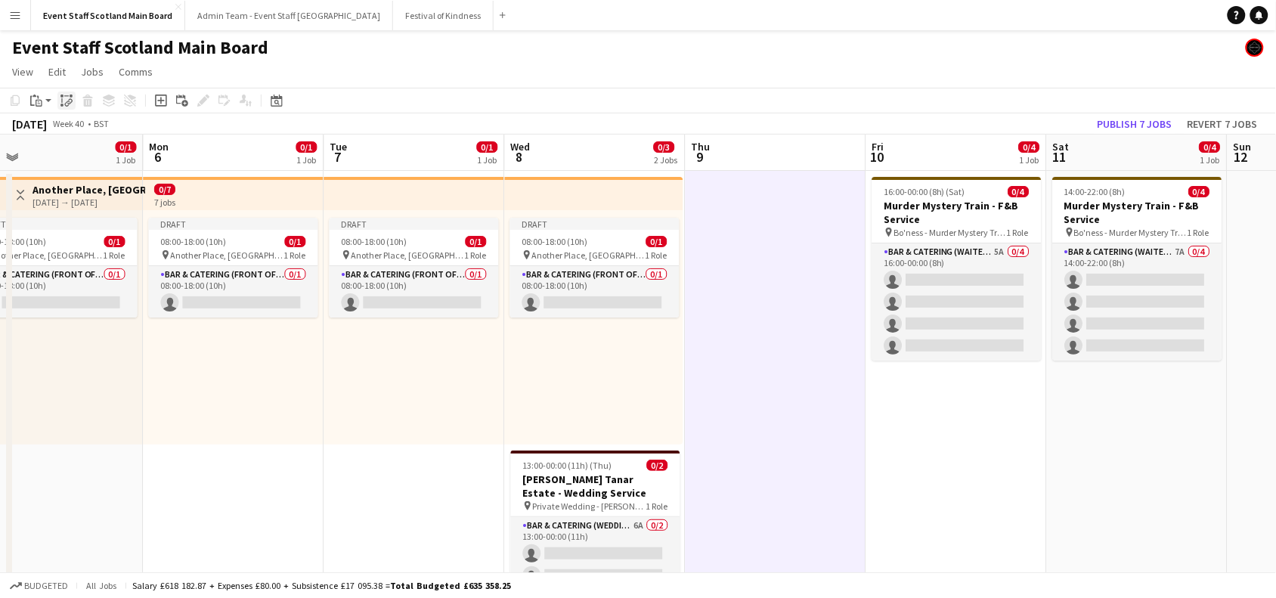
click at [72, 100] on icon at bounding box center [69, 102] width 5 height 6
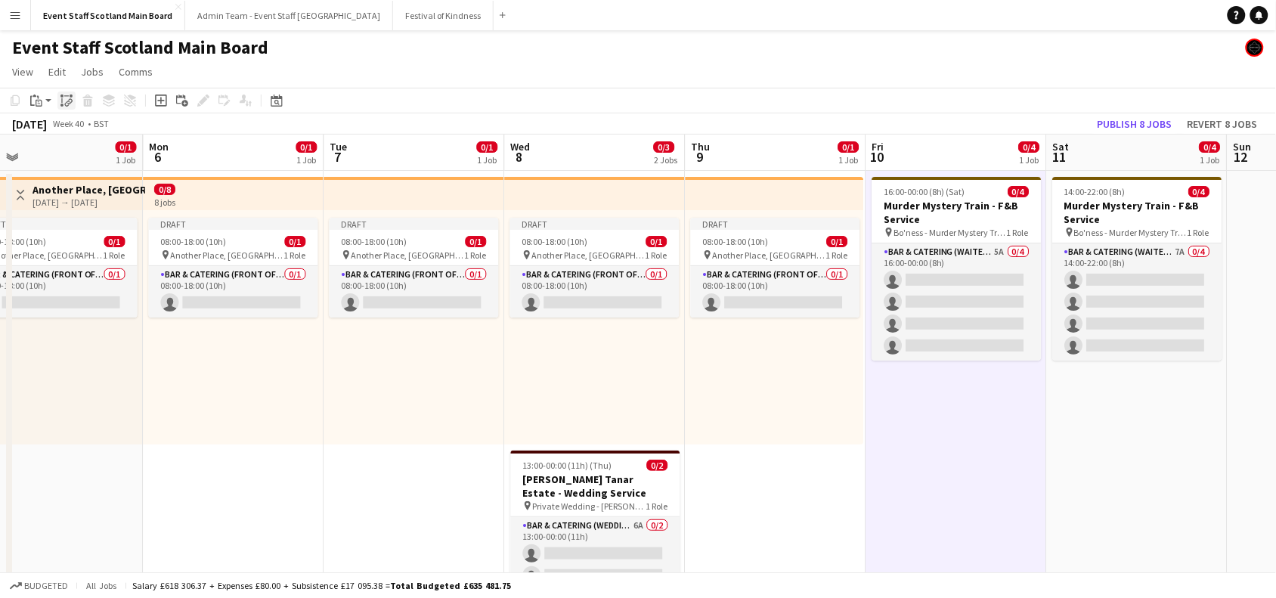
click at [69, 100] on icon at bounding box center [69, 102] width 5 height 6
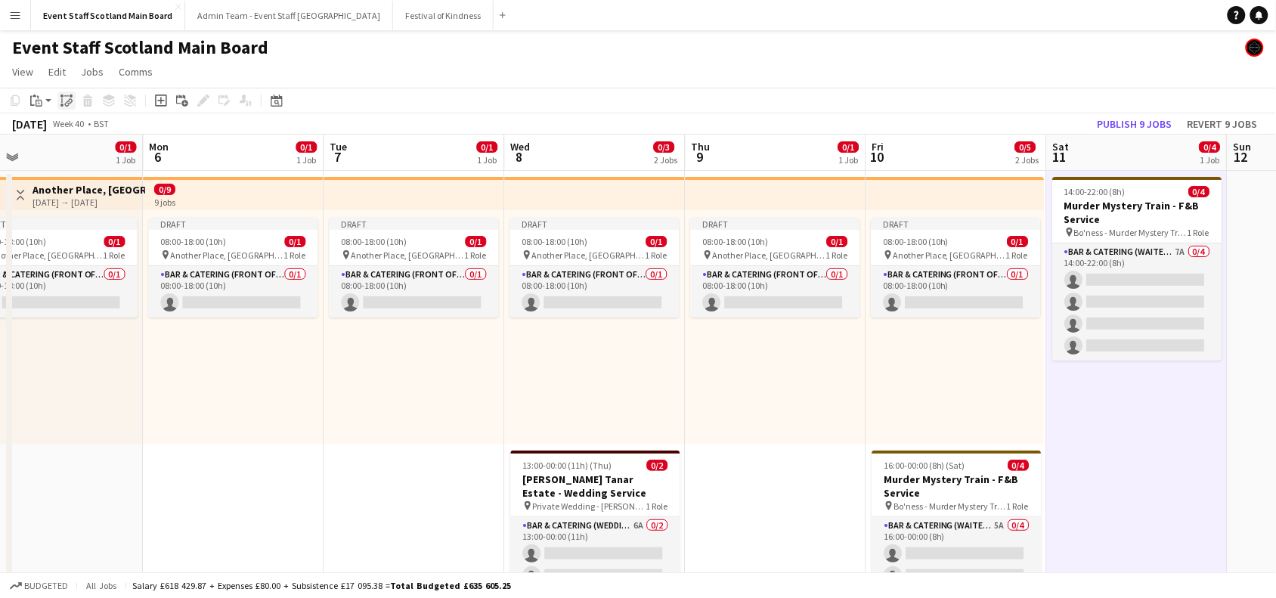
click at [62, 97] on icon at bounding box center [61, 95] width 3 height 3
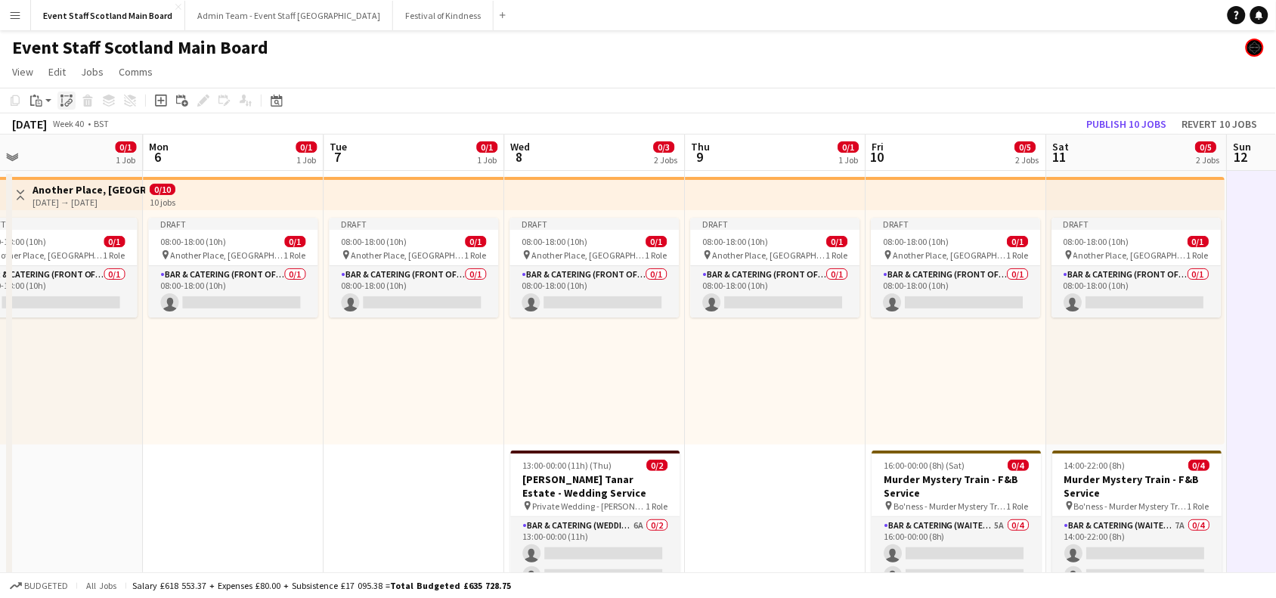
click at [66, 104] on icon "Paste linked Job" at bounding box center [66, 100] width 12 height 12
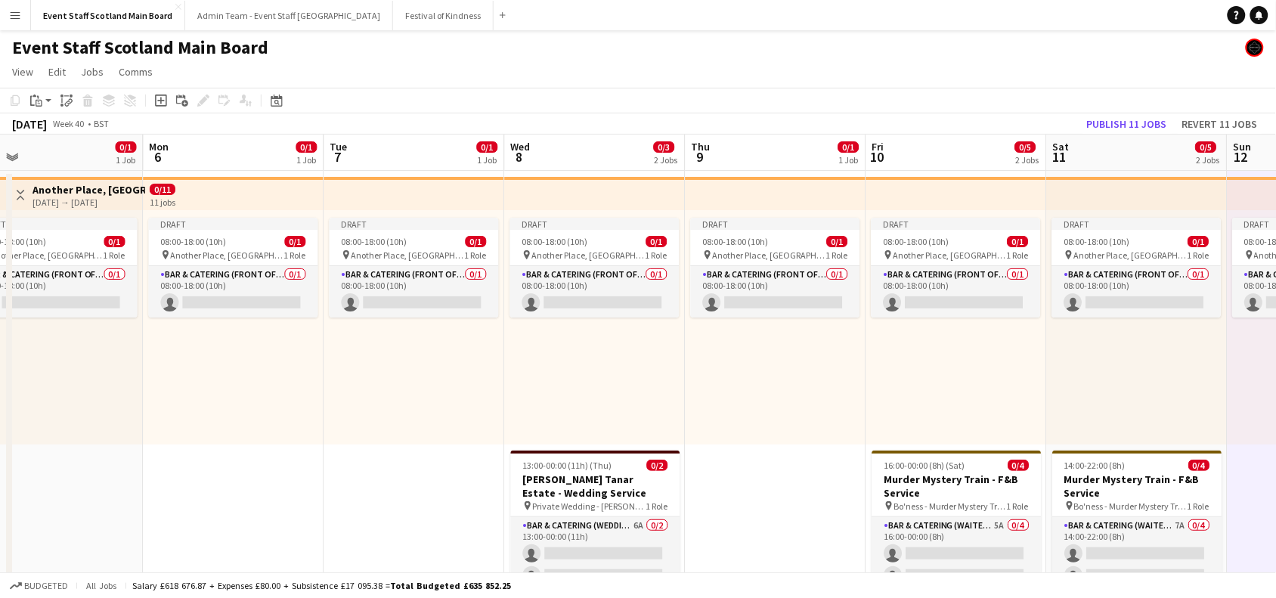
click at [984, 110] on app-toolbar "Copy Paste Paste Ctrl+V Paste with crew Ctrl+Shift+V Paste linked Job [GEOGRAPH…" at bounding box center [638, 101] width 1276 height 26
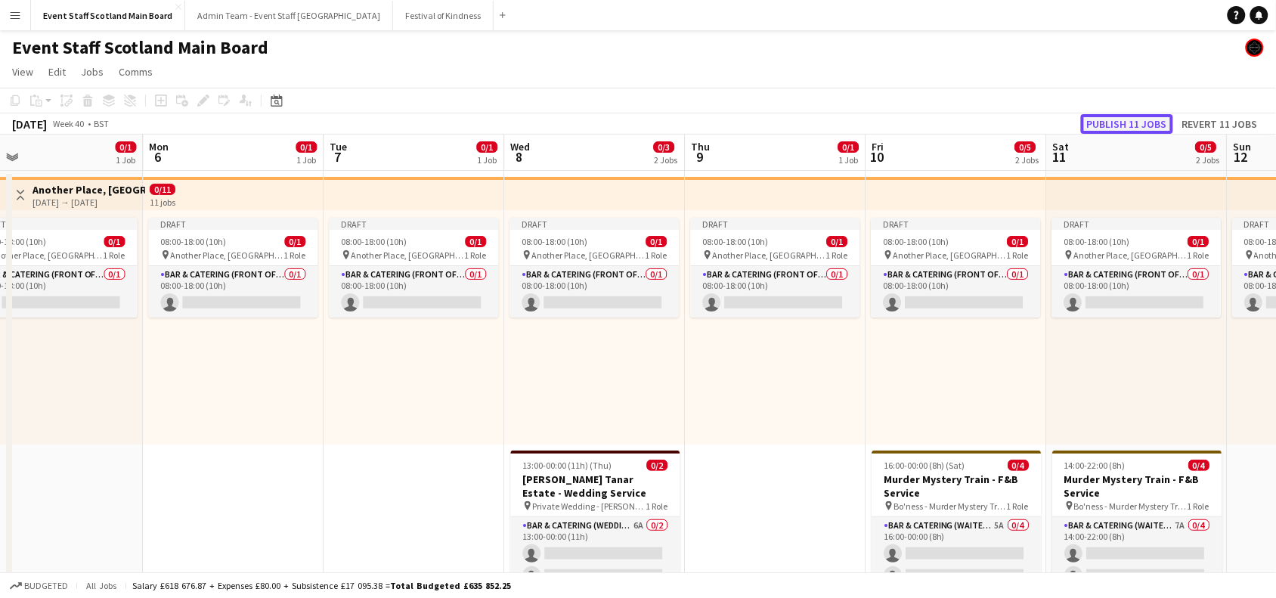
click at [1134, 130] on button "Publish 11 jobs" at bounding box center [1127, 124] width 92 height 20
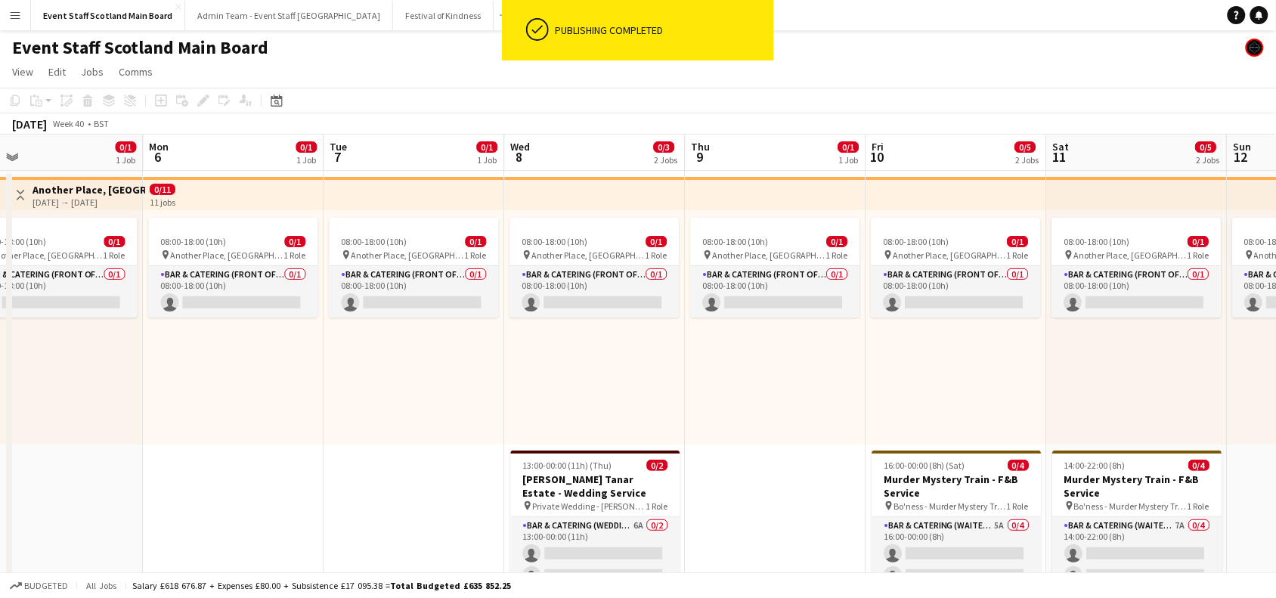
click at [21, 195] on app-icon "Toggle View" at bounding box center [20, 195] width 11 height 11
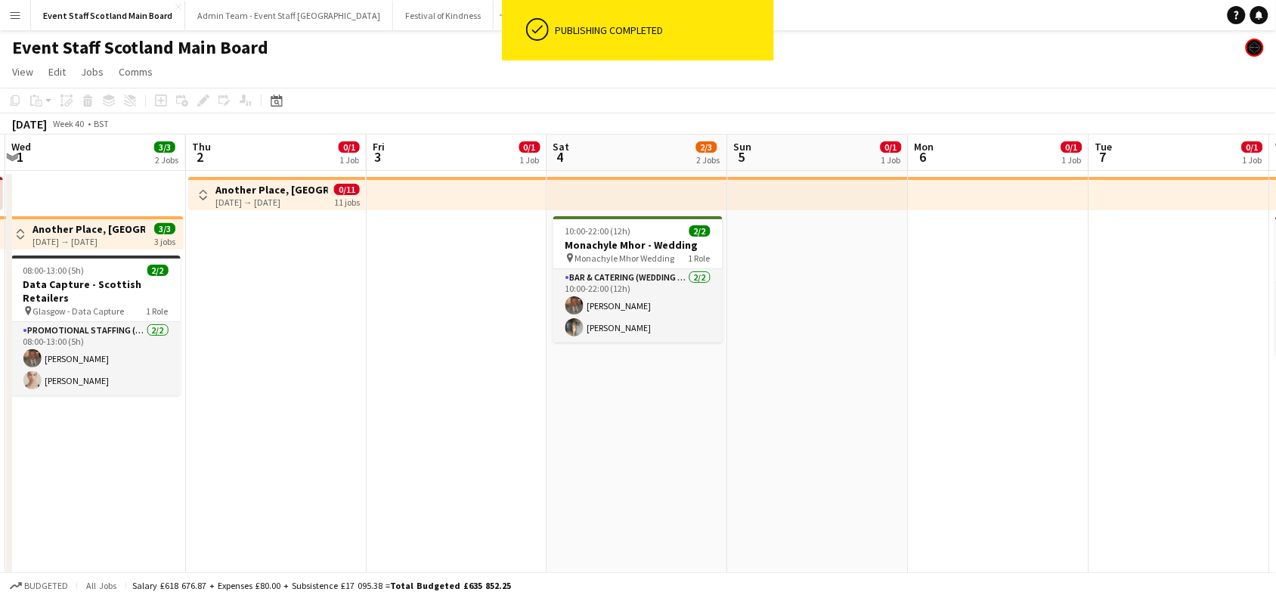
scroll to position [0, 353]
drag, startPoint x: 254, startPoint y: 417, endPoint x: 1021, endPoint y: 305, distance: 775.2
